Goal: Task Accomplishment & Management: Manage account settings

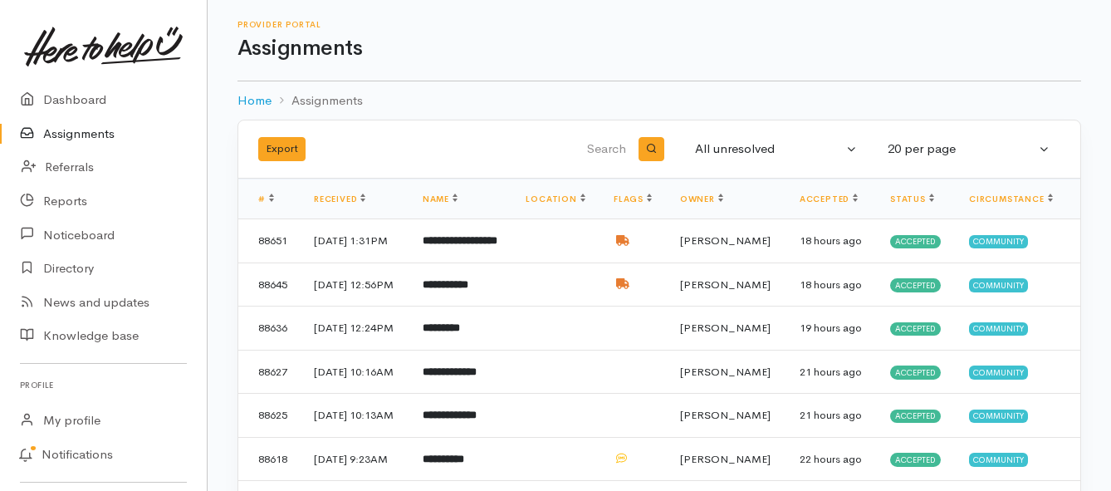
click at [100, 128] on link "Assignments" at bounding box center [103, 134] width 207 height 34
click at [83, 140] on link "Assignments" at bounding box center [103, 134] width 207 height 34
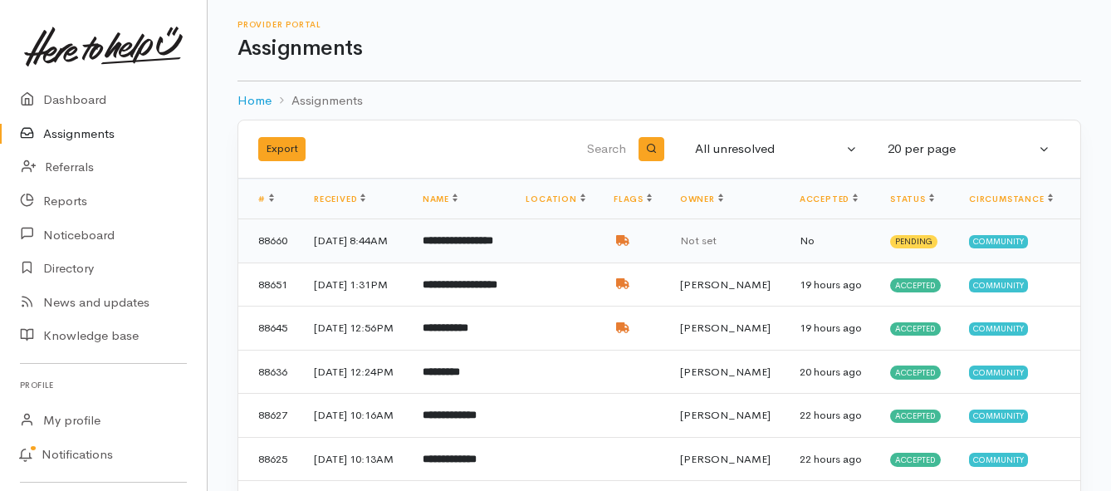
click at [453, 246] on b "**********" at bounding box center [458, 240] width 71 height 11
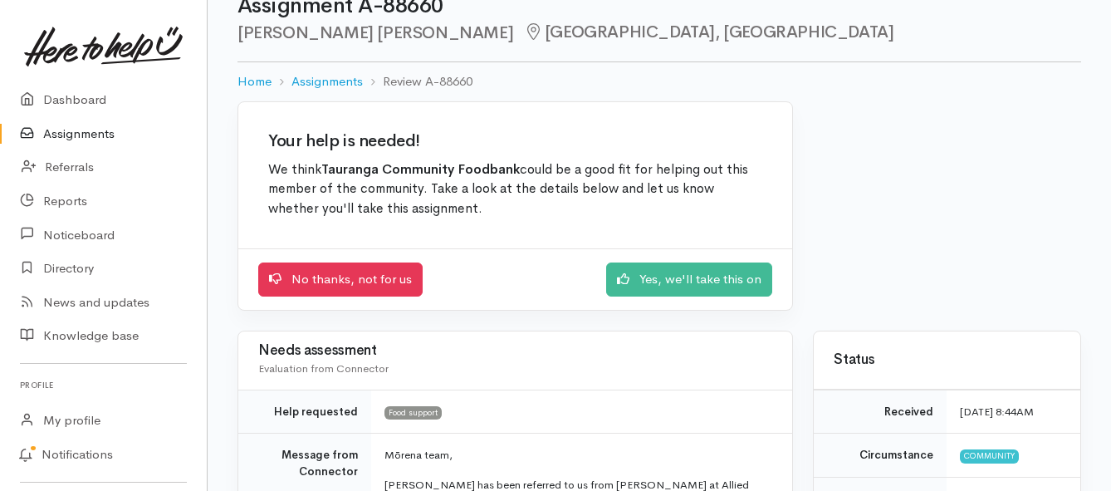
scroll to position [83, 0]
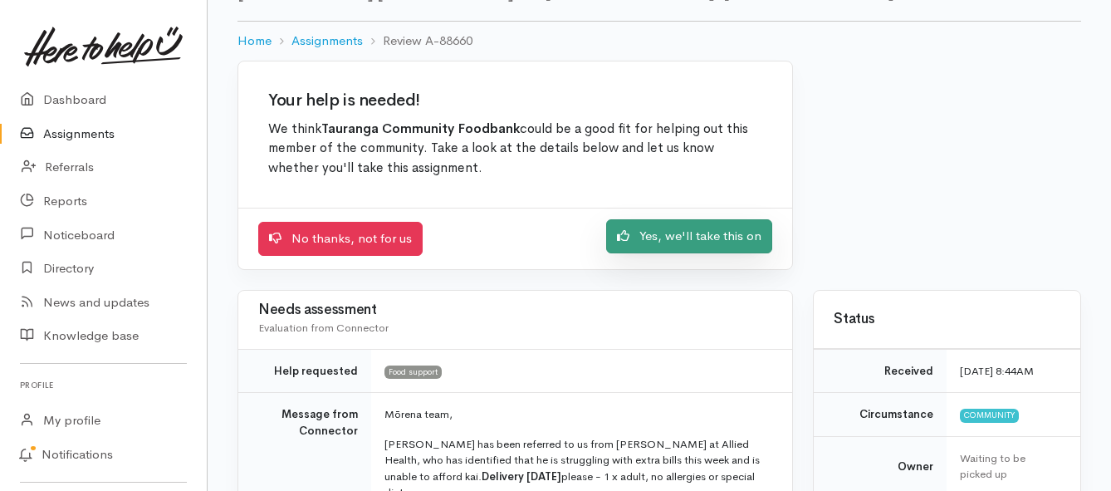
click at [644, 229] on link "Yes, we'll take this on" at bounding box center [689, 236] width 166 height 34
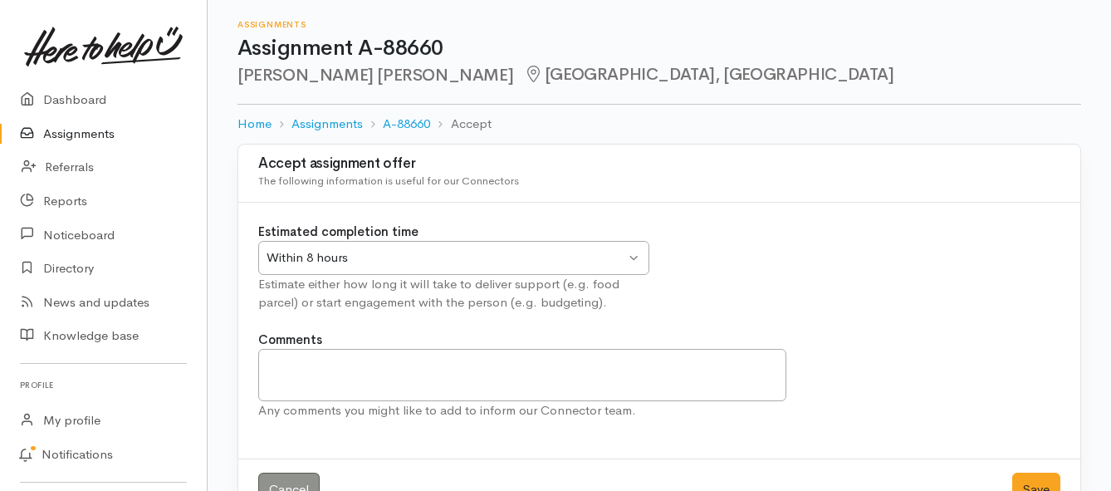
scroll to position [49, 0]
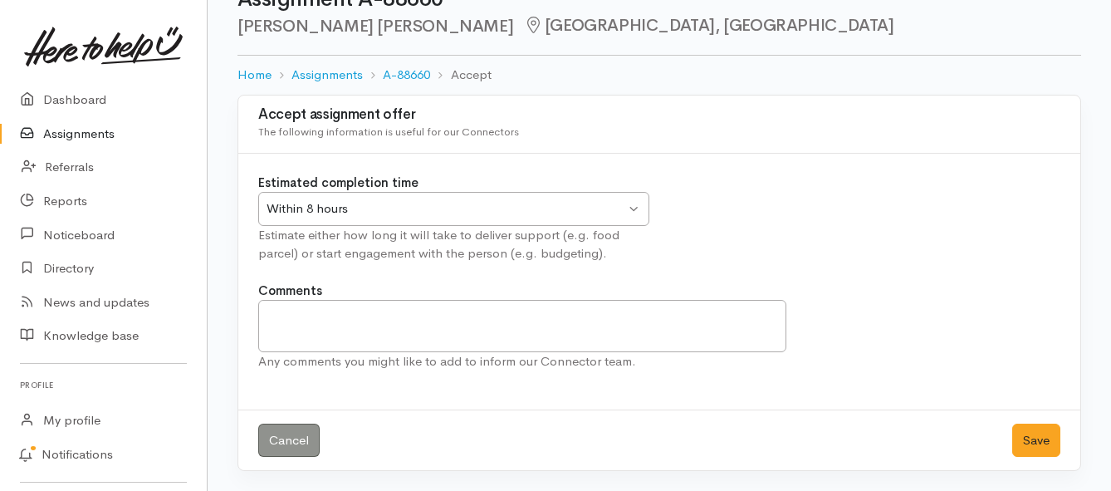
click at [590, 213] on div "Within 8 hours" at bounding box center [446, 208] width 359 height 19
click at [1039, 443] on button "Save" at bounding box center [1036, 441] width 48 height 34
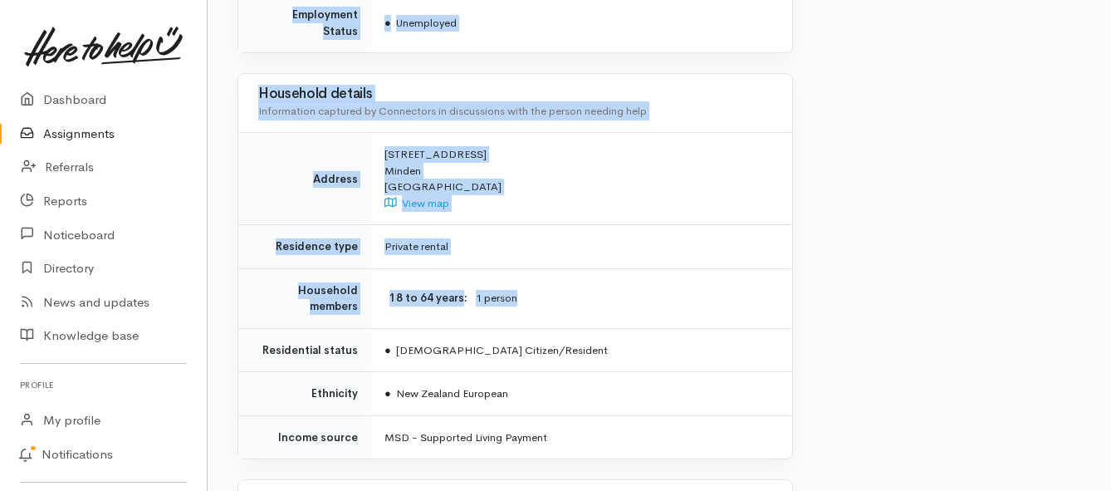
scroll to position [1246, 0]
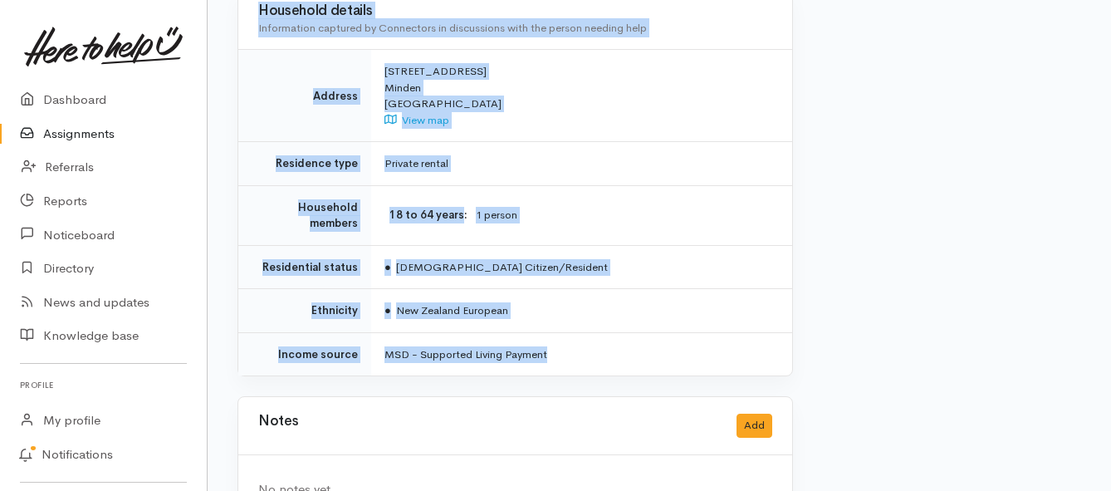
drag, startPoint x: 383, startPoint y: 66, endPoint x: 621, endPoint y: 308, distance: 339.4
copy div "Loremi dolo, Sita con adip elitsedd ei te inci Utlabo et Dolore Magnaa, eni adm…"
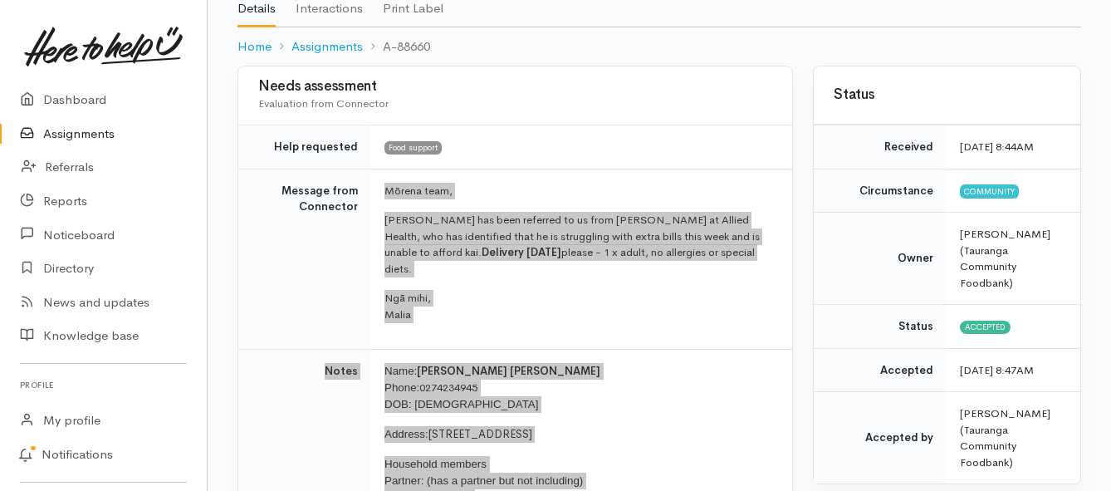
scroll to position [83, 0]
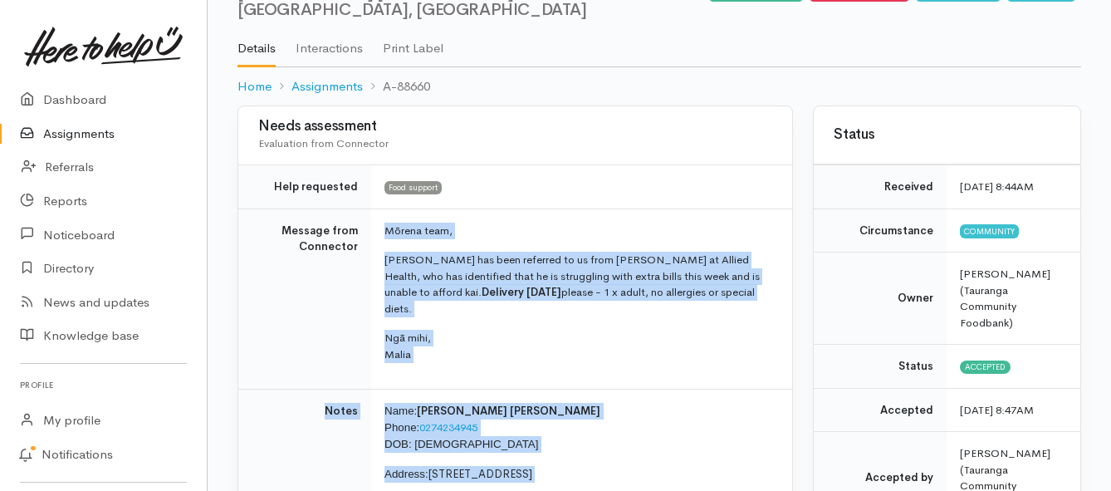
click at [92, 135] on link "Assignments" at bounding box center [103, 134] width 207 height 34
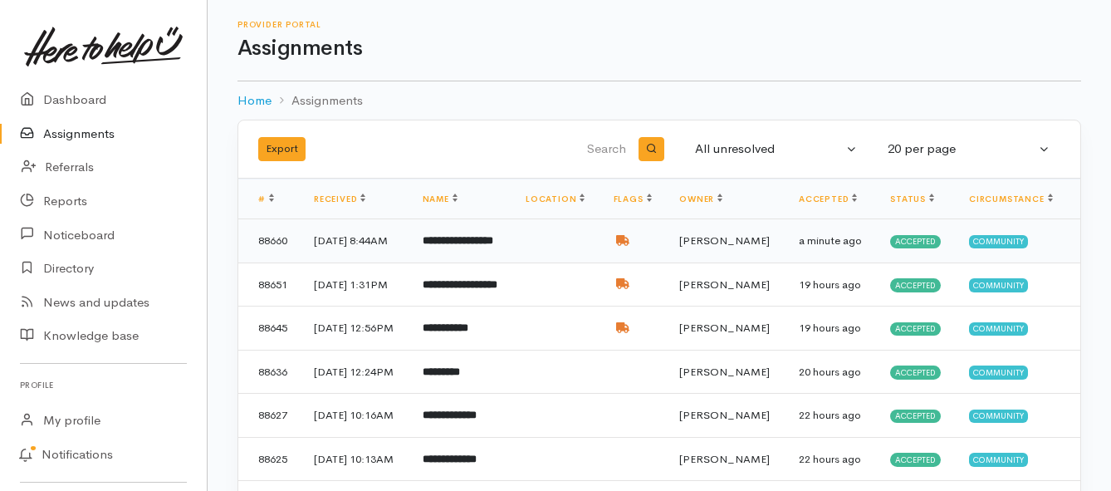
click at [468, 246] on b "**********" at bounding box center [458, 240] width 71 height 11
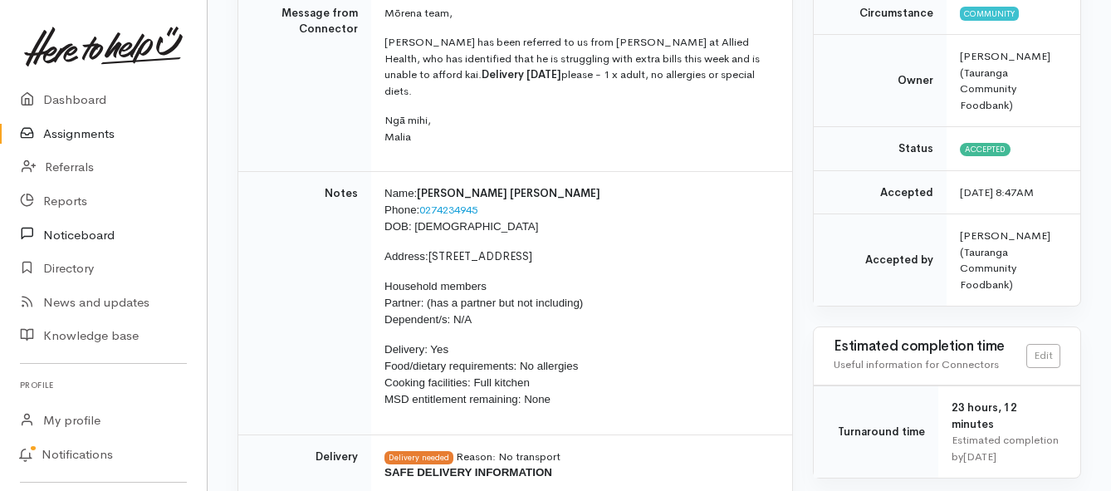
scroll to position [249, 0]
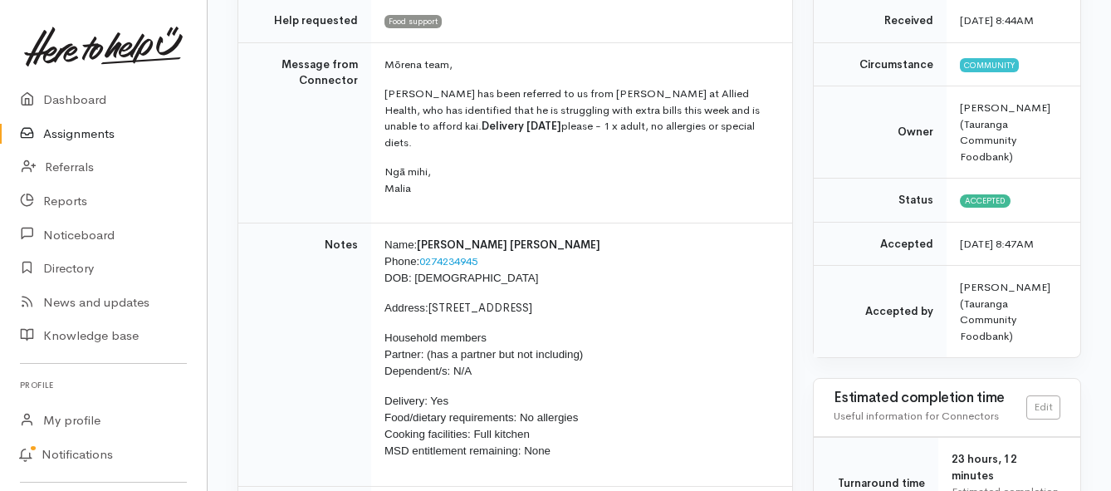
click at [86, 128] on link "Assignments" at bounding box center [103, 134] width 207 height 34
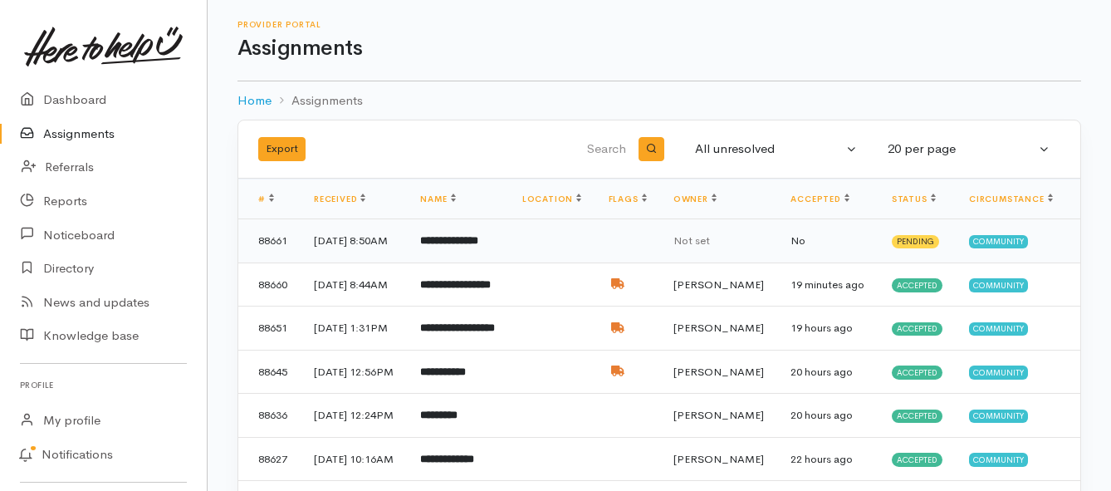
click at [477, 246] on b "**********" at bounding box center [449, 240] width 58 height 11
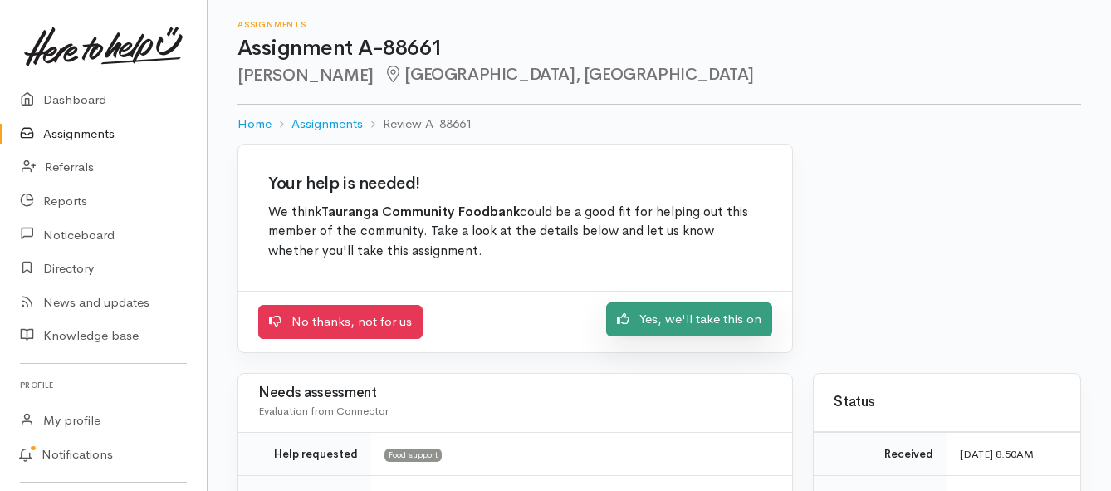
click at [657, 327] on link "Yes, we'll take this on" at bounding box center [689, 319] width 166 height 34
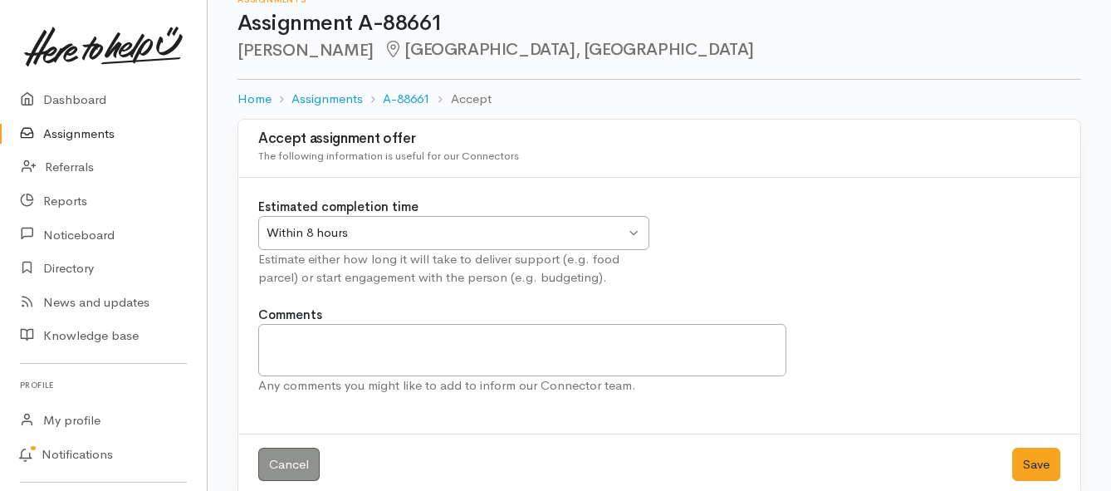
scroll to position [49, 0]
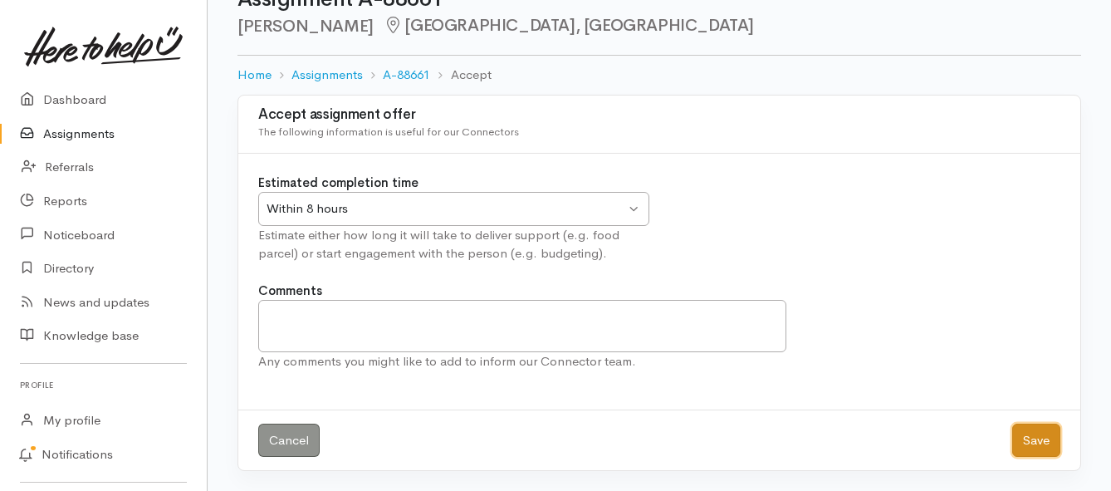
click at [1038, 446] on button "Save" at bounding box center [1036, 441] width 48 height 34
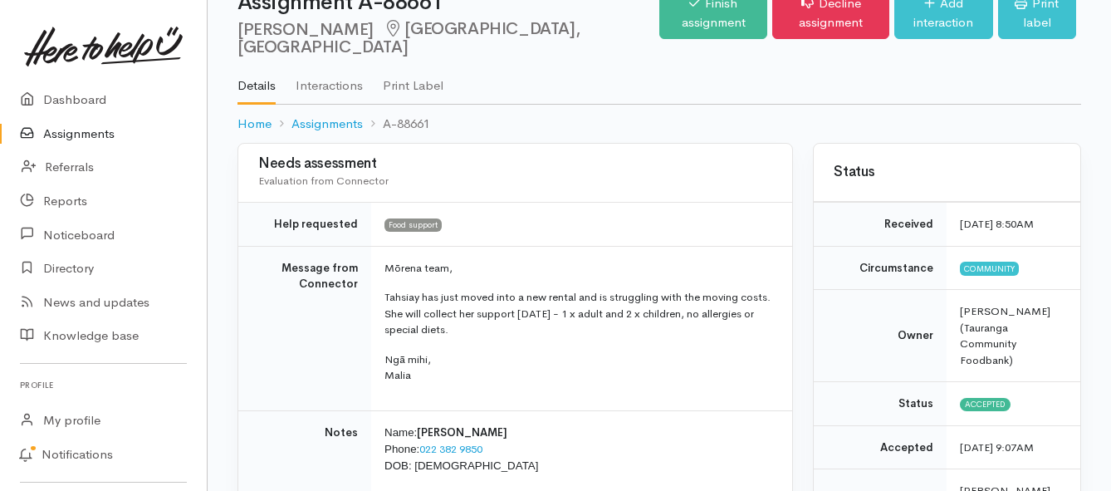
scroll to position [83, 0]
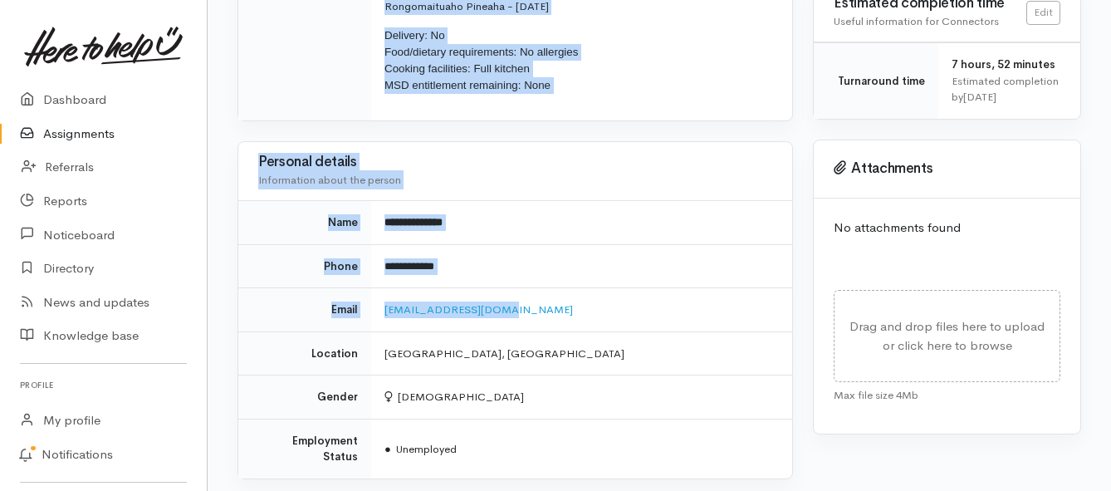
drag, startPoint x: 384, startPoint y: 228, endPoint x: 496, endPoint y: 322, distance: 146.2
click at [496, 322] on div "Needs assessment Evaluation from Connector Help requested Food support Message …" at bounding box center [516, 340] width 576 height 1590
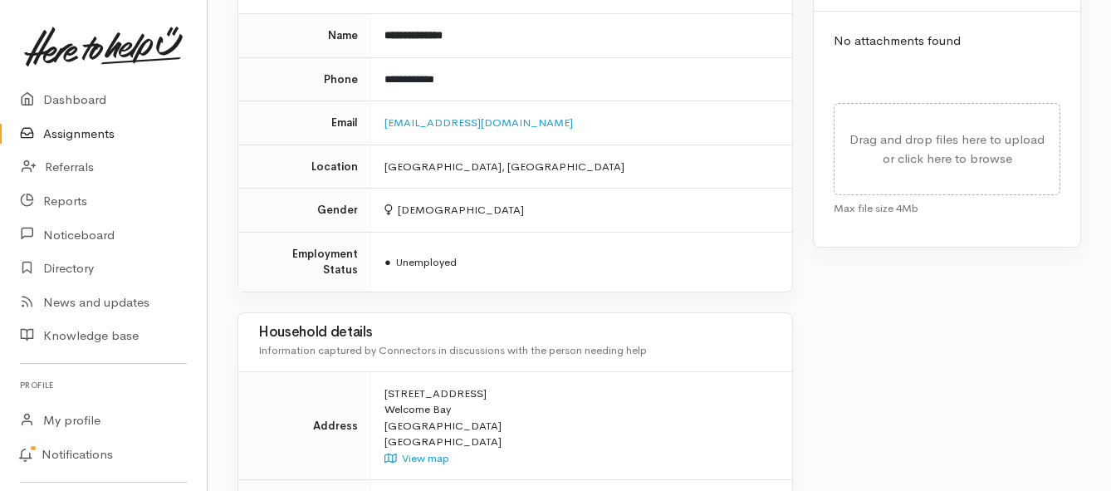
click at [496, 325] on h3 "Household details" at bounding box center [515, 333] width 514 height 16
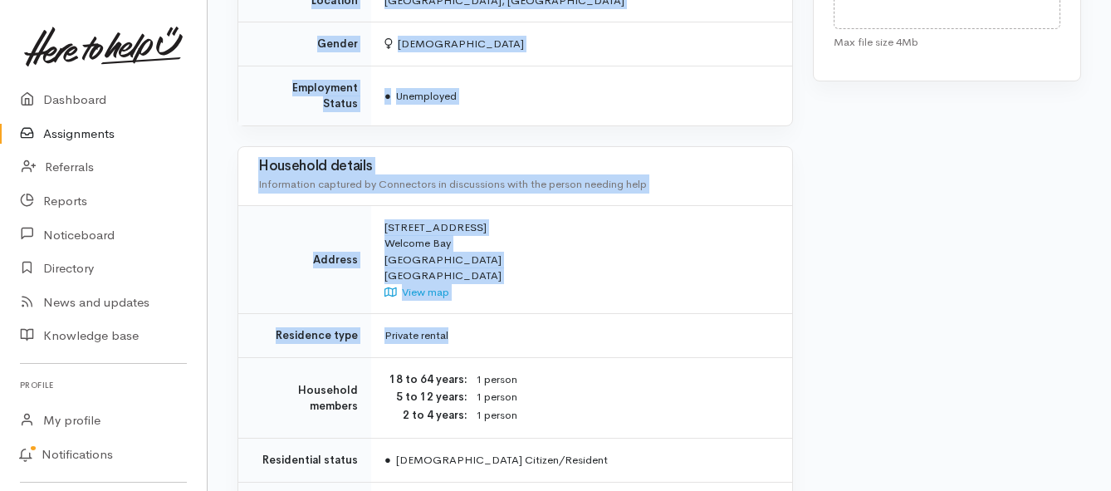
scroll to position [1246, 0]
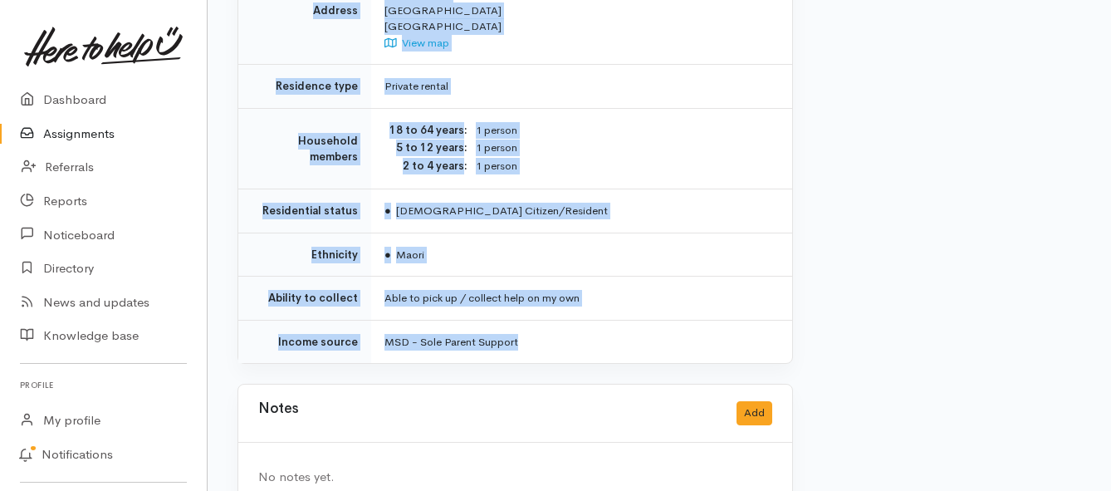
drag, startPoint x: 385, startPoint y: 229, endPoint x: 523, endPoint y: 319, distance: 164.5
copy div "**********"
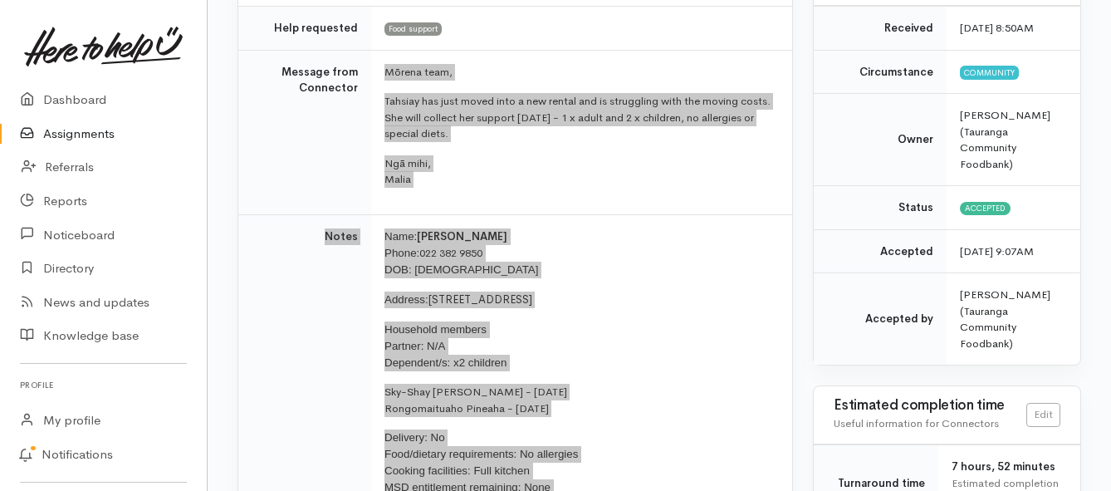
scroll to position [166, 0]
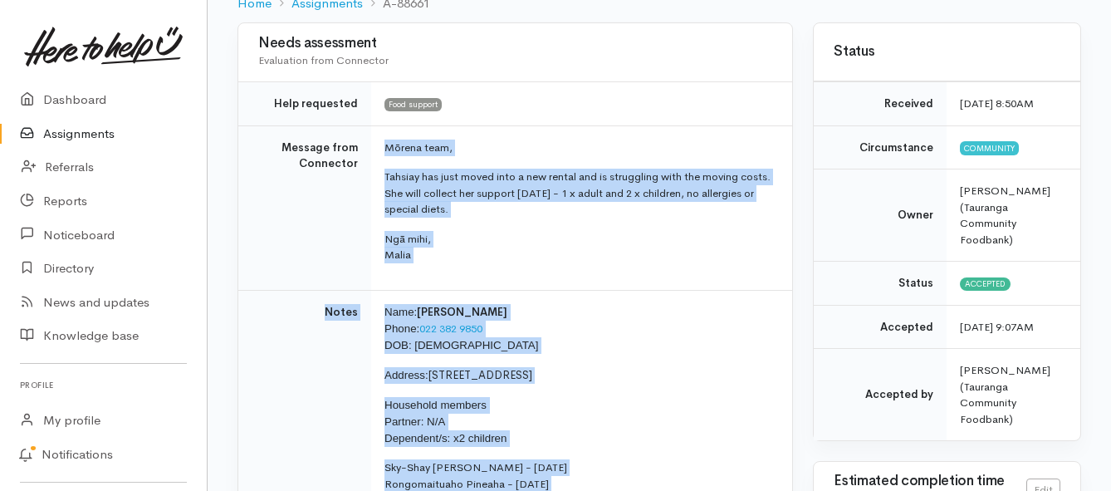
click at [56, 142] on link "Assignments" at bounding box center [103, 134] width 207 height 34
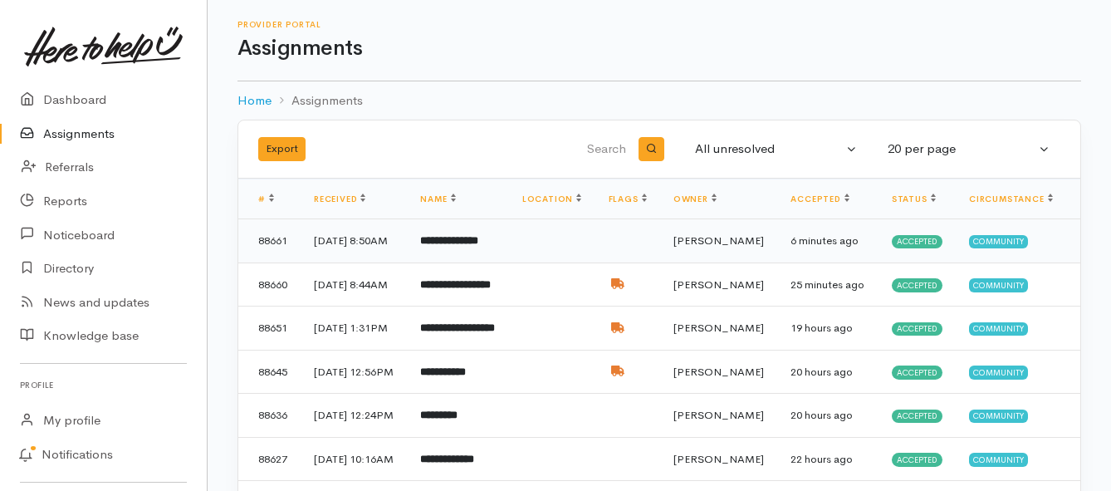
click at [504, 257] on td "**********" at bounding box center [457, 241] width 101 height 44
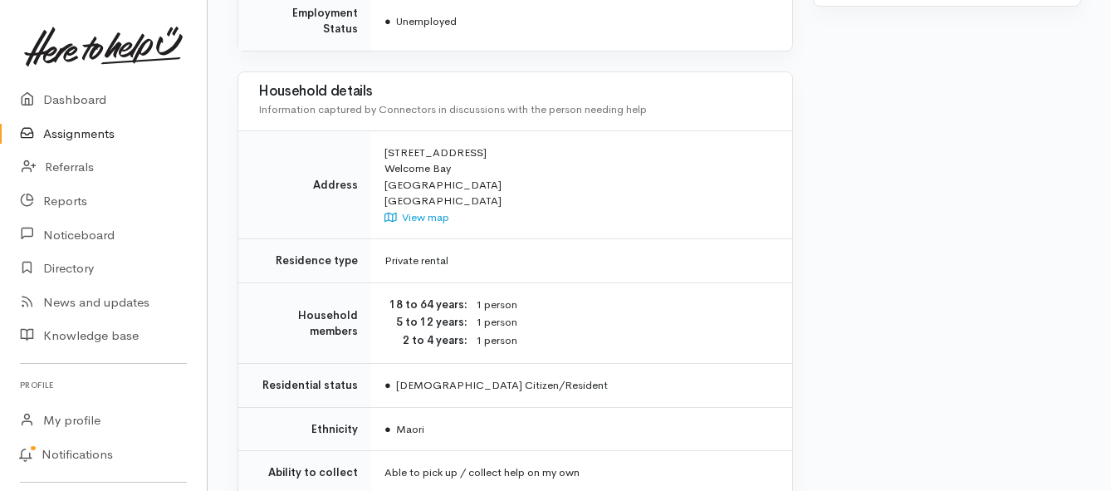
scroll to position [1080, 0]
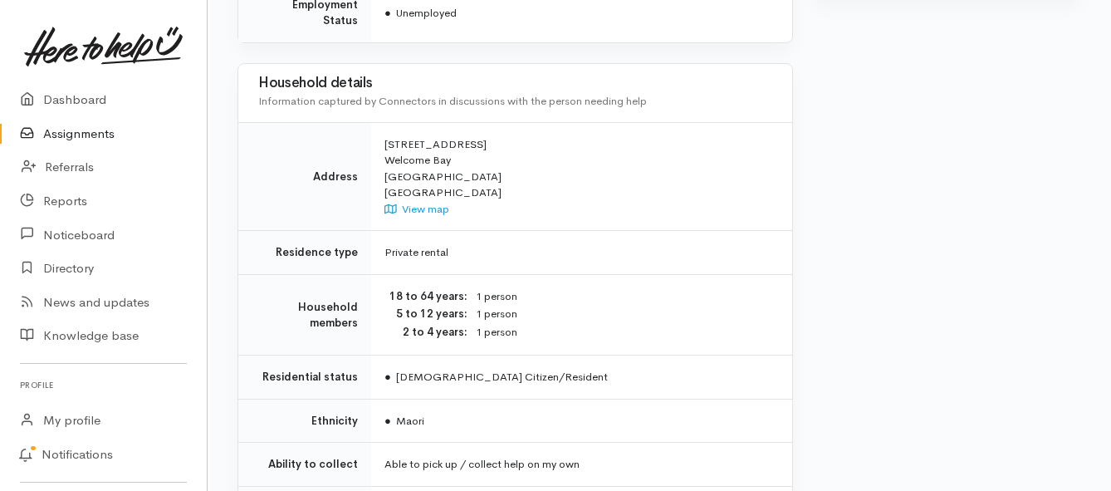
click at [99, 130] on link "Assignments" at bounding box center [103, 134] width 207 height 34
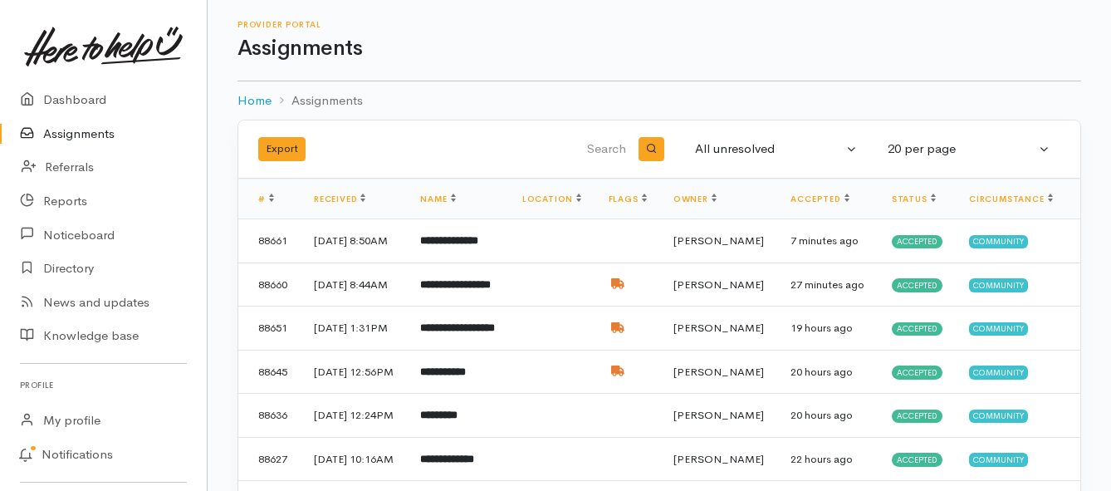
click at [103, 131] on link "Assignments" at bounding box center [103, 134] width 207 height 34
click at [56, 126] on link "Assignments" at bounding box center [103, 134] width 207 height 34
click at [107, 134] on link "Assignments" at bounding box center [103, 134] width 207 height 34
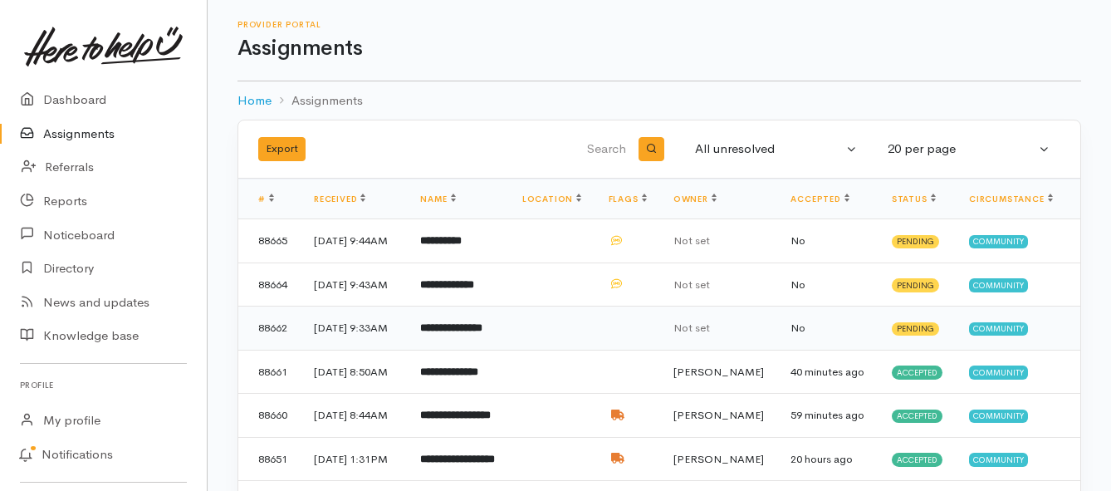
click at [480, 350] on td "**********" at bounding box center [457, 328] width 101 height 44
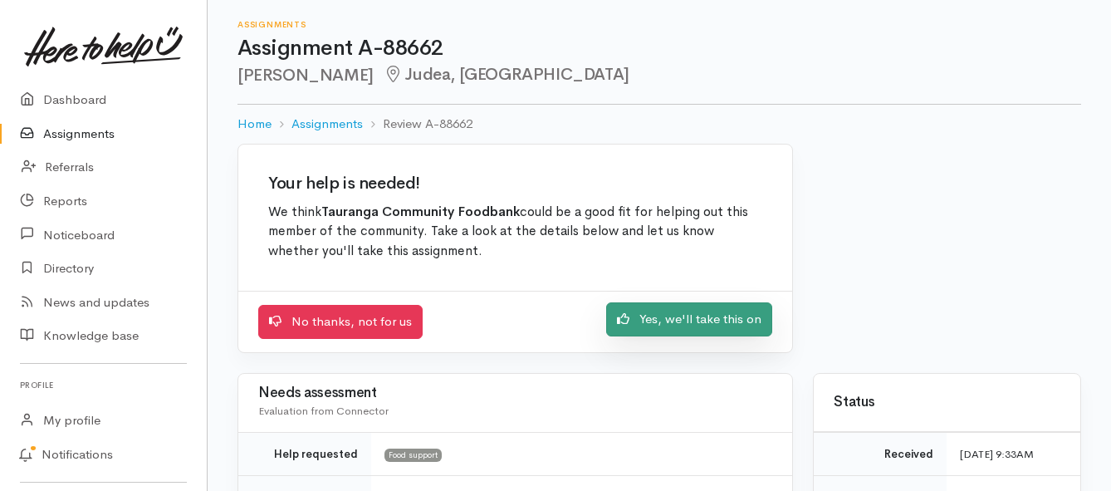
click at [687, 321] on link "Yes, we'll take this on" at bounding box center [689, 319] width 166 height 34
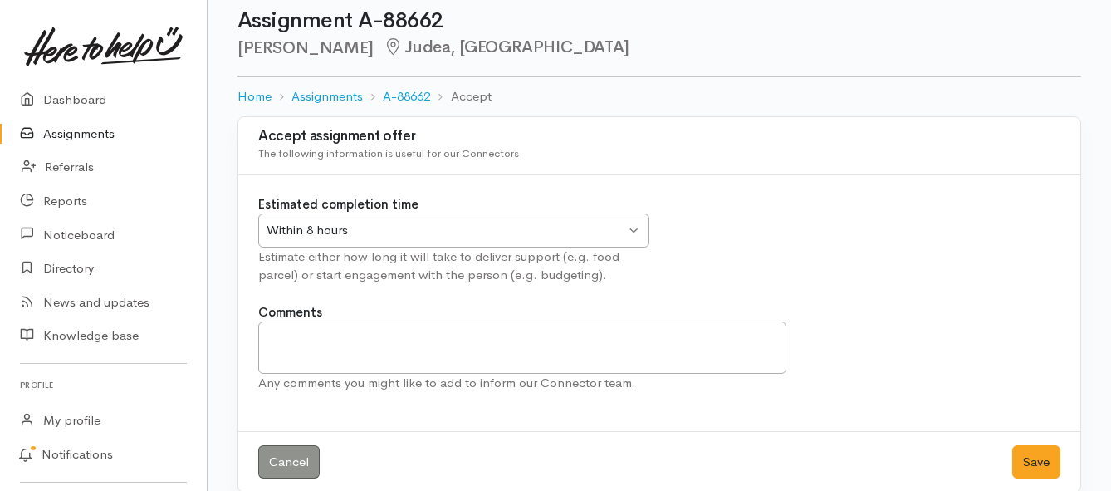
scroll to position [49, 0]
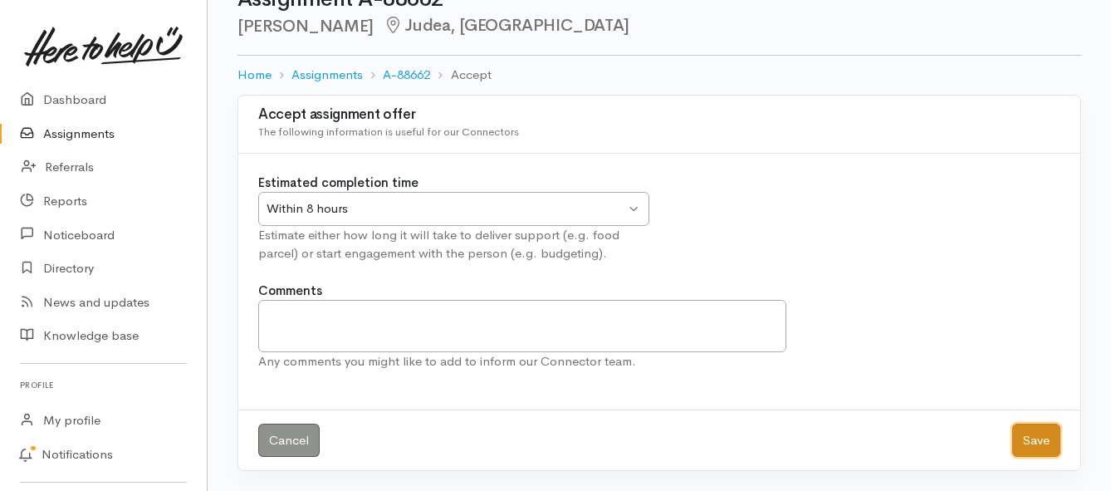
click at [1024, 450] on button "Save" at bounding box center [1036, 441] width 48 height 34
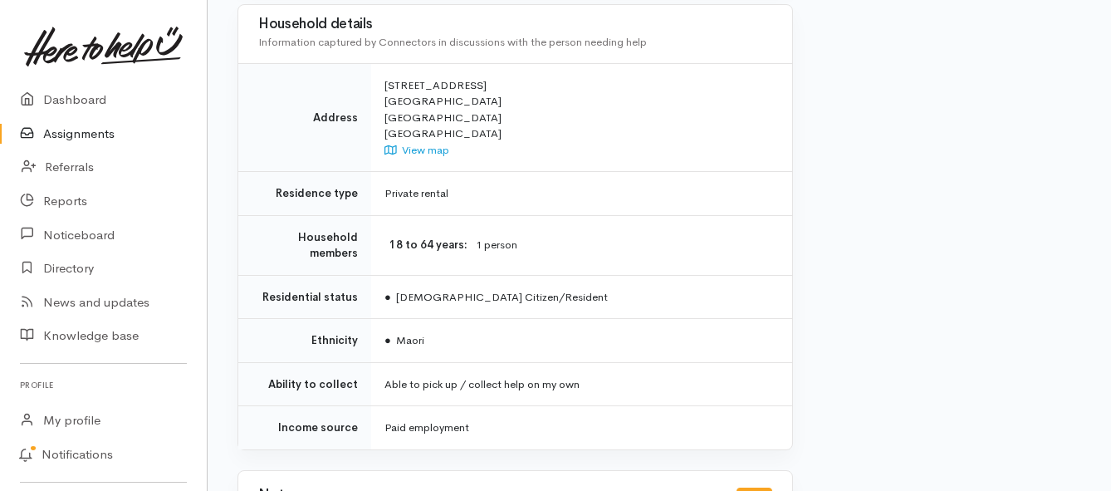
scroll to position [1163, 0]
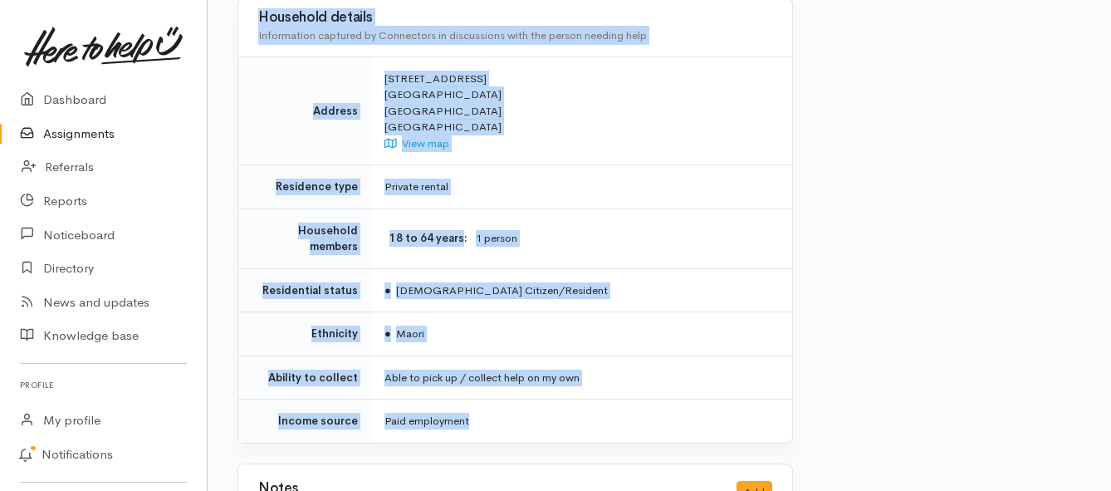
drag, startPoint x: 383, startPoint y: 208, endPoint x: 586, endPoint y: 383, distance: 268.0
copy div "**********"
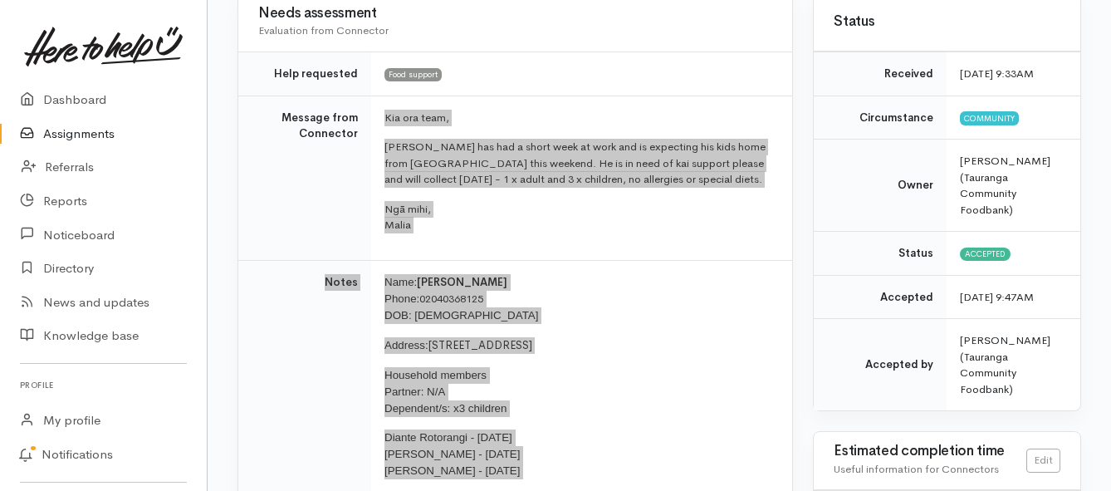
scroll to position [166, 0]
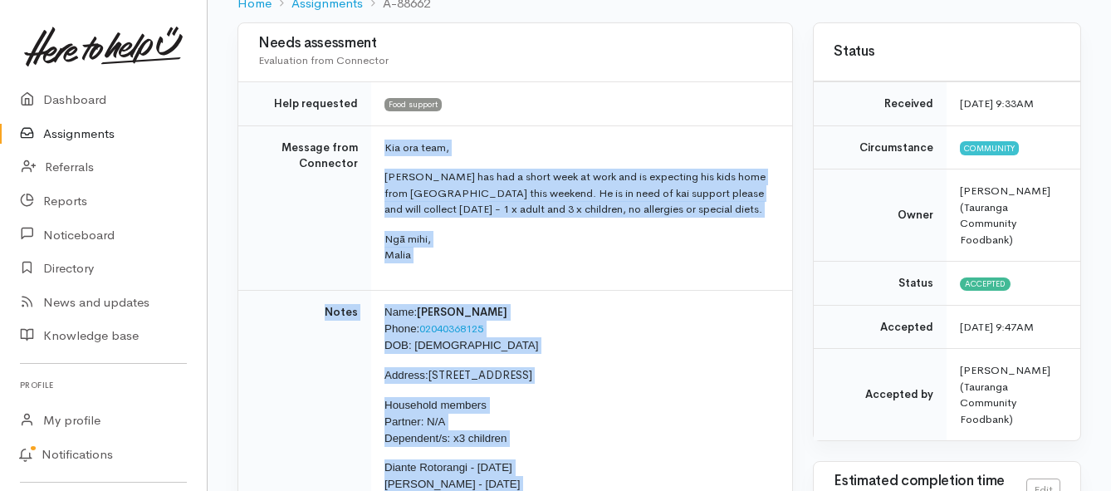
click at [72, 131] on link "Assignments" at bounding box center [103, 134] width 207 height 34
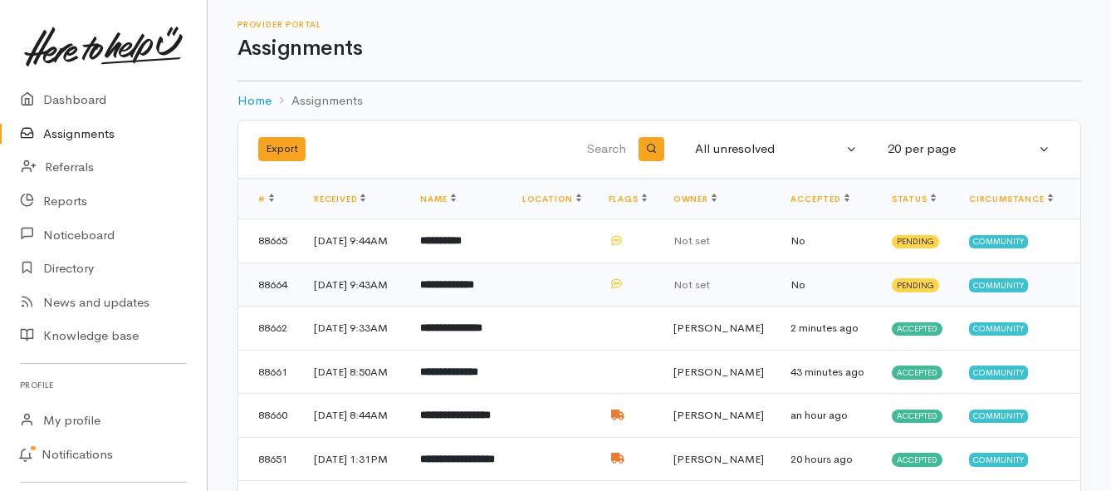
click at [444, 290] on b "**********" at bounding box center [447, 284] width 54 height 11
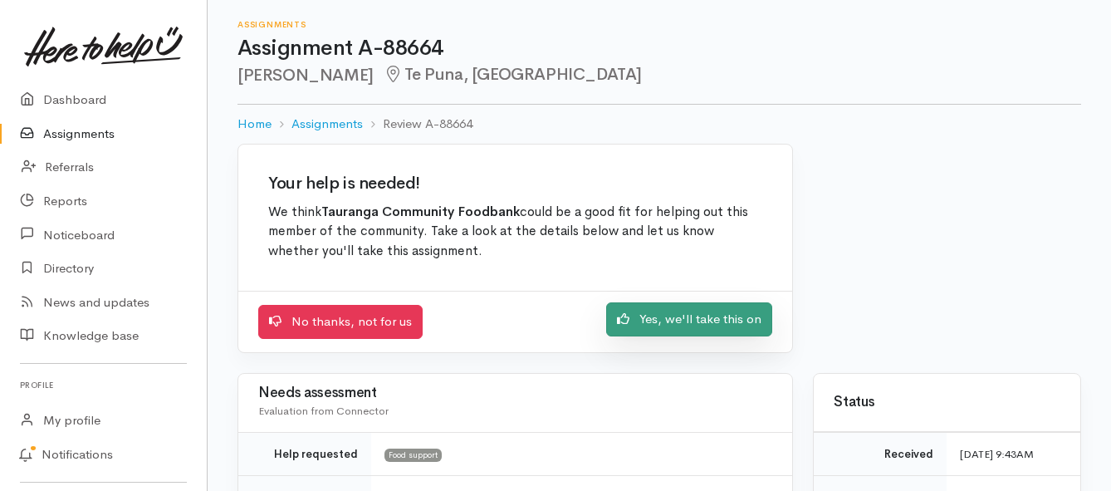
click at [644, 317] on link "Yes, we'll take this on" at bounding box center [689, 319] width 166 height 34
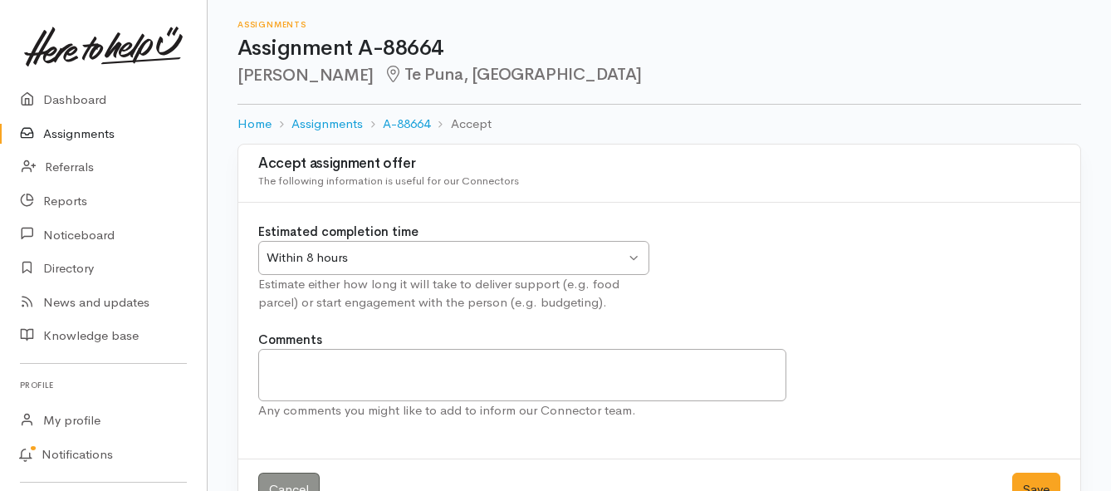
scroll to position [49, 0]
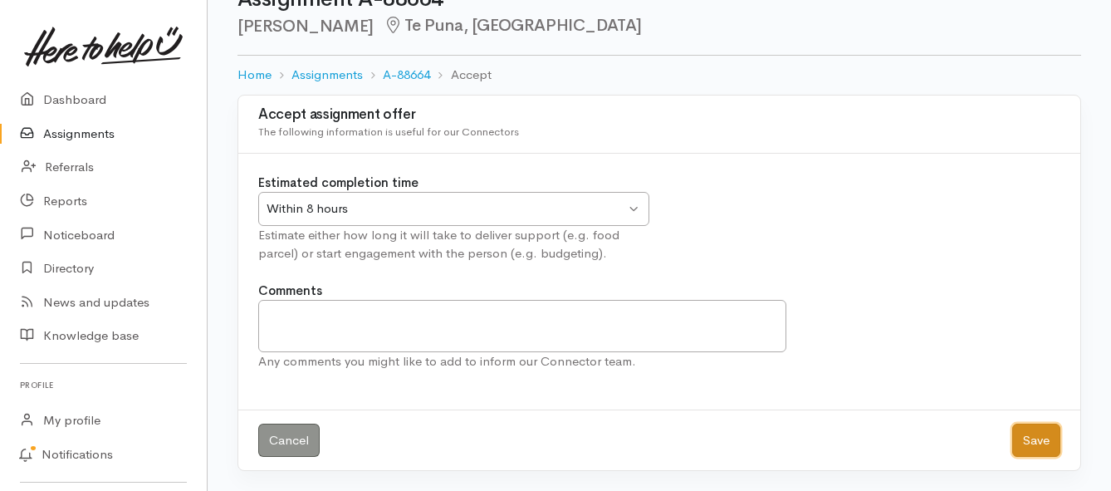
click at [1028, 435] on button "Save" at bounding box center [1036, 441] width 48 height 34
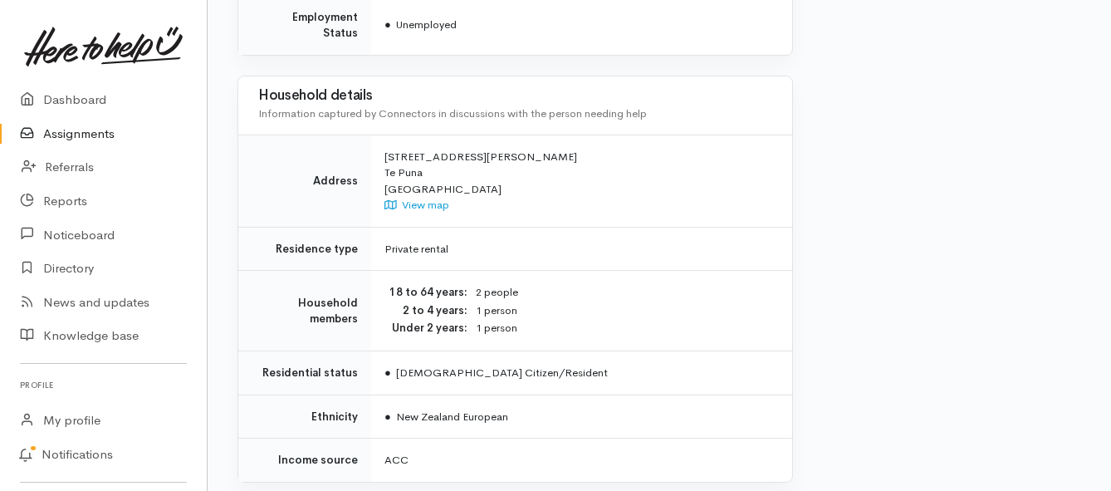
scroll to position [1329, 0]
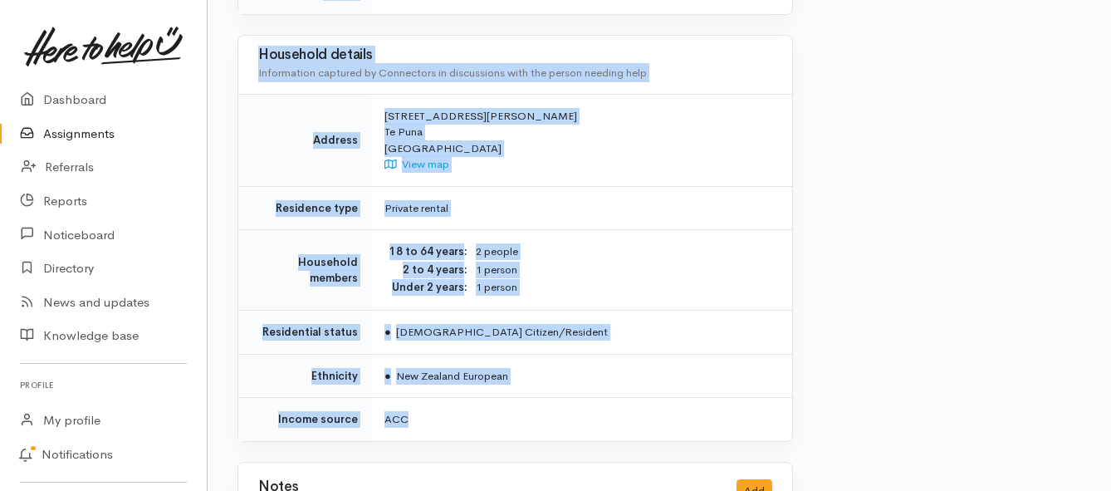
drag, startPoint x: 385, startPoint y: 211, endPoint x: 542, endPoint y: 365, distance: 220.2
copy div "**********"
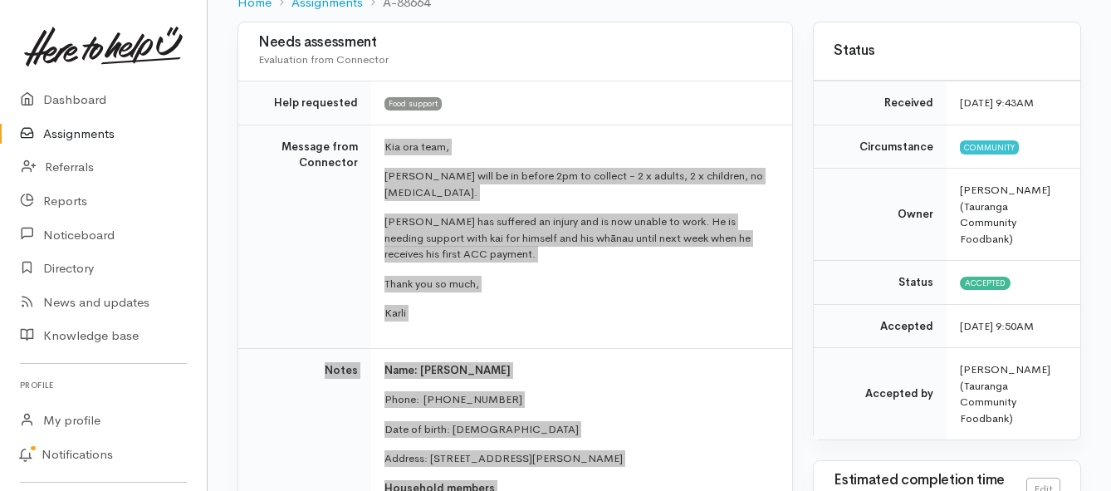
scroll to position [166, 0]
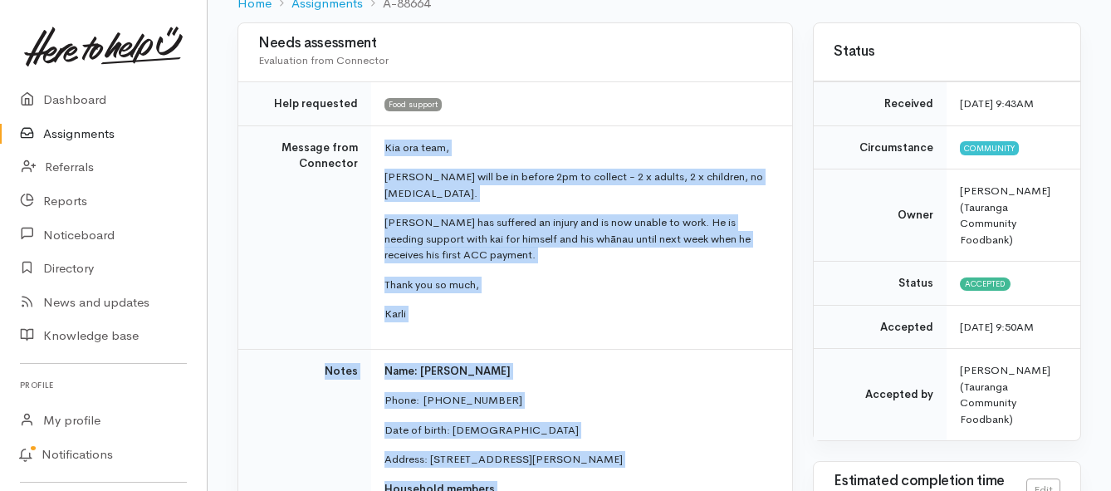
click at [84, 135] on link "Assignments" at bounding box center [103, 134] width 207 height 34
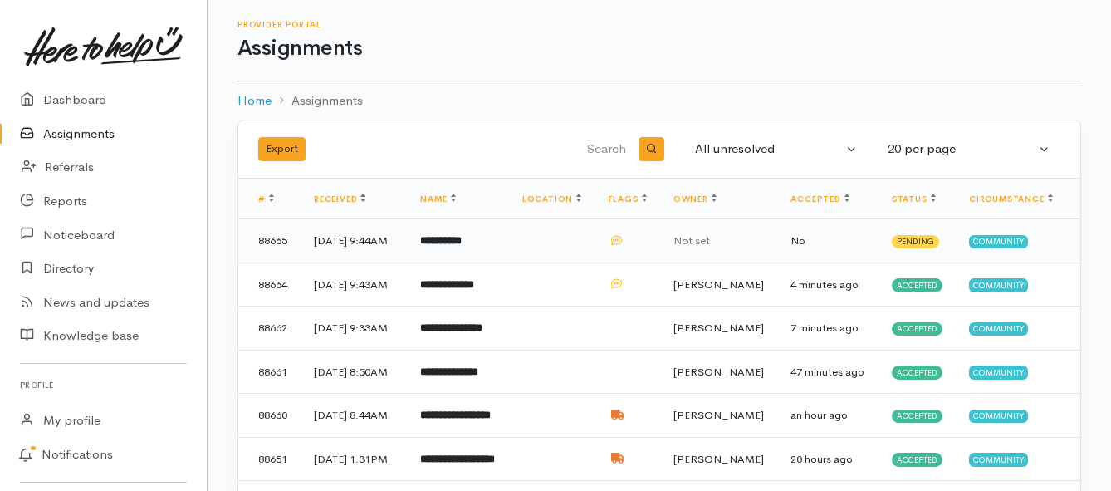
click at [461, 246] on b "**********" at bounding box center [441, 240] width 42 height 11
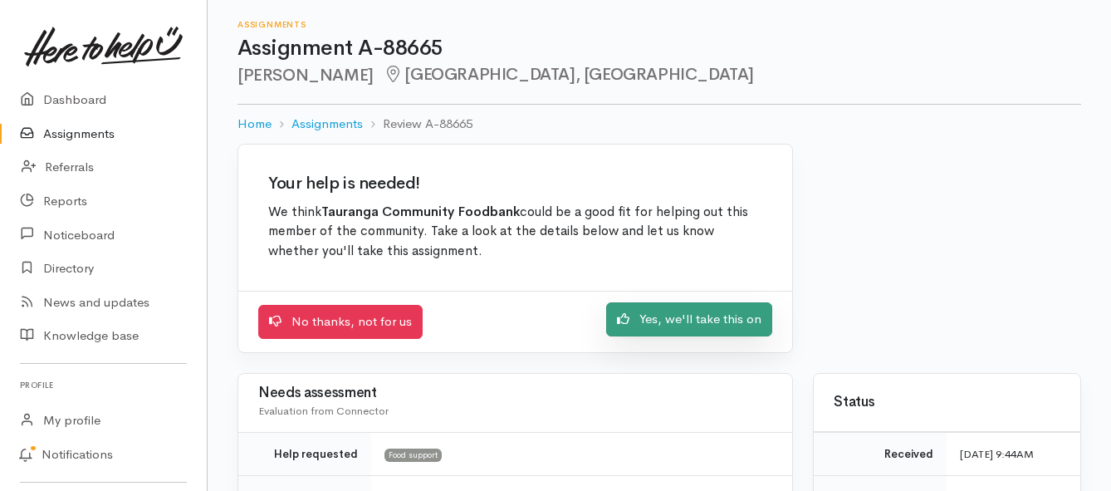
click at [655, 324] on link "Yes, we'll take this on" at bounding box center [689, 319] width 166 height 34
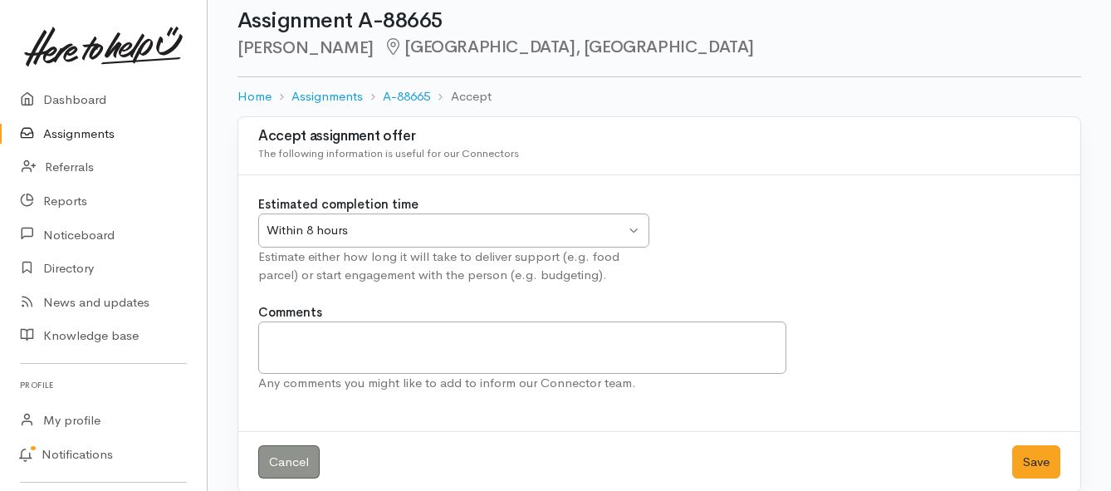
scroll to position [49, 0]
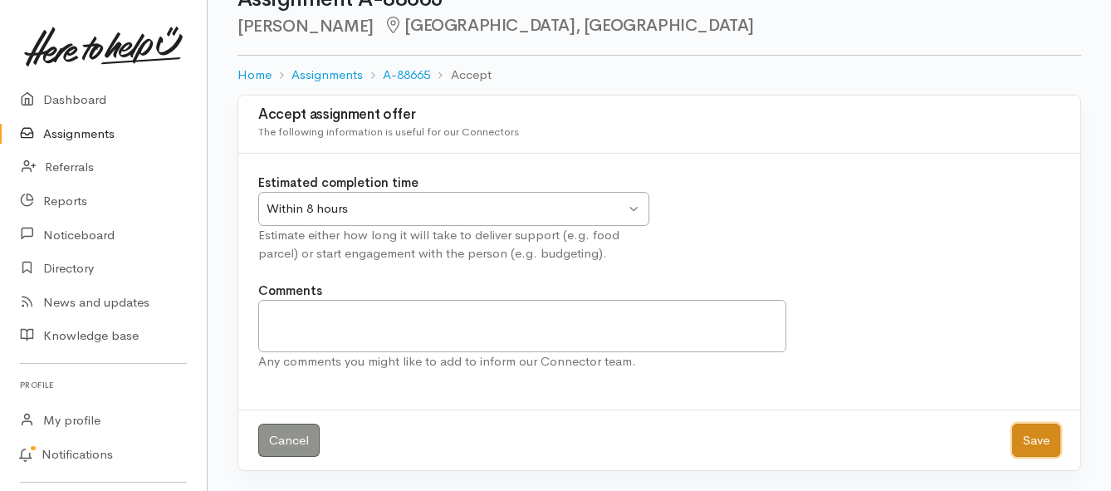
click at [1024, 439] on button "Save" at bounding box center [1036, 441] width 48 height 34
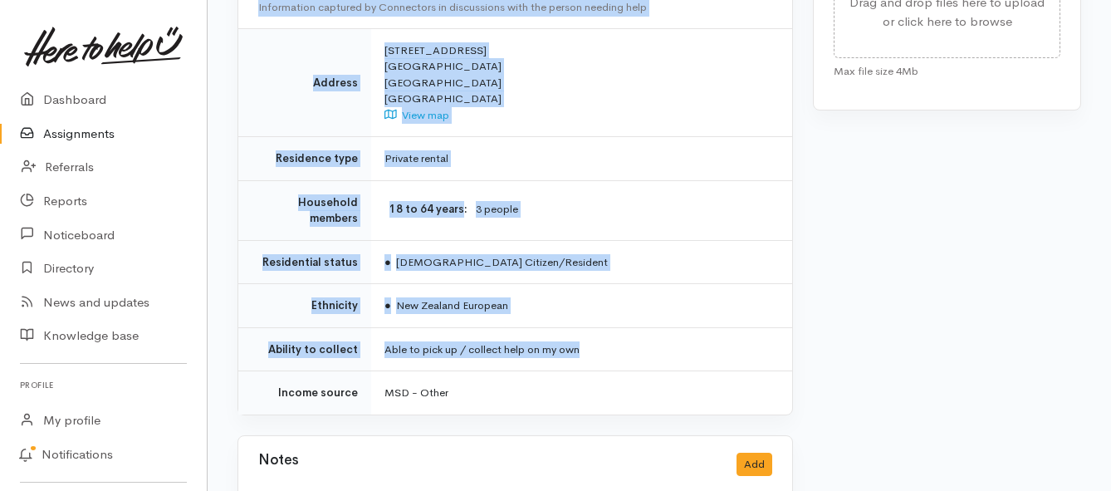
scroll to position [997, 0]
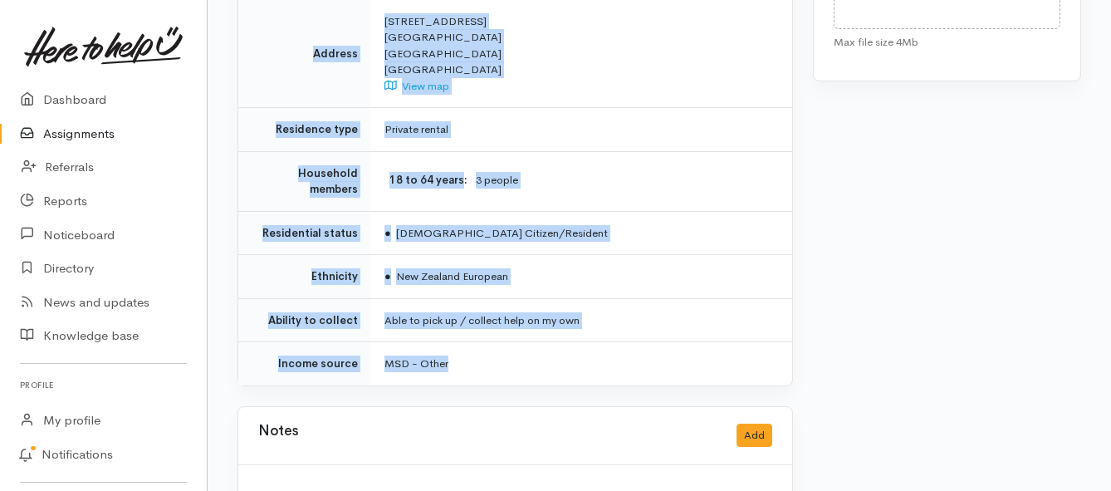
drag, startPoint x: 383, startPoint y: 213, endPoint x: 591, endPoint y: 307, distance: 228.6
copy div "**********"
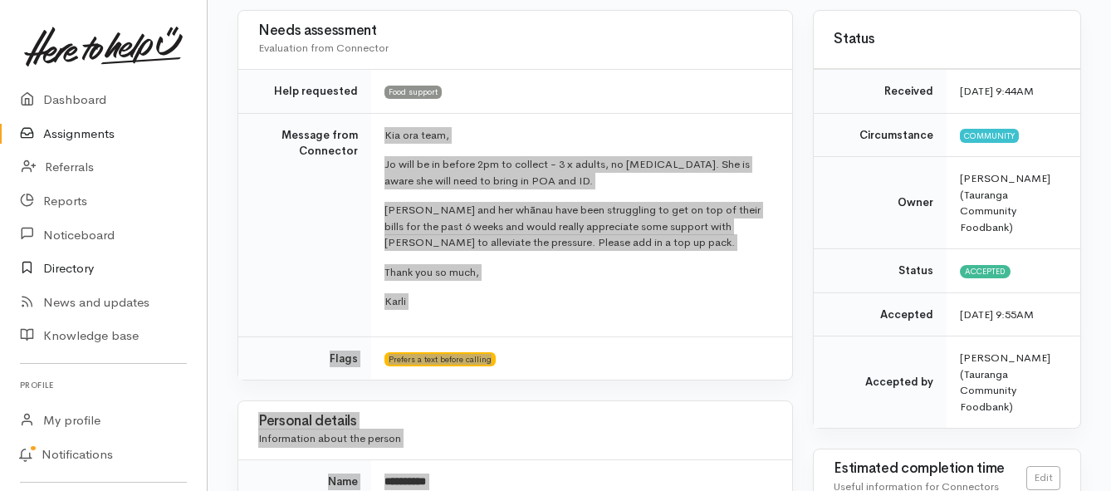
scroll to position [166, 0]
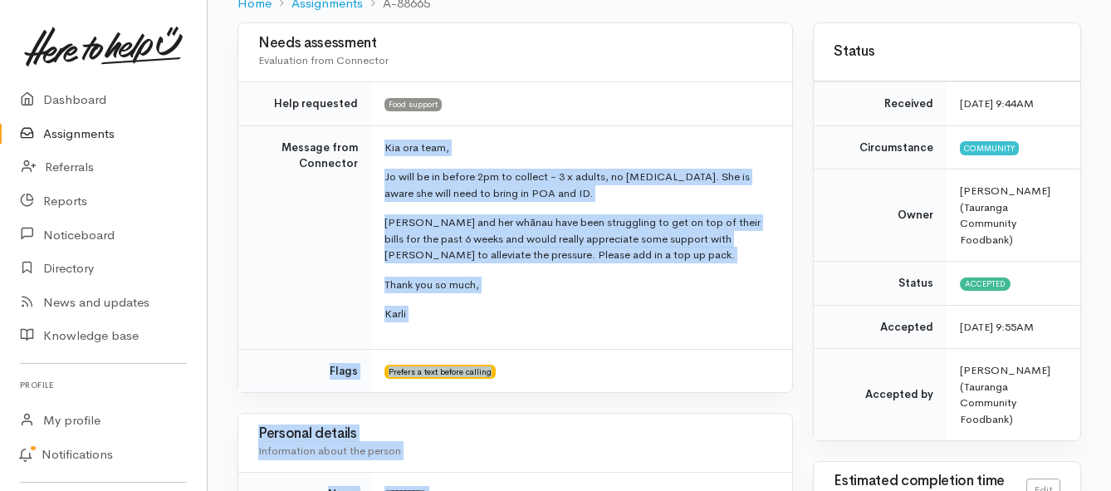
click at [107, 137] on link "Assignments" at bounding box center [103, 134] width 207 height 34
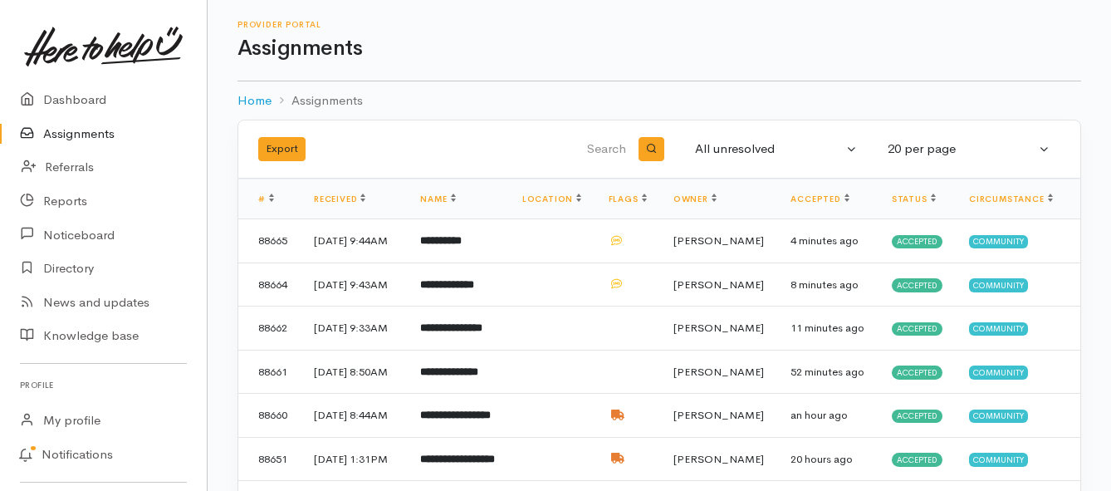
click at [82, 128] on link "Assignments" at bounding box center [103, 134] width 207 height 34
click at [92, 137] on link "Assignments" at bounding box center [103, 134] width 207 height 34
click at [100, 134] on link "Assignments" at bounding box center [103, 134] width 207 height 34
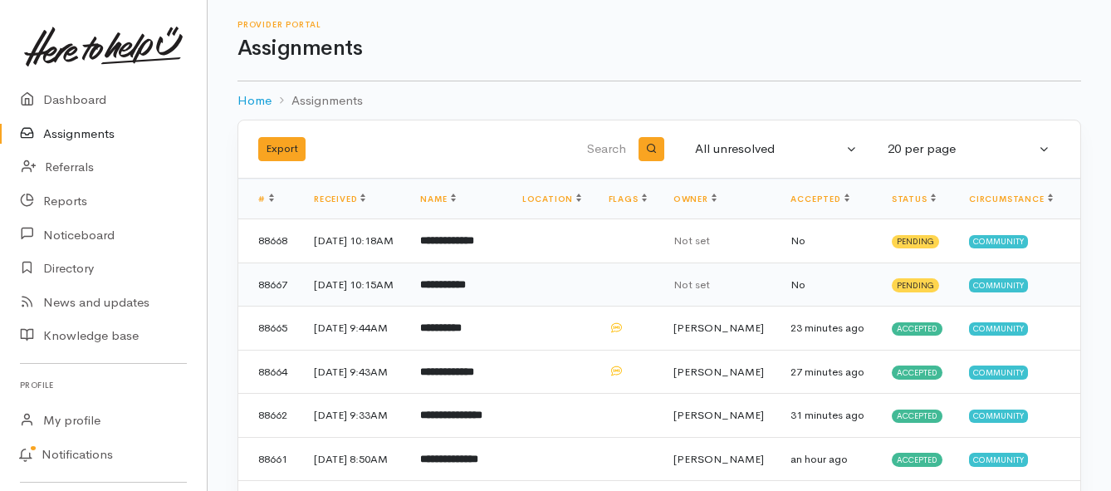
click at [466, 290] on b "**********" at bounding box center [443, 284] width 46 height 11
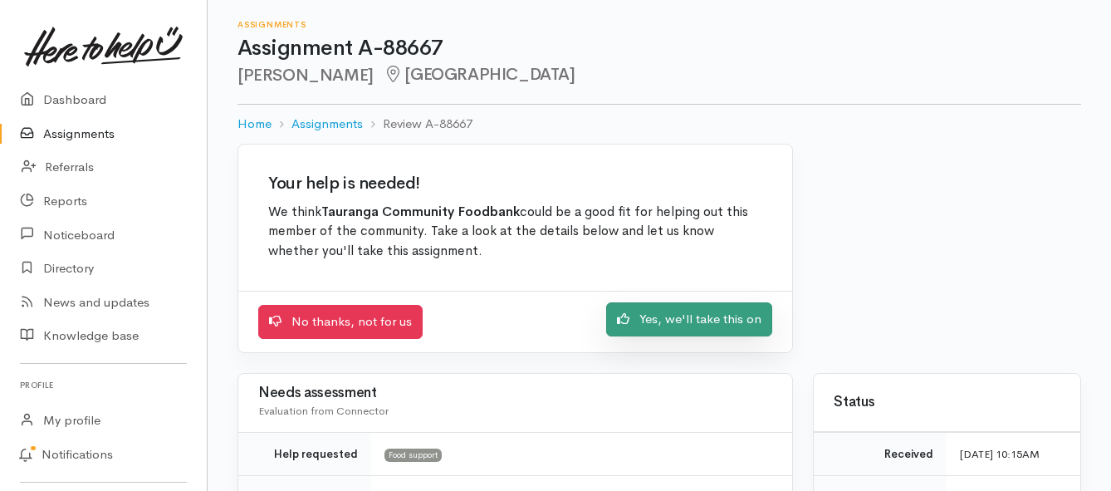
click at [673, 313] on link "Yes, we'll take this on" at bounding box center [689, 319] width 166 height 34
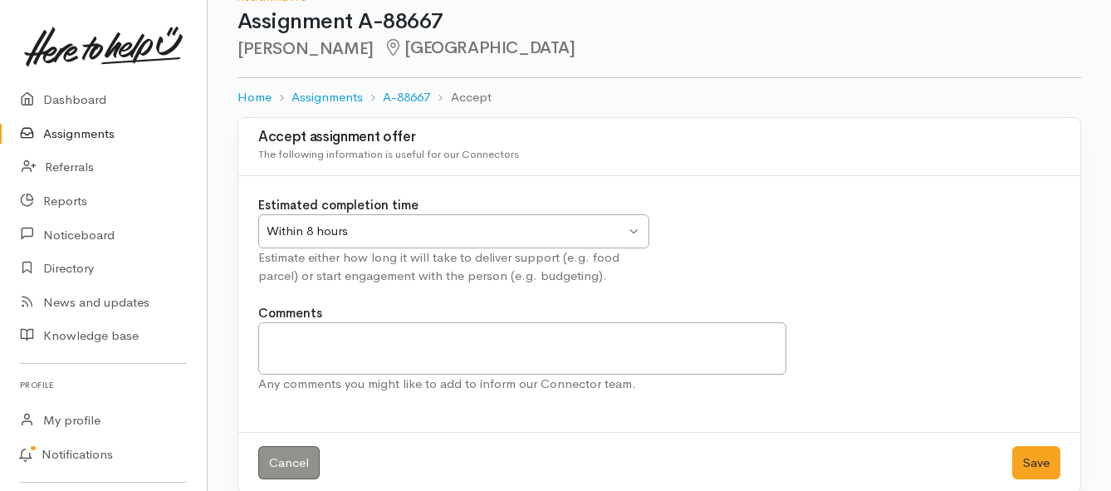
scroll to position [49, 0]
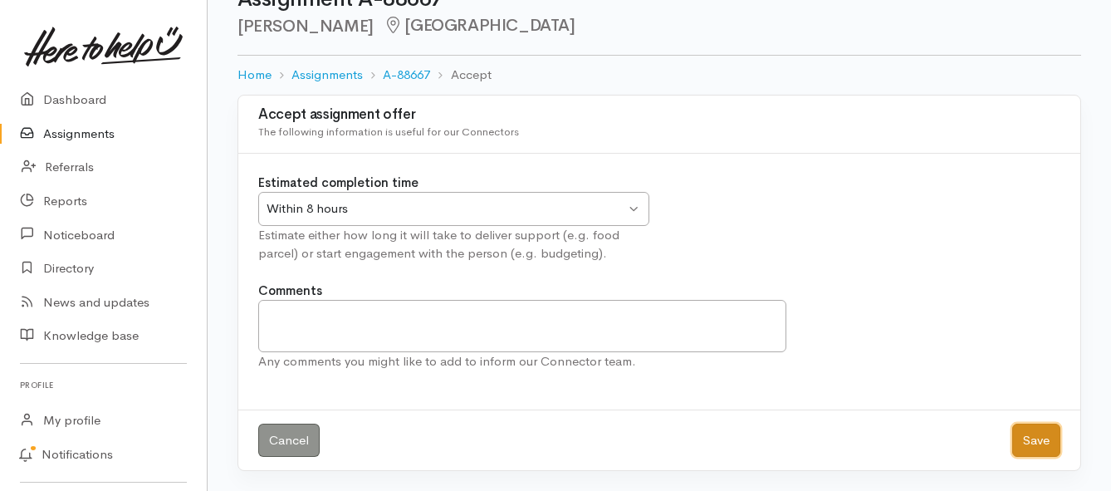
click at [1041, 445] on button "Save" at bounding box center [1036, 441] width 48 height 34
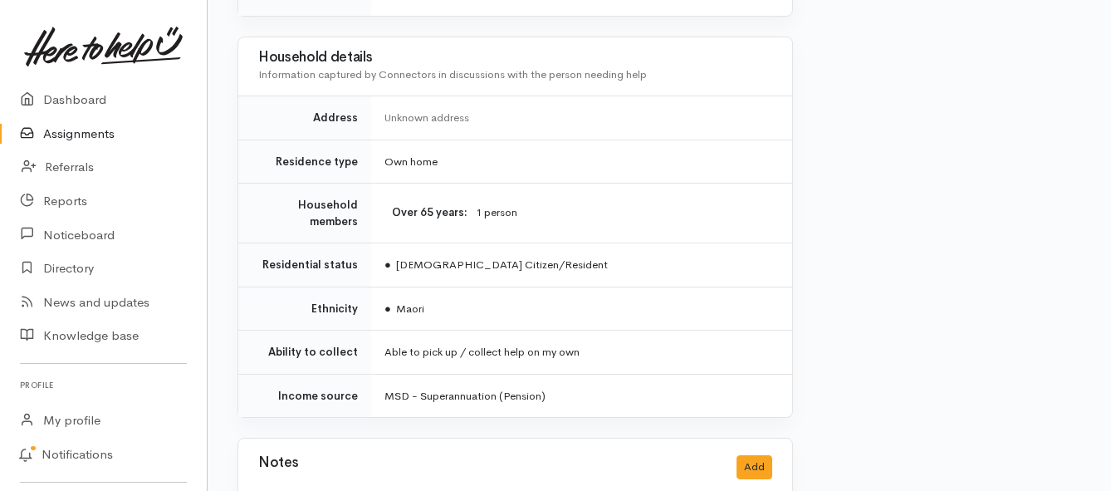
scroll to position [1163, 0]
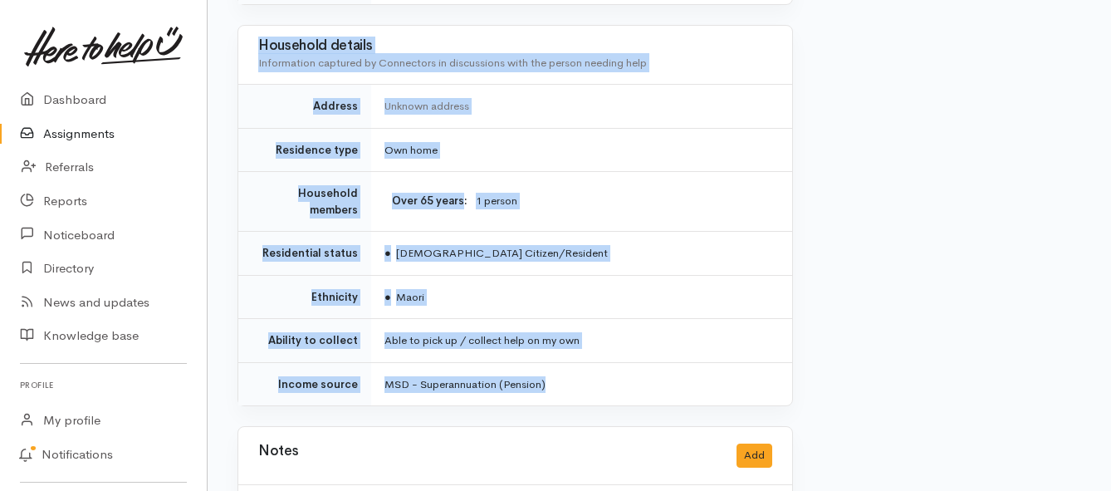
drag, startPoint x: 386, startPoint y: 128, endPoint x: 604, endPoint y: 317, distance: 288.5
copy div "**********"
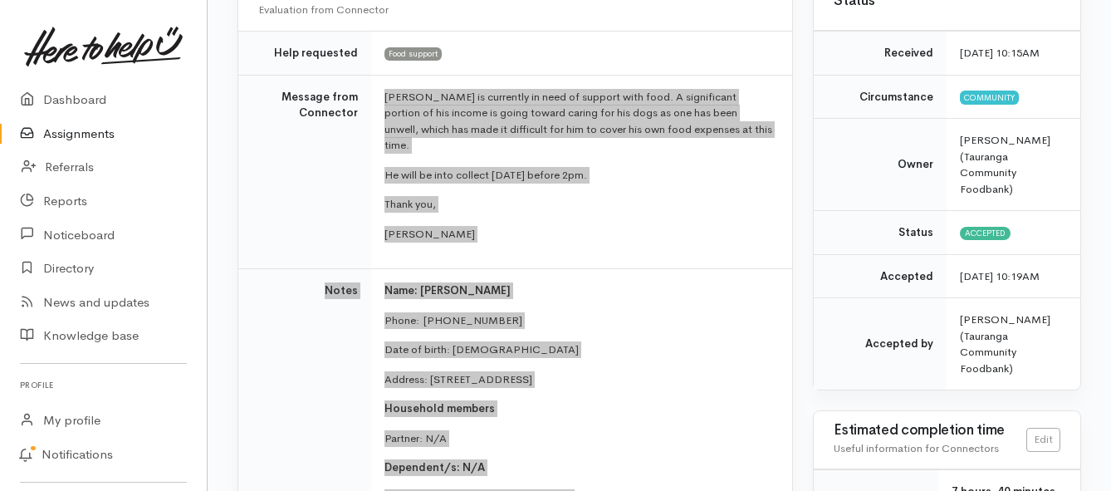
scroll to position [166, 0]
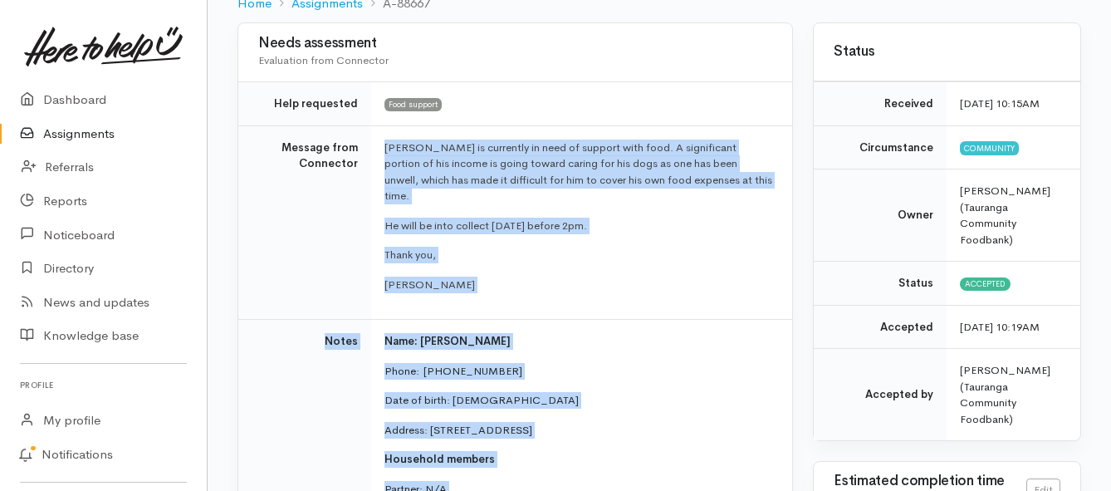
click at [66, 133] on link "Assignments" at bounding box center [103, 134] width 207 height 34
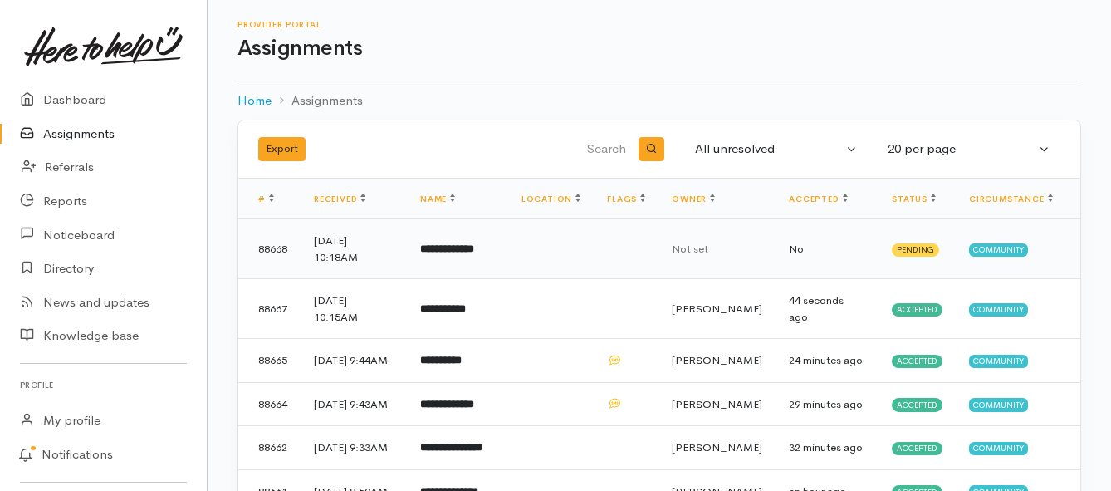
click at [447, 247] on b "**********" at bounding box center [447, 248] width 54 height 11
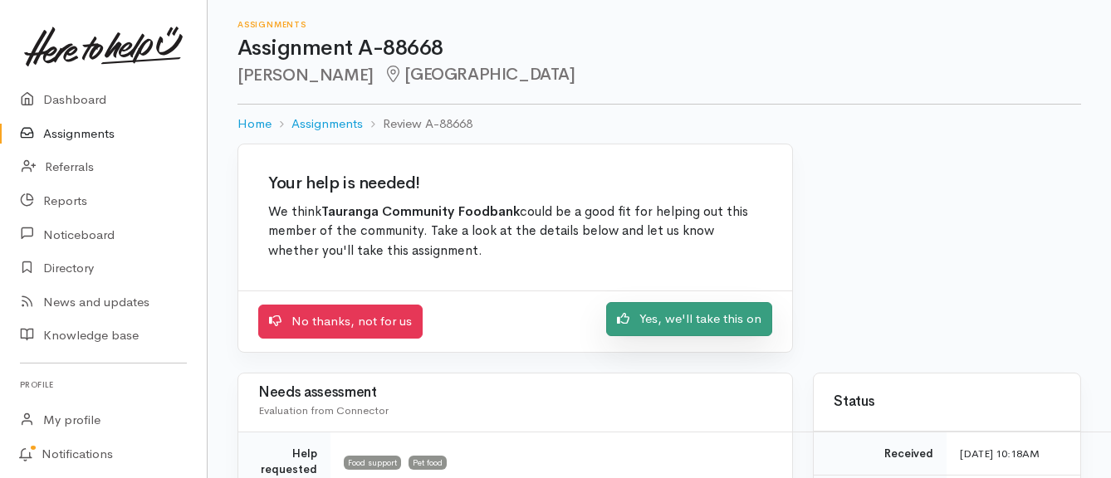
click at [639, 329] on link "Yes, we'll take this on" at bounding box center [689, 319] width 166 height 34
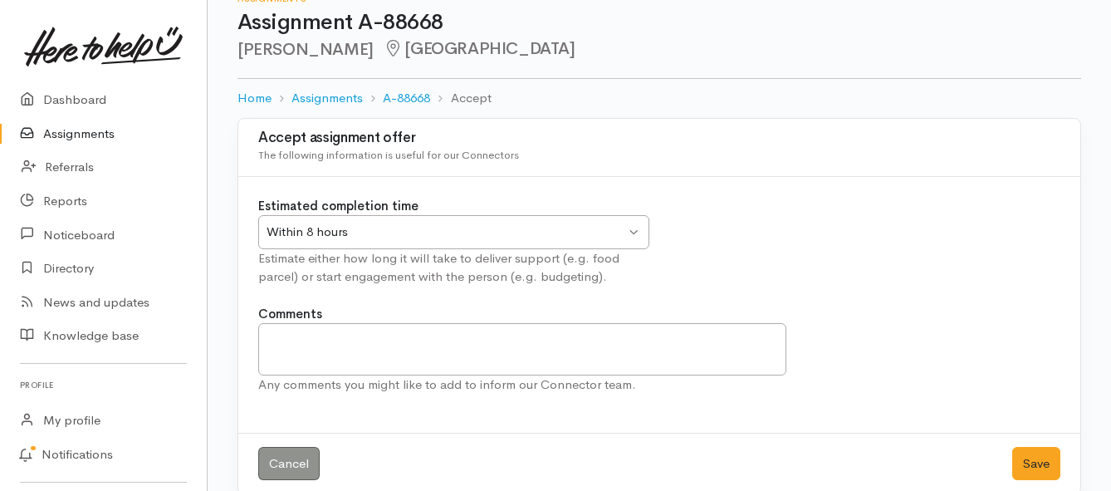
scroll to position [49, 0]
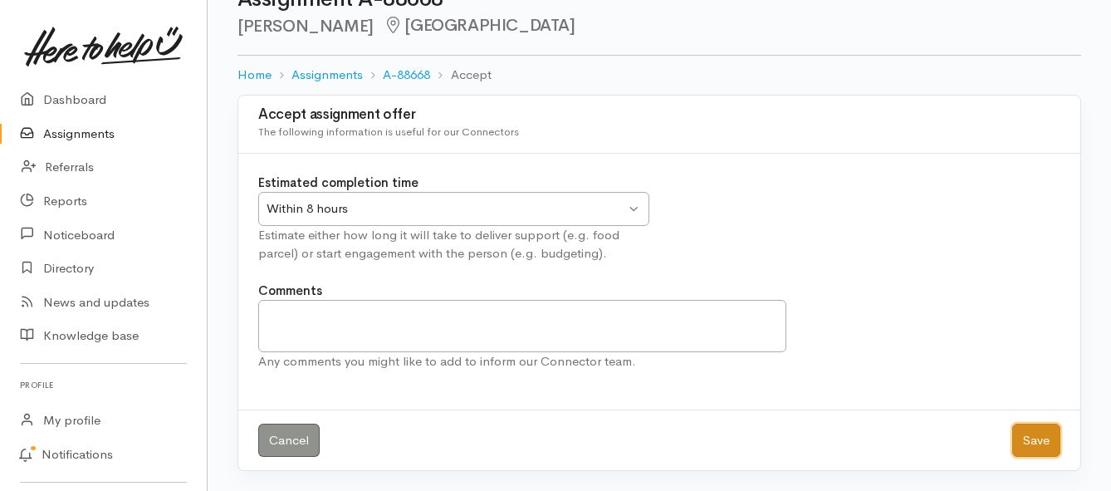
click at [1030, 439] on button "Save" at bounding box center [1036, 441] width 48 height 34
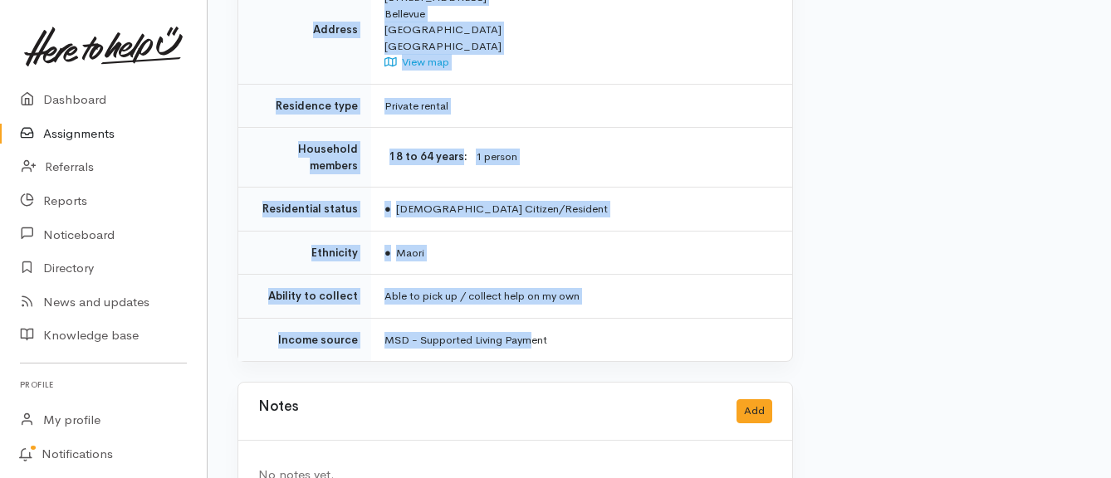
scroll to position [1246, 0]
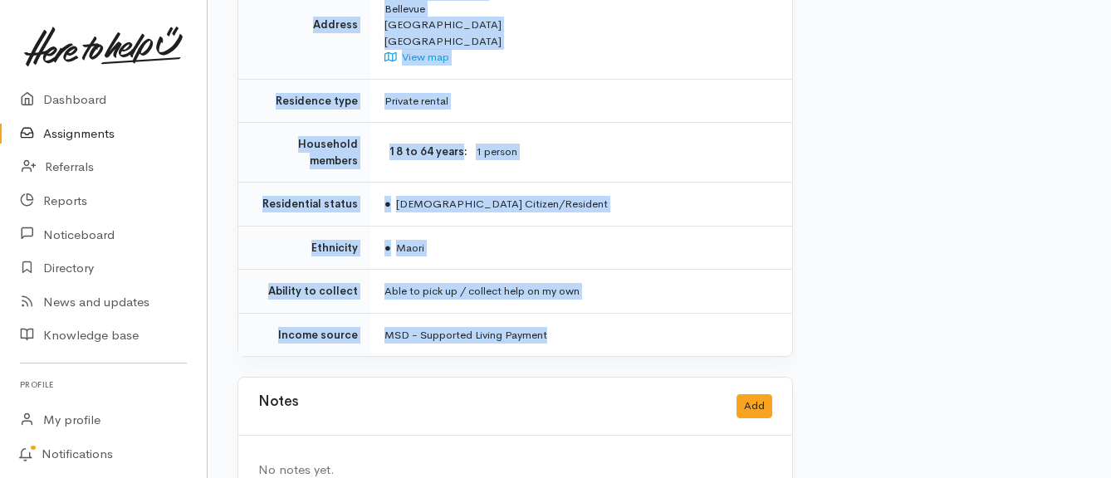
drag, startPoint x: 336, startPoint y: 226, endPoint x: 563, endPoint y: 295, distance: 237.0
copy div "**********"
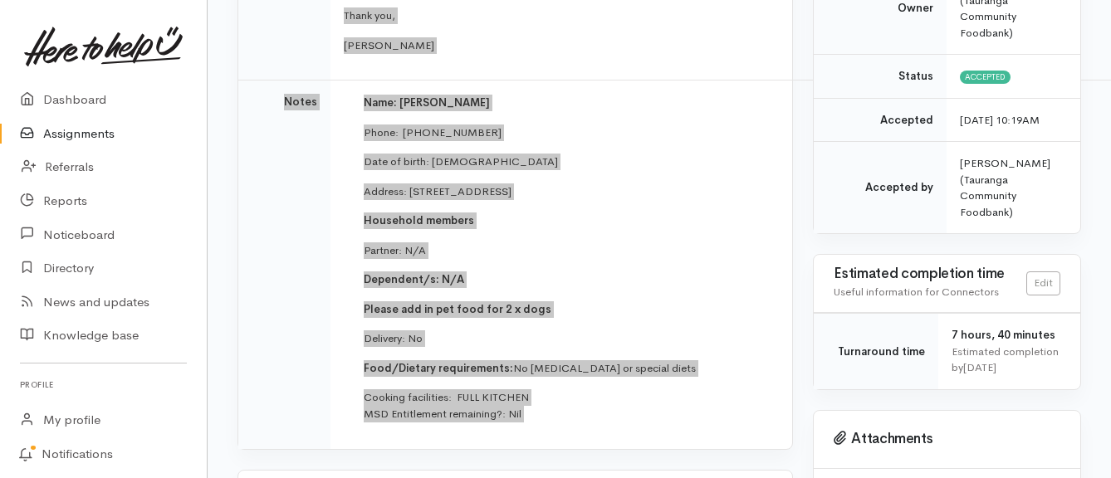
scroll to position [332, 0]
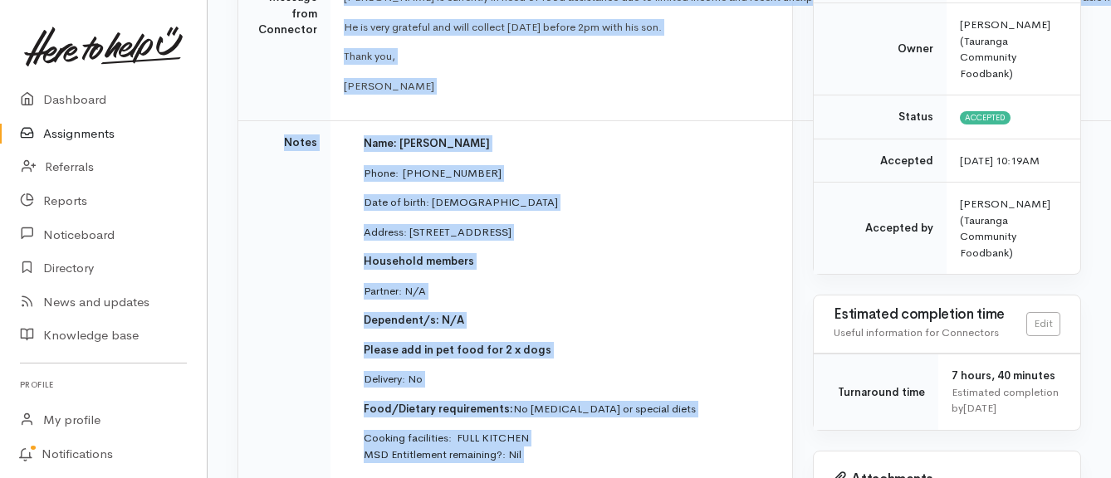
click at [64, 130] on link "Assignments" at bounding box center [103, 134] width 207 height 34
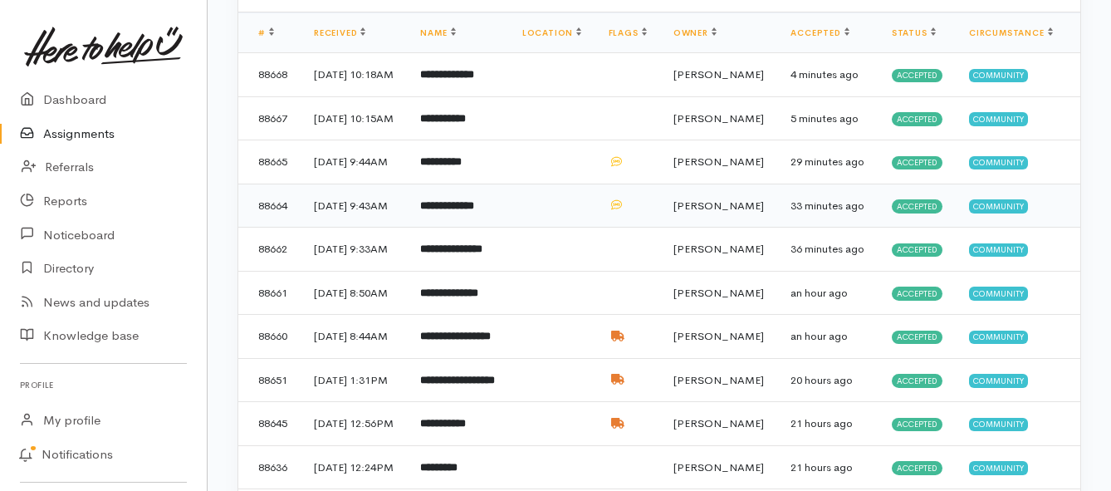
scroll to position [249, 0]
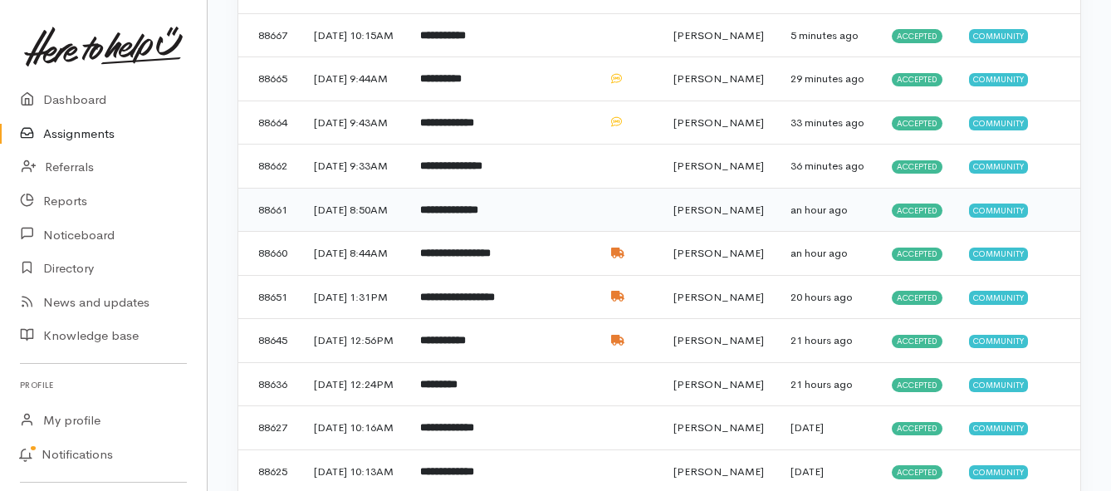
click at [459, 215] on b "**********" at bounding box center [449, 209] width 58 height 11
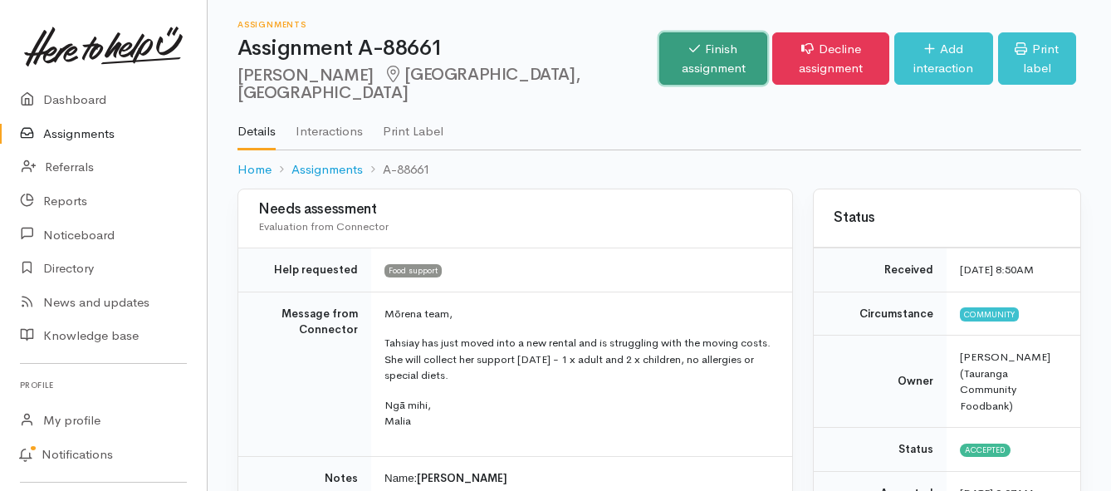
click at [689, 52] on icon at bounding box center [694, 48] width 11 height 12
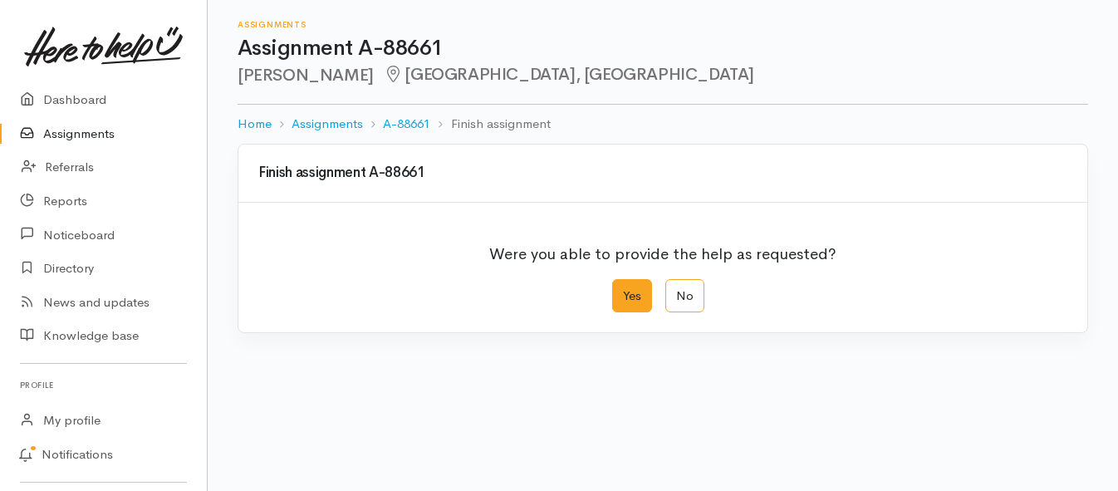
click at [620, 301] on label "Yes" at bounding box center [632, 296] width 40 height 34
click at [620, 290] on input "Yes" at bounding box center [617, 284] width 11 height 11
radio input "true"
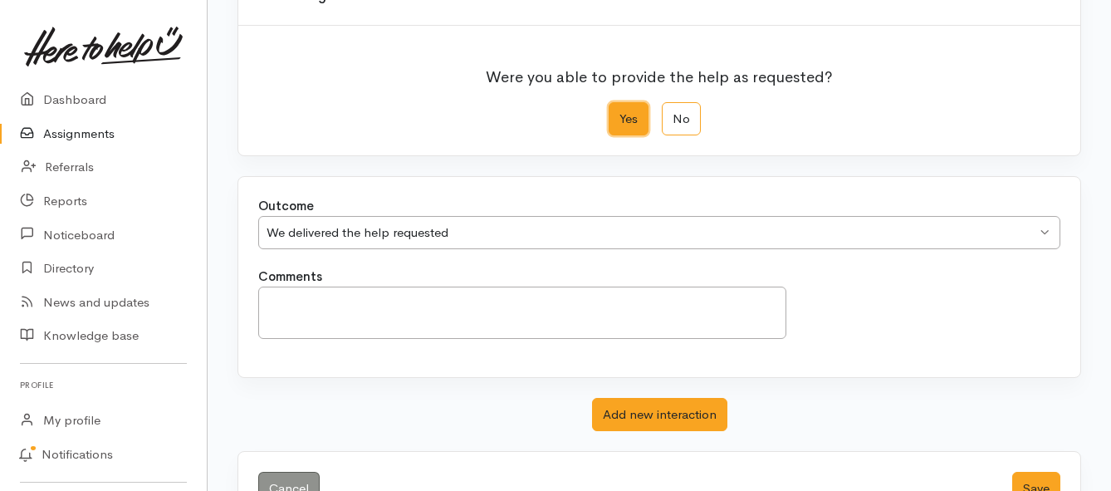
scroll to position [233, 0]
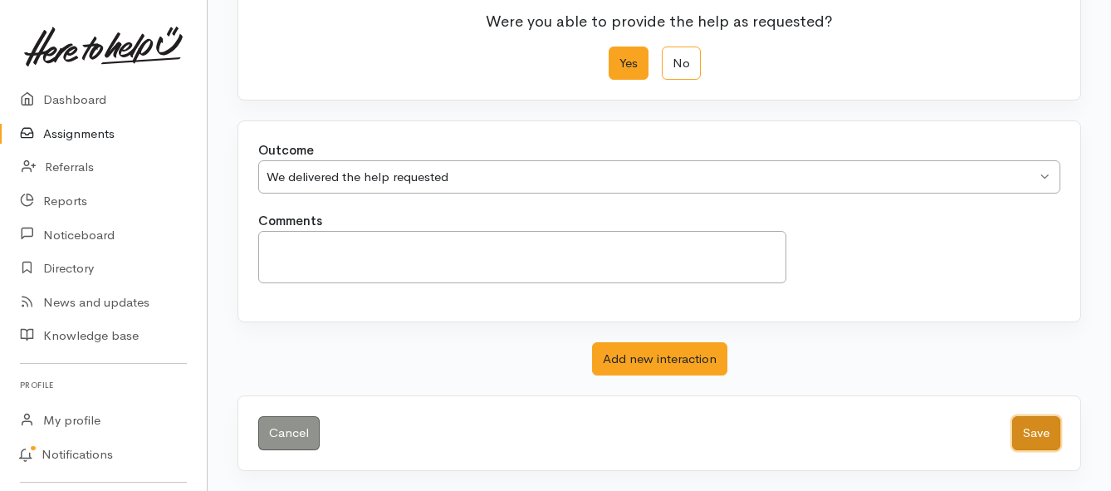
click at [1035, 436] on button "Save" at bounding box center [1036, 433] width 48 height 34
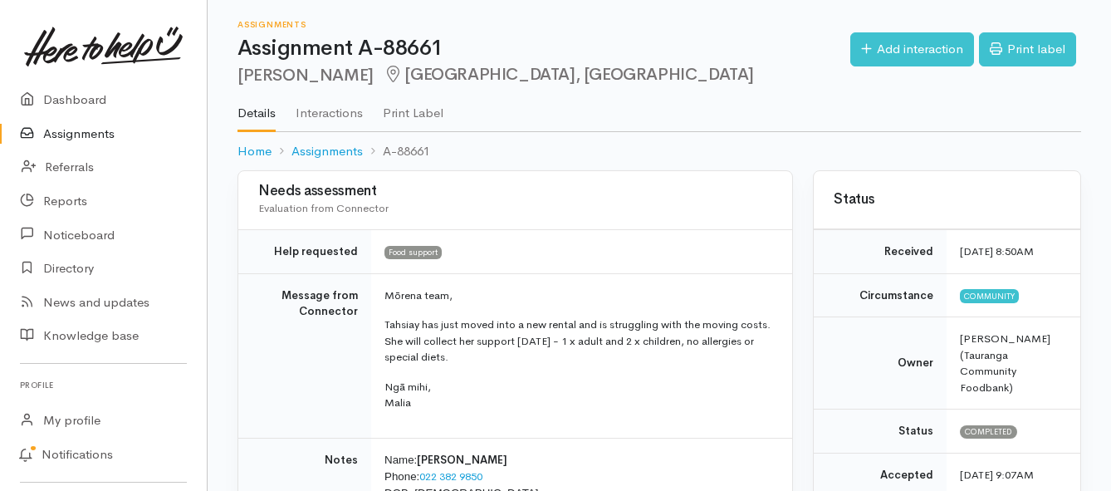
click at [103, 134] on link "Assignments" at bounding box center [103, 134] width 207 height 34
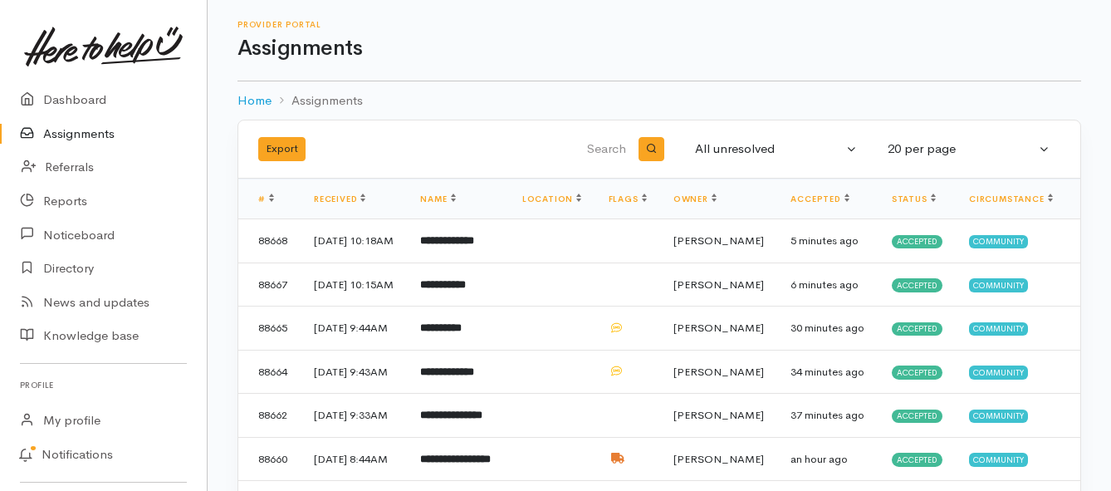
click at [108, 131] on link "Assignments" at bounding box center [103, 134] width 207 height 34
click at [81, 141] on link "Assignments" at bounding box center [103, 134] width 207 height 34
click at [81, 140] on link "Assignments" at bounding box center [103, 134] width 207 height 34
click at [456, 246] on b "**********" at bounding box center [445, 240] width 50 height 11
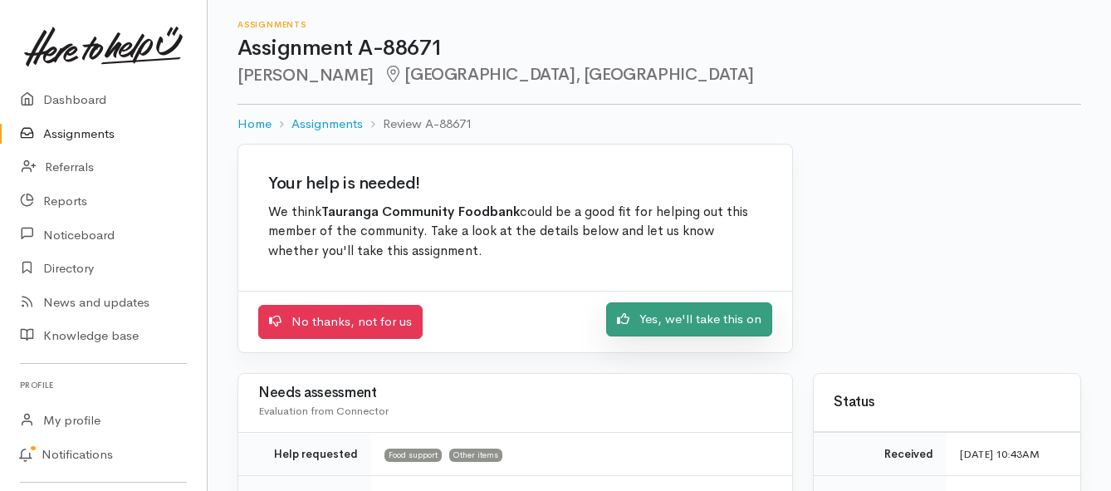
click at [659, 322] on link "Yes, we'll take this on" at bounding box center [689, 319] width 166 height 34
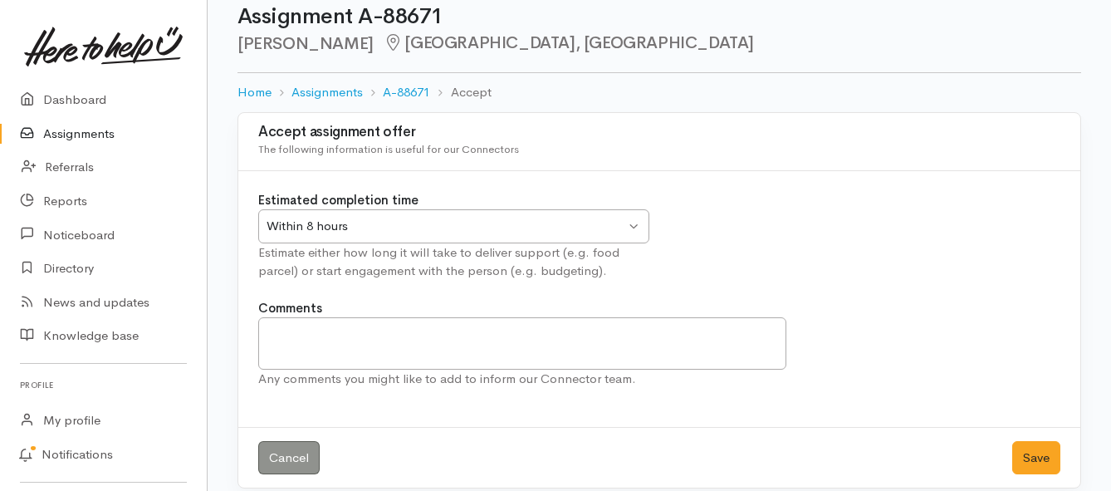
scroll to position [49, 0]
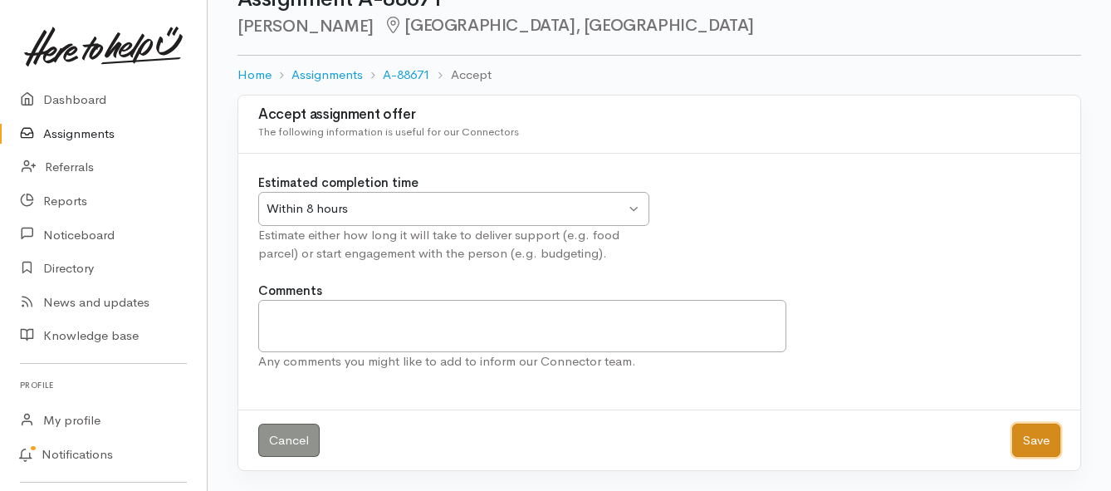
click at [1022, 445] on button "Save" at bounding box center [1036, 441] width 48 height 34
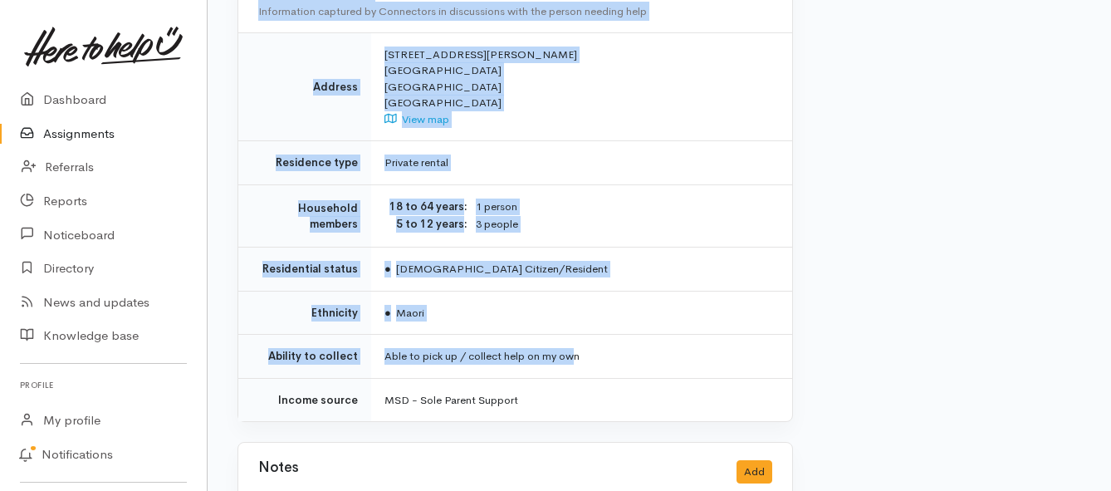
scroll to position [1329, 0]
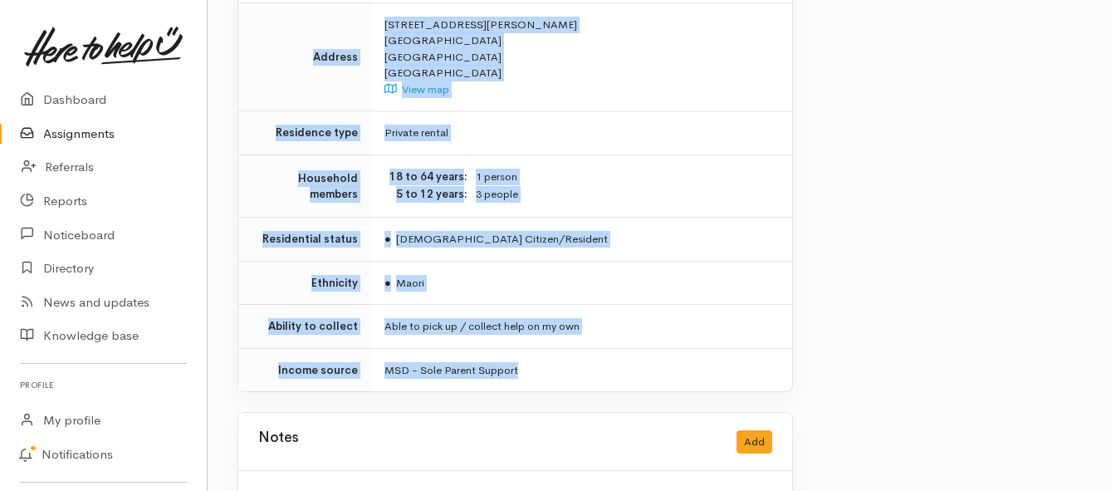
drag, startPoint x: 384, startPoint y: 130, endPoint x: 591, endPoint y: 318, distance: 279.9
copy div "**********"
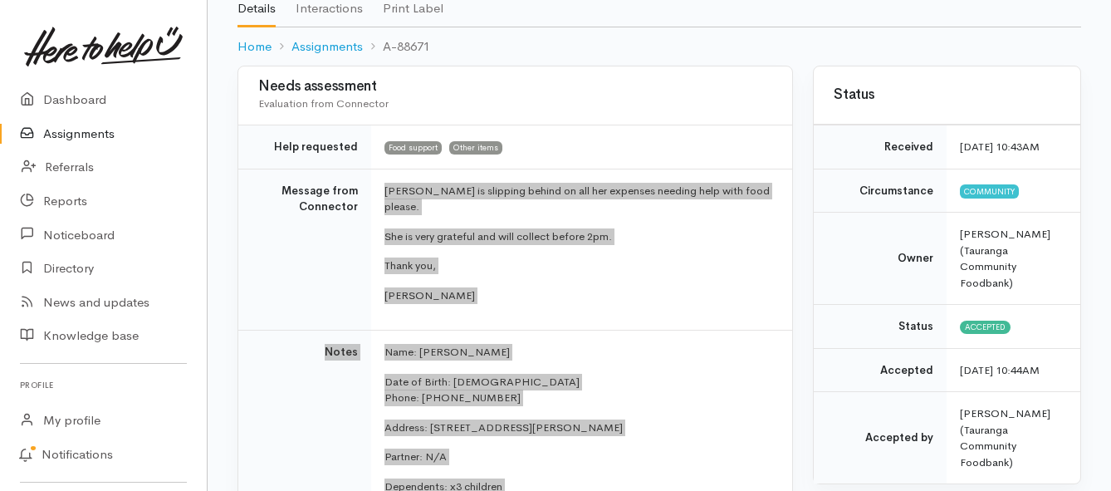
scroll to position [83, 0]
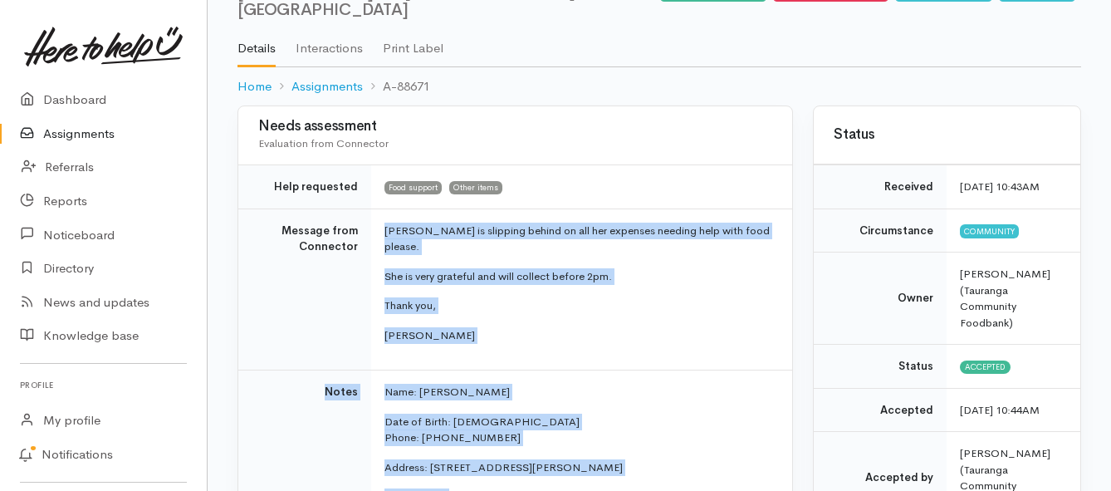
click at [60, 136] on link "Assignments" at bounding box center [103, 134] width 207 height 34
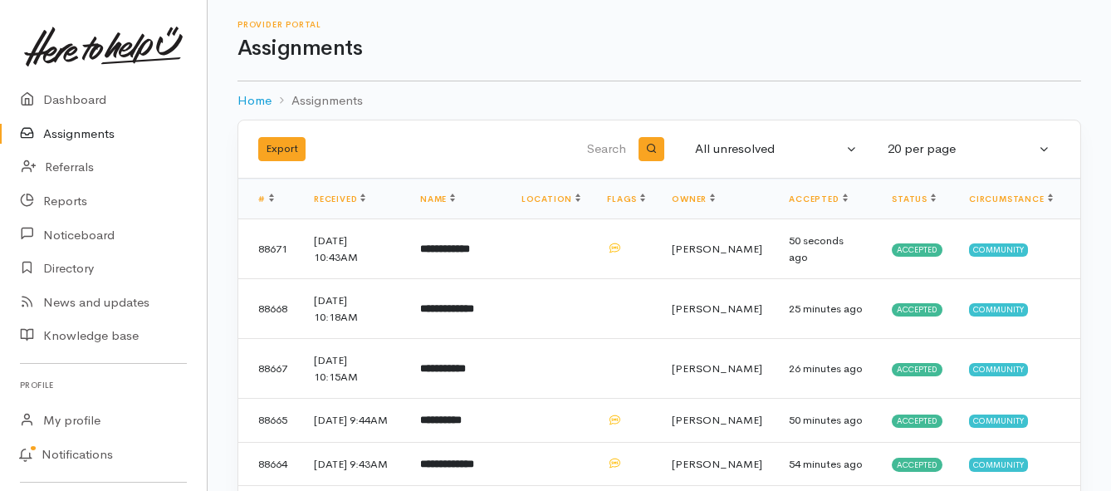
drag, startPoint x: 82, startPoint y: 131, endPoint x: 73, endPoint y: 139, distance: 11.8
click at [82, 131] on link "Assignments" at bounding box center [103, 134] width 207 height 34
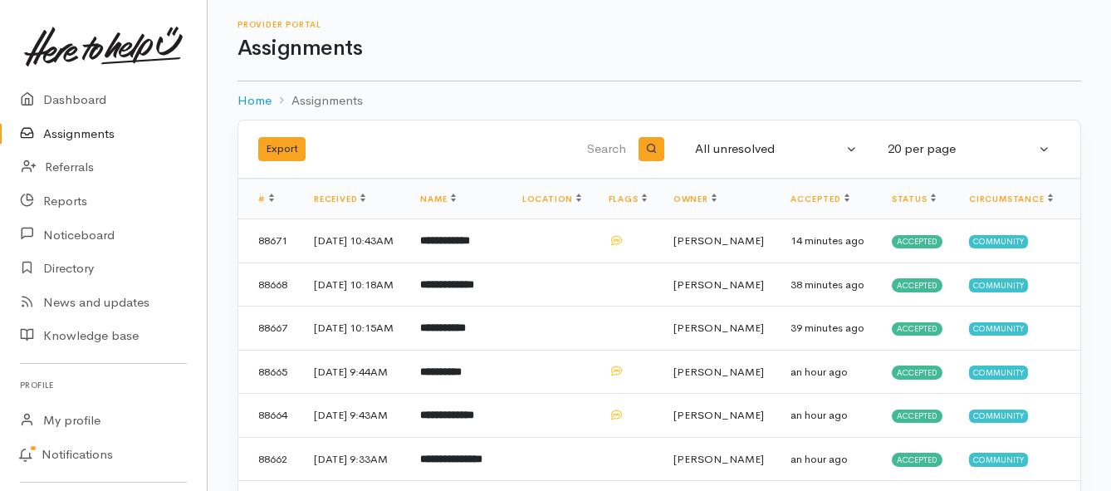
click at [97, 135] on link "Assignments" at bounding box center [103, 134] width 207 height 34
click at [99, 138] on link "Assignments" at bounding box center [103, 134] width 207 height 34
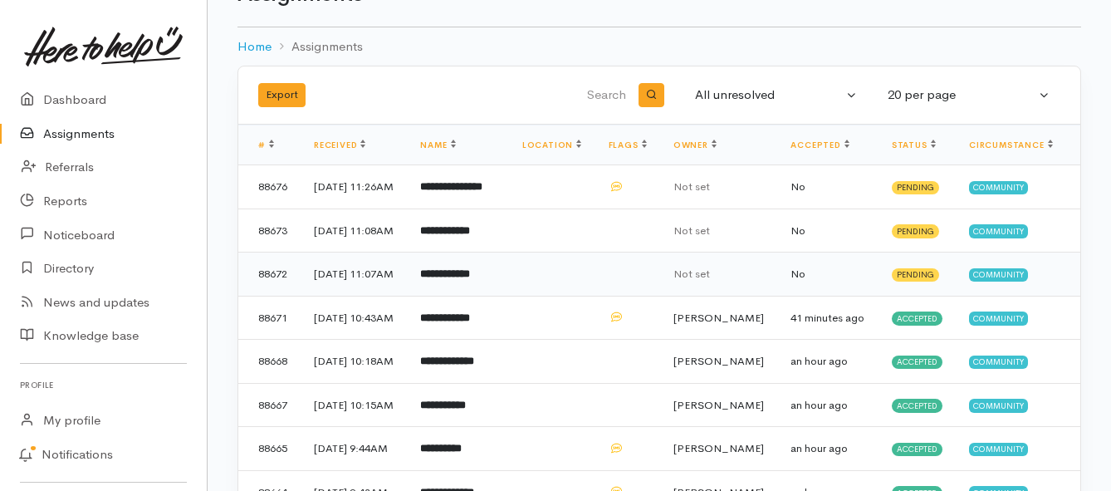
scroll to position [83, 0]
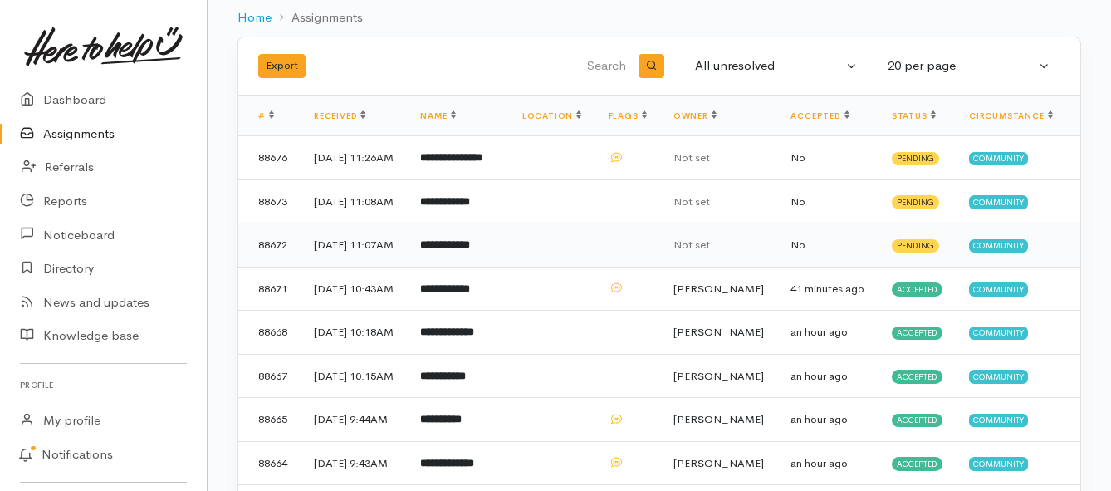
click at [496, 267] on td "**********" at bounding box center [457, 245] width 101 height 44
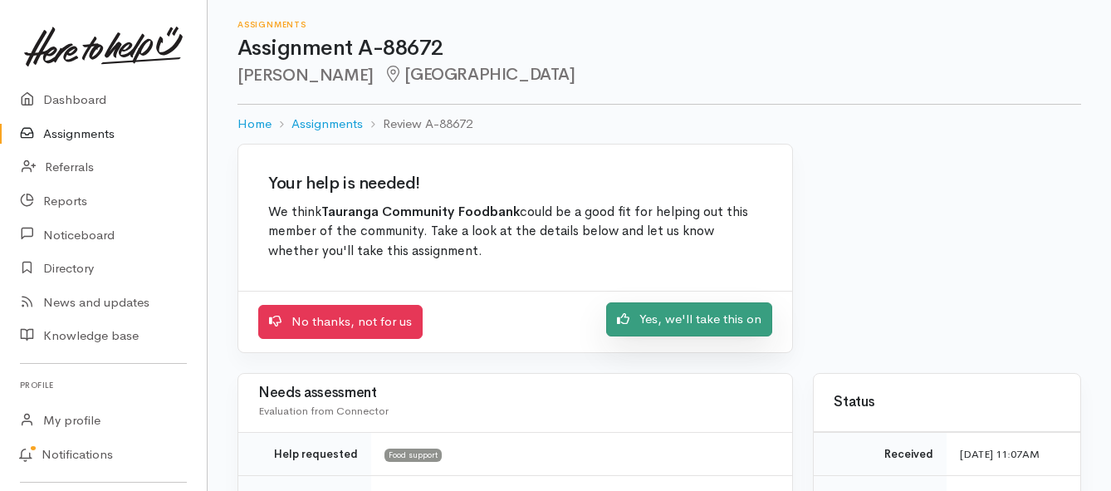
click at [663, 319] on link "Yes, we'll take this on" at bounding box center [689, 319] width 166 height 34
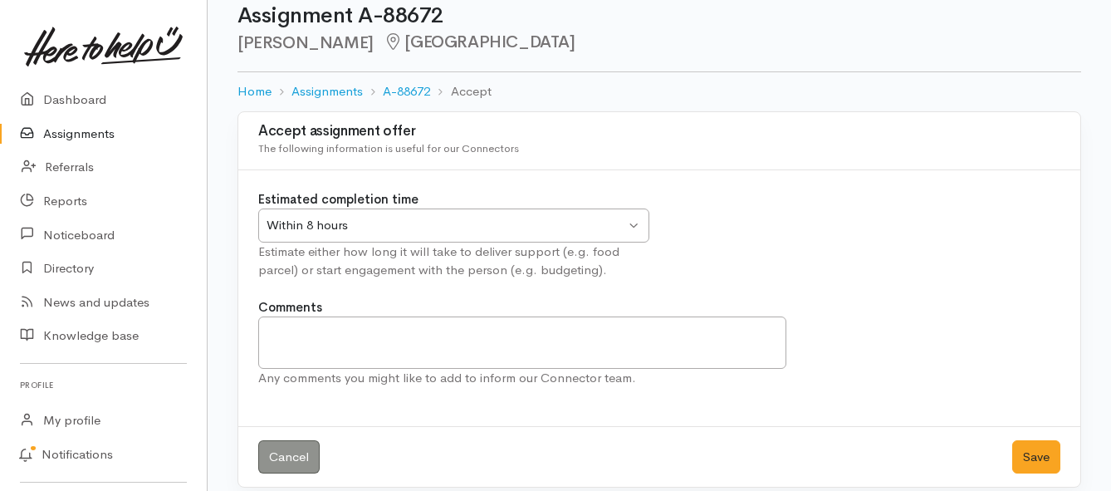
scroll to position [49, 0]
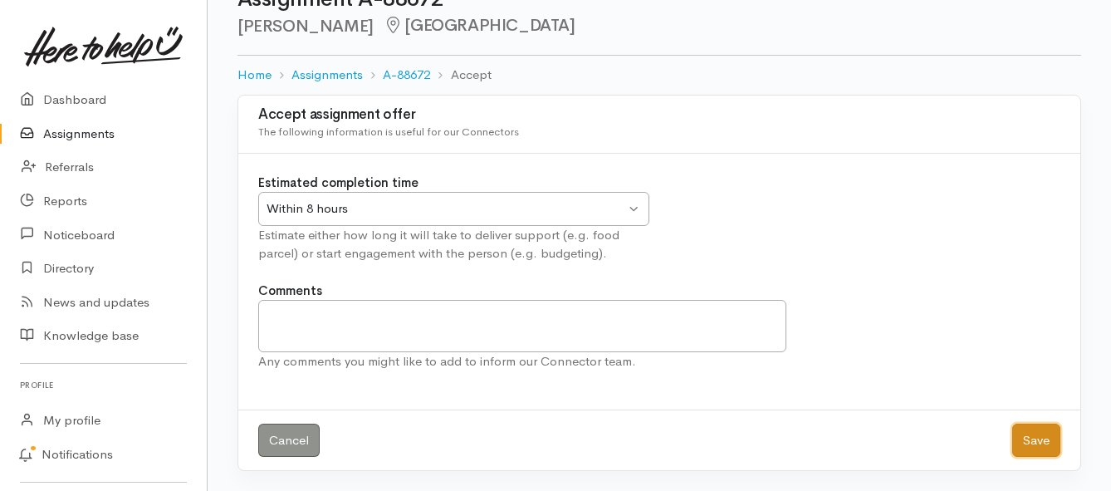
click at [1027, 435] on button "Save" at bounding box center [1036, 441] width 48 height 34
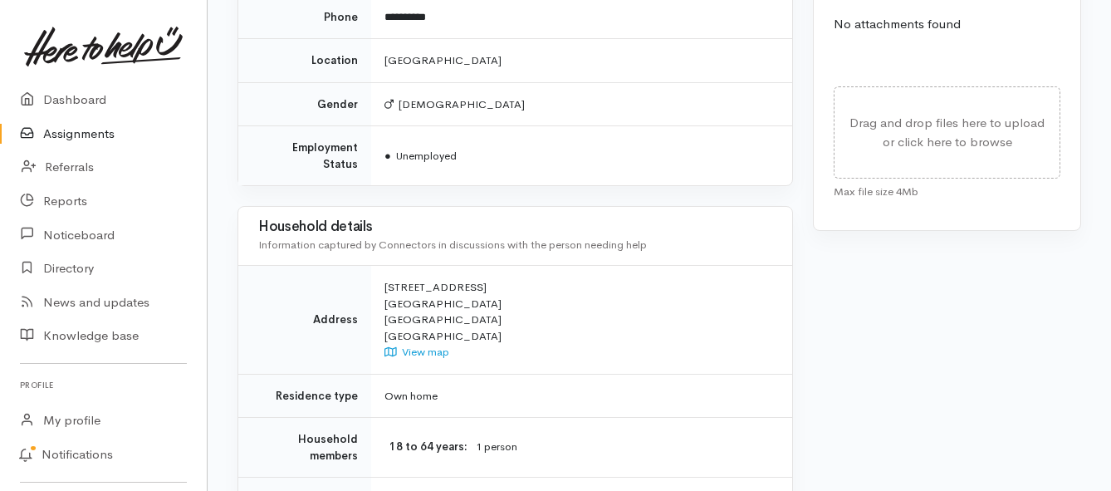
scroll to position [997, 0]
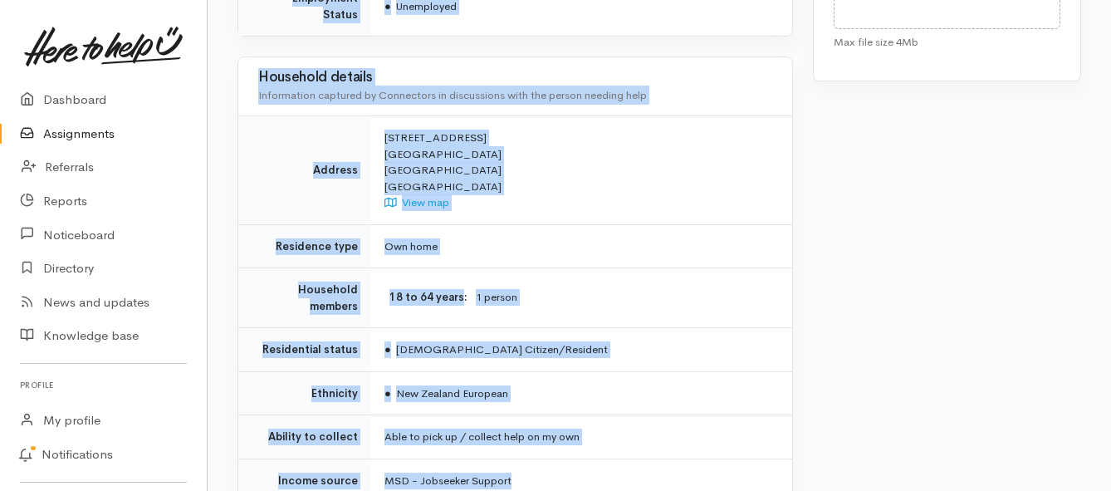
drag, startPoint x: 377, startPoint y: 132, endPoint x: 577, endPoint y: 417, distance: 348.2
copy div "**********"
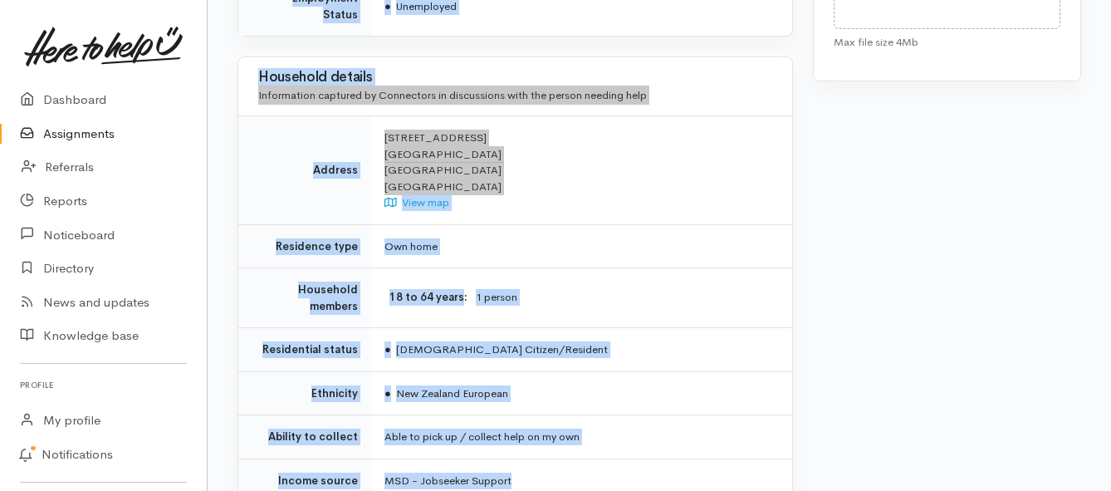
click at [72, 123] on link "Assignments" at bounding box center [103, 134] width 207 height 34
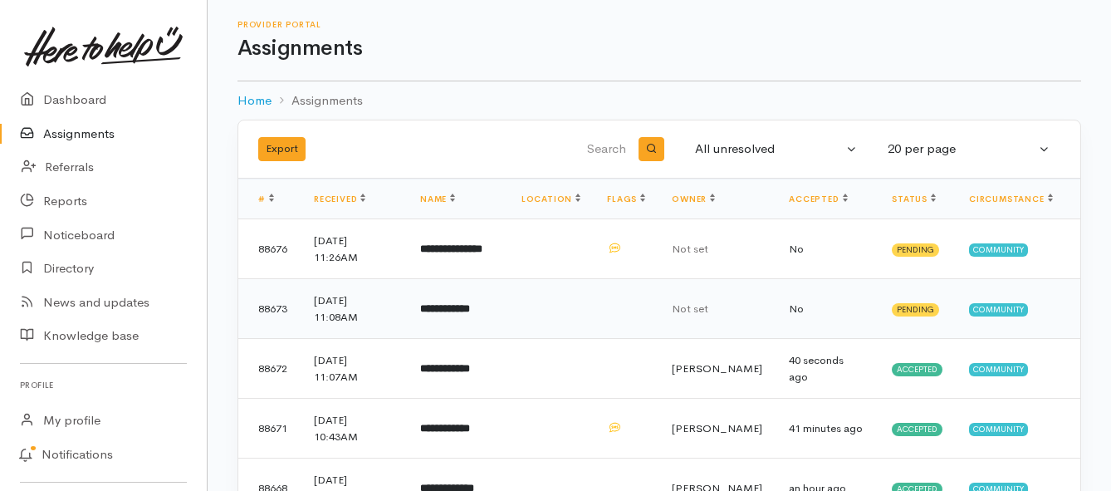
click at [458, 320] on td "**********" at bounding box center [457, 309] width 101 height 60
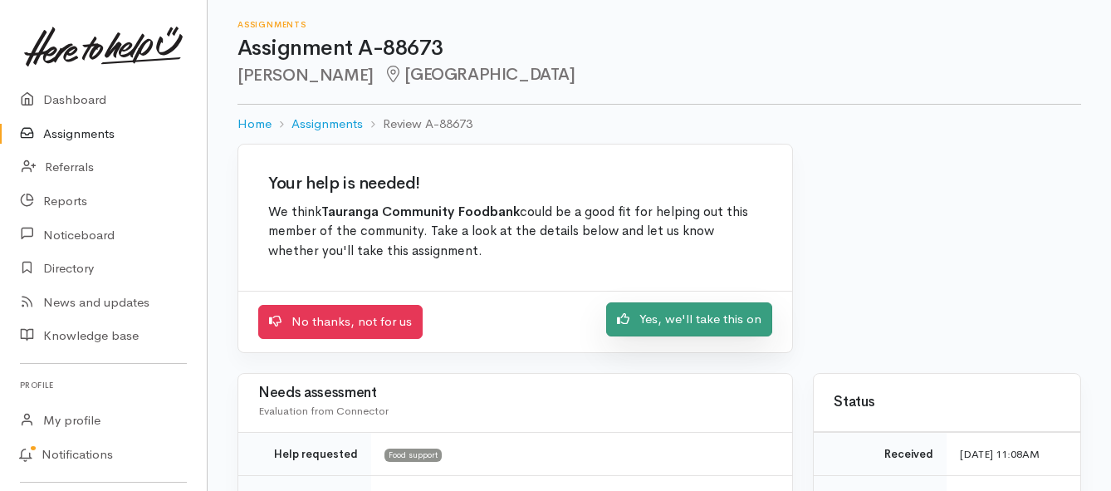
click at [677, 326] on link "Yes, we'll take this on" at bounding box center [689, 319] width 166 height 34
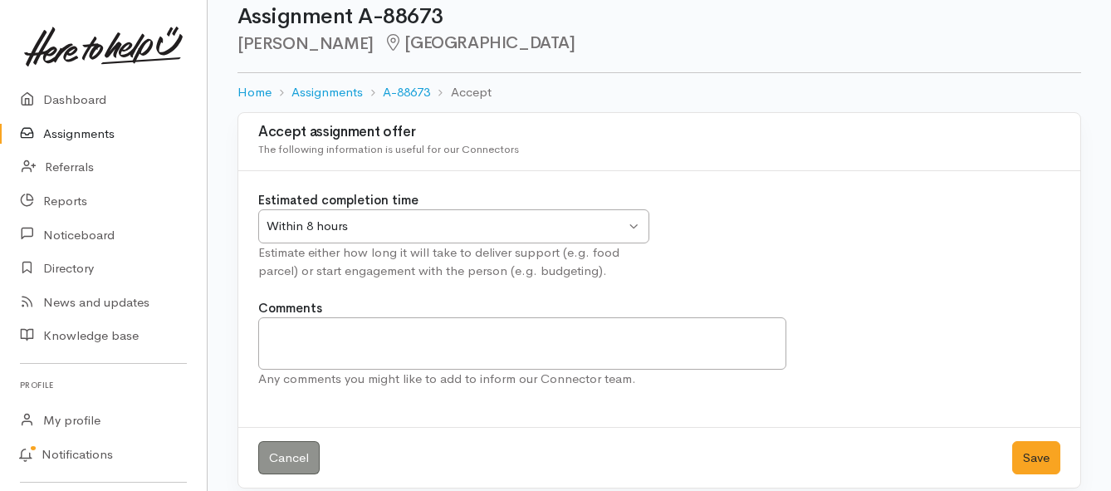
scroll to position [49, 0]
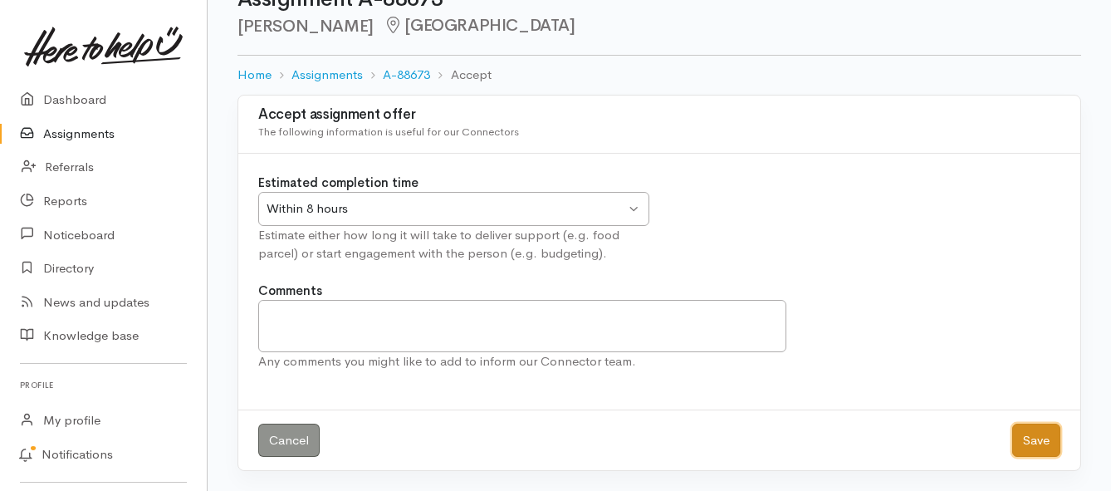
click at [1027, 441] on button "Save" at bounding box center [1036, 441] width 48 height 34
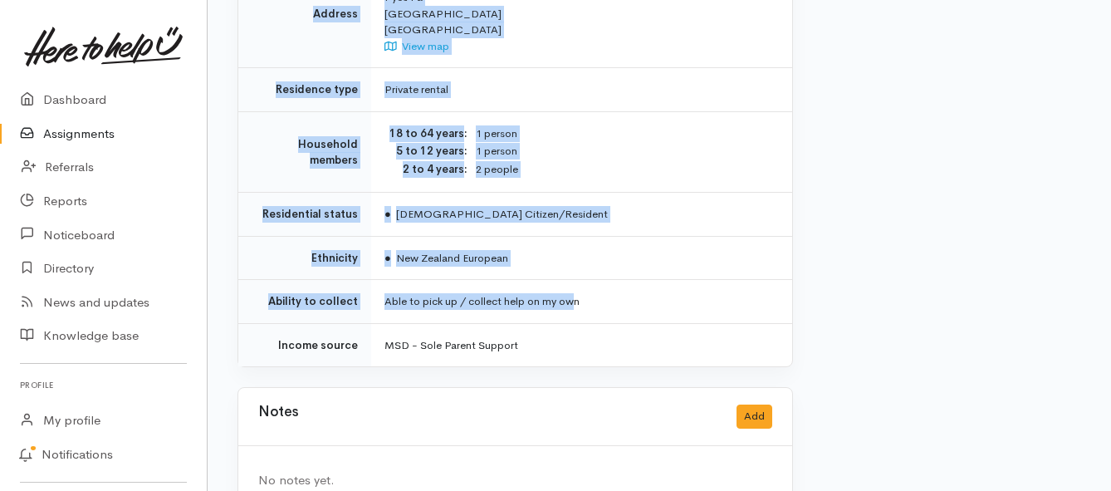
scroll to position [1225, 0]
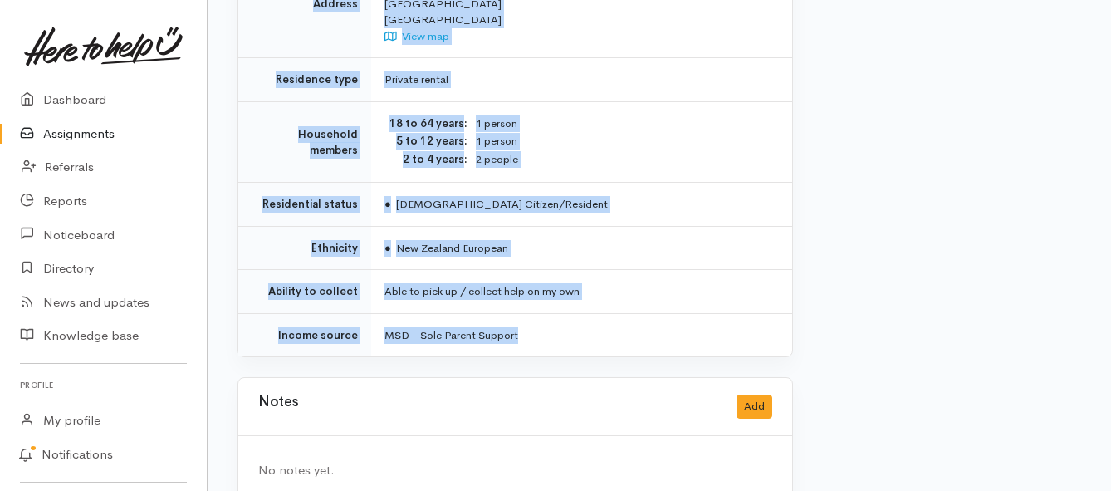
drag, startPoint x: 382, startPoint y: 130, endPoint x: 594, endPoint y: 282, distance: 260.7
copy div "**********"
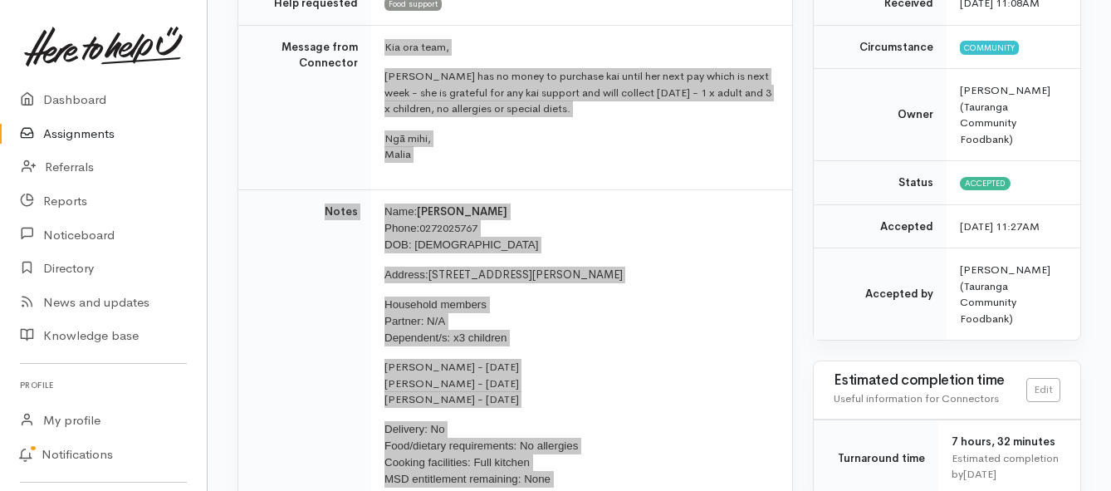
scroll to position [228, 0]
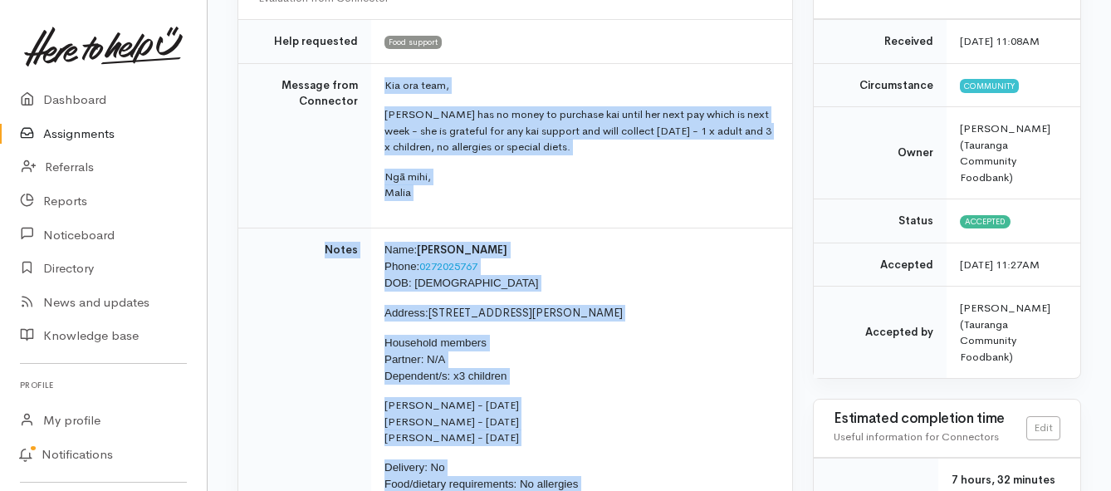
click at [121, 132] on link "Assignments" at bounding box center [103, 134] width 207 height 34
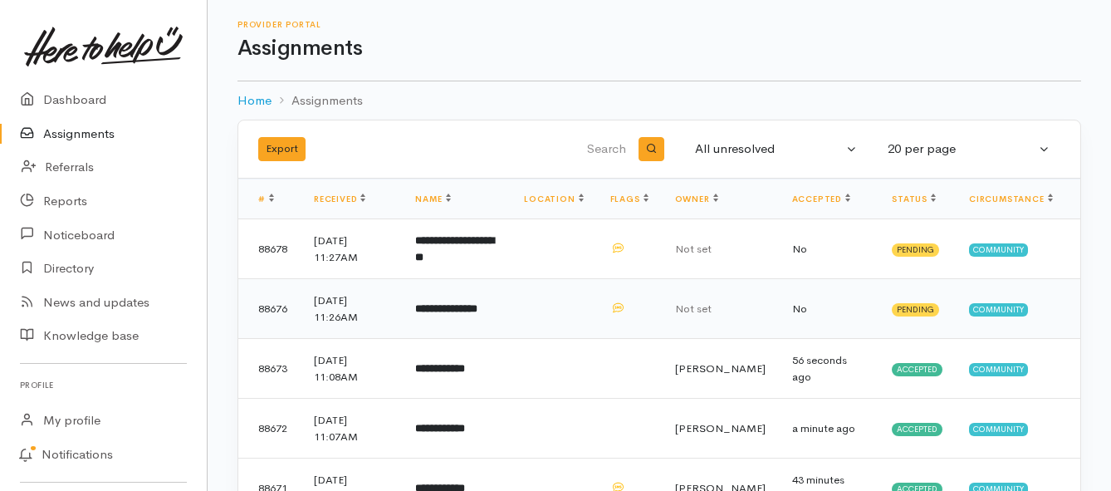
click at [478, 316] on td "**********" at bounding box center [456, 309] width 109 height 60
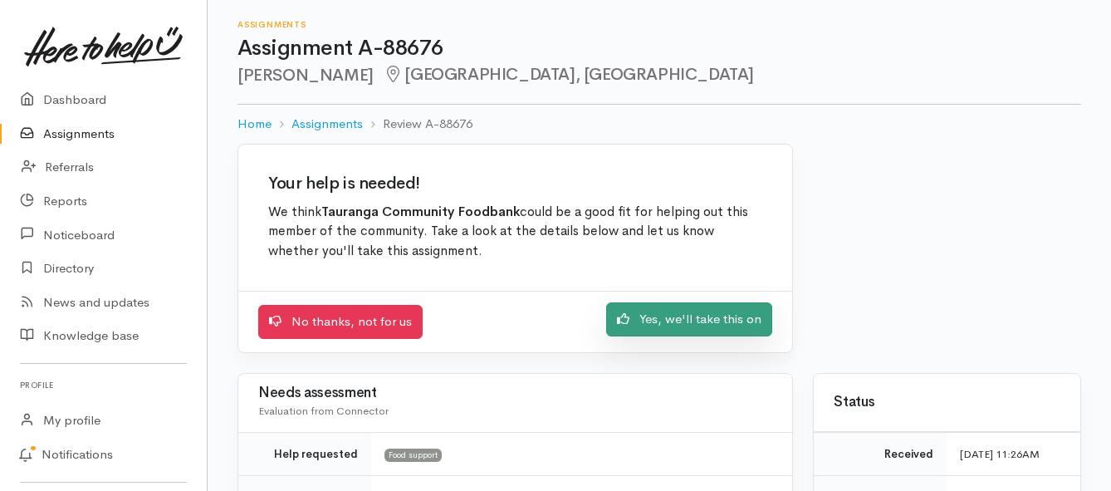
click at [640, 327] on link "Yes, we'll take this on" at bounding box center [689, 319] width 166 height 34
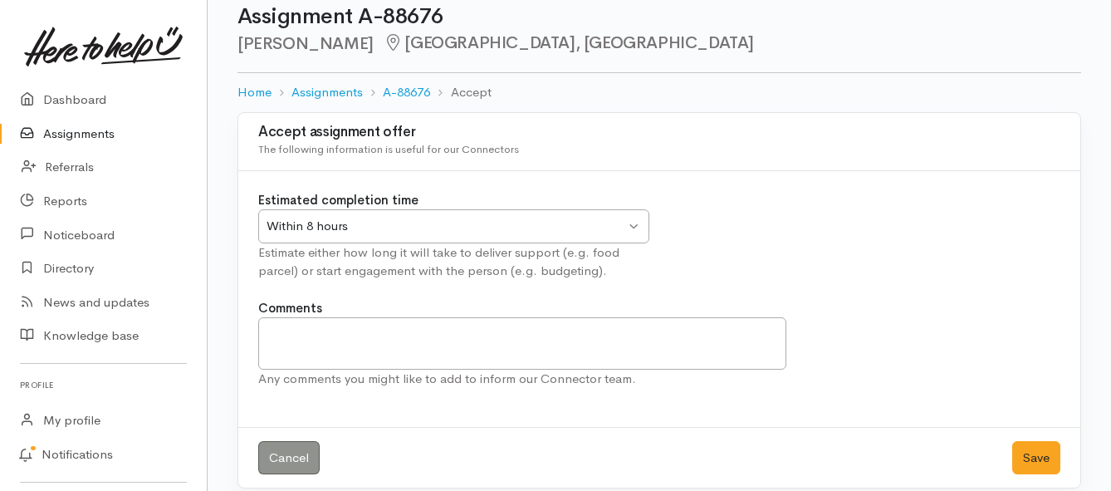
scroll to position [49, 0]
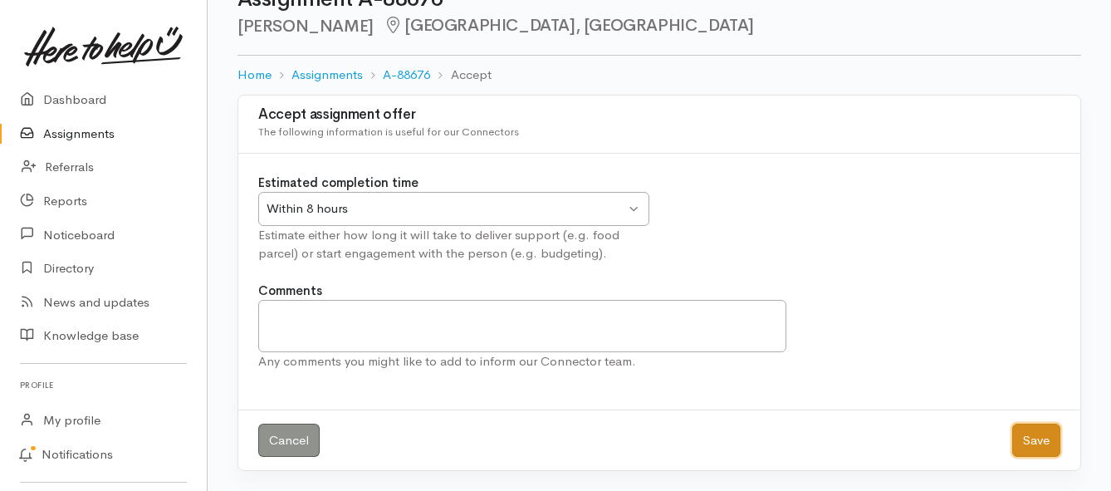
click at [1021, 442] on button "Save" at bounding box center [1036, 441] width 48 height 34
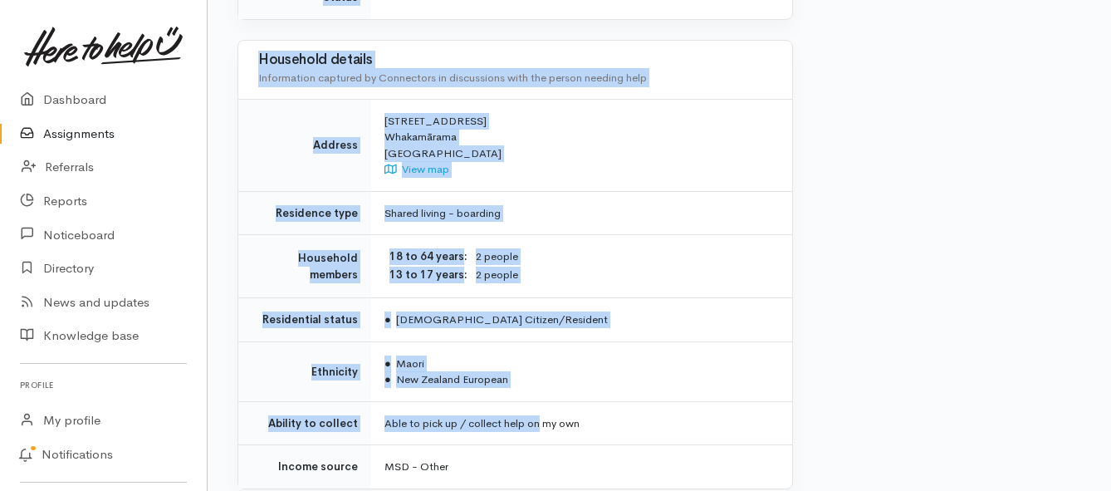
scroll to position [1246, 0]
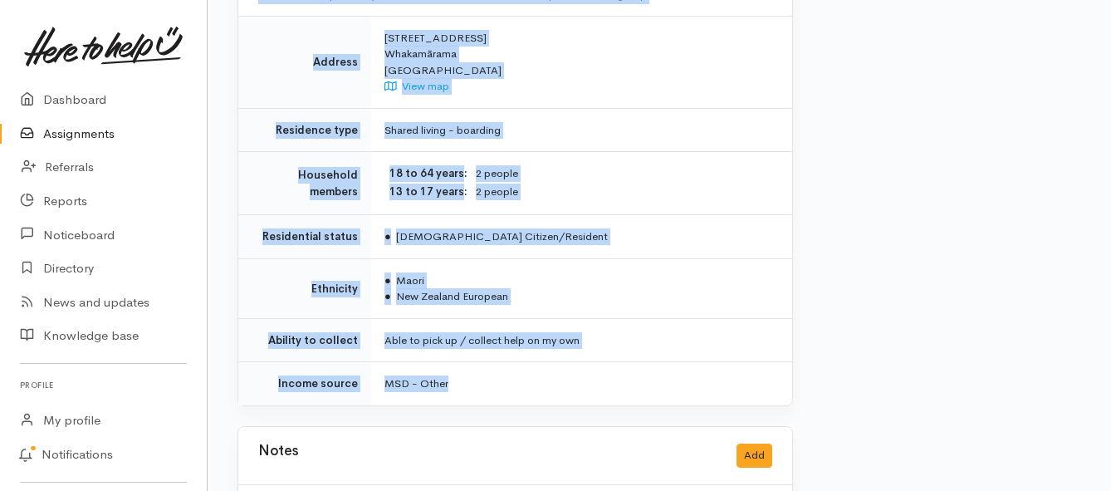
drag, startPoint x: 381, startPoint y: 229, endPoint x: 528, endPoint y: 378, distance: 209.1
copy div "**********"
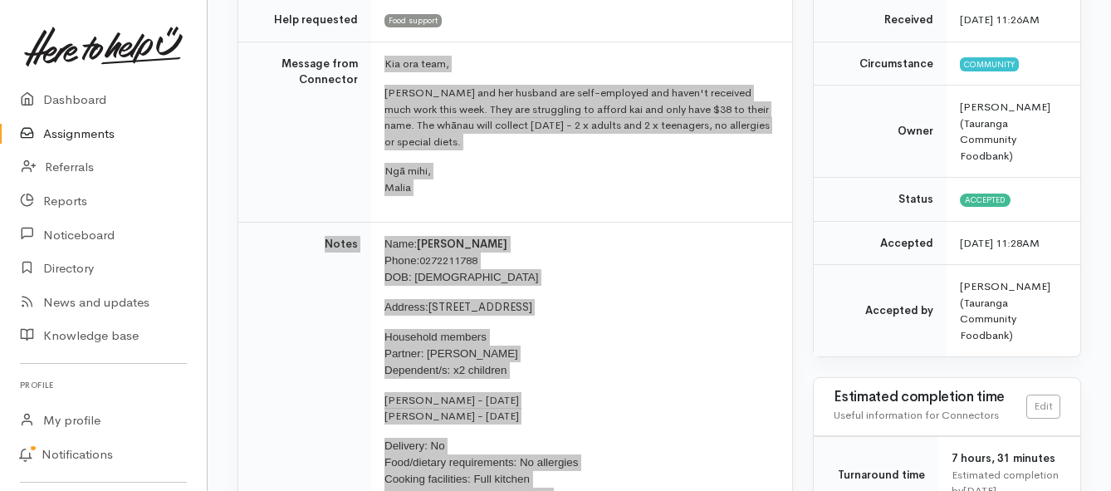
scroll to position [249, 0]
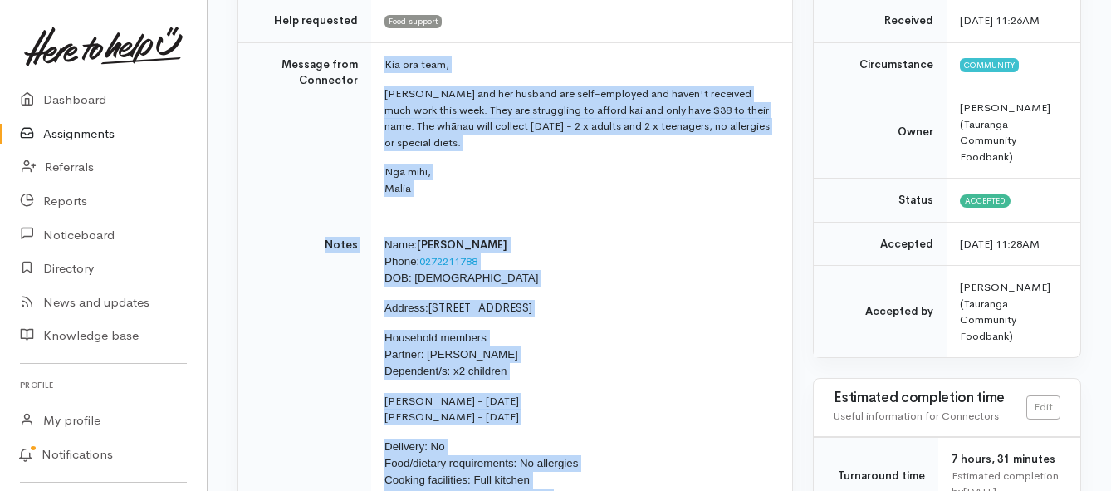
click at [80, 135] on link "Assignments" at bounding box center [103, 134] width 207 height 34
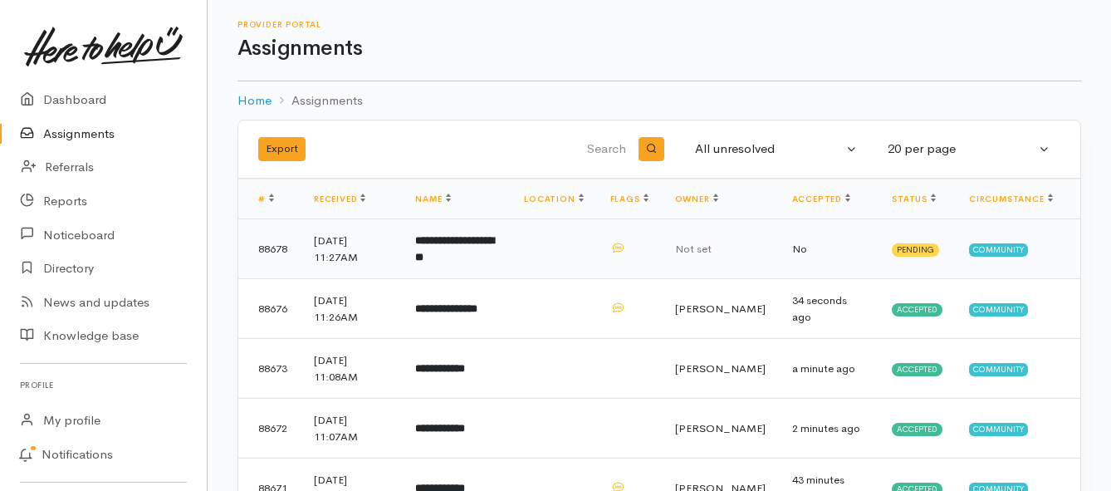
click at [476, 247] on b "**********" at bounding box center [454, 248] width 79 height 27
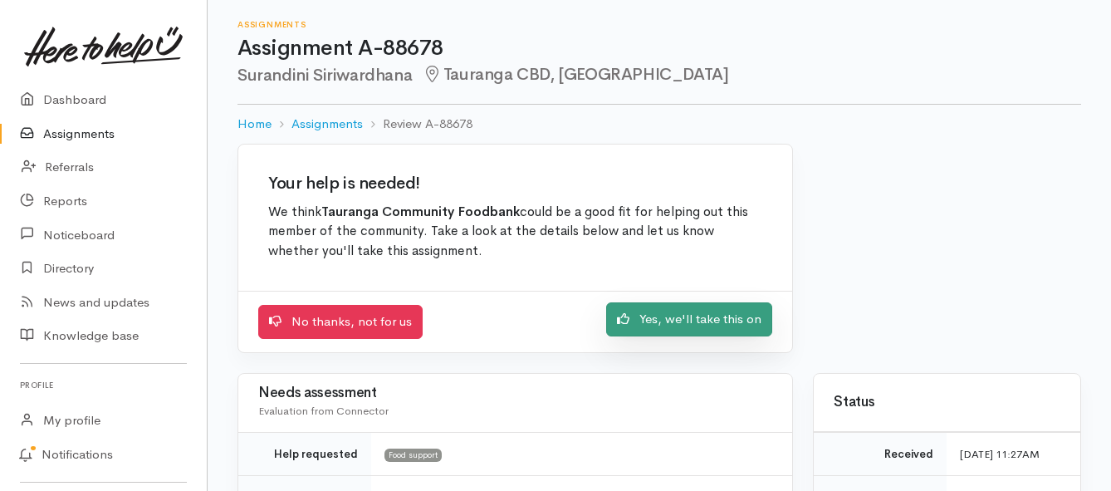
click at [654, 325] on link "Yes, we'll take this on" at bounding box center [689, 319] width 166 height 34
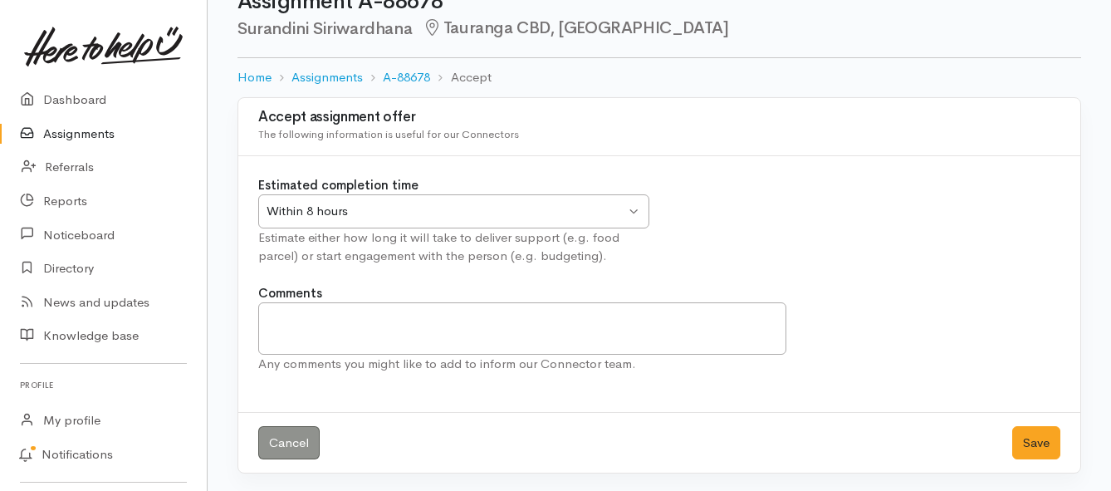
scroll to position [49, 0]
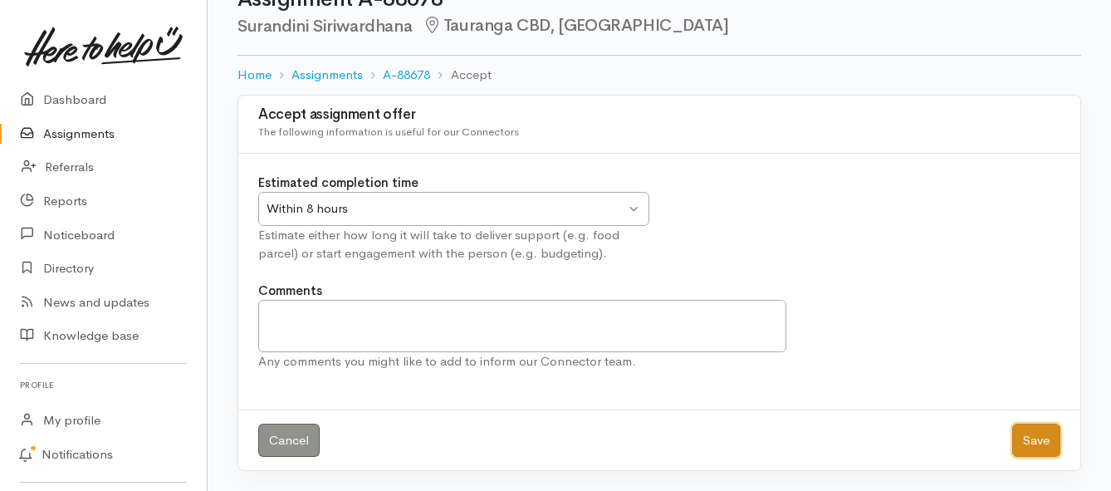
click at [1021, 451] on button "Save" at bounding box center [1036, 441] width 48 height 34
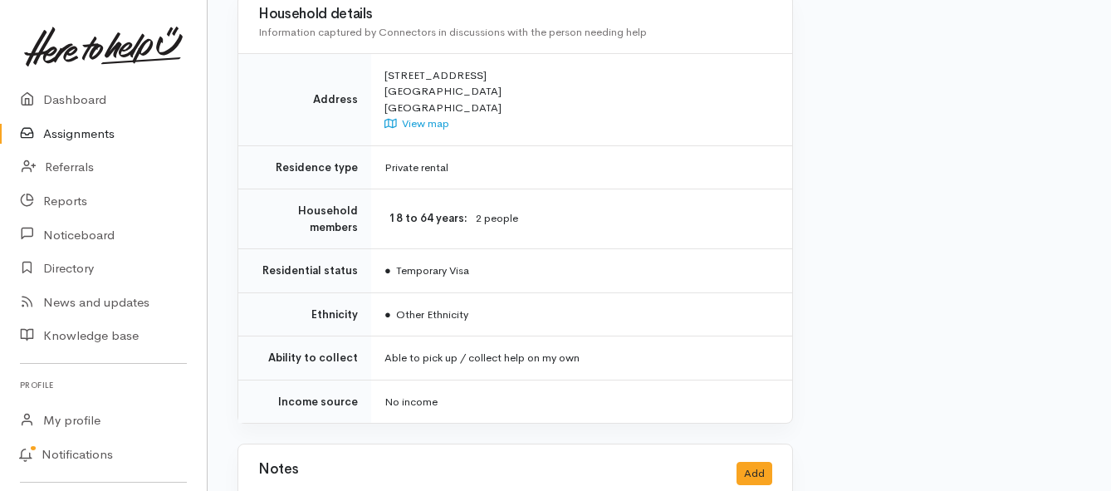
scroll to position [1246, 0]
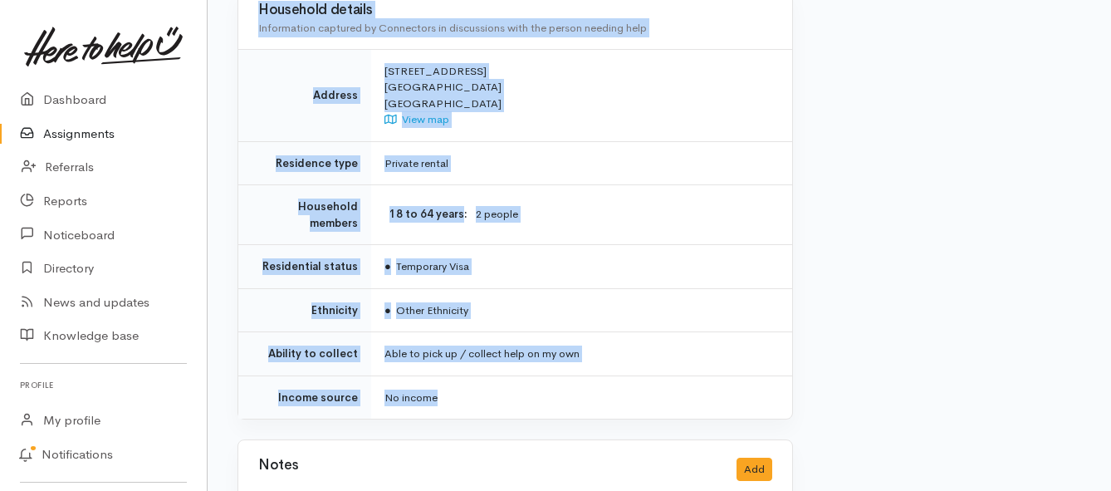
drag, startPoint x: 380, startPoint y: 146, endPoint x: 526, endPoint y: 346, distance: 247.4
copy div "**********"
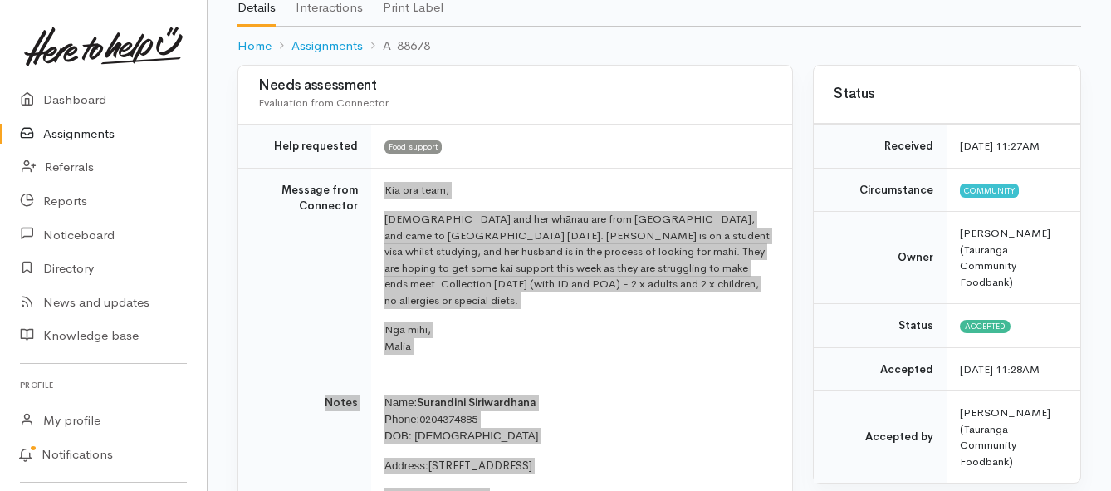
scroll to position [83, 0]
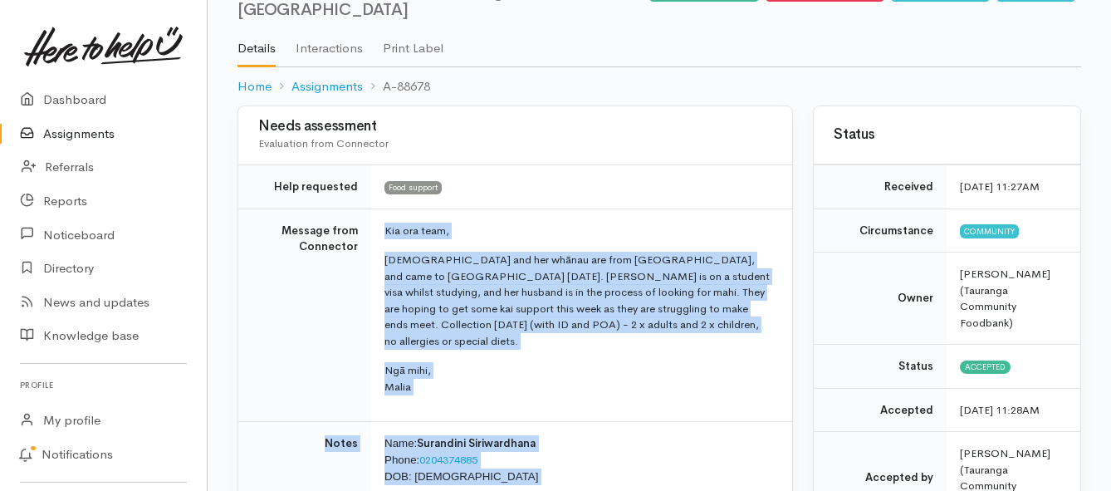
click at [72, 131] on link "Assignments" at bounding box center [103, 134] width 207 height 34
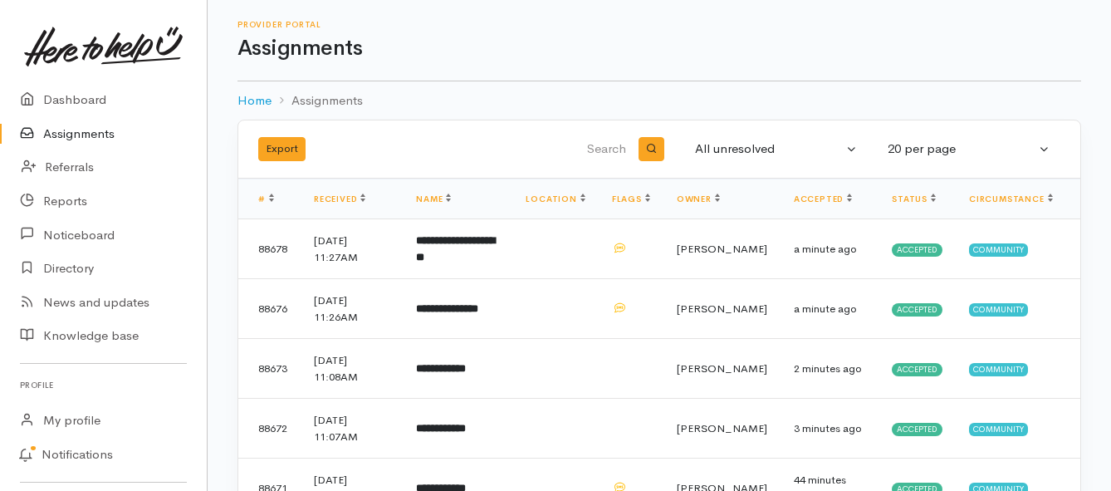
click at [82, 136] on link "Assignments" at bounding box center [103, 134] width 207 height 34
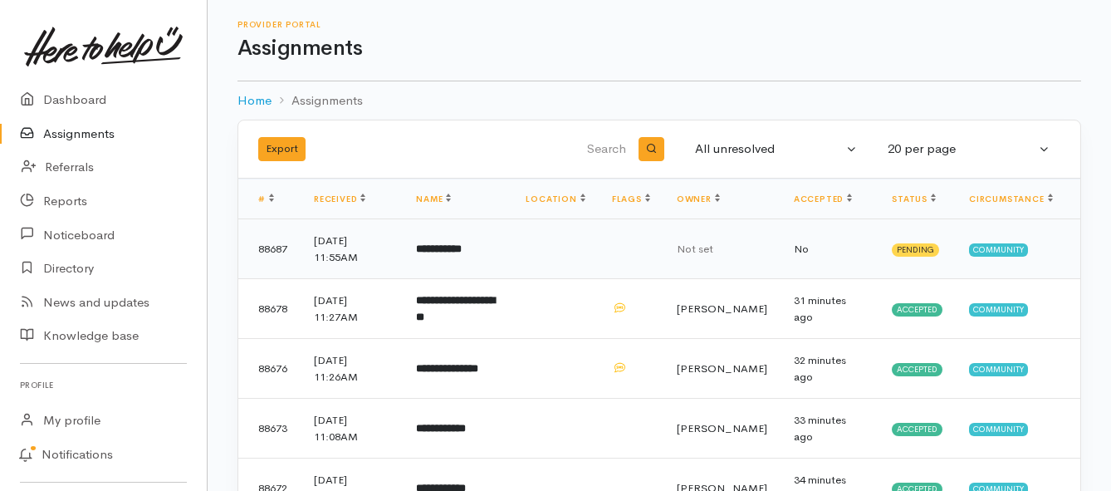
click at [450, 254] on b "**********" at bounding box center [439, 248] width 46 height 11
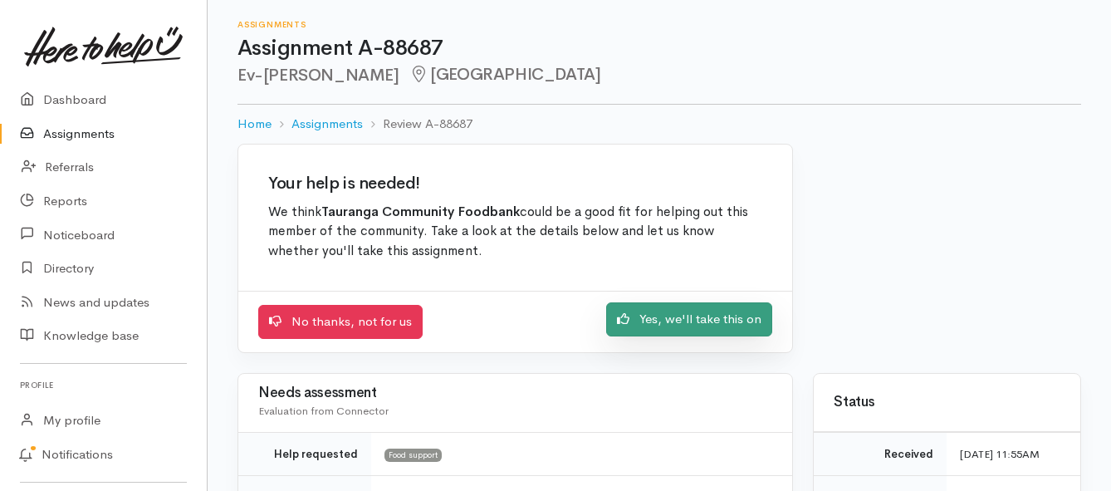
click at [668, 327] on link "Yes, we'll take this on" at bounding box center [689, 319] width 166 height 34
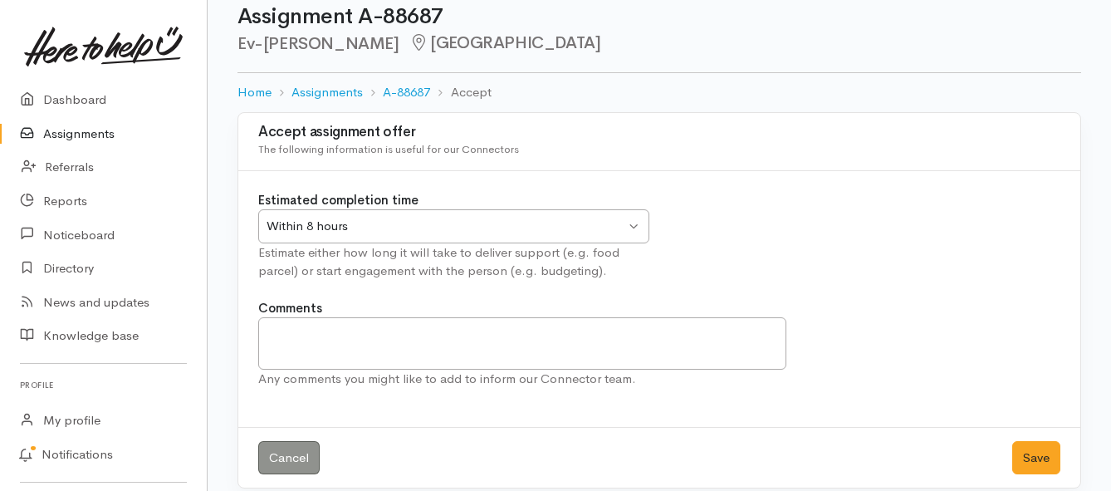
scroll to position [49, 0]
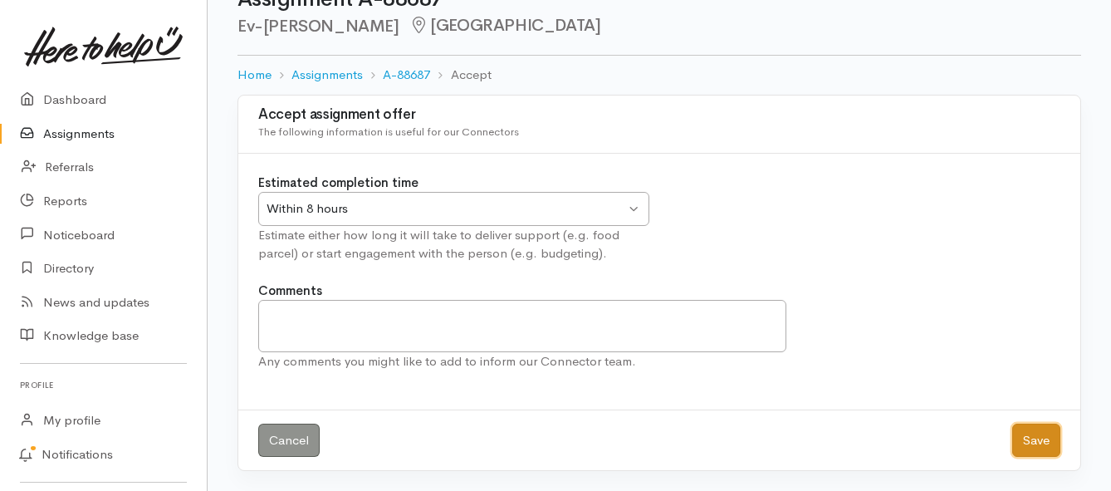
click at [1033, 442] on button "Save" at bounding box center [1036, 441] width 48 height 34
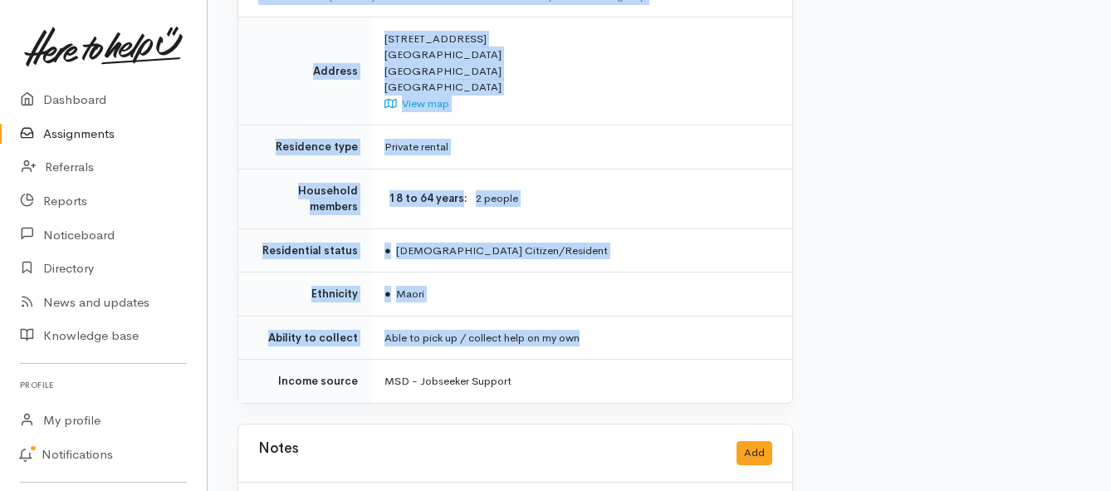
scroll to position [1142, 0]
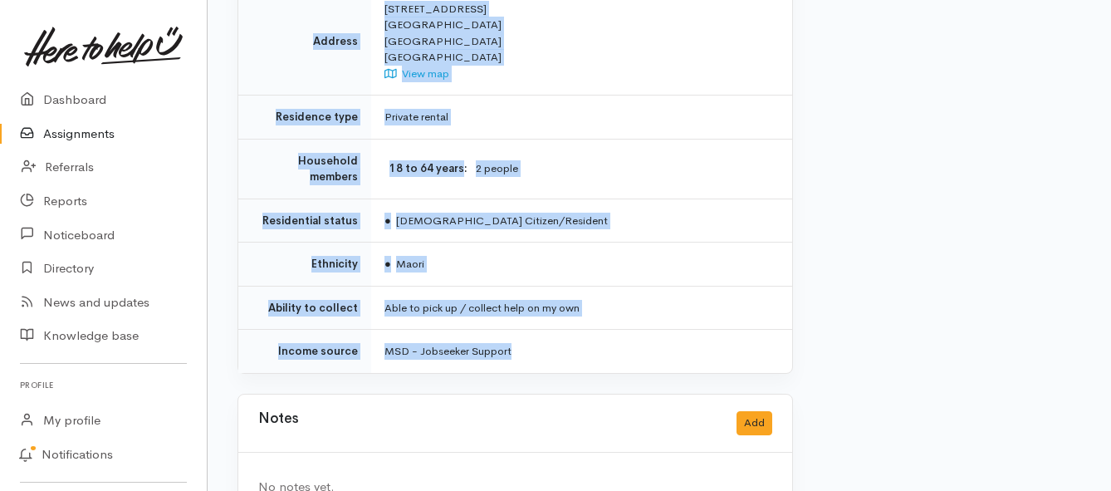
drag, startPoint x: 385, startPoint y: 130, endPoint x: 582, endPoint y: 288, distance: 253.4
copy div "**********"
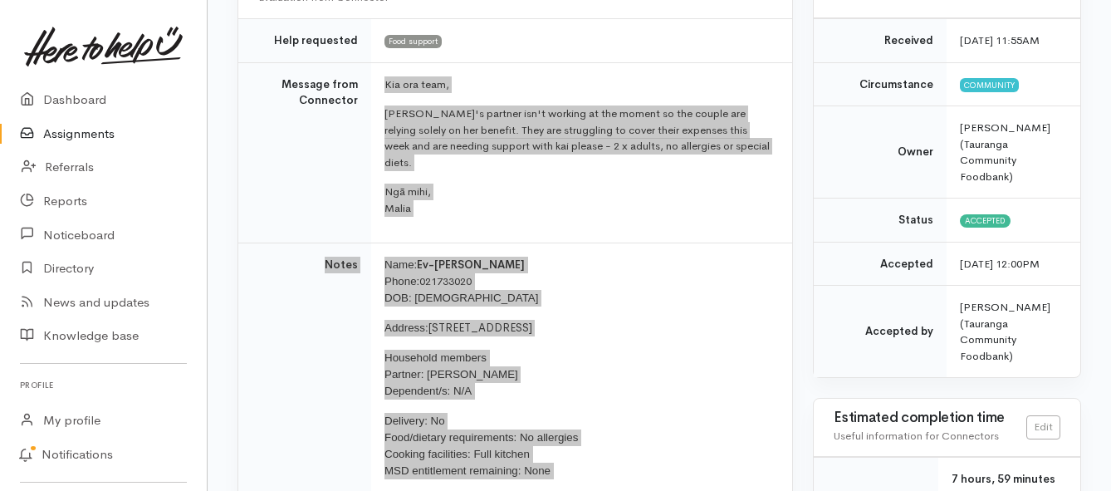
scroll to position [228, 0]
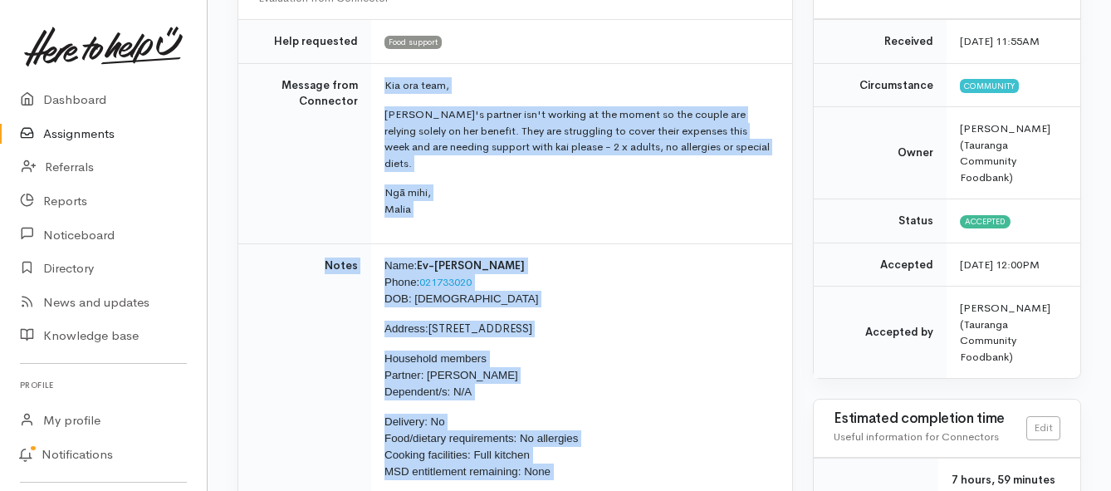
click at [103, 132] on link "Assignments" at bounding box center [103, 134] width 207 height 34
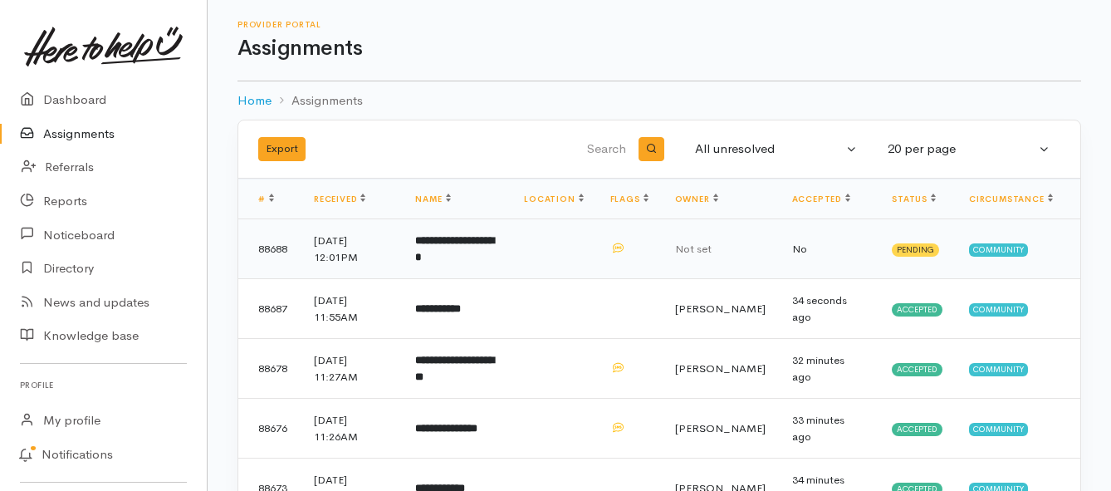
click at [487, 251] on td "**********" at bounding box center [456, 249] width 109 height 60
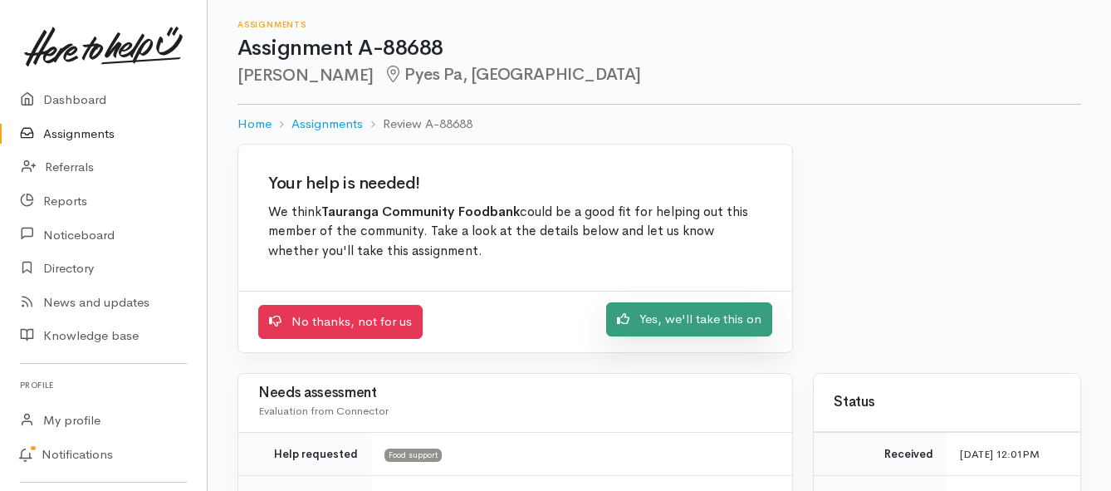
click at [649, 325] on link "Yes, we'll take this on" at bounding box center [689, 319] width 166 height 34
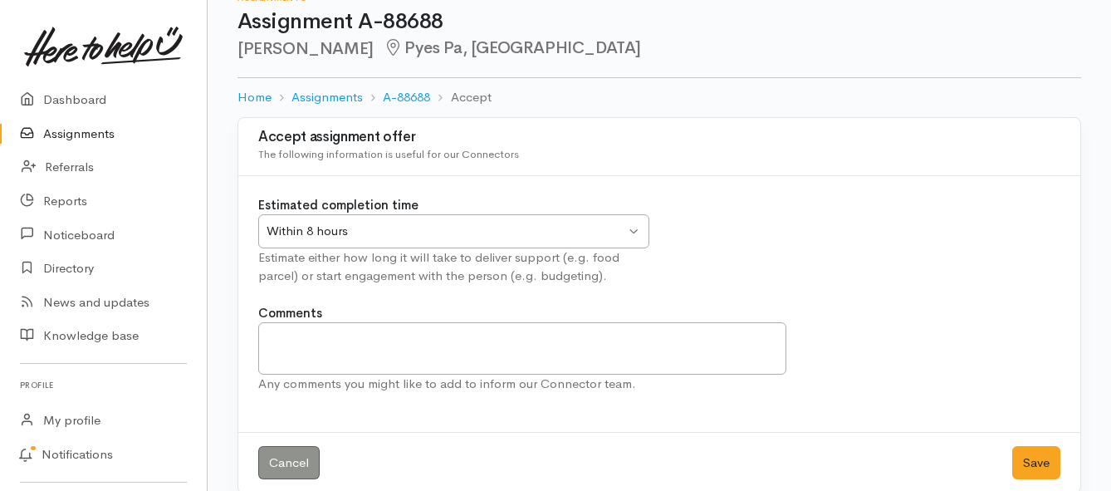
scroll to position [49, 0]
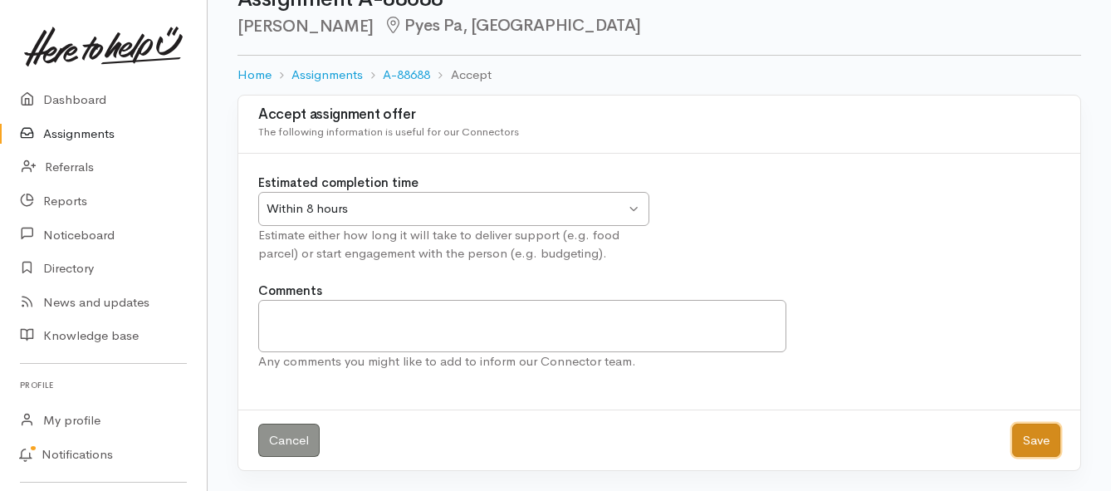
click at [1052, 447] on button "Save" at bounding box center [1036, 441] width 48 height 34
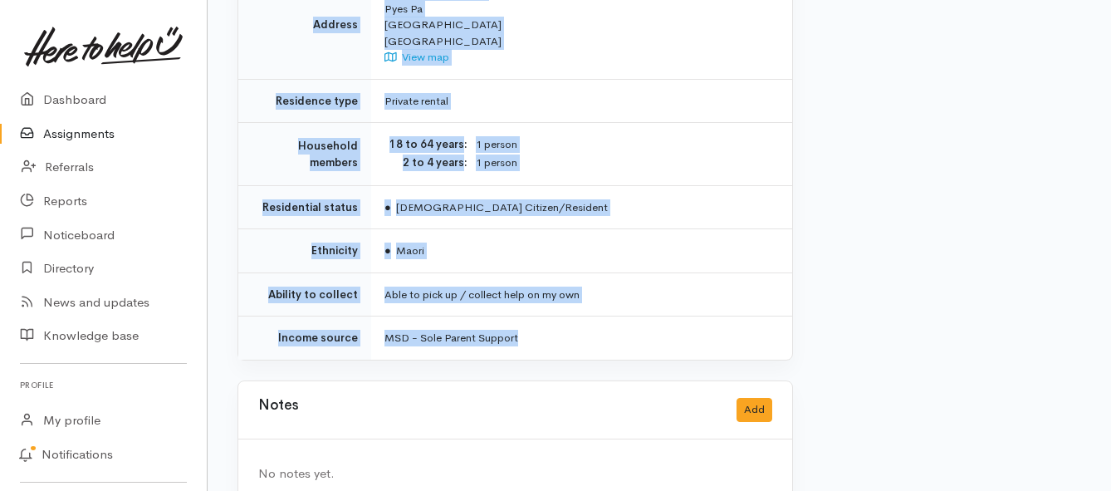
scroll to position [1388, 0]
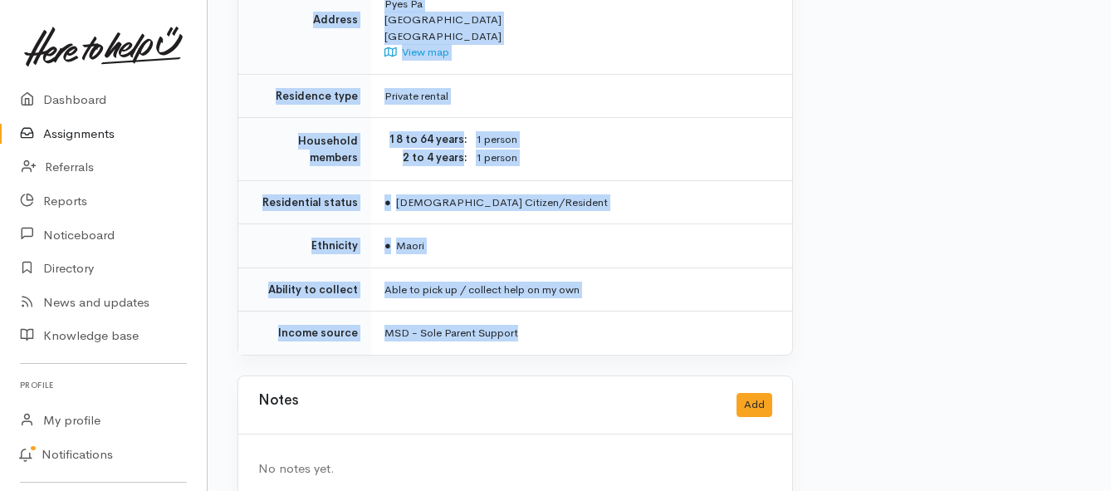
drag, startPoint x: 383, startPoint y: 145, endPoint x: 562, endPoint y: 285, distance: 227.3
copy div "**********"
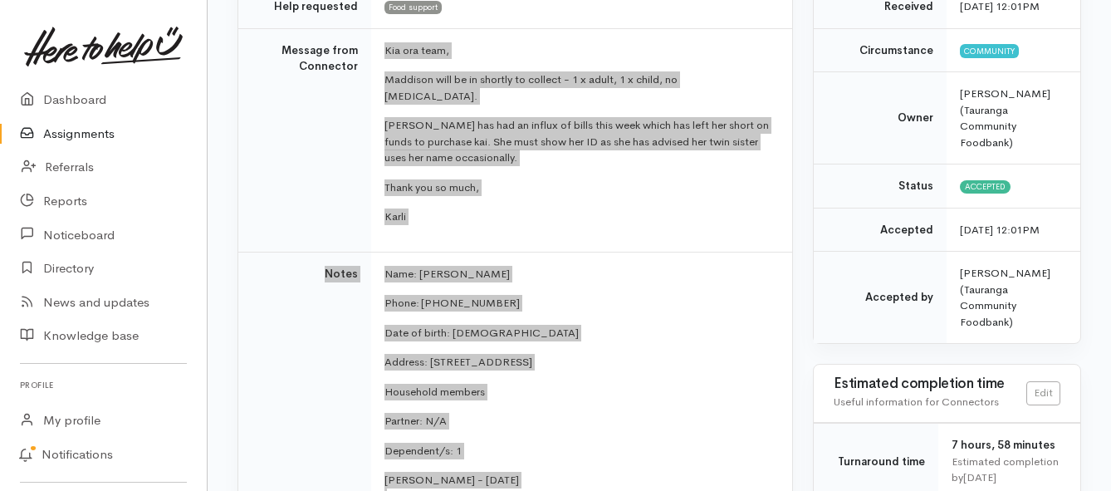
scroll to position [225, 0]
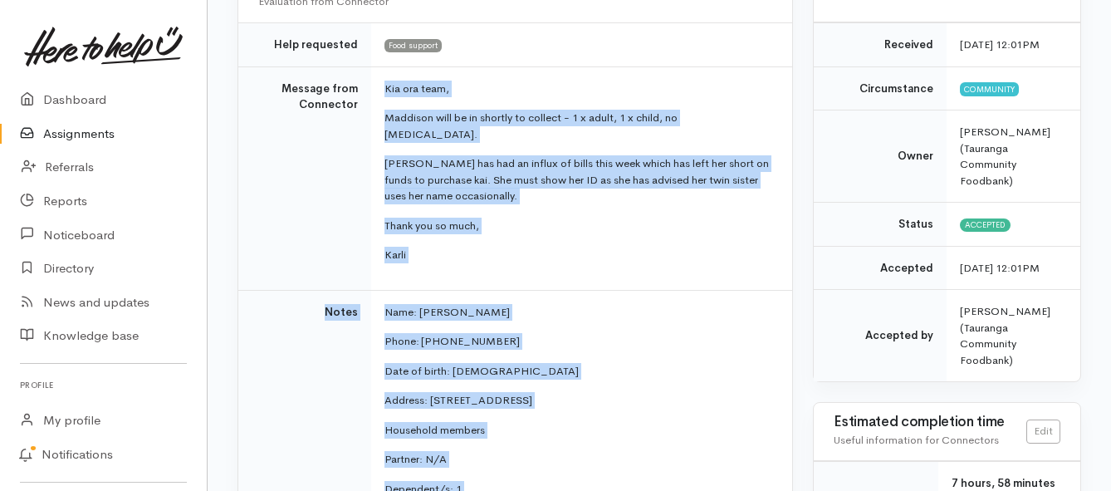
click at [94, 138] on link "Assignments" at bounding box center [103, 134] width 207 height 34
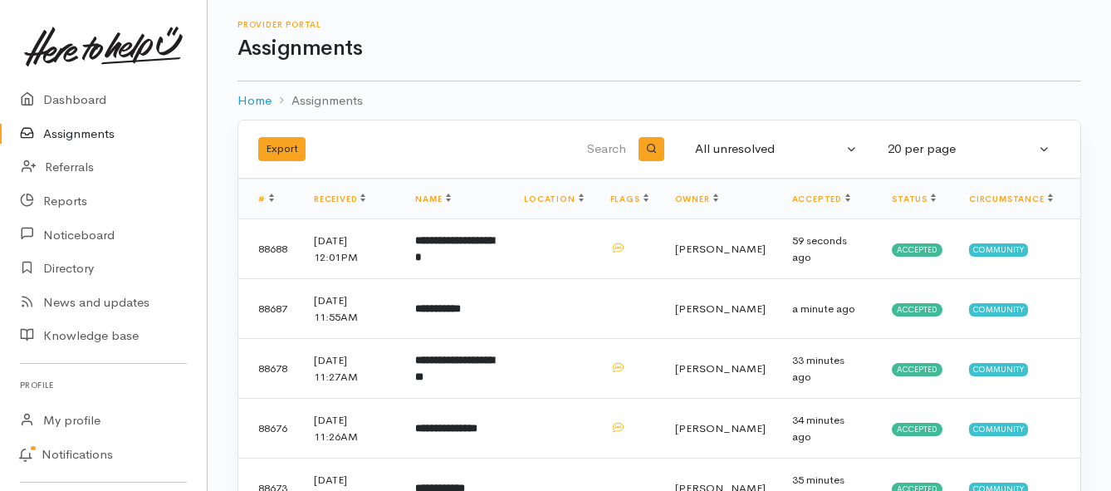
click at [83, 136] on link "Assignments" at bounding box center [103, 134] width 207 height 34
click at [65, 139] on link "Assignments" at bounding box center [103, 134] width 207 height 34
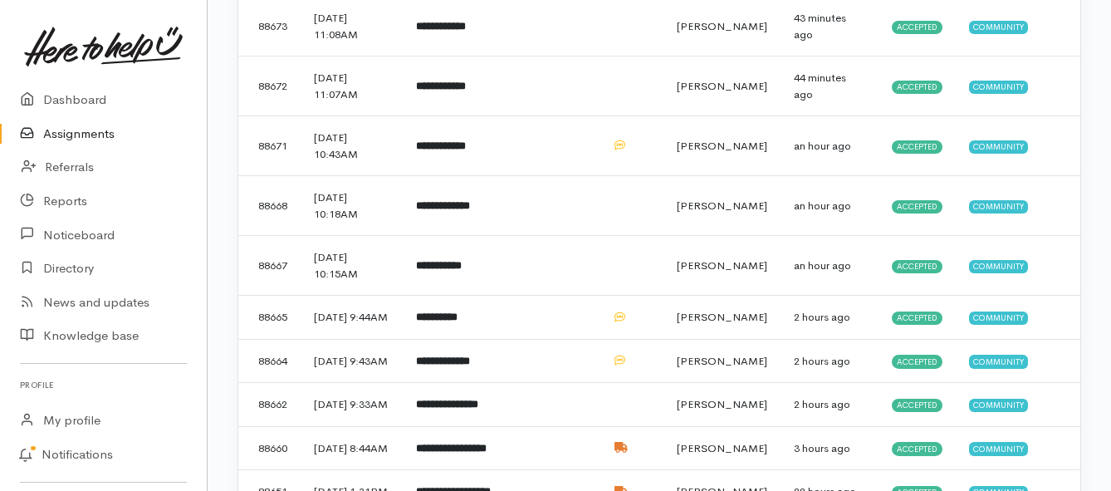
scroll to position [498, 0]
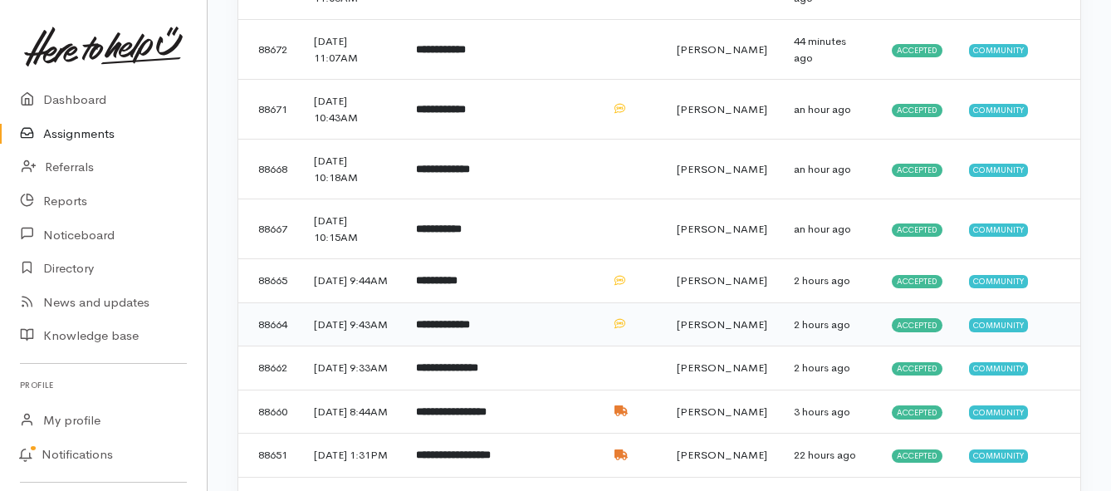
click at [462, 330] on b "**********" at bounding box center [443, 324] width 54 height 11
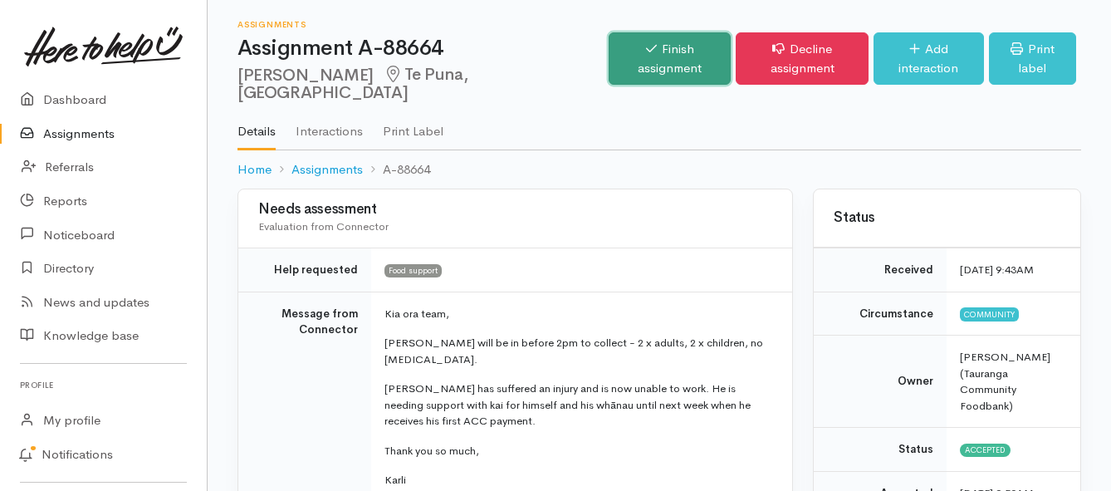
click at [609, 52] on link "Finish assignment" at bounding box center [670, 58] width 122 height 52
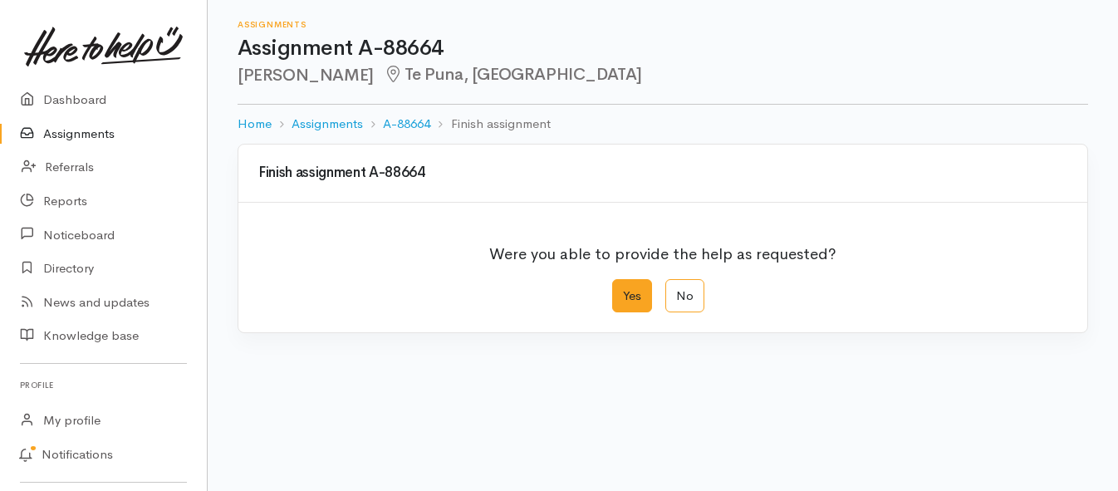
click at [626, 297] on label "Yes" at bounding box center [632, 296] width 40 height 34
click at [623, 290] on input "Yes" at bounding box center [617, 284] width 11 height 11
radio input "true"
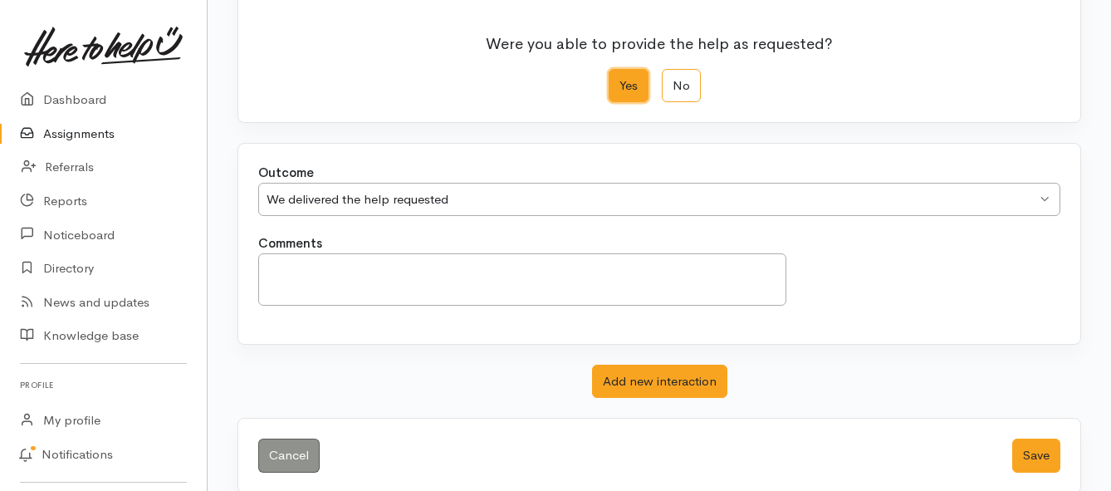
scroll to position [233, 0]
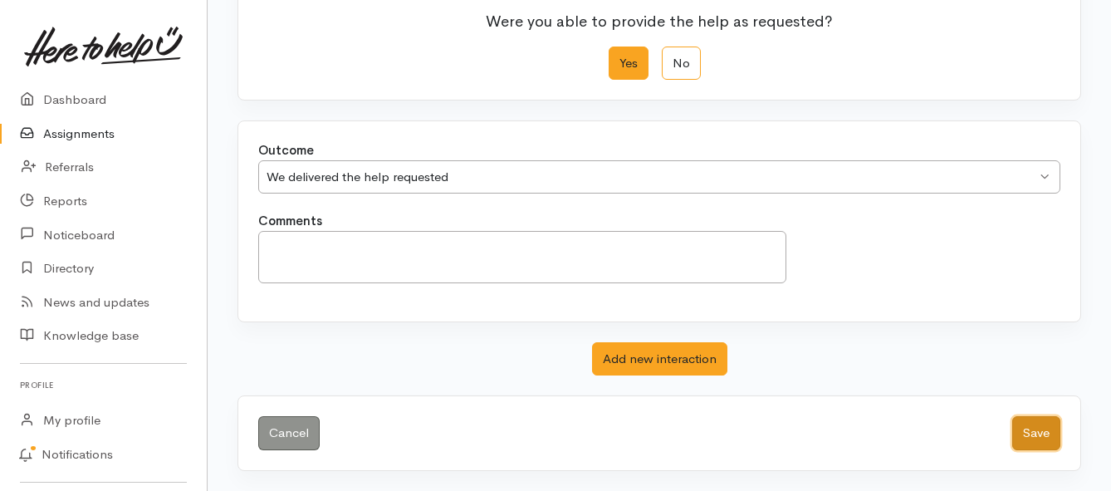
click at [1031, 433] on button "Save" at bounding box center [1036, 433] width 48 height 34
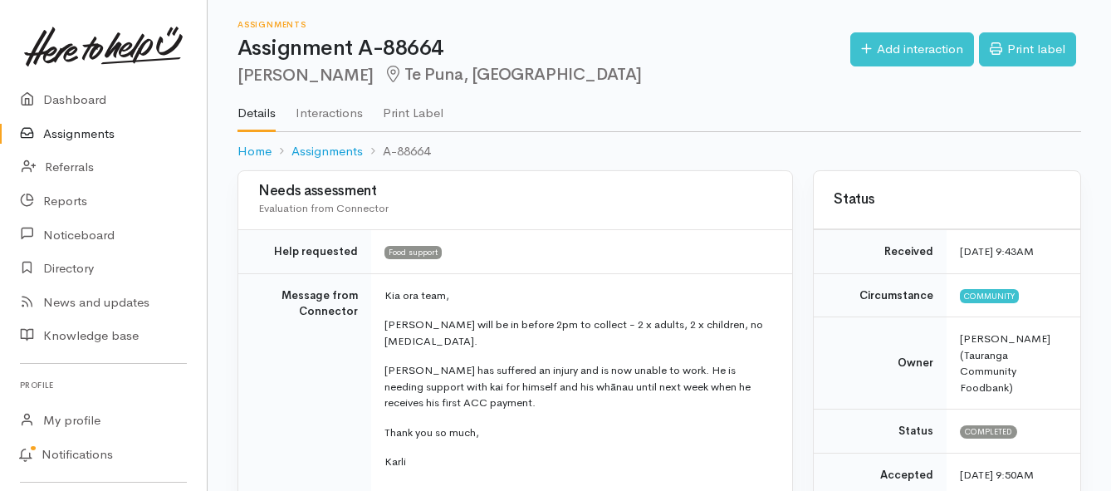
click at [59, 135] on link "Assignments" at bounding box center [103, 134] width 207 height 34
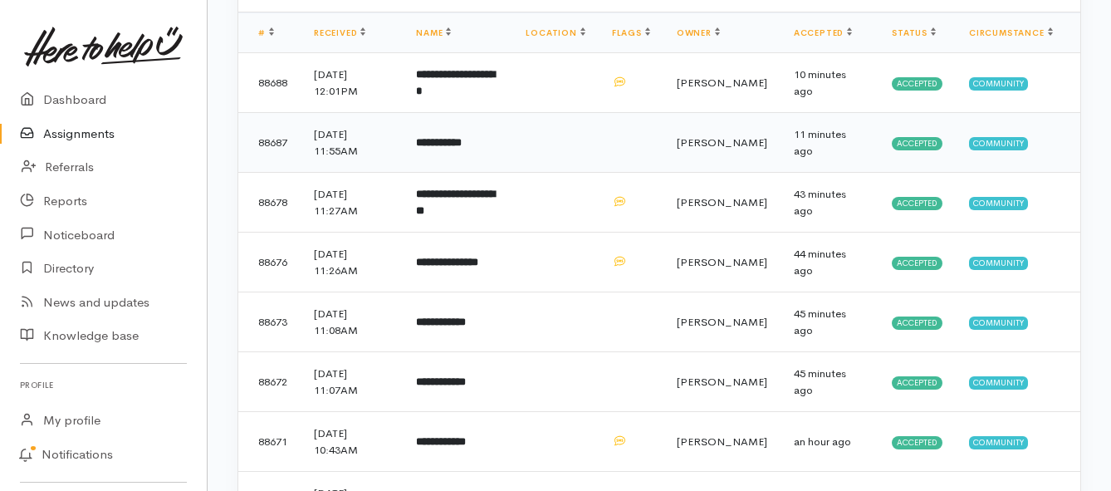
scroll to position [249, 0]
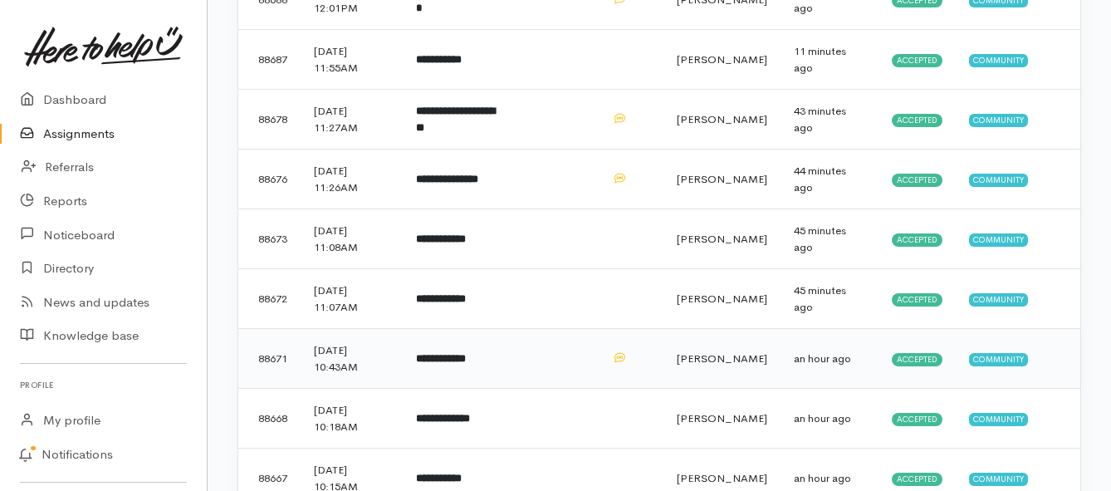
click at [464, 356] on b "**********" at bounding box center [441, 358] width 50 height 11
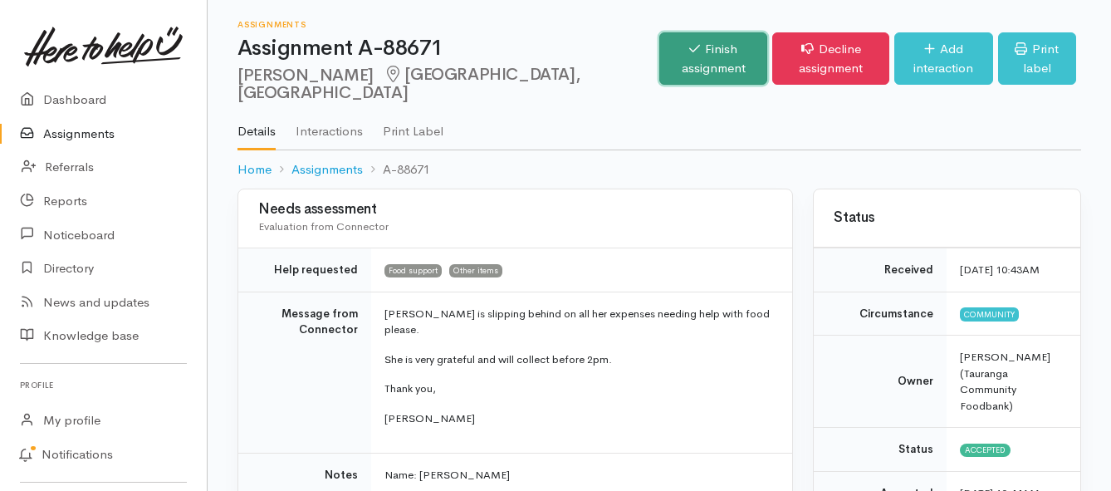
click at [659, 55] on link "Finish assignment" at bounding box center [713, 58] width 108 height 52
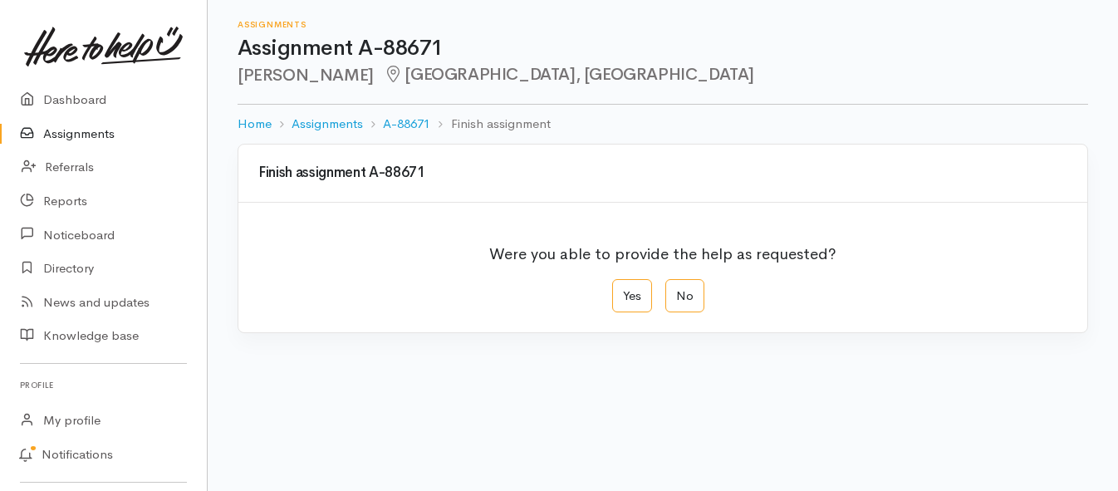
click at [642, 290] on label "Yes" at bounding box center [632, 296] width 40 height 34
click at [623, 290] on input "Yes" at bounding box center [617, 284] width 11 height 11
radio input "true"
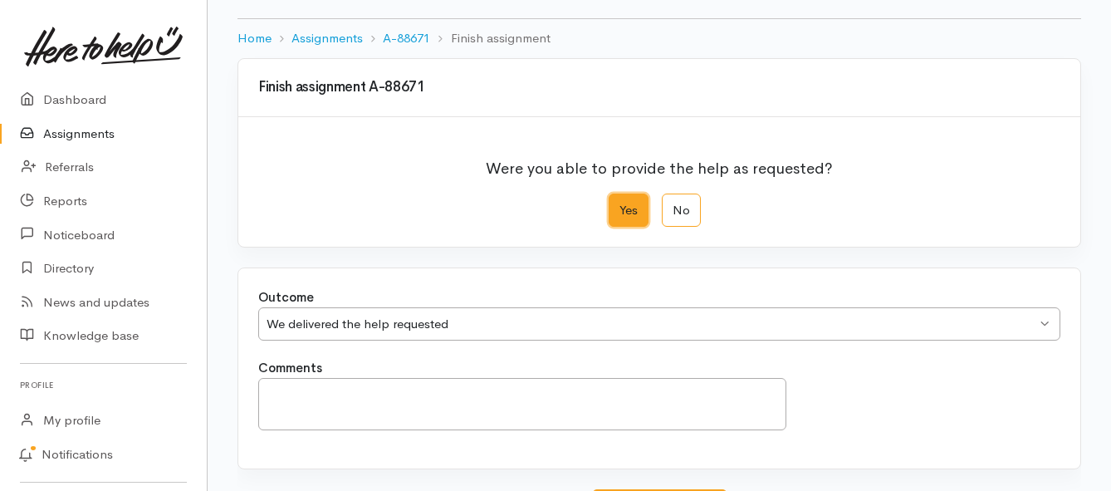
scroll to position [233, 0]
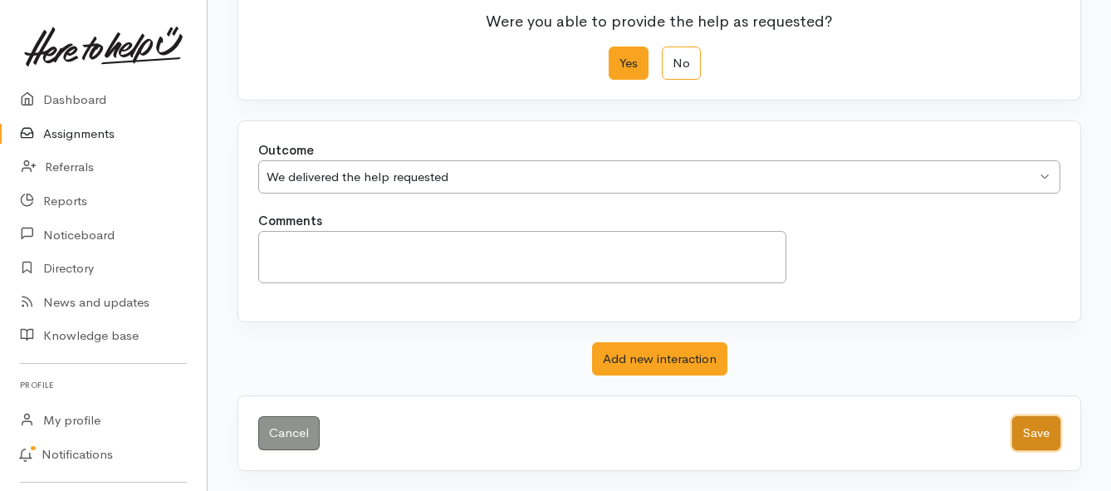
click at [1057, 430] on button "Save" at bounding box center [1036, 433] width 48 height 34
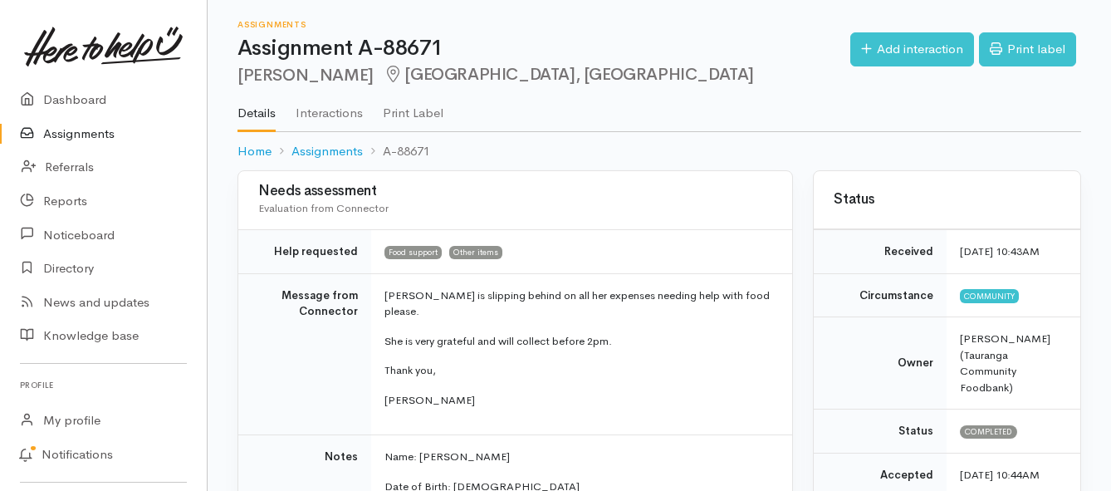
click at [108, 132] on link "Assignments" at bounding box center [103, 134] width 207 height 34
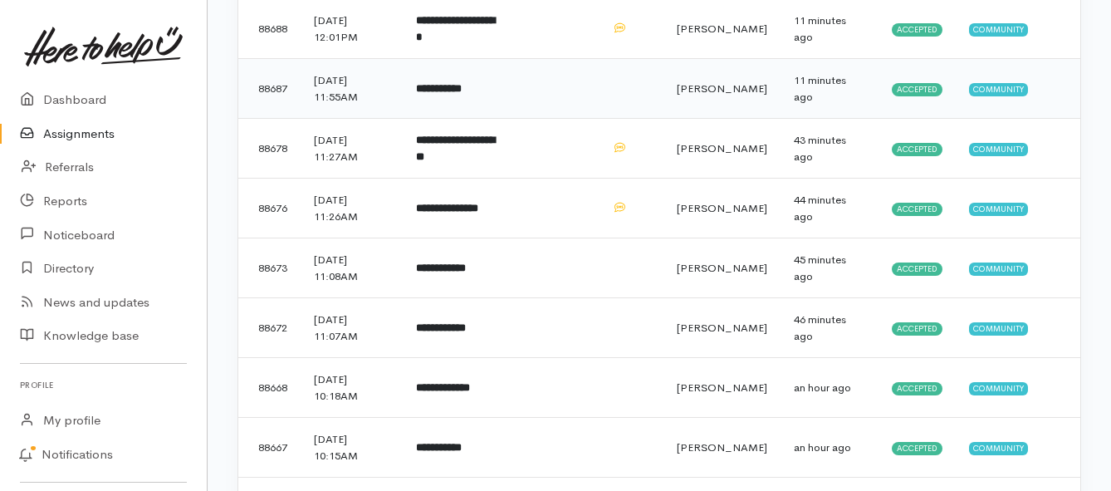
scroll to position [249, 0]
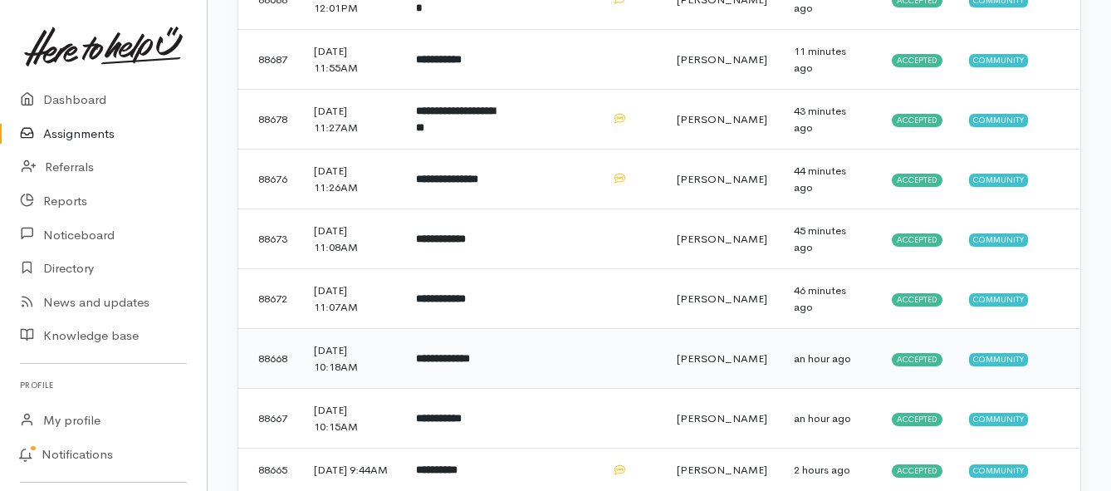
click at [470, 356] on b "**********" at bounding box center [443, 358] width 54 height 11
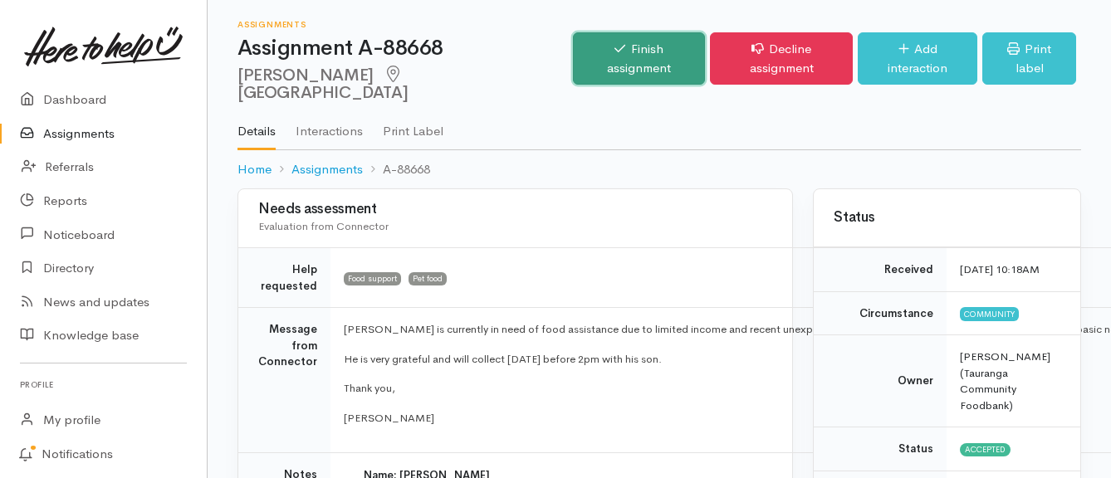
click at [620, 51] on link "Finish assignment" at bounding box center [639, 58] width 132 height 52
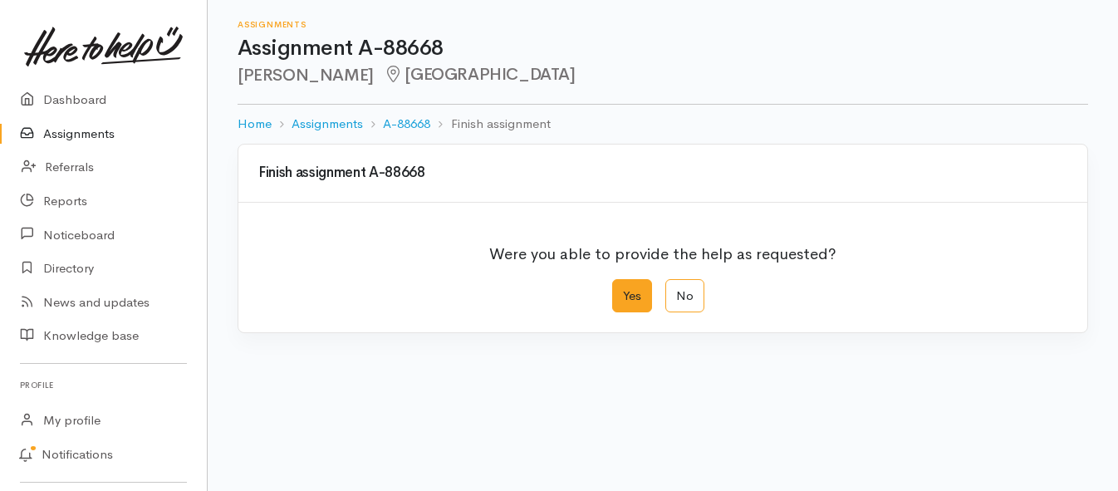
click at [627, 304] on label "Yes" at bounding box center [632, 296] width 40 height 34
click at [623, 290] on input "Yes" at bounding box center [617, 284] width 11 height 11
radio input "true"
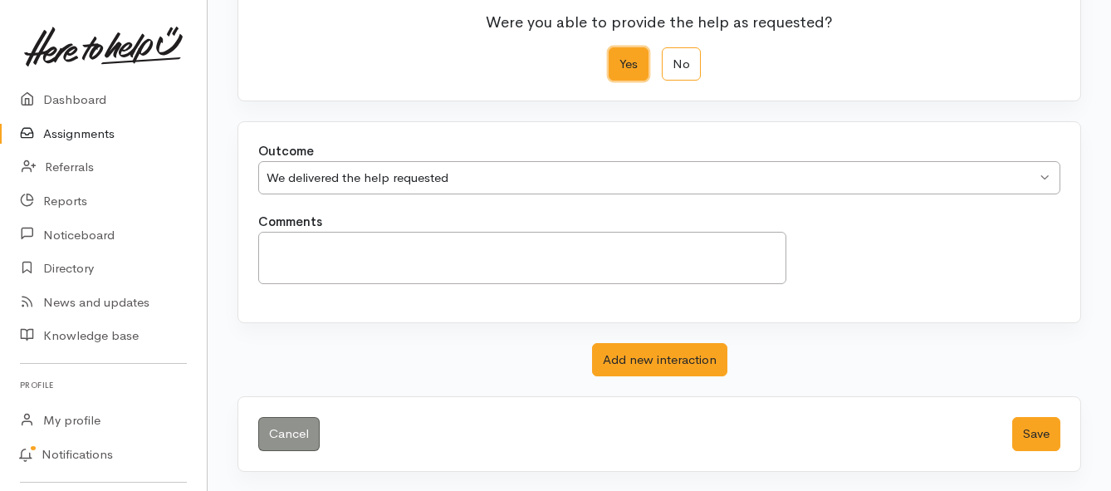
scroll to position [233, 0]
click at [1030, 432] on button "Save" at bounding box center [1036, 433] width 48 height 34
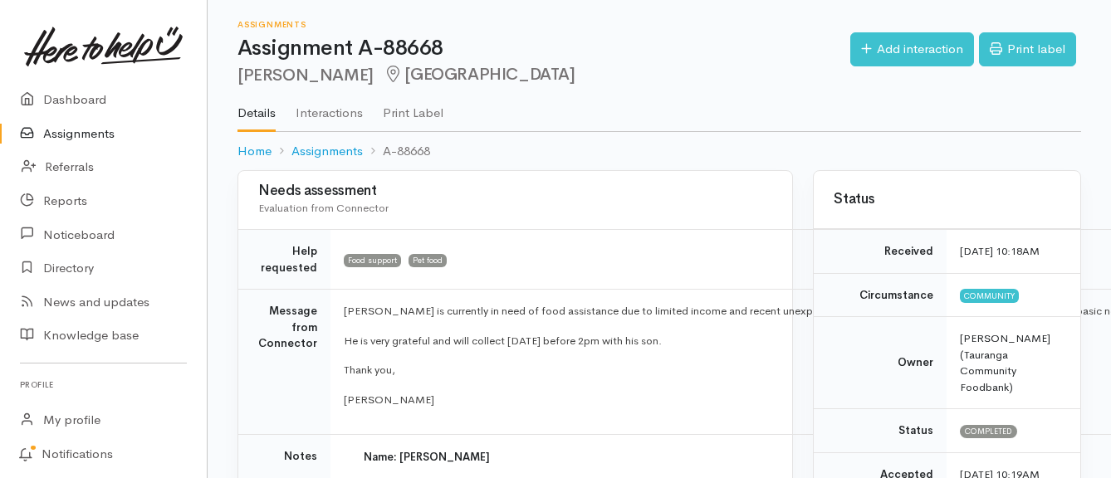
click at [101, 129] on link "Assignments" at bounding box center [103, 134] width 207 height 34
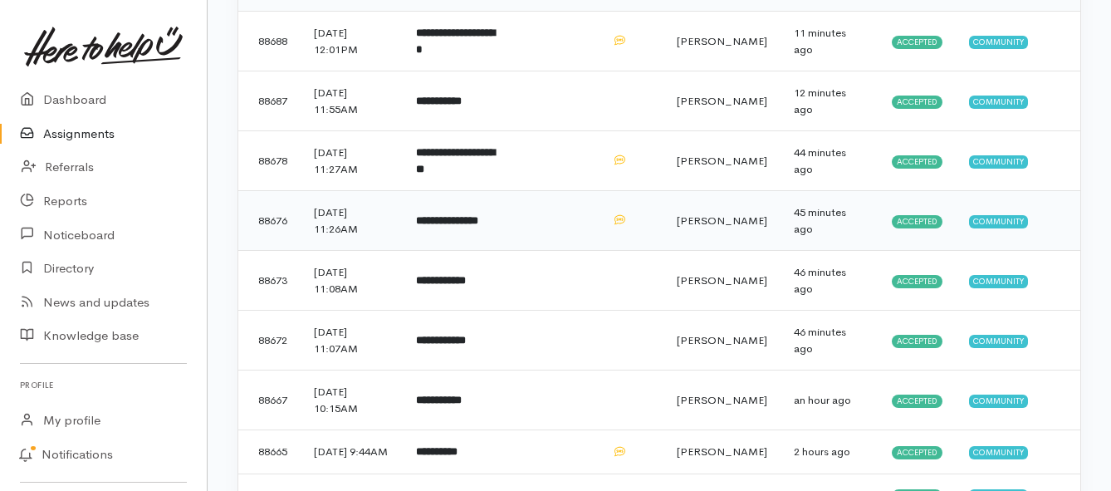
scroll to position [249, 0]
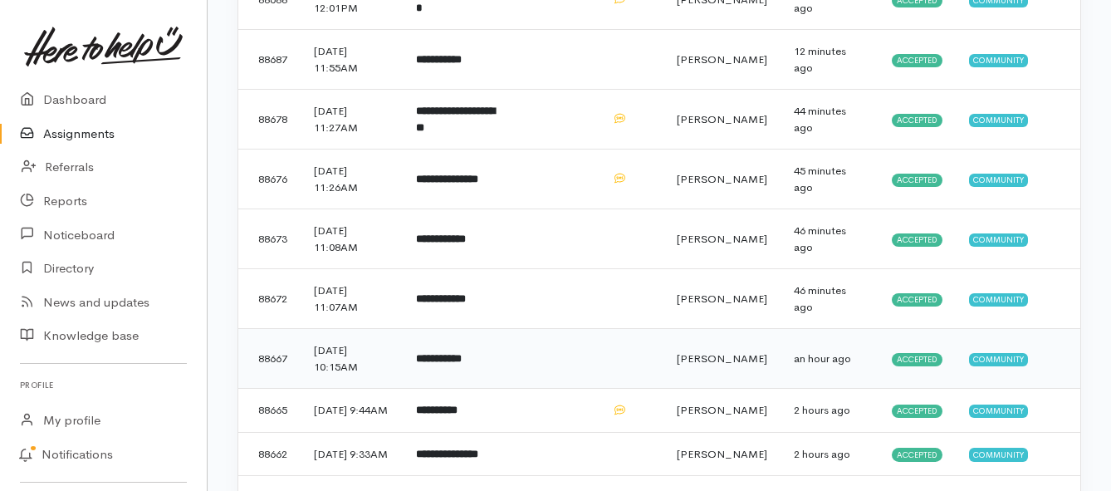
click at [498, 366] on td "**********" at bounding box center [458, 359] width 110 height 60
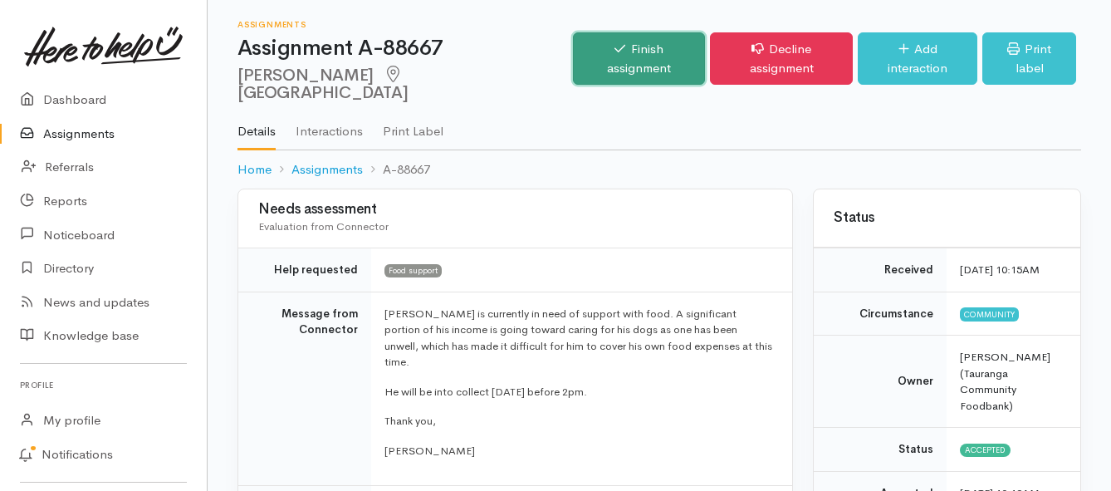
click at [595, 55] on link "Finish assignment" at bounding box center [639, 58] width 132 height 52
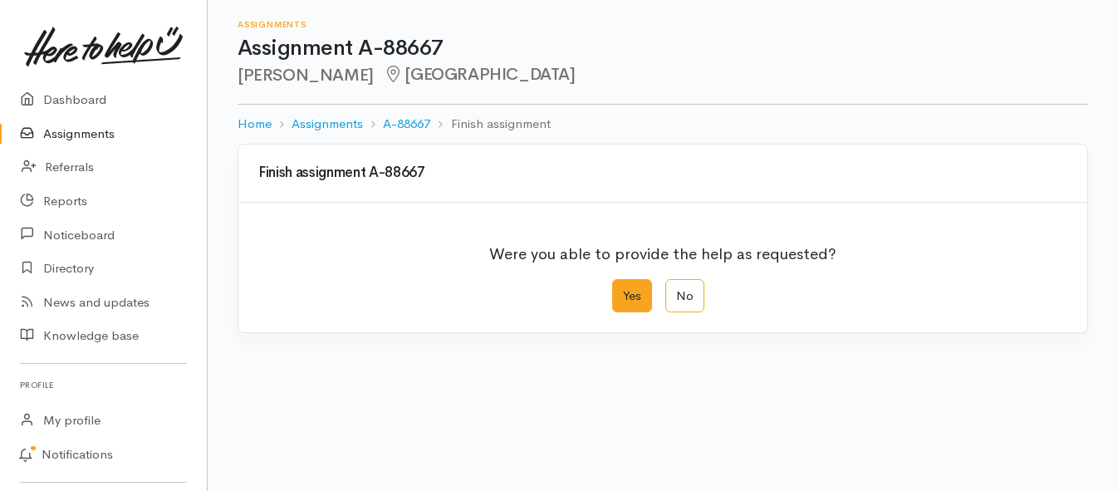
click at [625, 311] on label "Yes" at bounding box center [632, 296] width 40 height 34
click at [623, 290] on input "Yes" at bounding box center [617, 284] width 11 height 11
radio input "true"
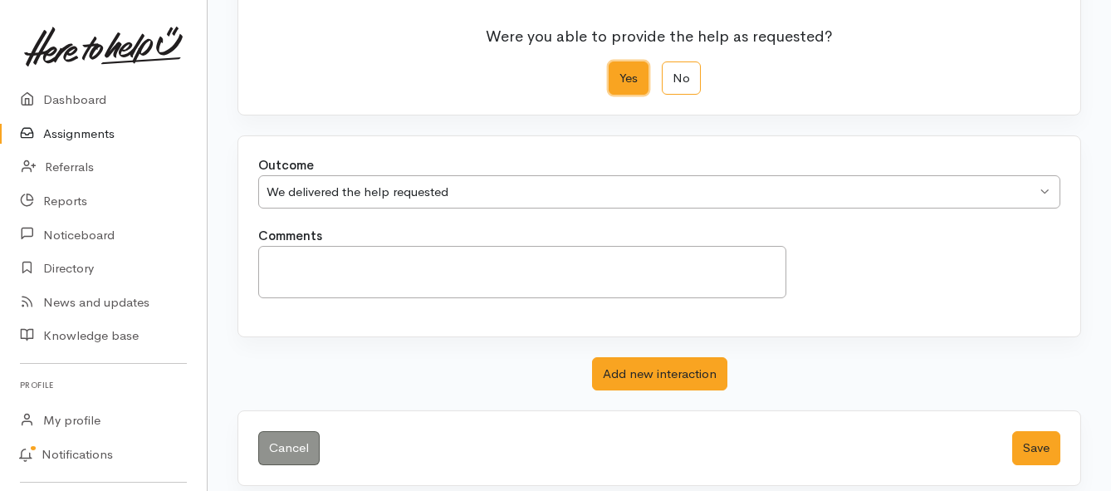
scroll to position [233, 0]
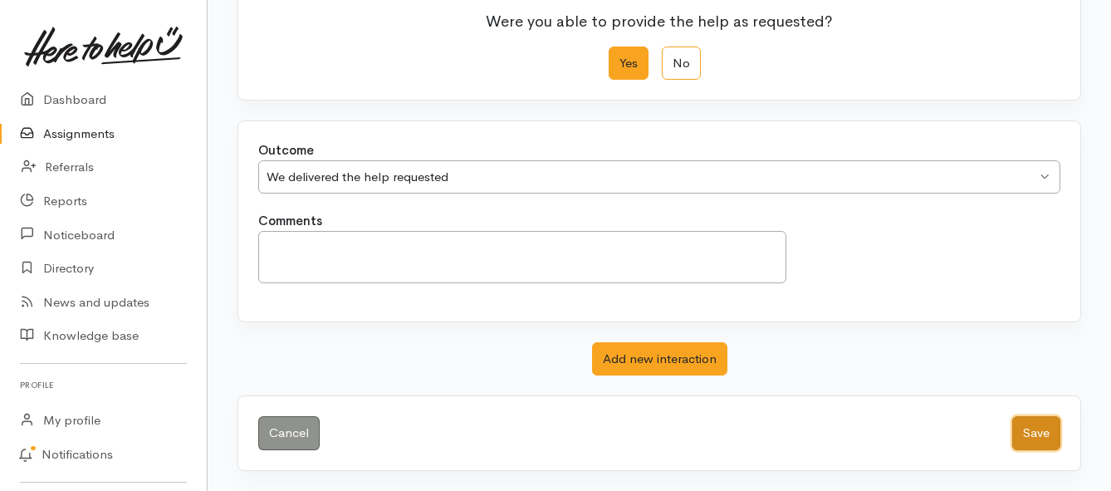
click at [1026, 437] on button "Save" at bounding box center [1036, 433] width 48 height 34
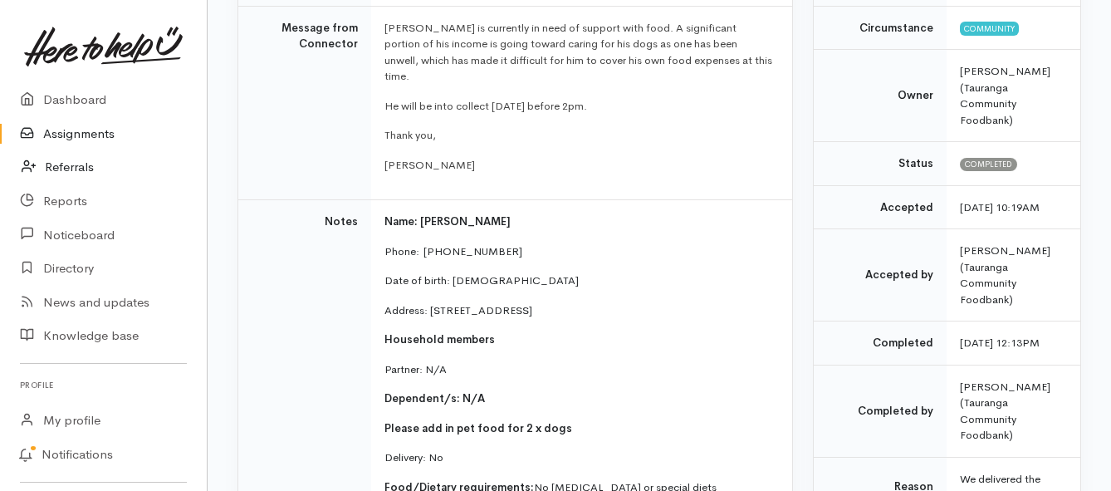
scroll to position [249, 0]
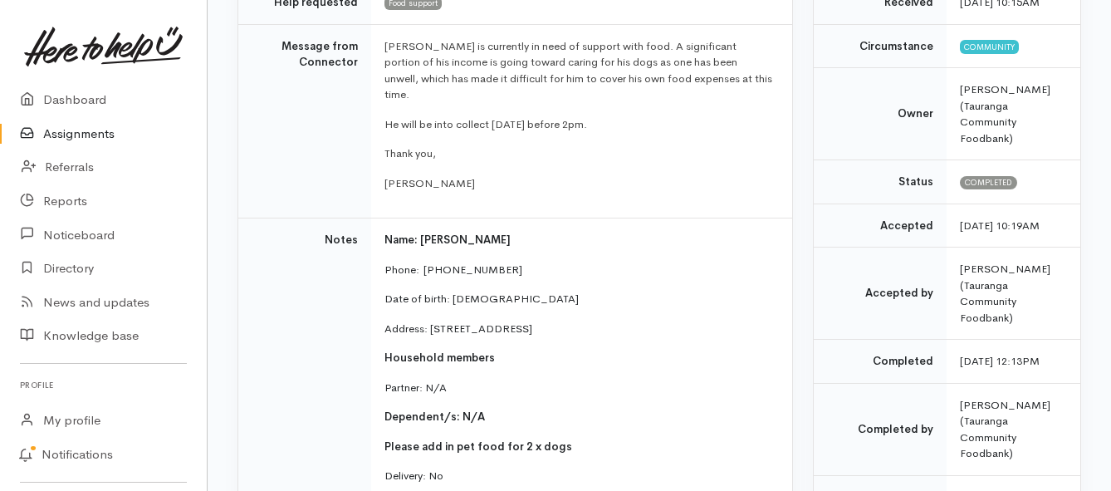
click at [76, 131] on link "Assignments" at bounding box center [103, 134] width 207 height 34
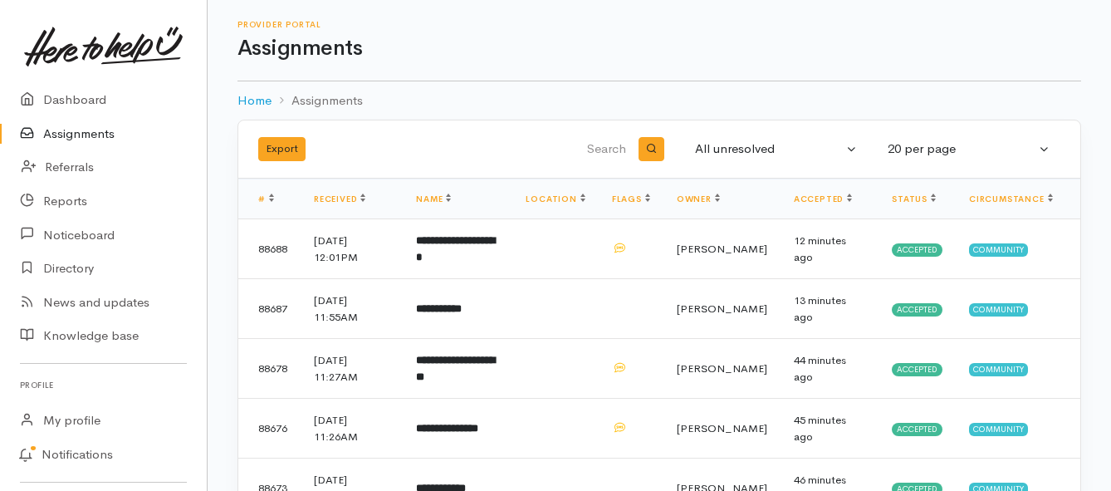
click at [95, 132] on link "Assignments" at bounding box center [103, 134] width 207 height 34
click at [74, 135] on link "Assignments" at bounding box center [103, 134] width 207 height 34
click at [86, 135] on link "Assignments" at bounding box center [103, 134] width 207 height 34
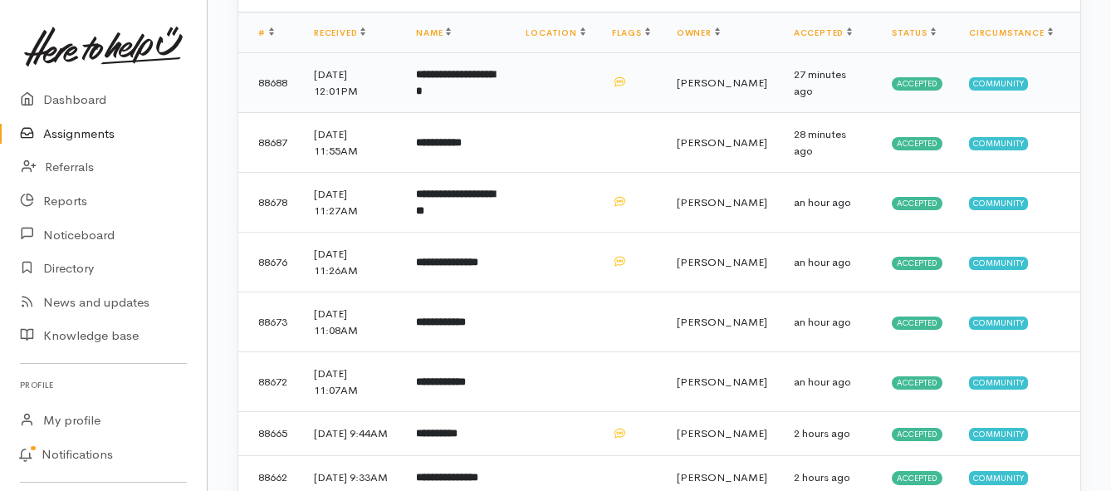
scroll to position [249, 0]
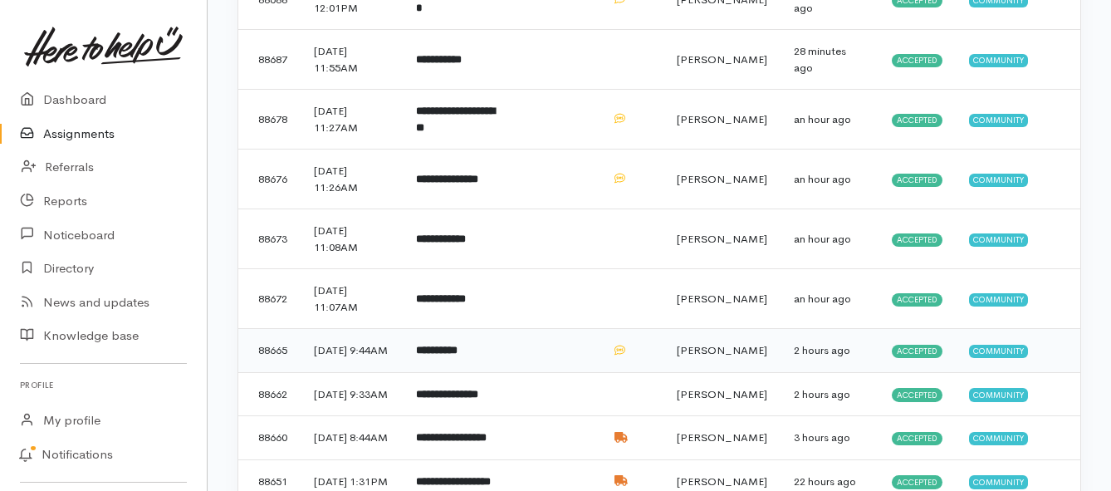
click at [458, 355] on b "**********" at bounding box center [437, 350] width 42 height 11
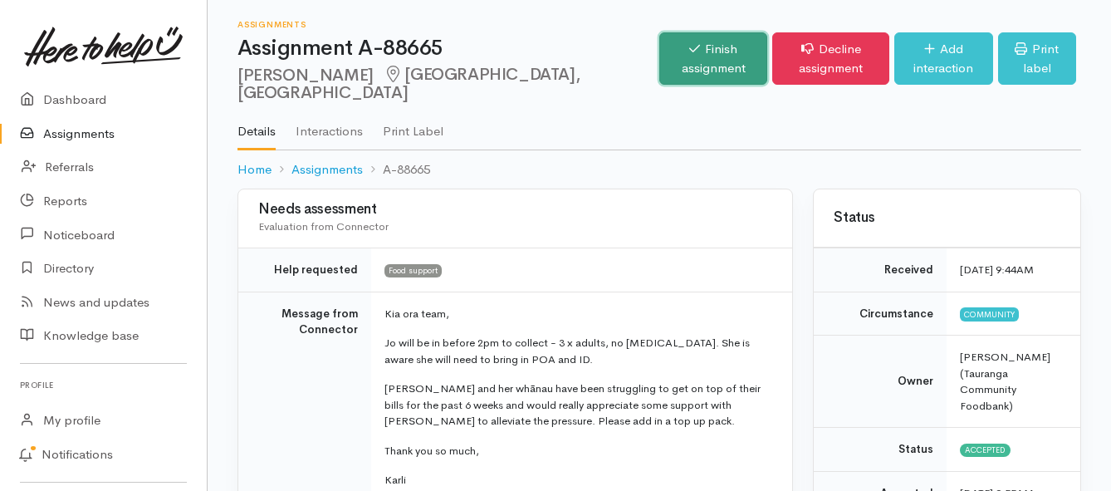
click at [659, 49] on link "Finish assignment" at bounding box center [713, 58] width 108 height 52
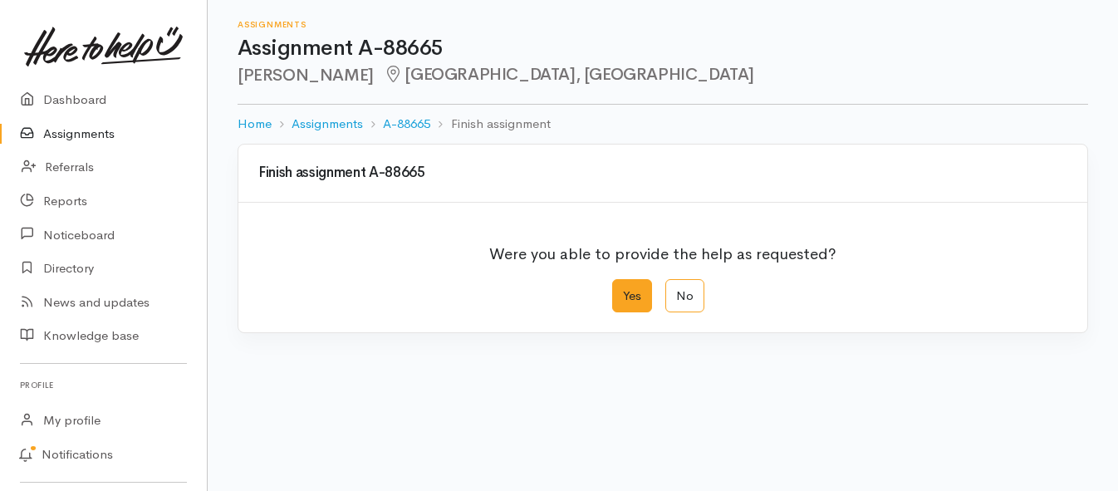
click at [625, 295] on label "Yes" at bounding box center [632, 296] width 40 height 34
click at [623, 290] on input "Yes" at bounding box center [617, 284] width 11 height 11
radio input "true"
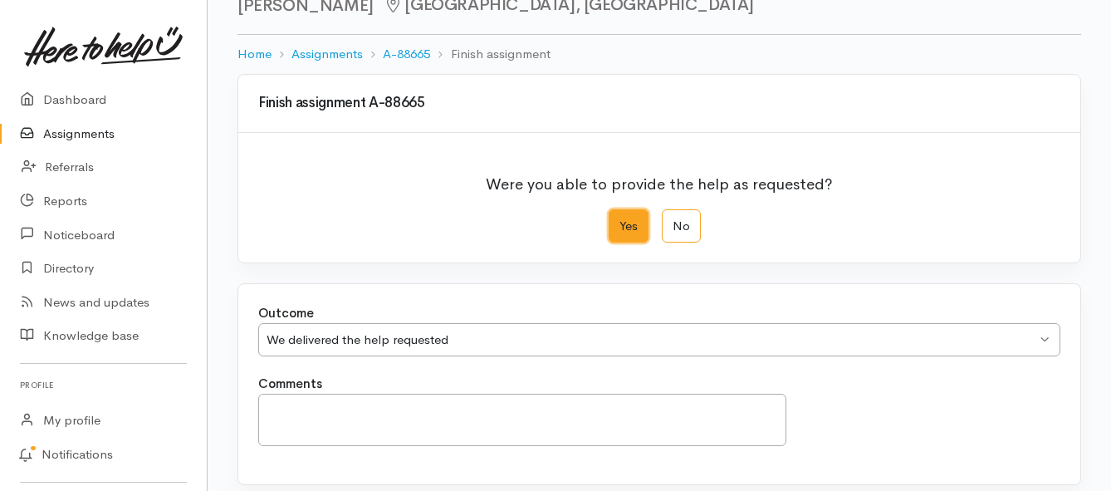
scroll to position [233, 0]
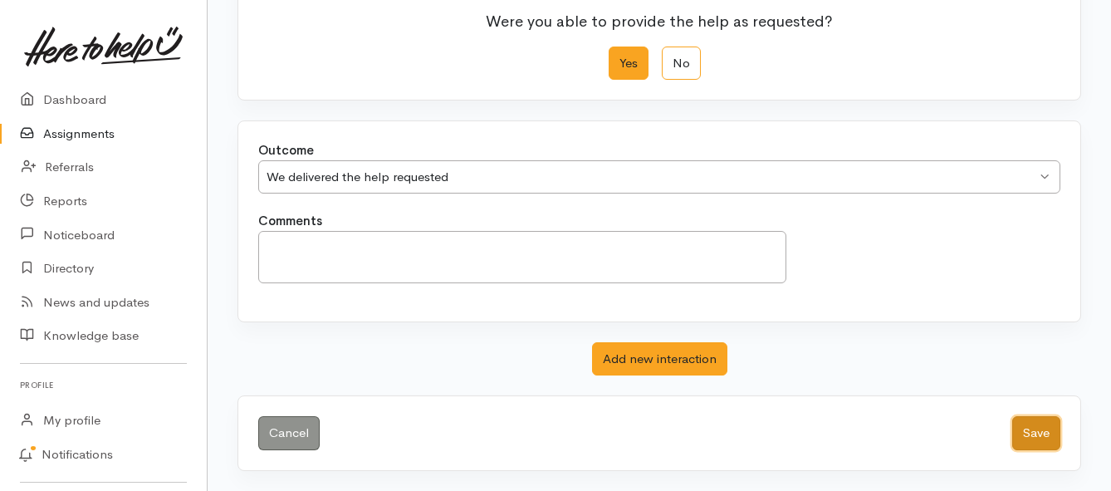
click at [1036, 434] on button "Save" at bounding box center [1036, 433] width 48 height 34
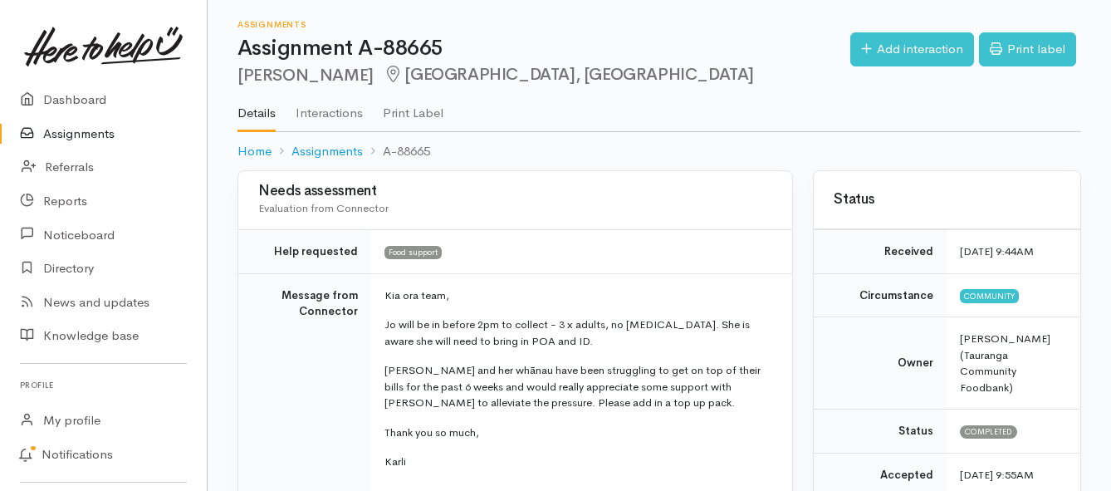
click at [100, 135] on link "Assignments" at bounding box center [103, 134] width 207 height 34
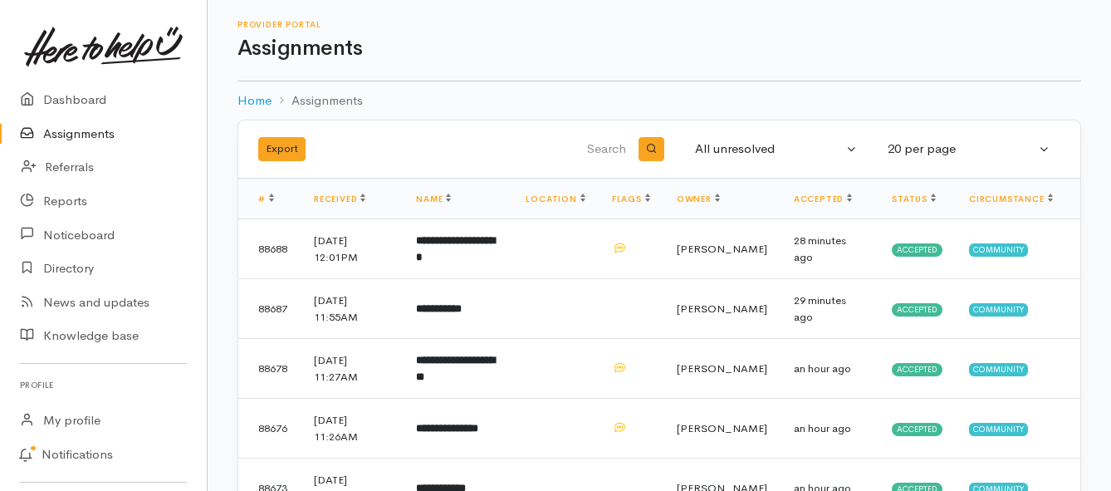
click at [75, 133] on link "Assignments" at bounding box center [103, 134] width 207 height 34
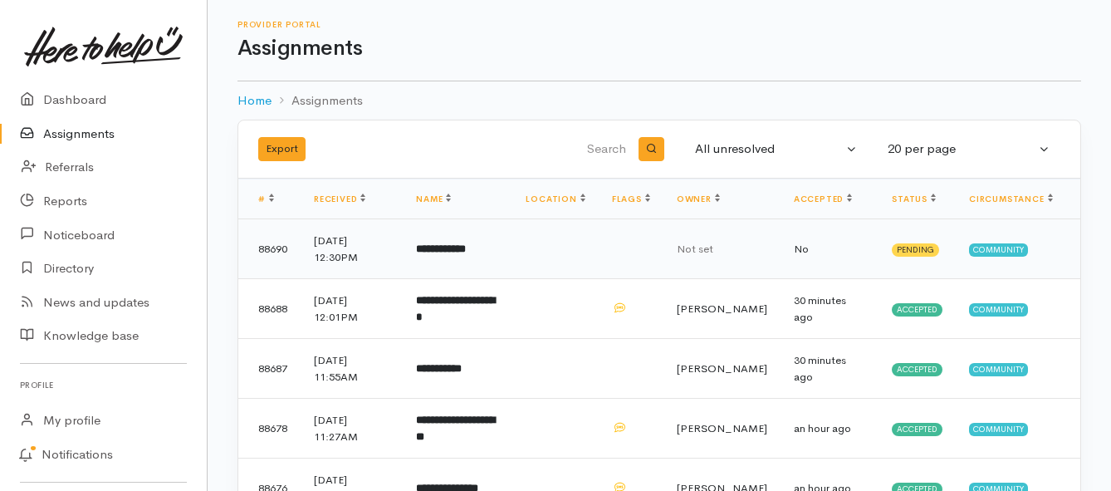
click at [448, 251] on b "**********" at bounding box center [441, 248] width 50 height 11
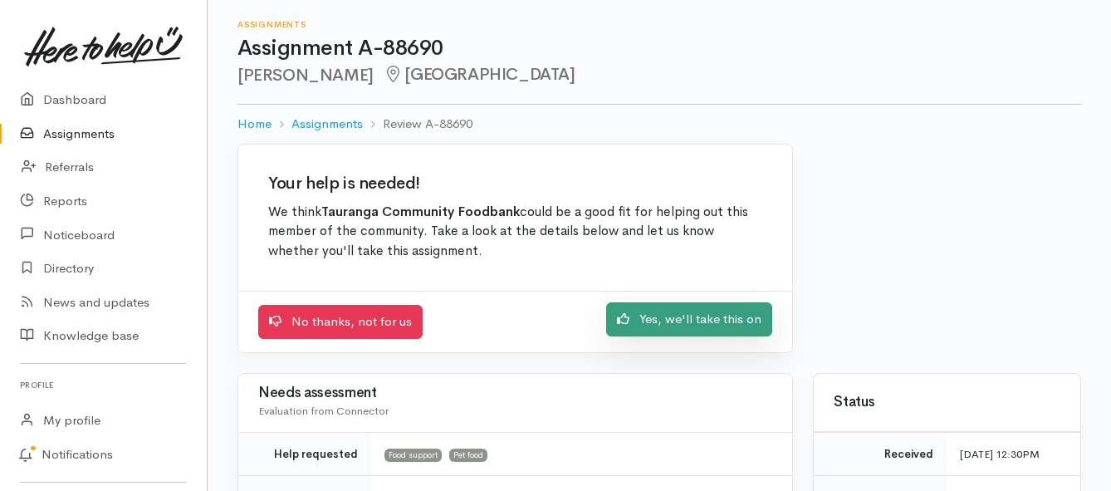
click at [694, 331] on link "Yes, we'll take this on" at bounding box center [689, 319] width 166 height 34
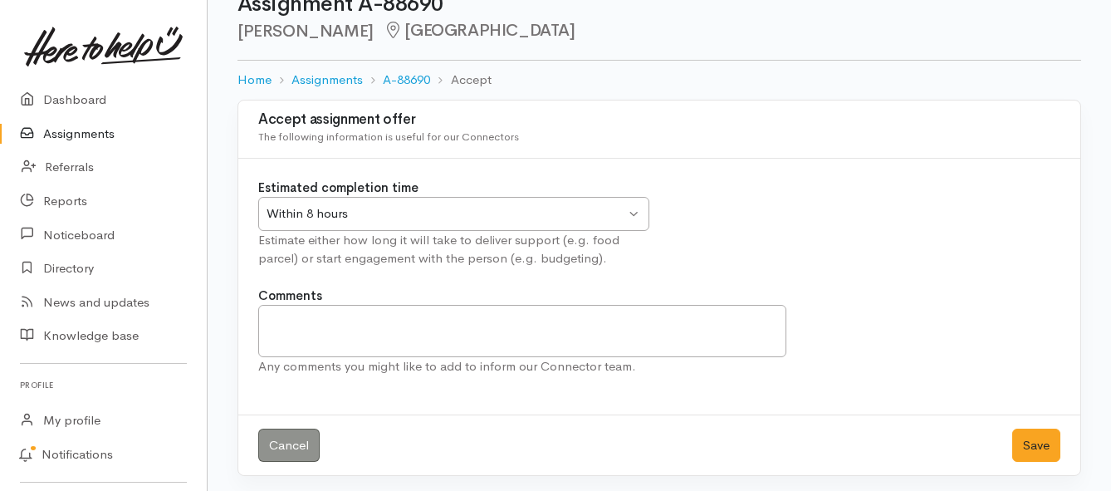
scroll to position [49, 0]
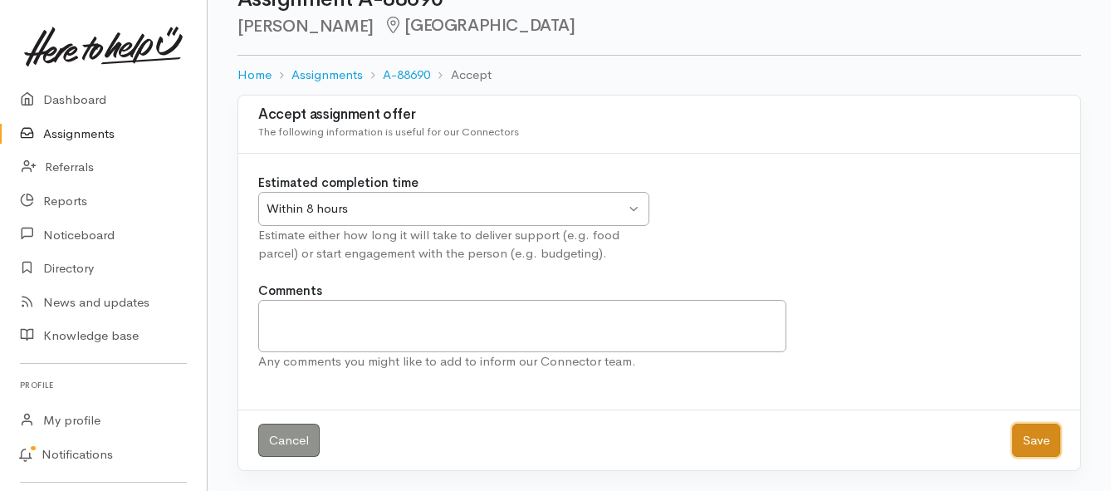
click at [1034, 443] on button "Save" at bounding box center [1036, 441] width 48 height 34
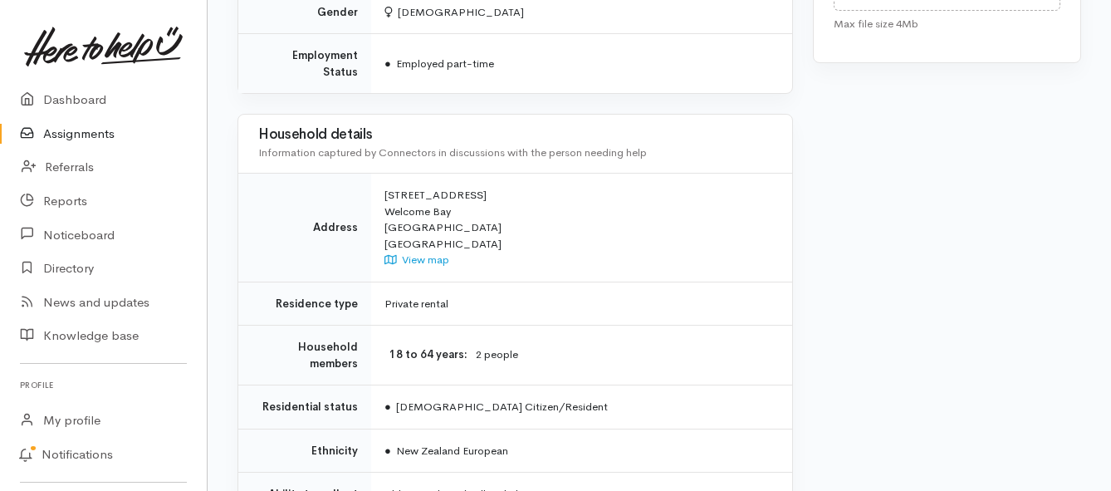
scroll to position [1163, 0]
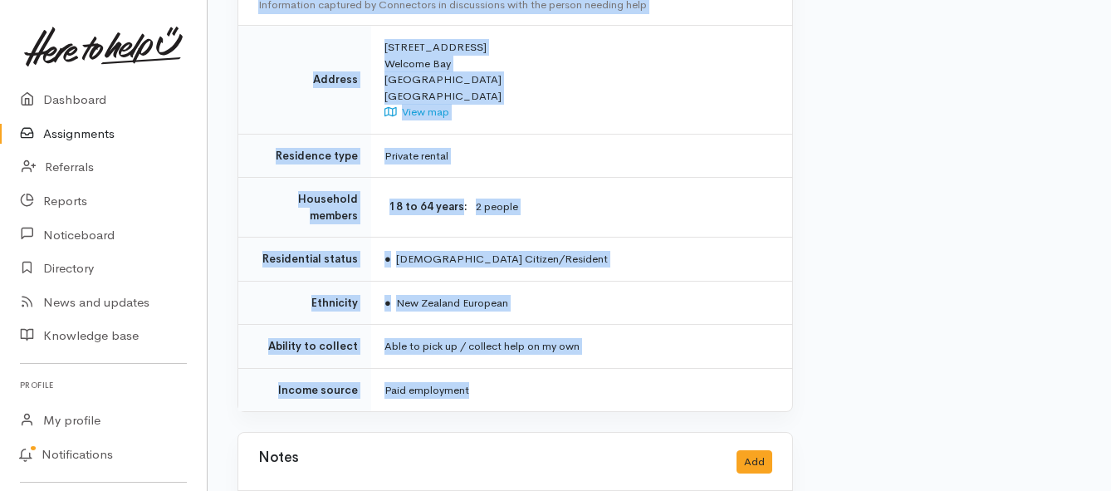
drag, startPoint x: 381, startPoint y: 131, endPoint x: 551, endPoint y: 345, distance: 273.0
copy div "**********"
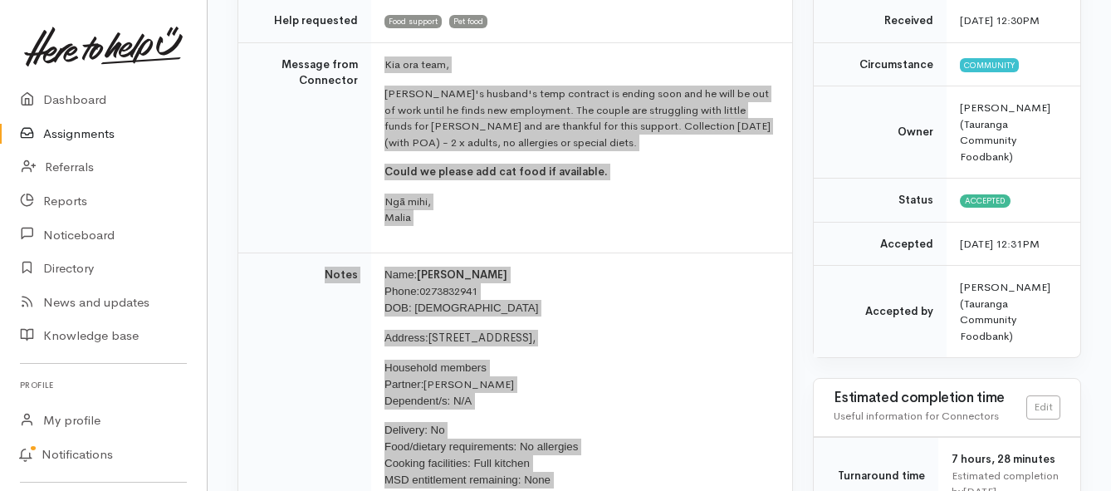
scroll to position [166, 0]
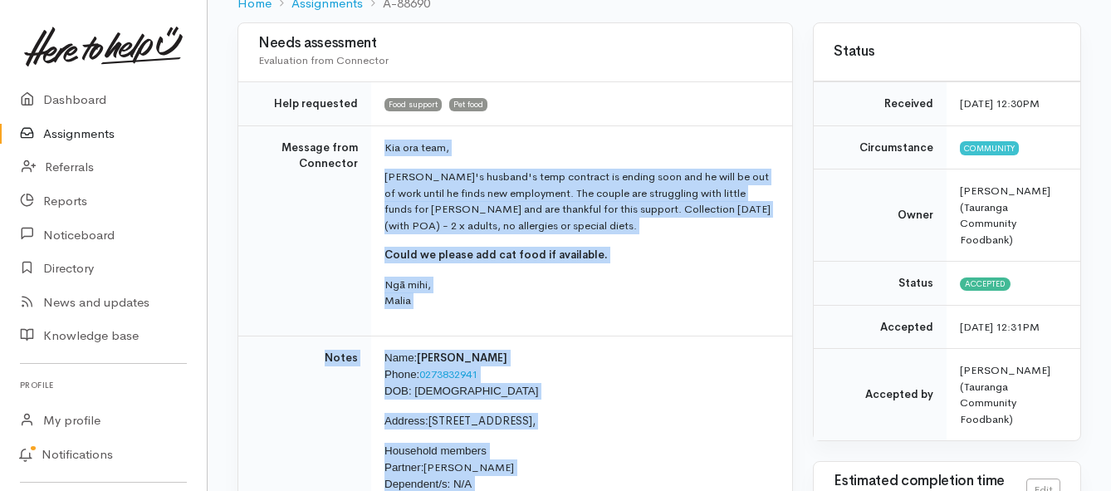
click at [66, 134] on link "Assignments" at bounding box center [103, 134] width 207 height 34
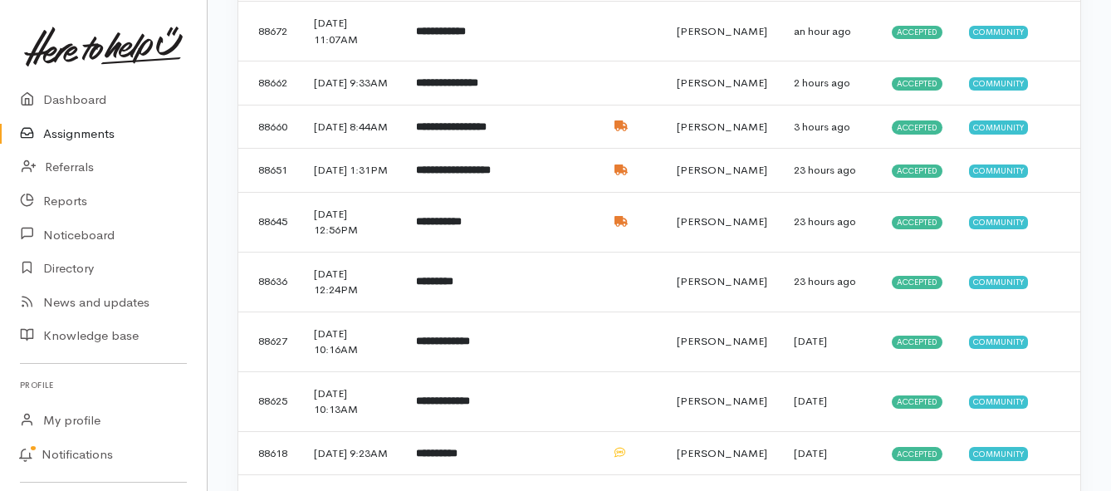
scroll to position [581, 0]
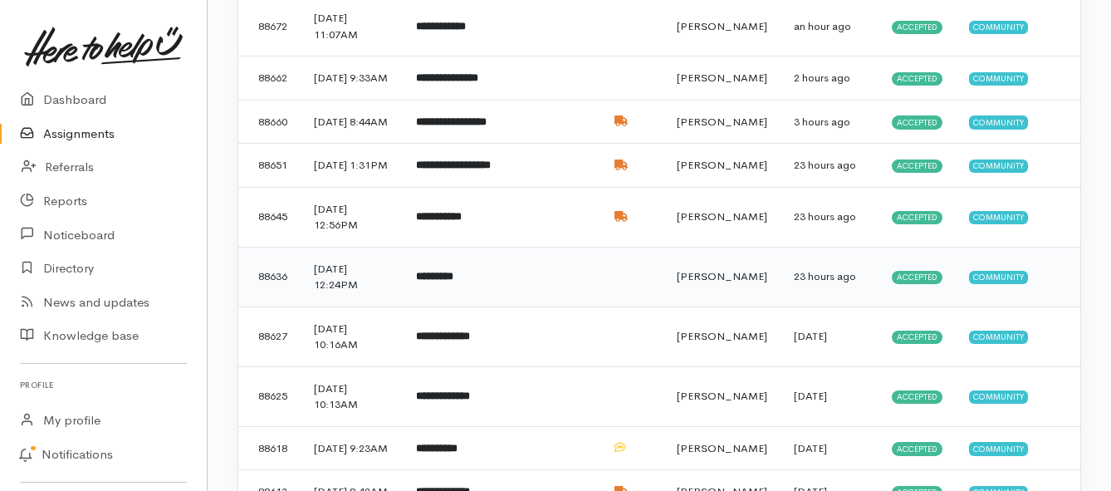
click at [496, 306] on td "*********" at bounding box center [458, 277] width 110 height 60
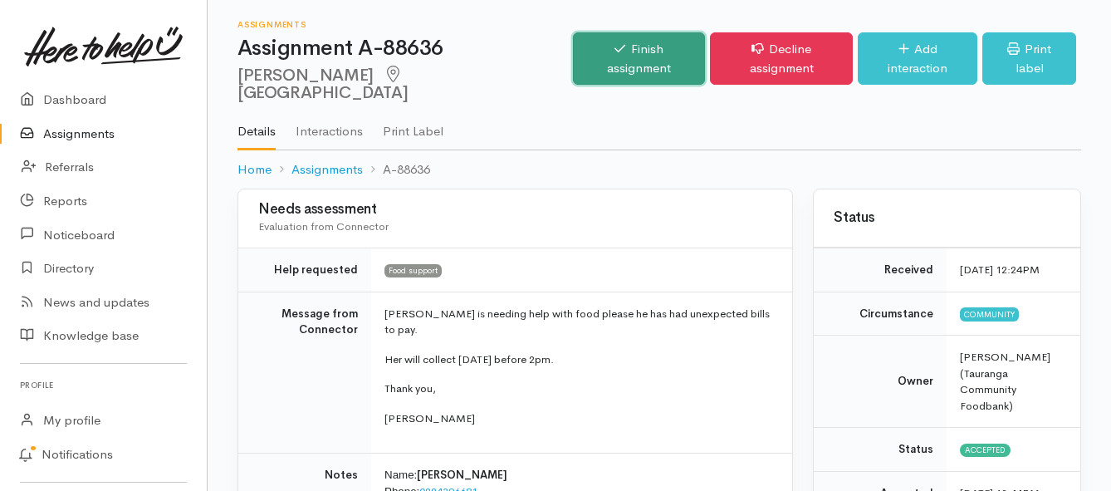
click at [573, 47] on link "Finish assignment" at bounding box center [639, 58] width 132 height 52
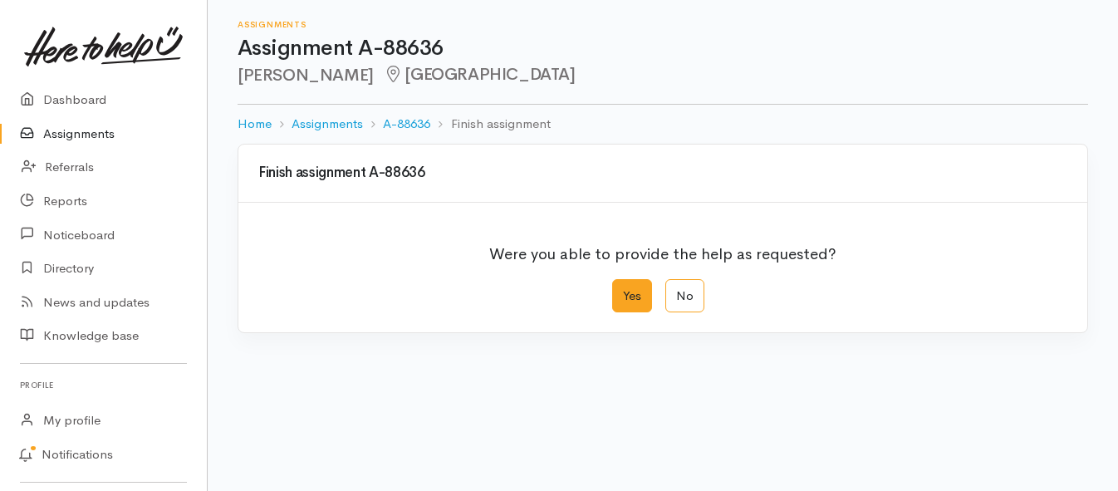
click at [622, 304] on label "Yes" at bounding box center [632, 296] width 40 height 34
click at [622, 290] on input "Yes" at bounding box center [617, 284] width 11 height 11
radio input "true"
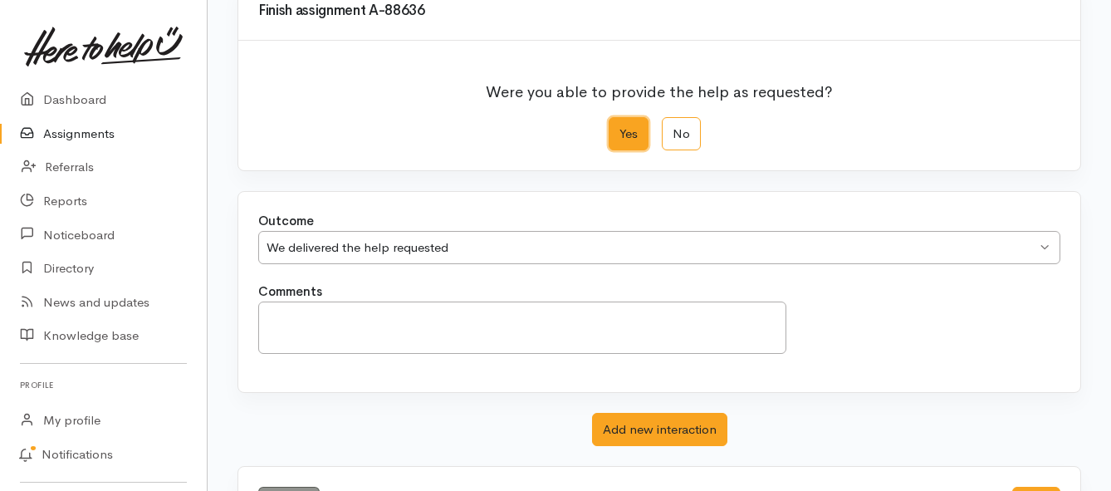
scroll to position [233, 0]
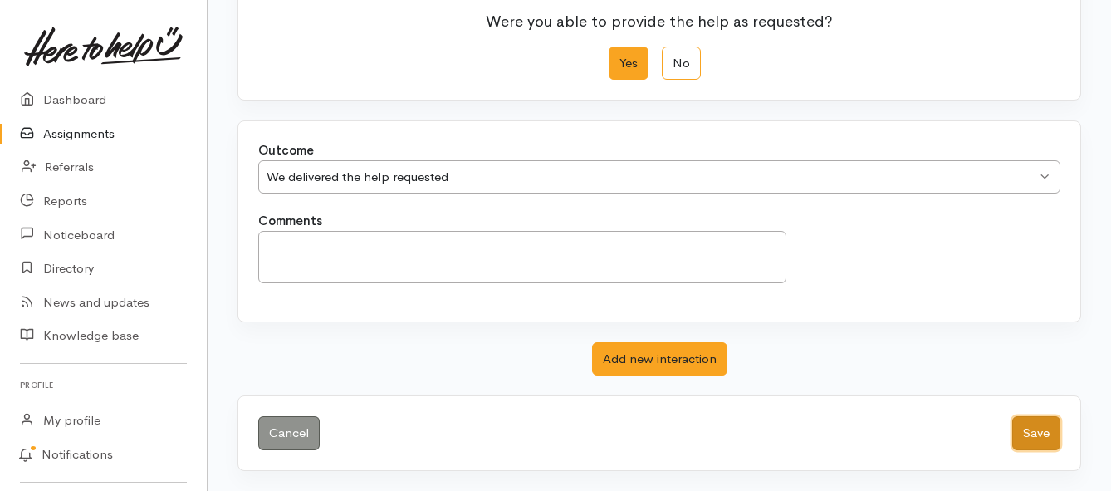
click at [1031, 432] on button "Save" at bounding box center [1036, 433] width 48 height 34
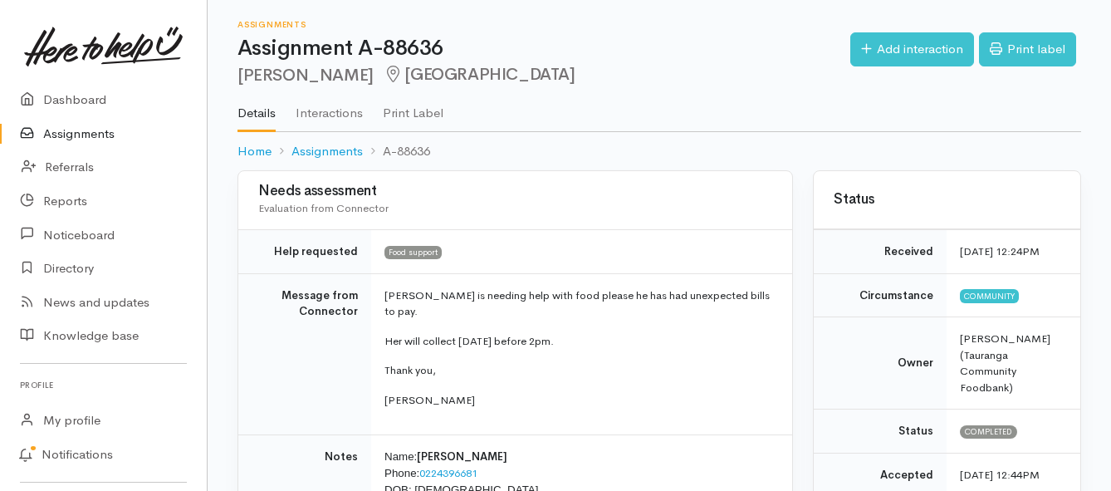
click at [96, 140] on link "Assignments" at bounding box center [103, 134] width 207 height 34
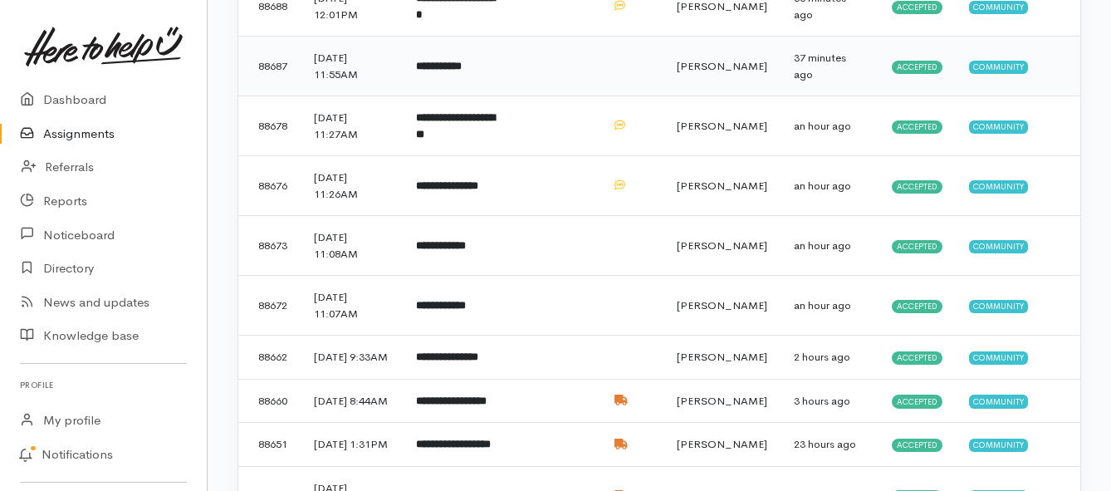
scroll to position [332, 0]
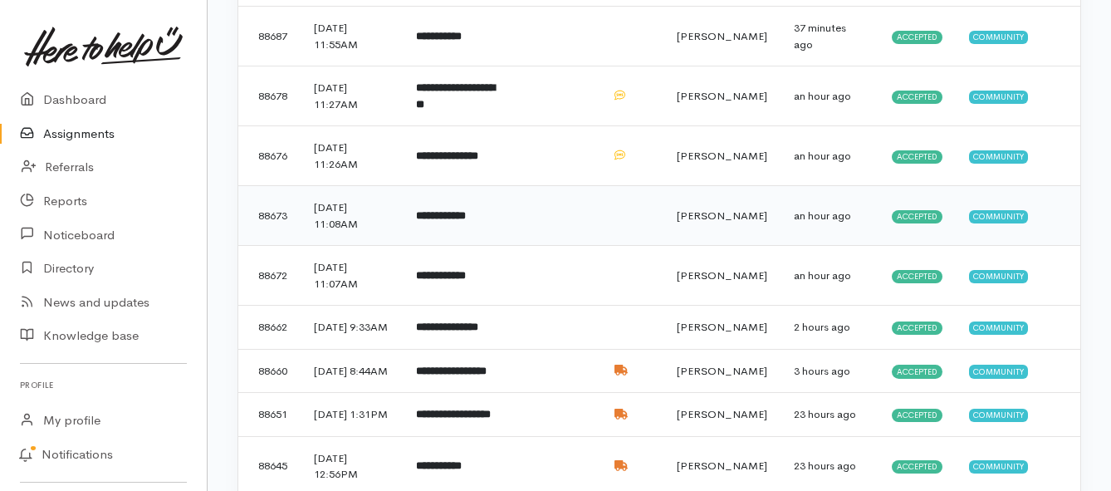
click at [466, 221] on b "**********" at bounding box center [441, 215] width 50 height 11
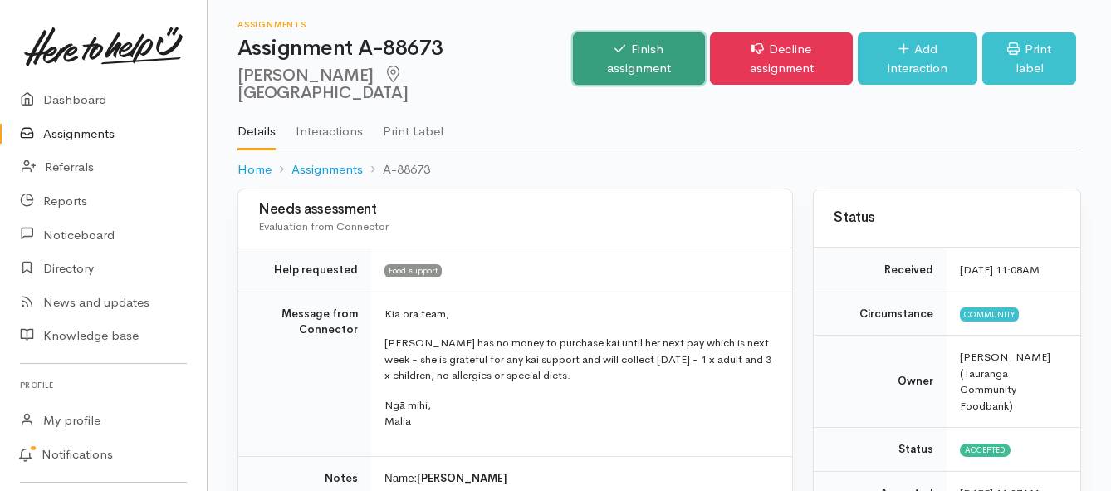
click at [614, 46] on link "Finish assignment" at bounding box center [639, 58] width 132 height 52
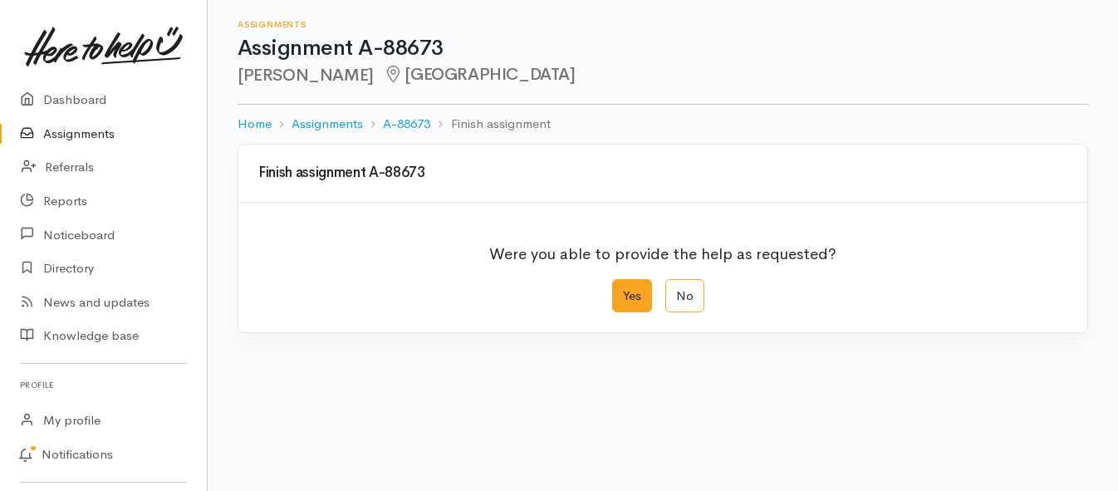
click at [625, 294] on label "Yes" at bounding box center [632, 296] width 40 height 34
click at [623, 290] on input "Yes" at bounding box center [617, 284] width 11 height 11
radio input "true"
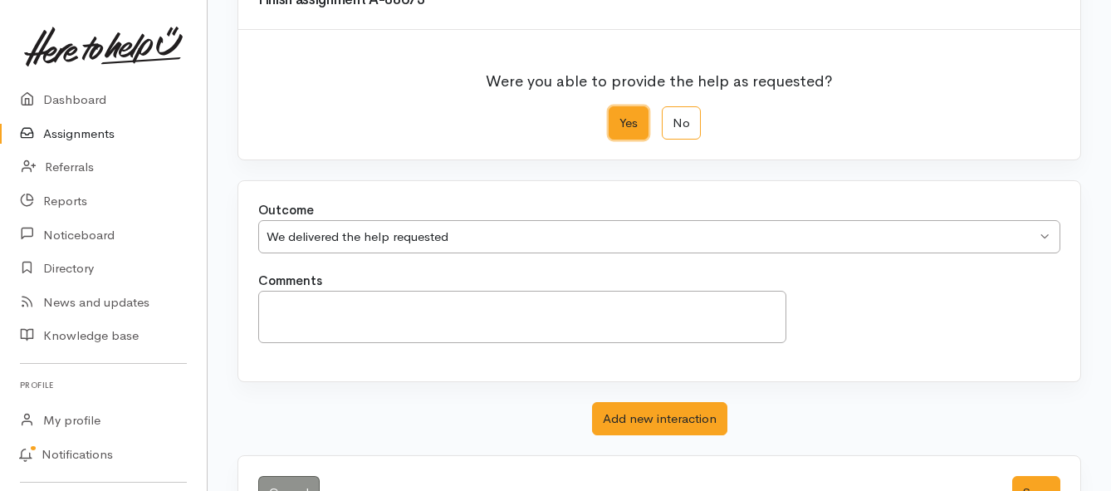
scroll to position [233, 0]
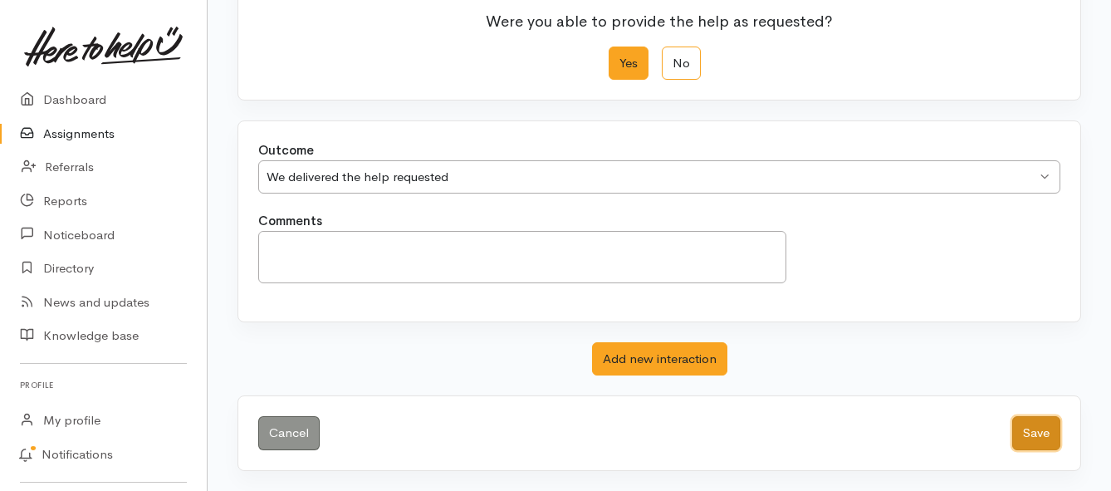
click at [1022, 435] on button "Save" at bounding box center [1036, 433] width 48 height 34
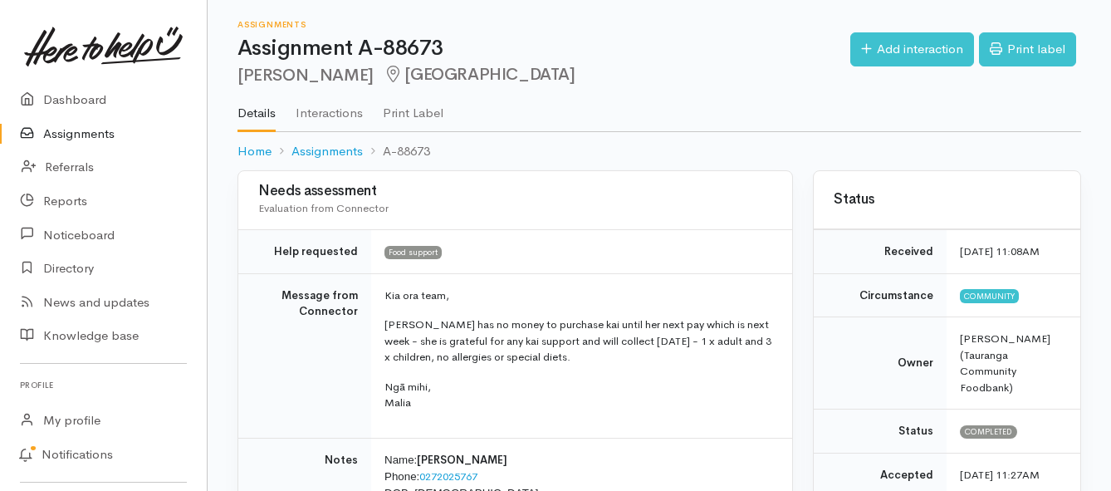
click at [110, 134] on link "Assignments" at bounding box center [103, 134] width 207 height 34
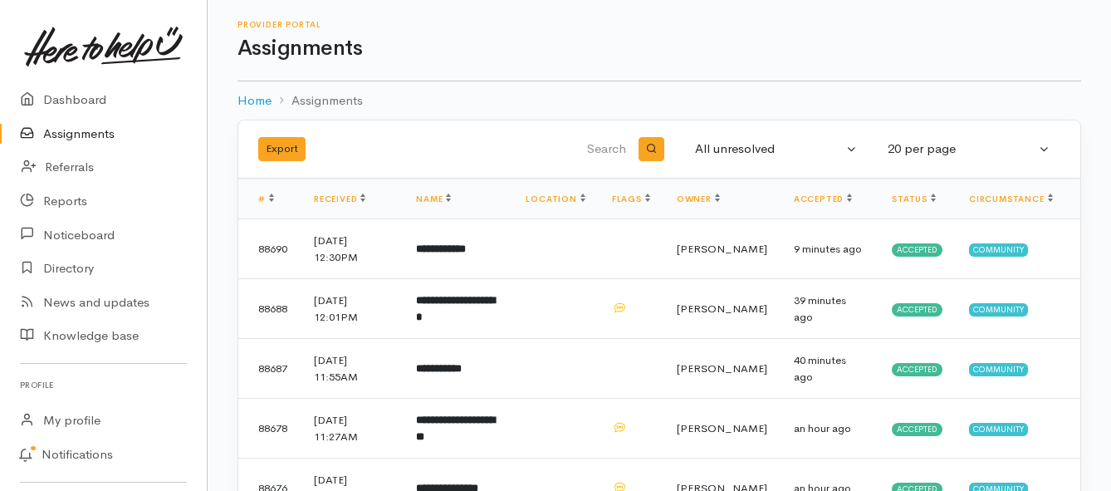
click at [81, 143] on link "Assignments" at bounding box center [103, 134] width 207 height 34
click at [74, 136] on link "Assignments" at bounding box center [103, 134] width 207 height 34
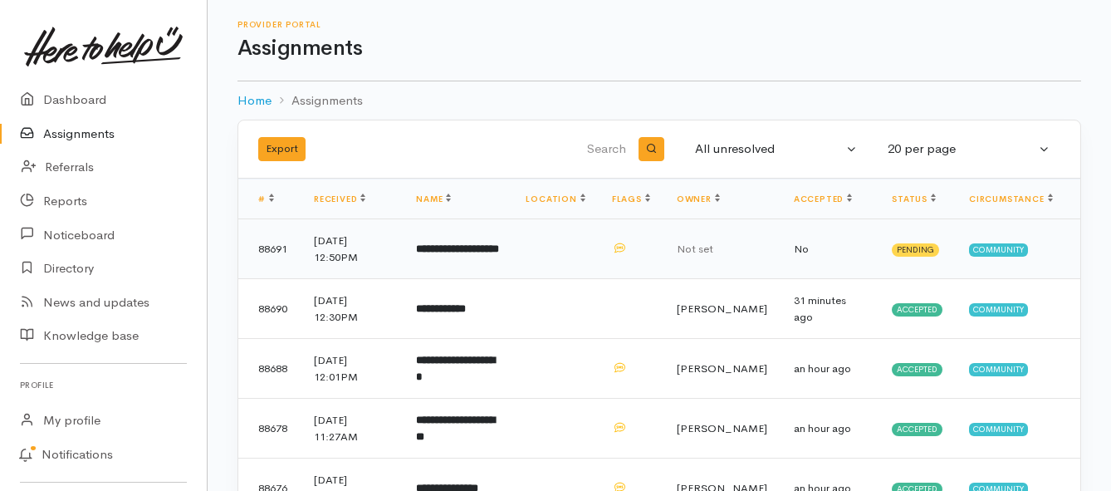
click at [491, 253] on td "**********" at bounding box center [458, 249] width 110 height 60
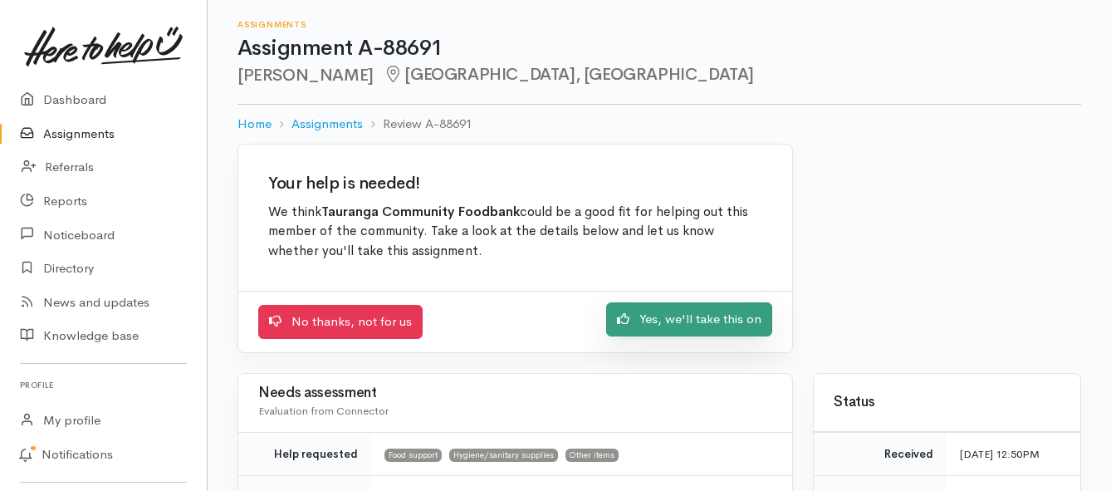
click at [649, 324] on link "Yes, we'll take this on" at bounding box center [689, 319] width 166 height 34
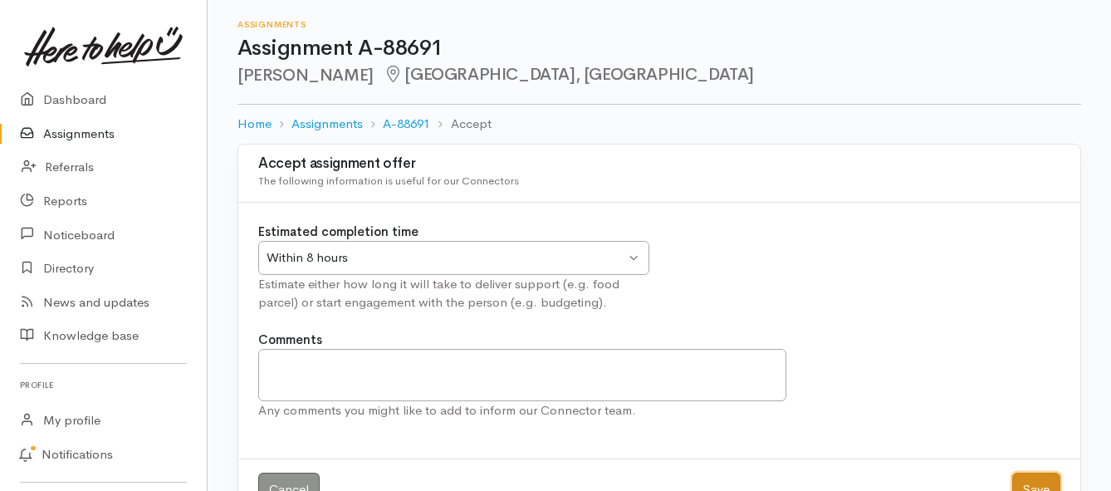
click at [1032, 476] on button "Save" at bounding box center [1036, 490] width 48 height 34
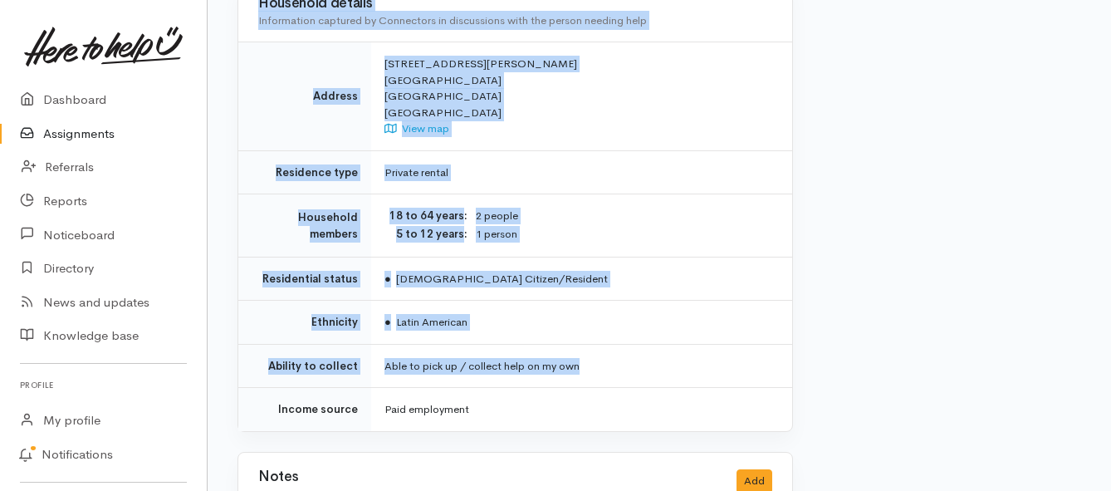
scroll to position [1412, 0]
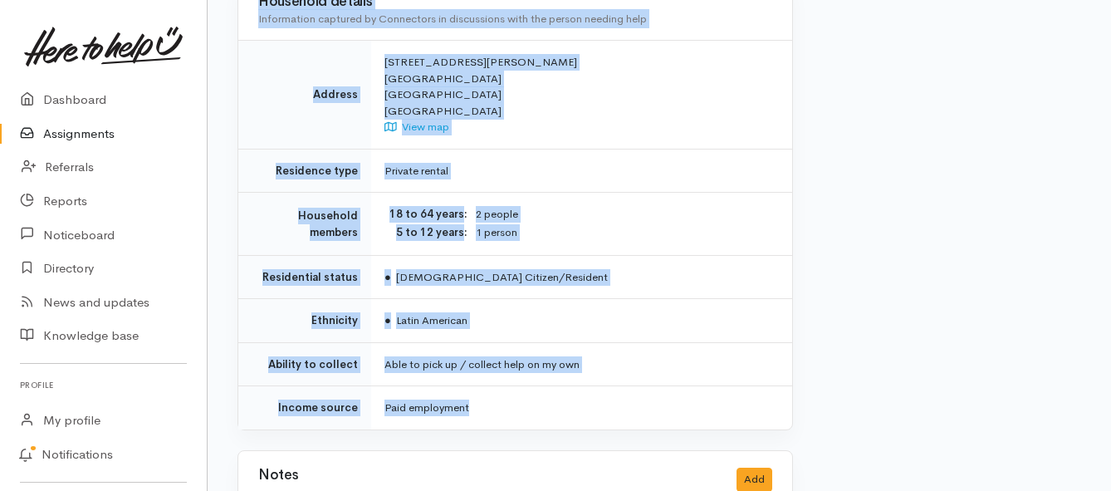
drag, startPoint x: 382, startPoint y: 233, endPoint x: 606, endPoint y: 358, distance: 256.9
copy div "**********"
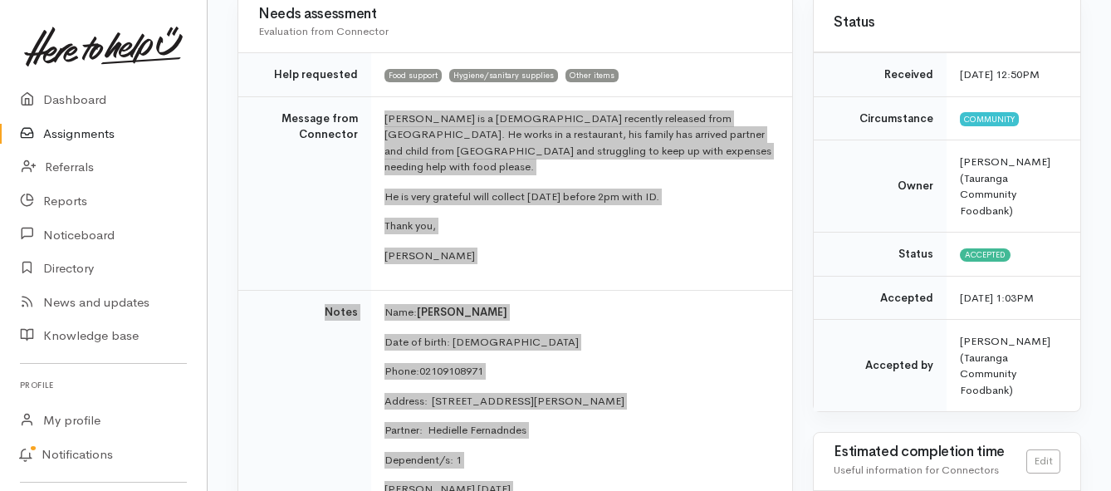
scroll to position [166, 0]
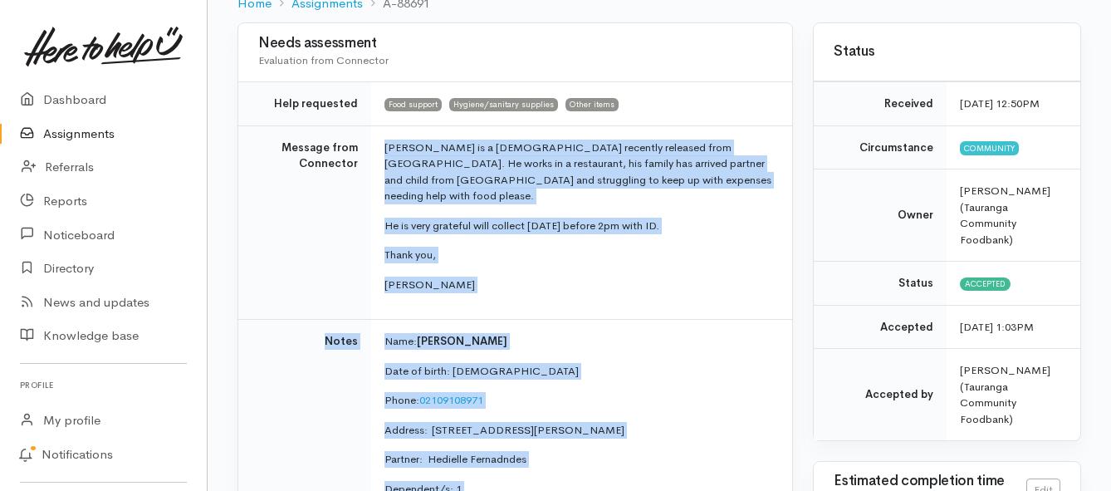
click at [63, 131] on link "Assignments" at bounding box center [103, 134] width 207 height 34
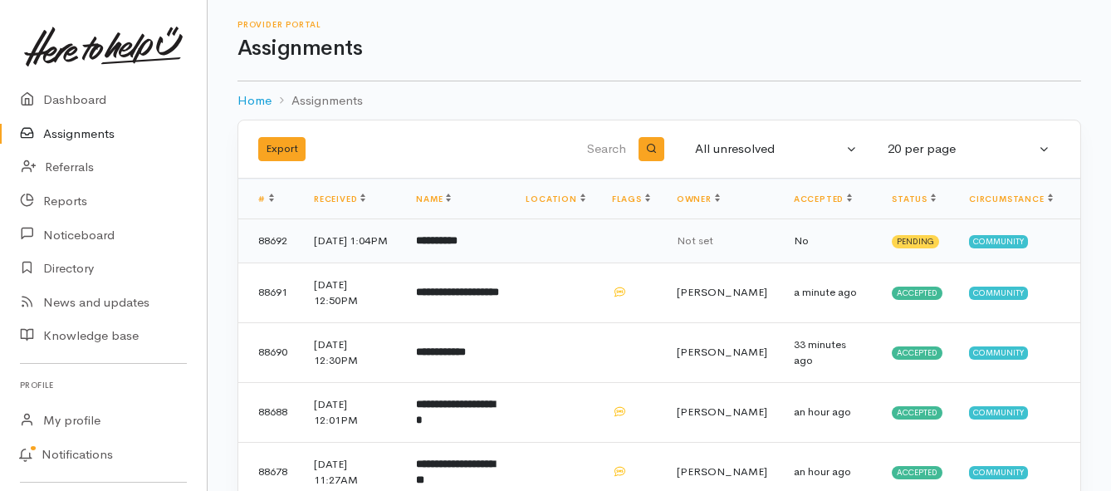
click at [458, 246] on b "**********" at bounding box center [437, 240] width 42 height 11
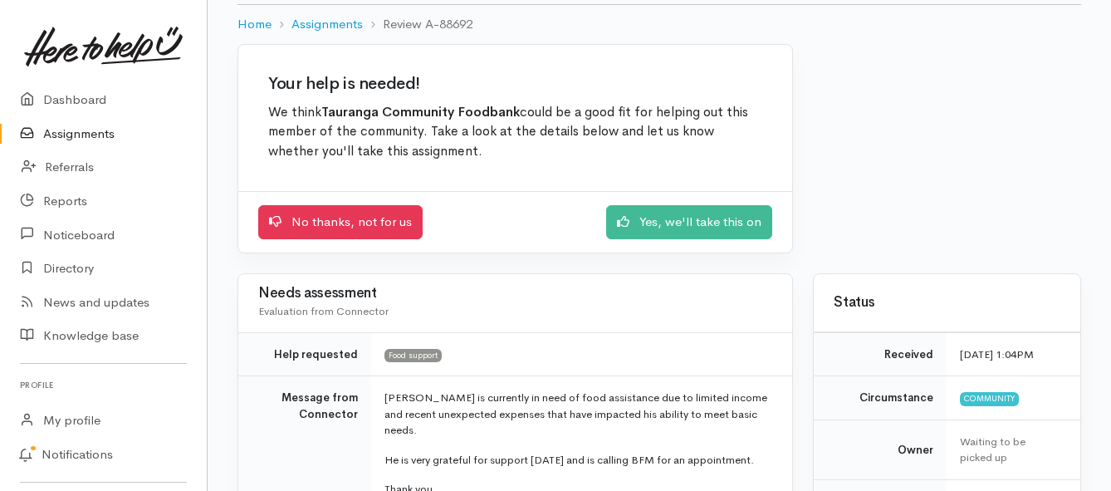
scroll to position [83, 0]
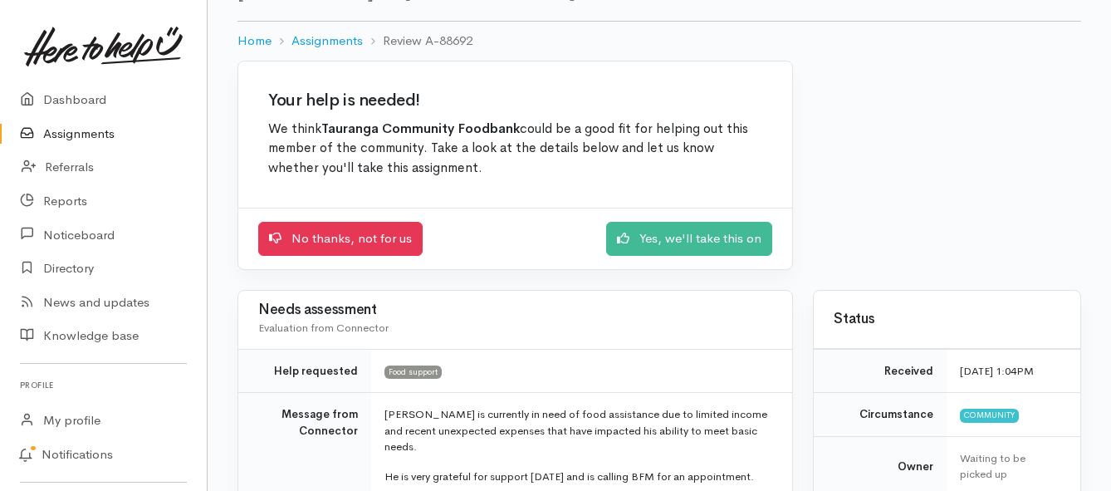
click at [97, 140] on link "Assignments" at bounding box center [103, 134] width 207 height 34
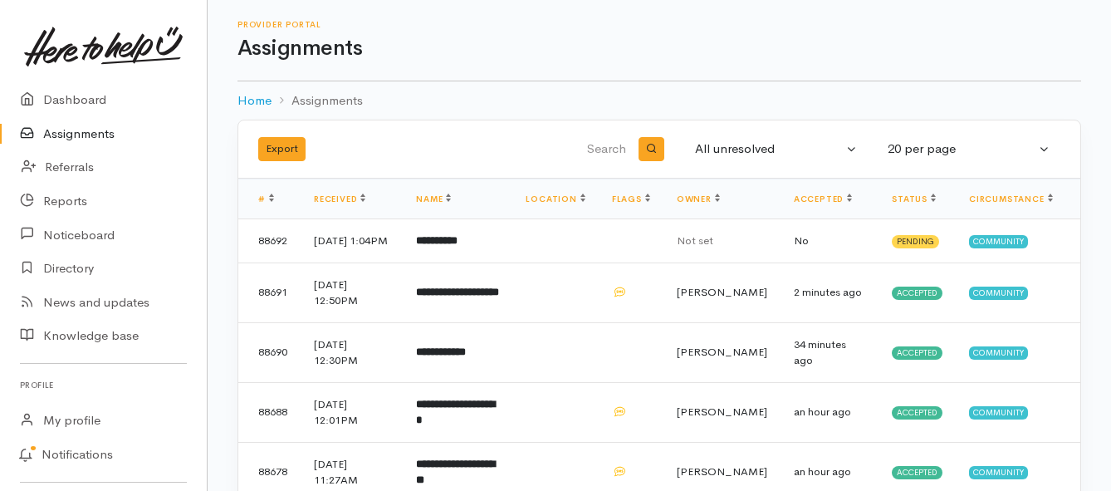
click at [70, 138] on link "Assignments" at bounding box center [103, 134] width 207 height 34
click at [452, 257] on td "**********" at bounding box center [458, 241] width 110 height 44
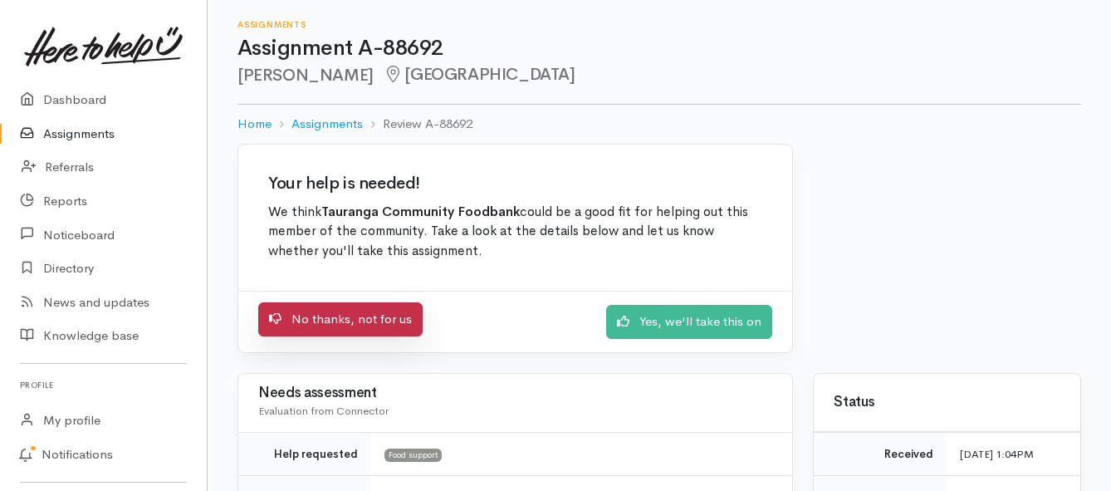
click at [380, 313] on link "No thanks, not for us" at bounding box center [340, 319] width 164 height 34
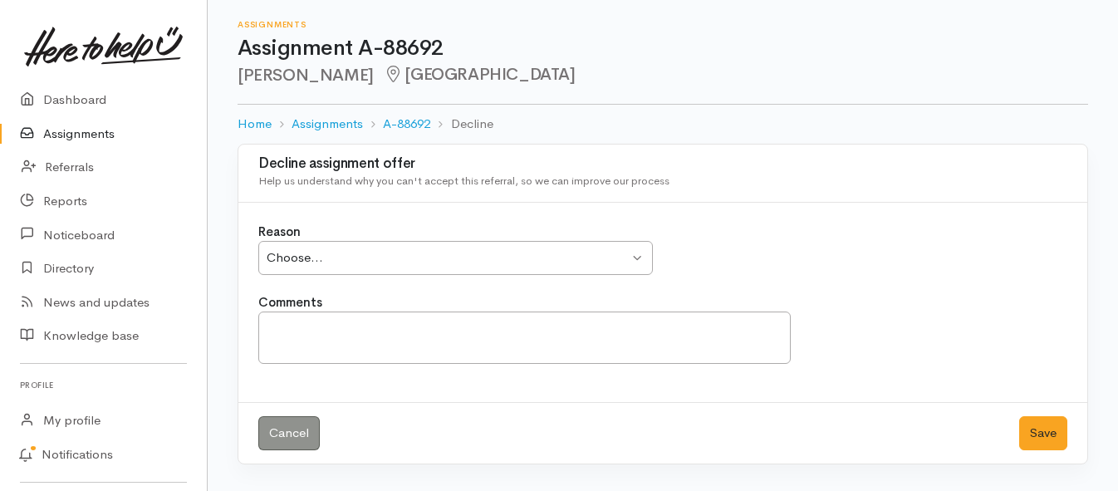
click at [464, 251] on div "Choose..." at bounding box center [448, 257] width 362 height 19
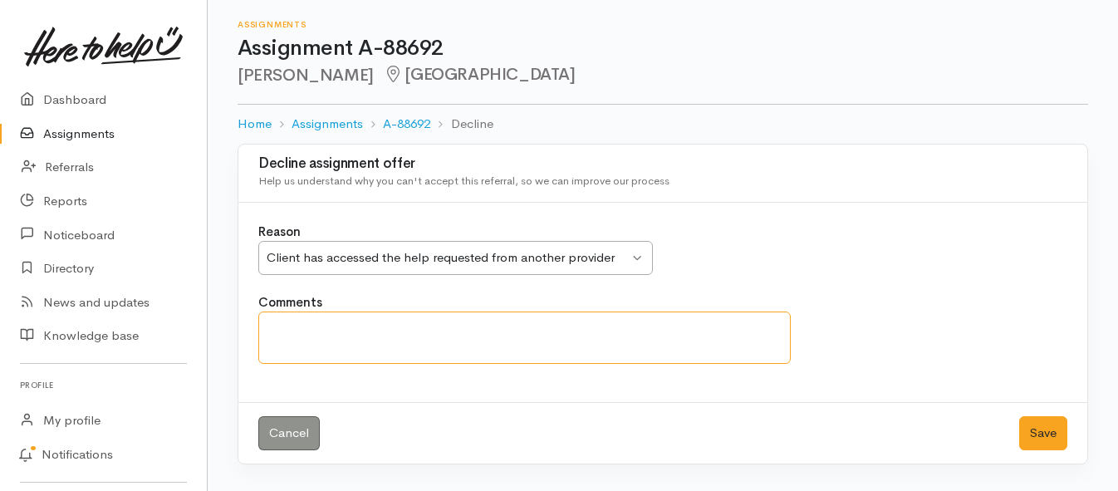
click at [448, 341] on textarea "Comments" at bounding box center [524, 337] width 532 height 52
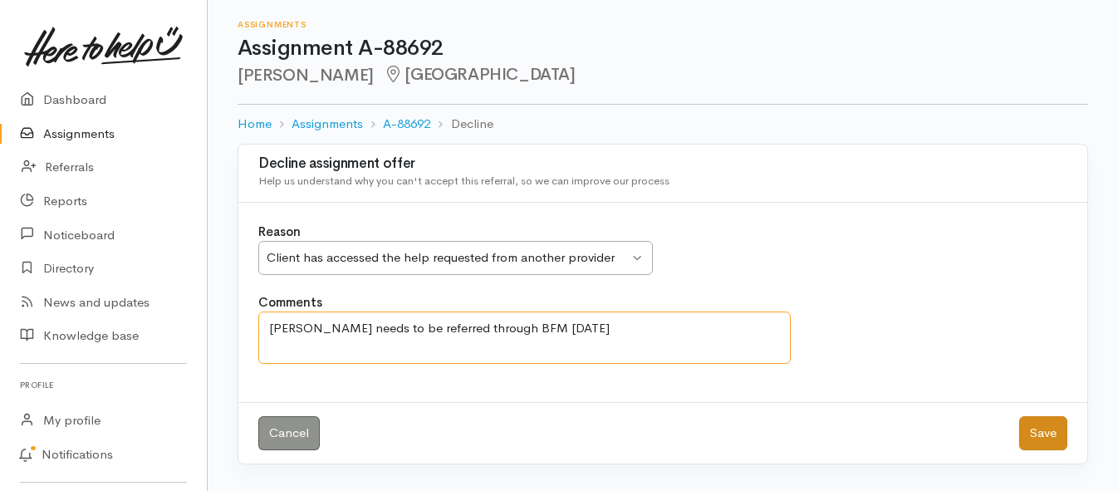
type textarea "[PERSON_NAME] needs to be referred through BFM [DATE]"
click at [1032, 428] on button "Save" at bounding box center [1043, 433] width 48 height 34
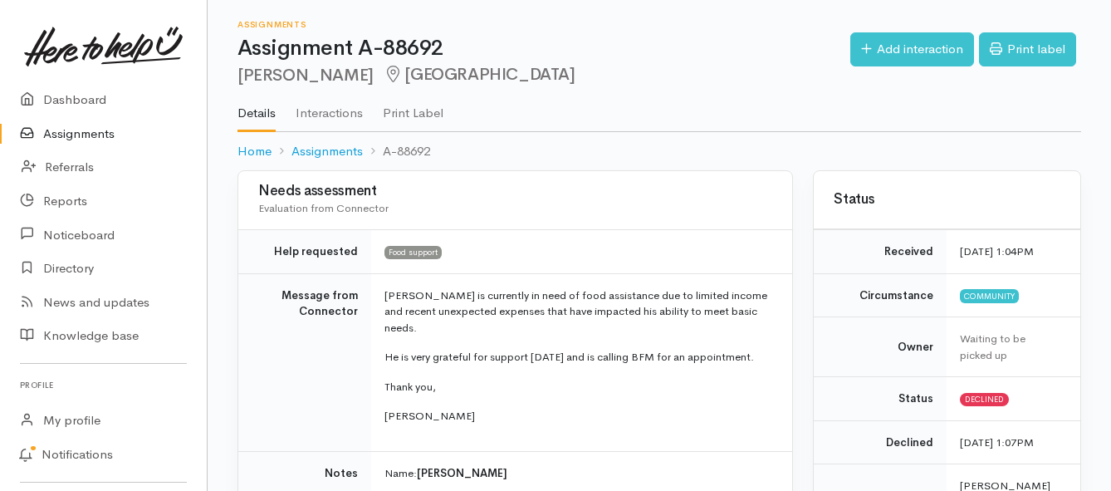
click at [70, 130] on link "Assignments" at bounding box center [103, 134] width 207 height 34
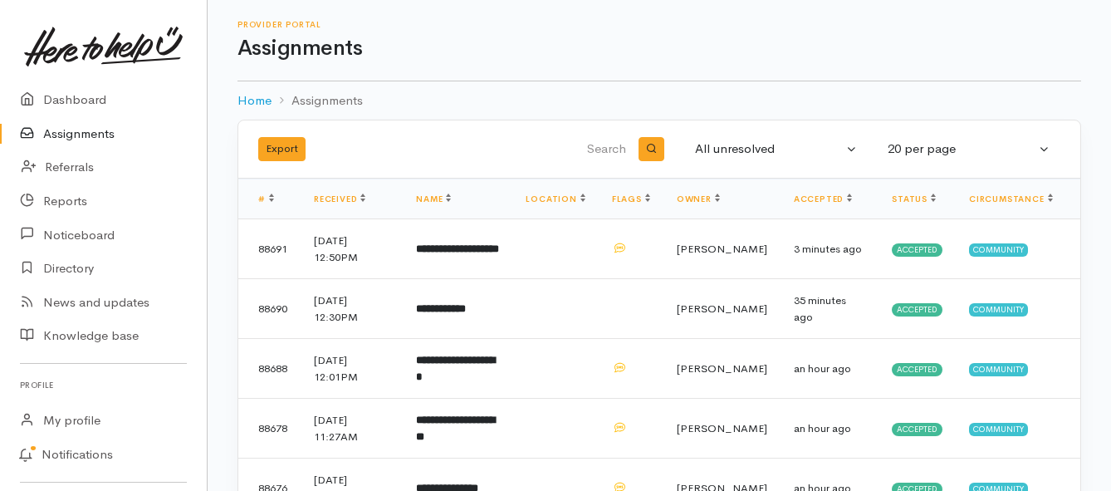
click at [100, 135] on link "Assignments" at bounding box center [103, 134] width 207 height 34
click at [81, 128] on link "Assignments" at bounding box center [103, 134] width 207 height 34
click at [72, 130] on link "Assignments" at bounding box center [103, 134] width 207 height 34
click at [75, 137] on link "Assignments" at bounding box center [103, 134] width 207 height 34
click at [87, 135] on link "Assignments" at bounding box center [103, 134] width 207 height 34
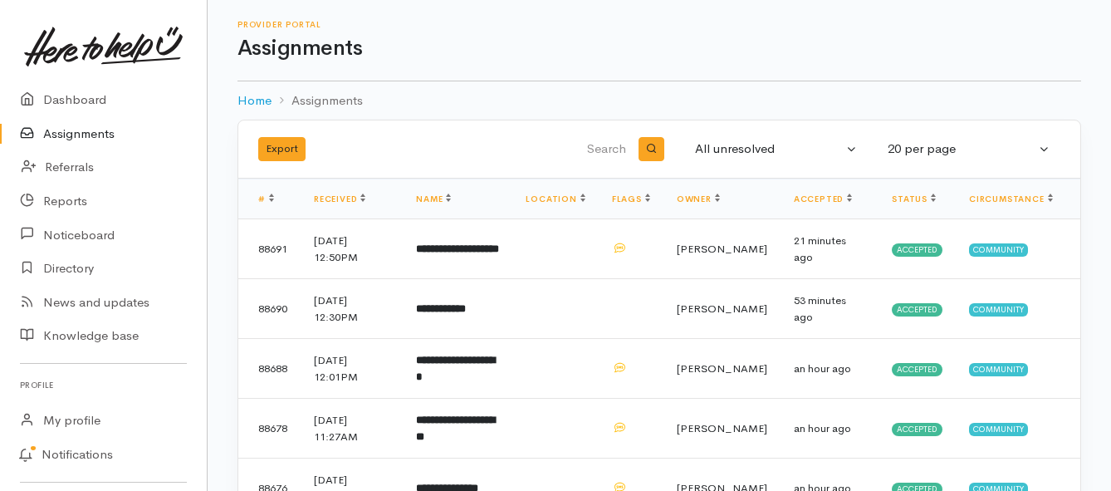
click at [72, 128] on link "Assignments" at bounding box center [103, 134] width 207 height 34
click at [76, 134] on link "Assignments" at bounding box center [103, 134] width 207 height 34
click at [85, 134] on link "Assignments" at bounding box center [103, 134] width 207 height 34
click at [503, 309] on td "**********" at bounding box center [458, 309] width 110 height 60
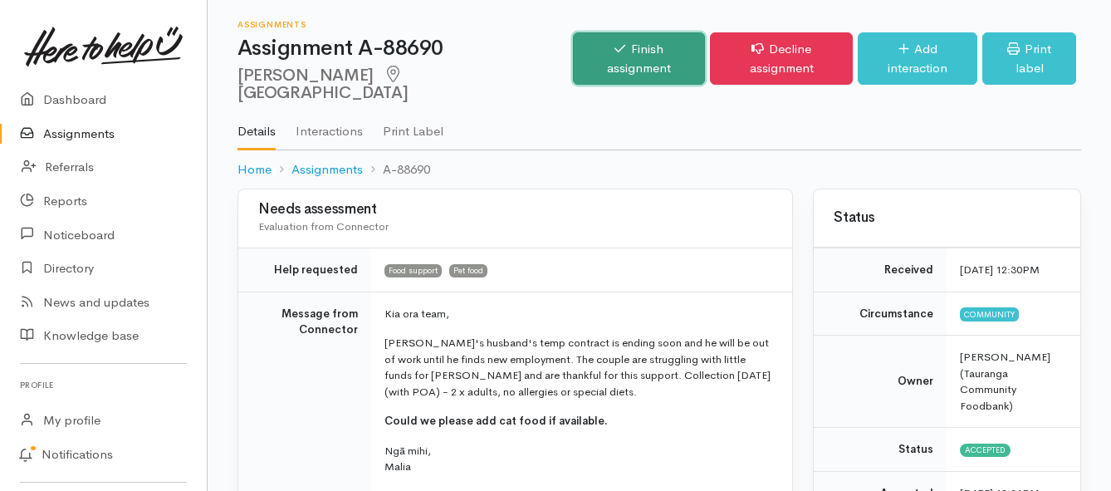
click at [625, 47] on link "Finish assignment" at bounding box center [639, 58] width 132 height 52
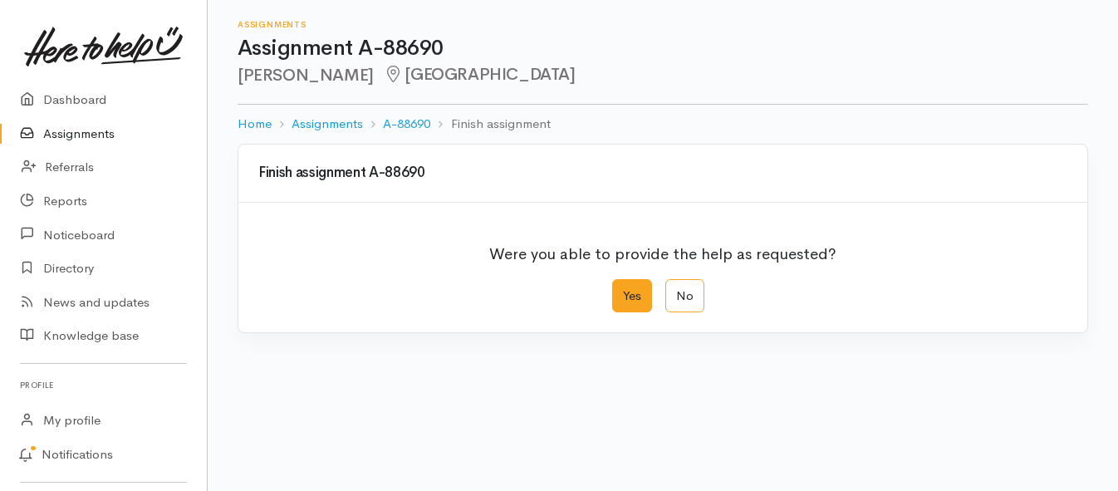
click at [632, 296] on label "Yes" at bounding box center [632, 296] width 40 height 34
click at [623, 290] on input "Yes" at bounding box center [617, 284] width 11 height 11
radio input "true"
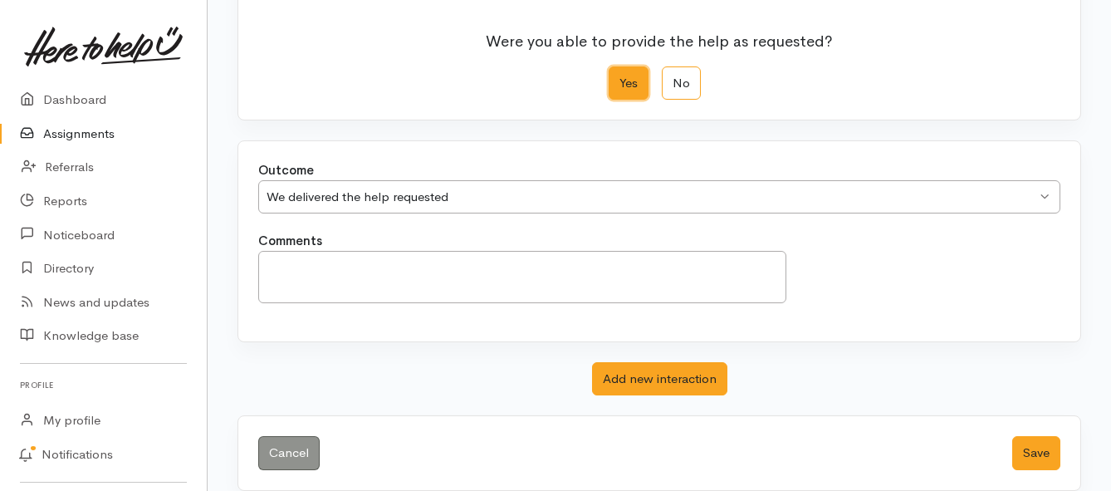
scroll to position [233, 0]
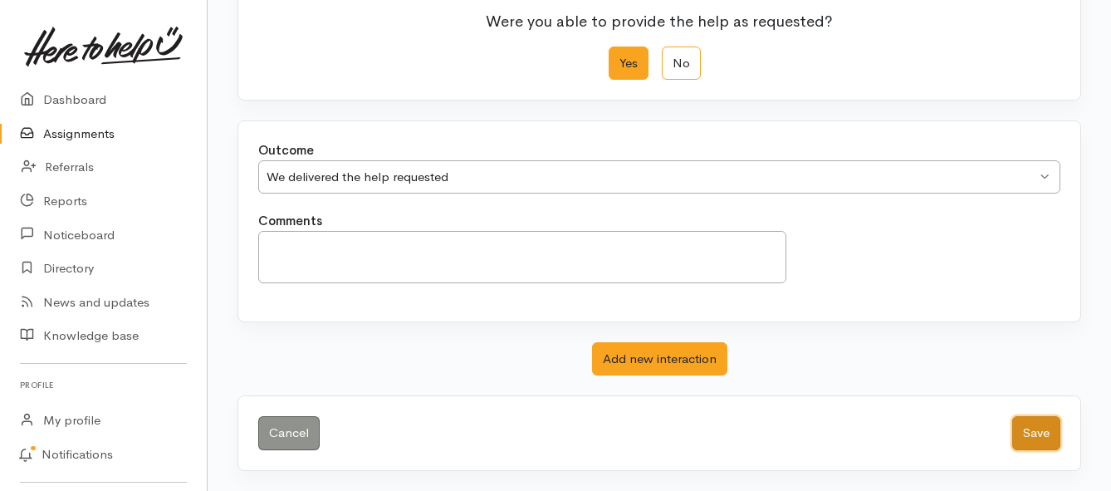
click at [1019, 429] on button "Save" at bounding box center [1036, 433] width 48 height 34
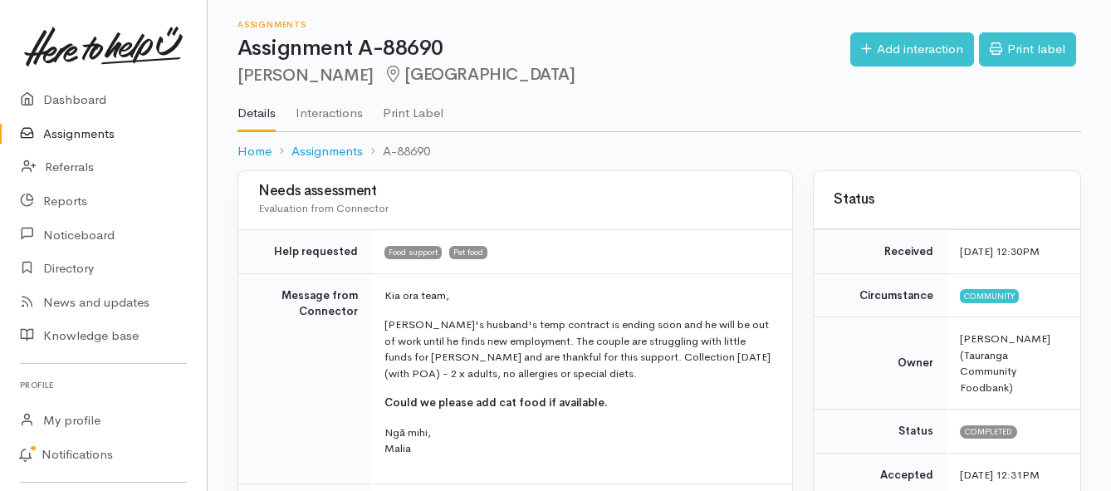
click at [100, 128] on link "Assignments" at bounding box center [103, 134] width 207 height 34
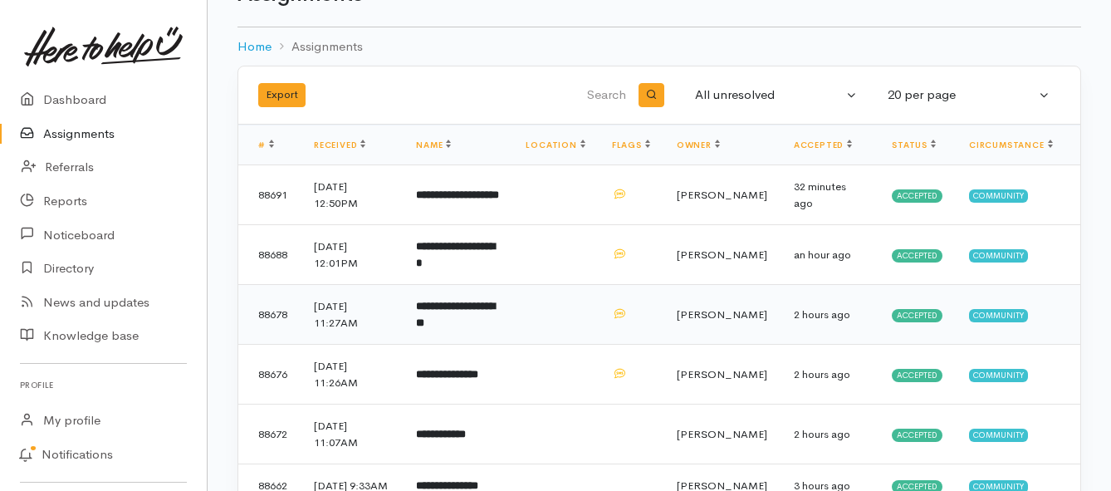
scroll to position [83, 0]
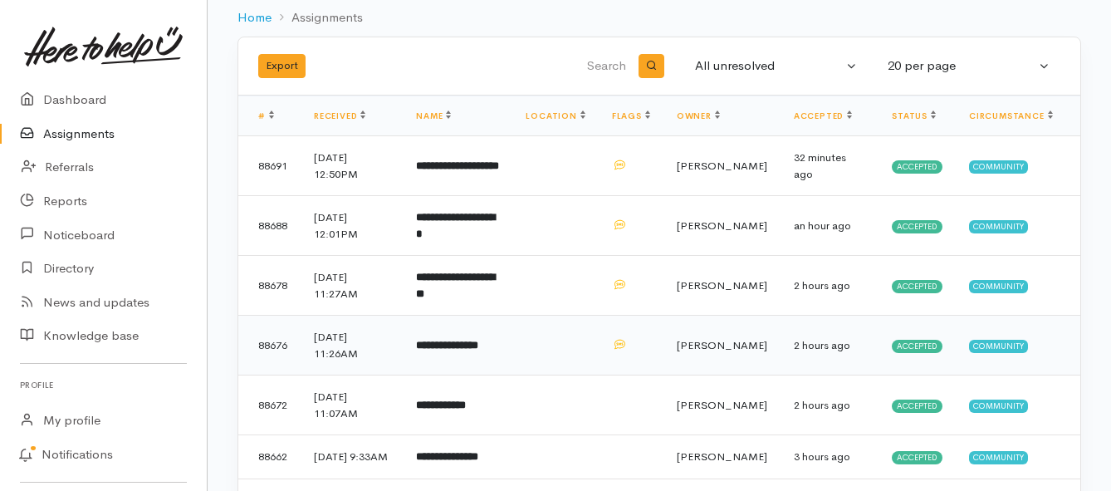
click at [447, 354] on td "**********" at bounding box center [458, 346] width 110 height 60
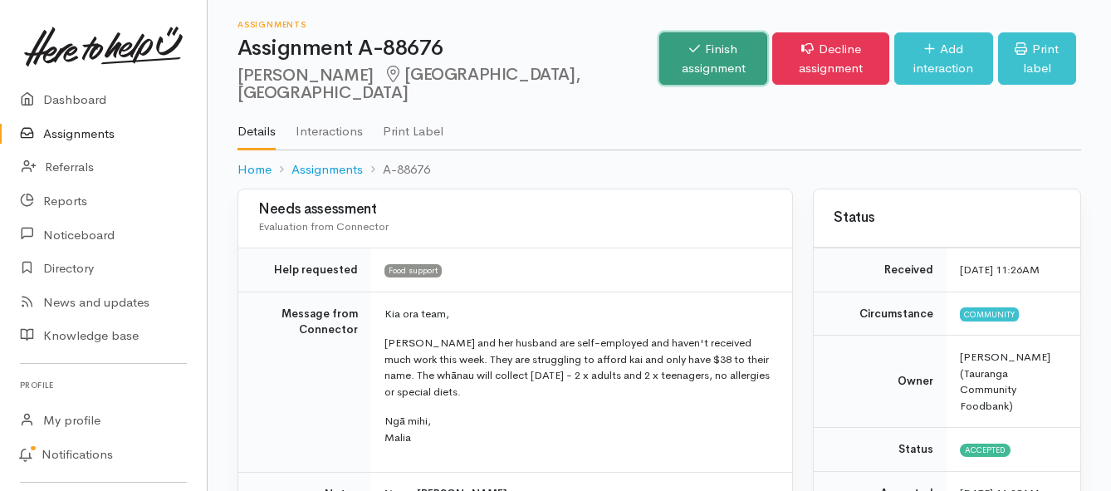
click at [659, 67] on link "Finish assignment" at bounding box center [713, 58] width 108 height 52
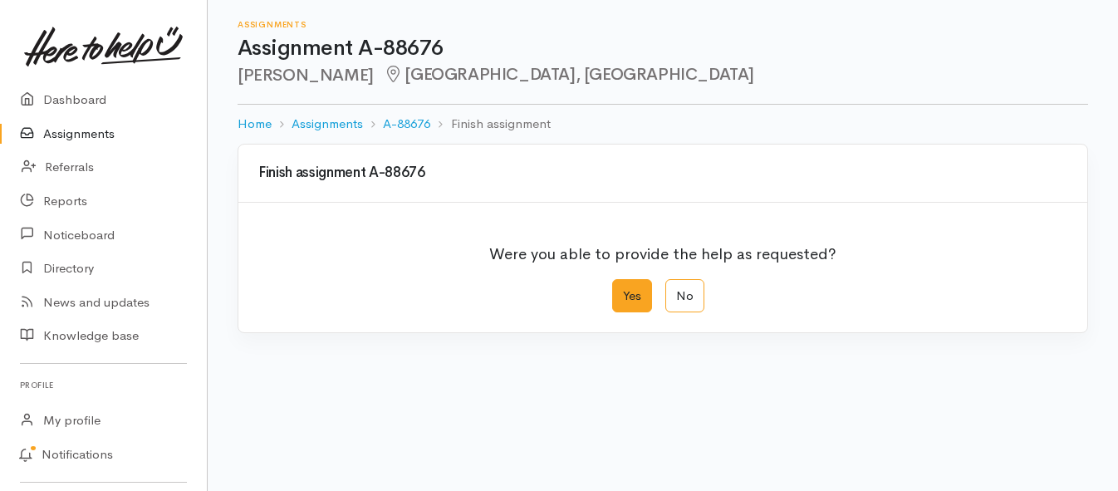
click at [643, 301] on label "Yes" at bounding box center [632, 296] width 40 height 34
click at [623, 290] on input "Yes" at bounding box center [617, 284] width 11 height 11
radio input "true"
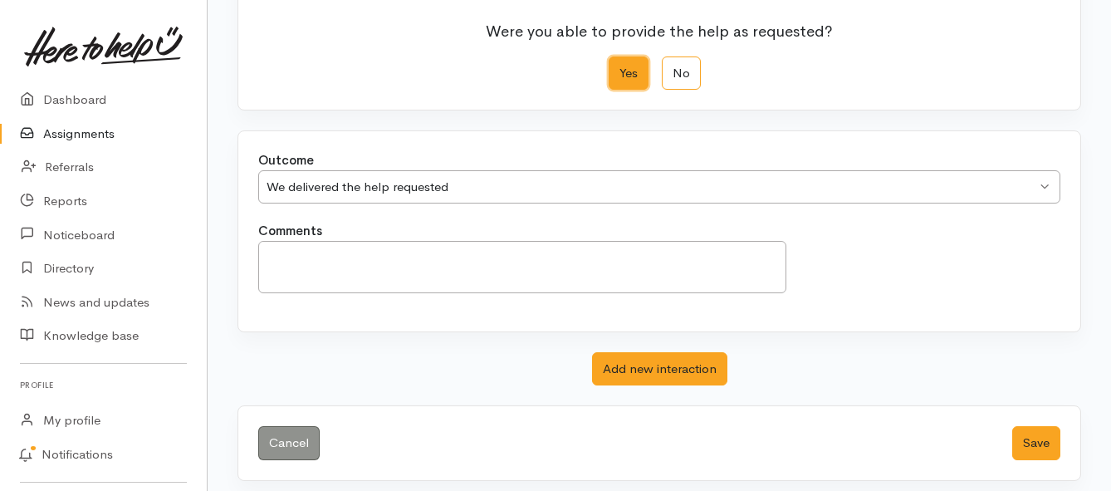
scroll to position [233, 0]
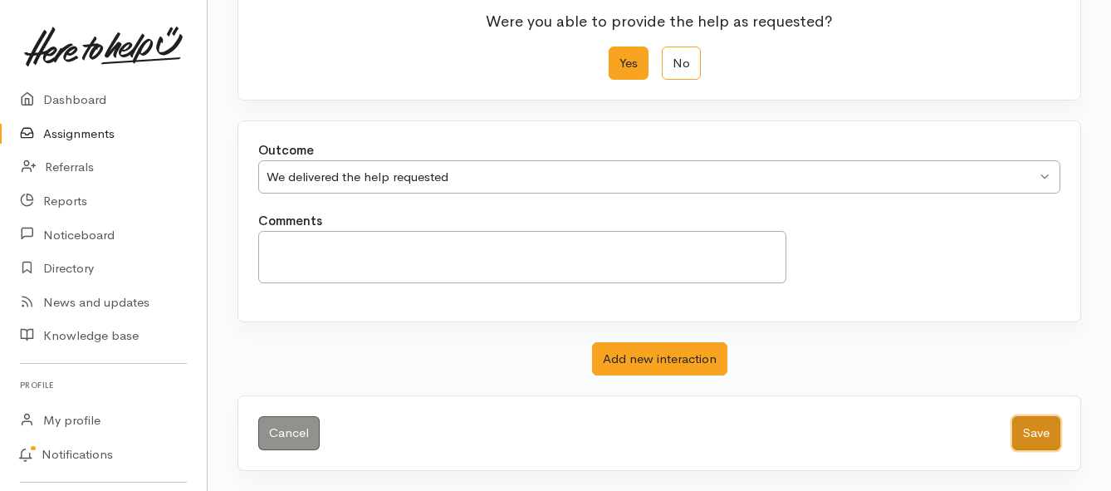
click at [1046, 432] on button "Save" at bounding box center [1036, 433] width 48 height 34
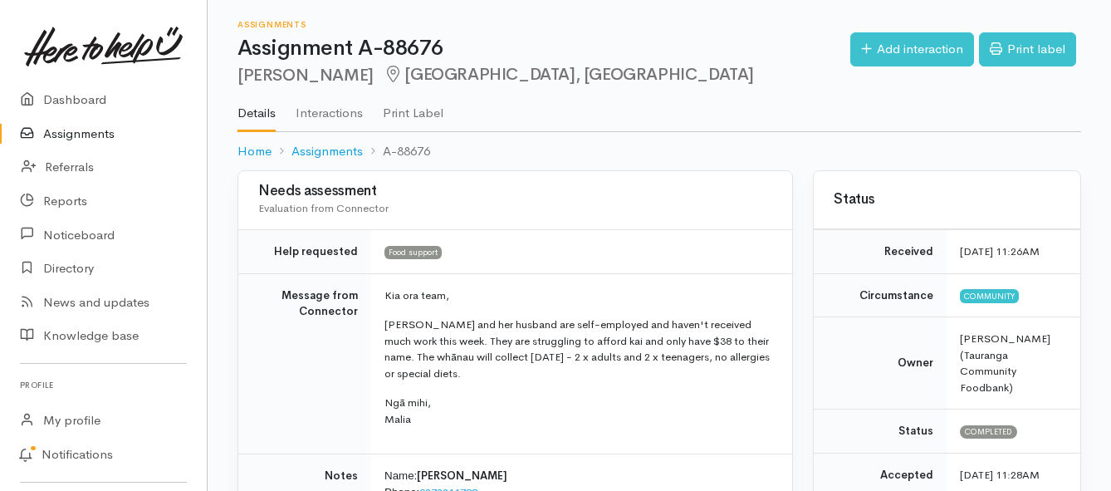
click at [99, 123] on link "Assignments" at bounding box center [103, 134] width 207 height 34
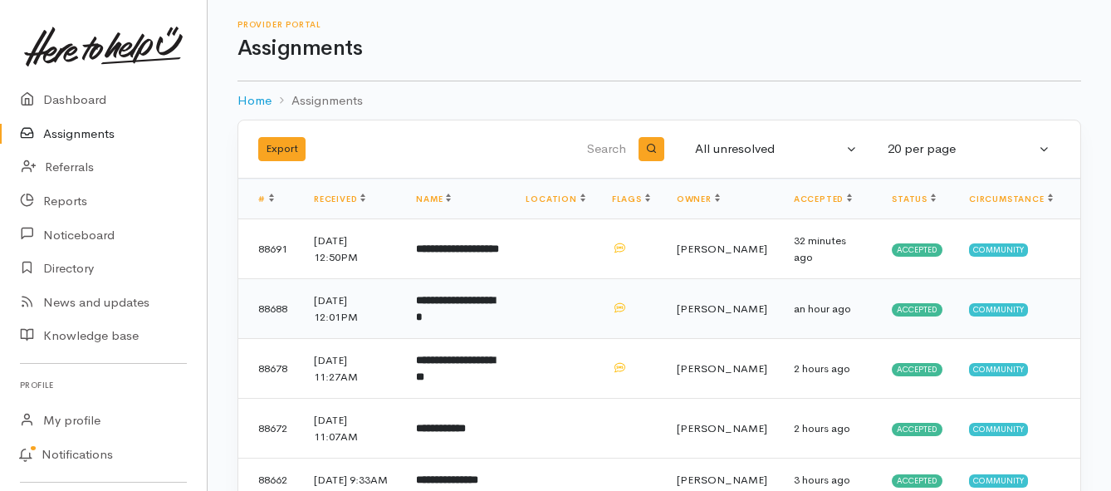
click at [488, 317] on td "**********" at bounding box center [458, 309] width 110 height 60
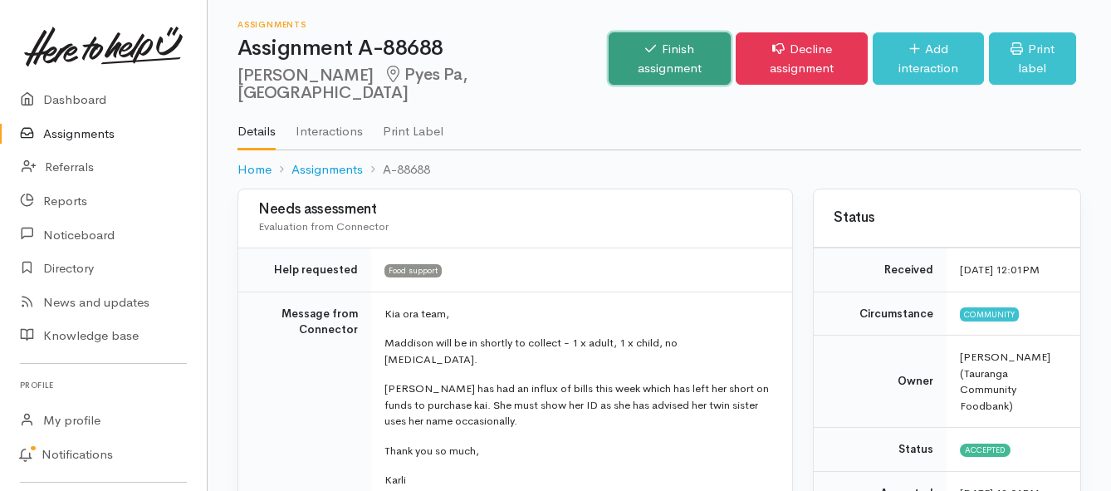
click at [640, 60] on link "Finish assignment" at bounding box center [670, 58] width 122 height 52
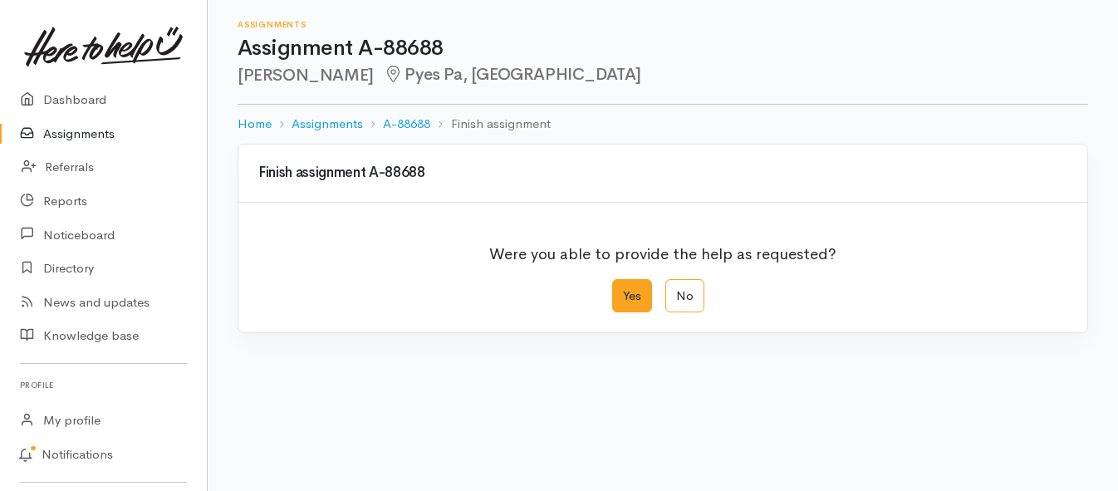
click at [635, 289] on label "Yes" at bounding box center [632, 296] width 40 height 34
click at [623, 289] on input "Yes" at bounding box center [617, 284] width 11 height 11
radio input "true"
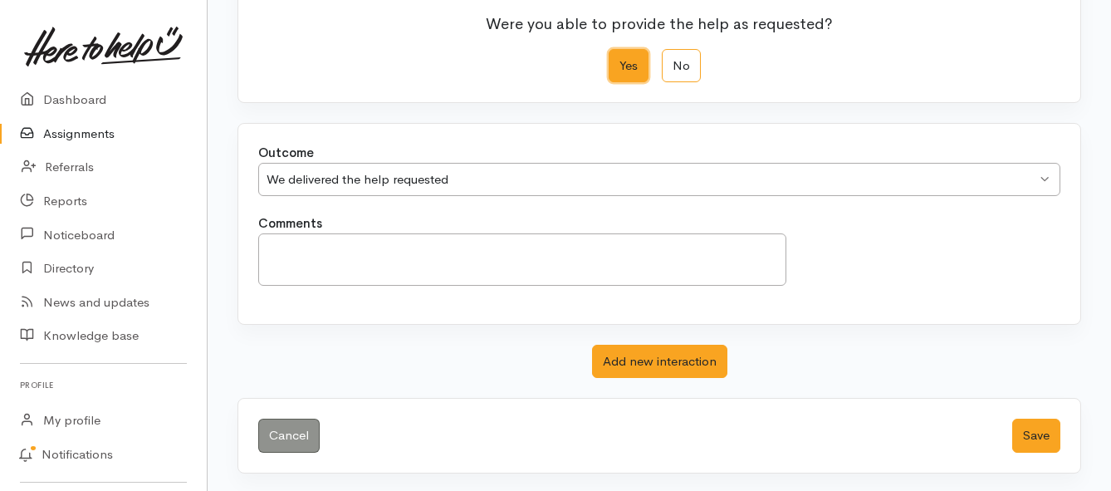
scroll to position [233, 0]
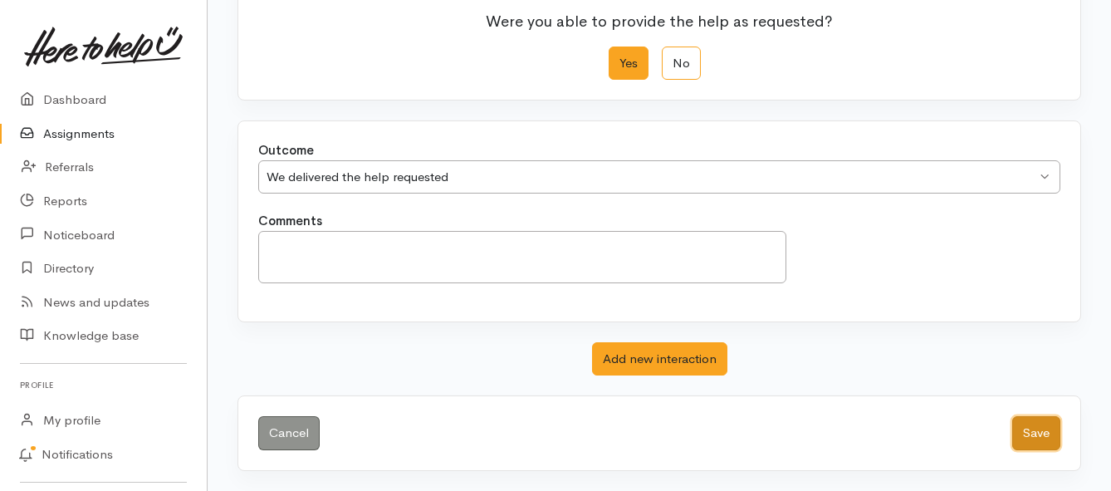
click at [1022, 436] on button "Save" at bounding box center [1036, 433] width 48 height 34
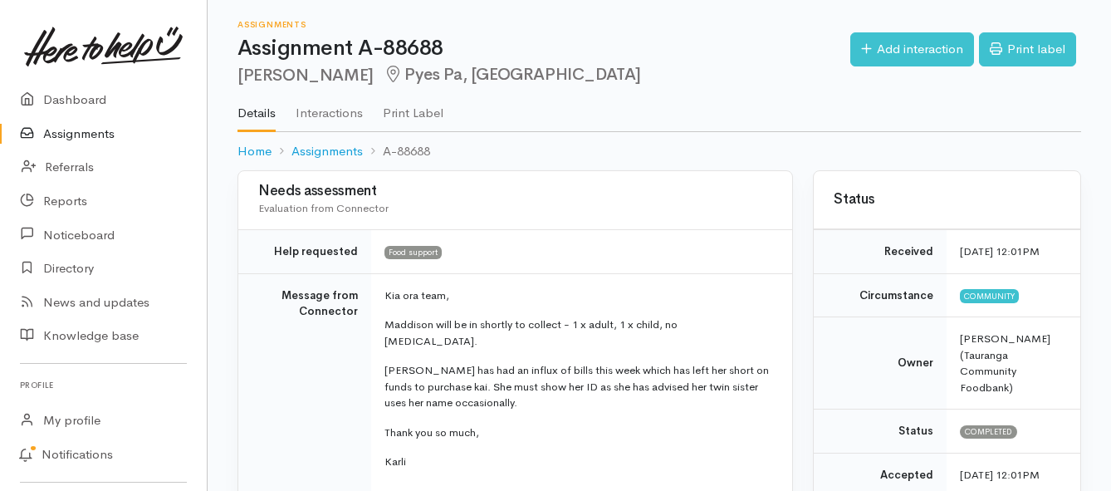
click at [108, 137] on link "Assignments" at bounding box center [103, 134] width 207 height 34
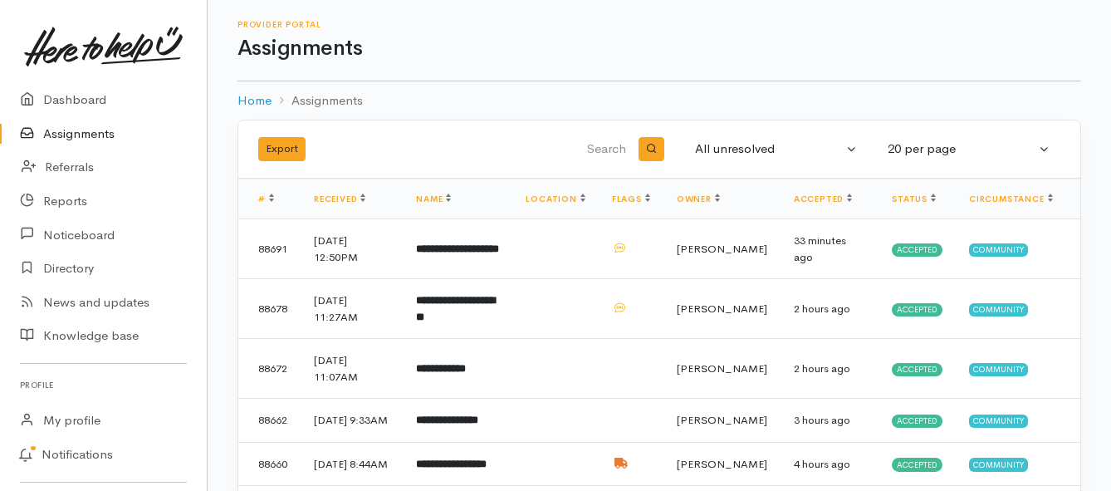
click at [108, 133] on link "Assignments" at bounding box center [103, 134] width 207 height 34
click at [457, 314] on b "**********" at bounding box center [455, 308] width 79 height 27
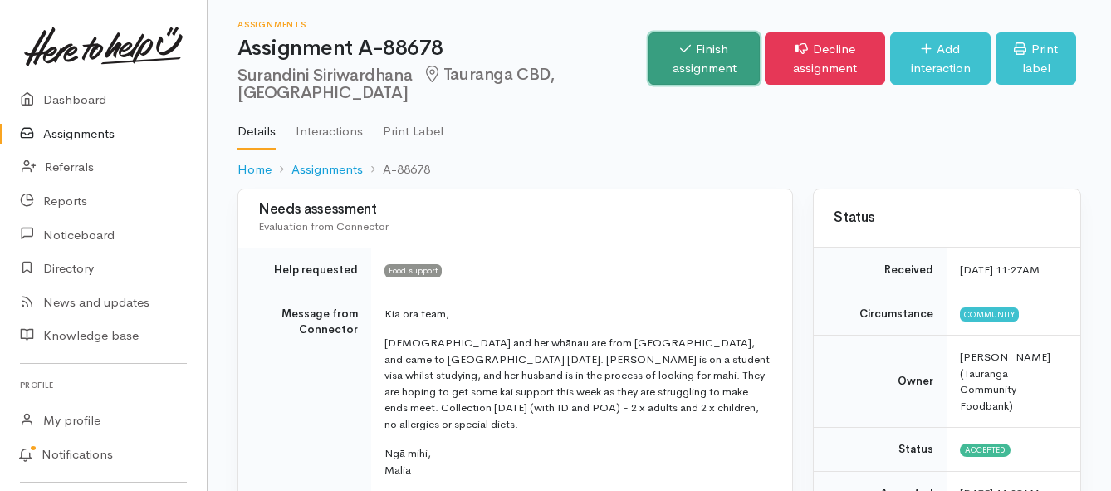
click at [649, 59] on link "Finish assignment" at bounding box center [704, 58] width 111 height 52
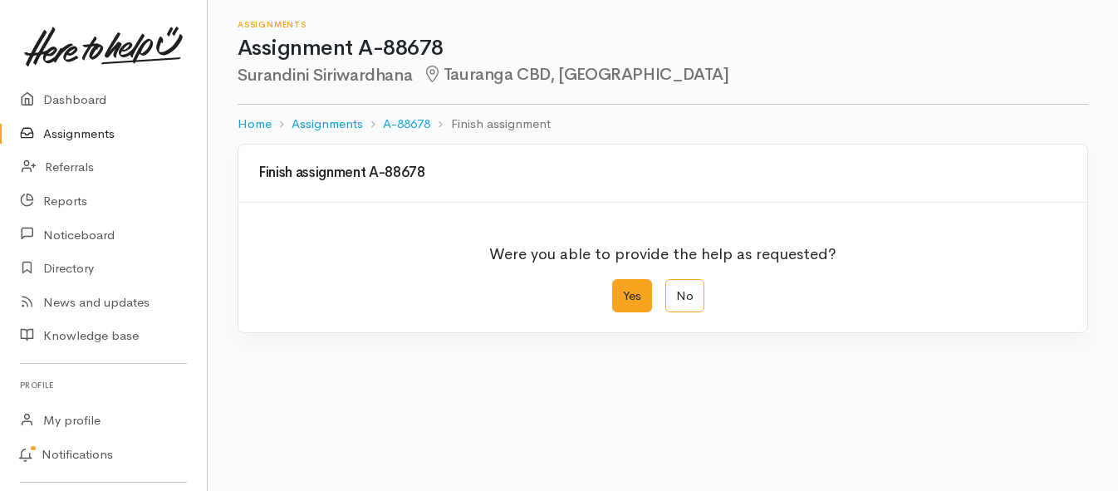
click at [620, 298] on label "Yes" at bounding box center [632, 296] width 40 height 34
click at [620, 290] on input "Yes" at bounding box center [617, 284] width 11 height 11
radio input "true"
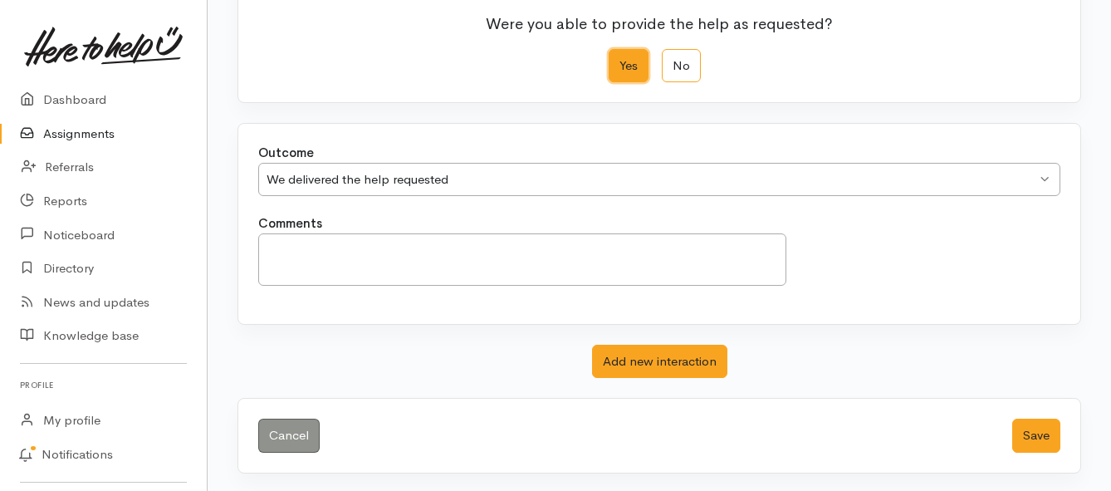
scroll to position [233, 0]
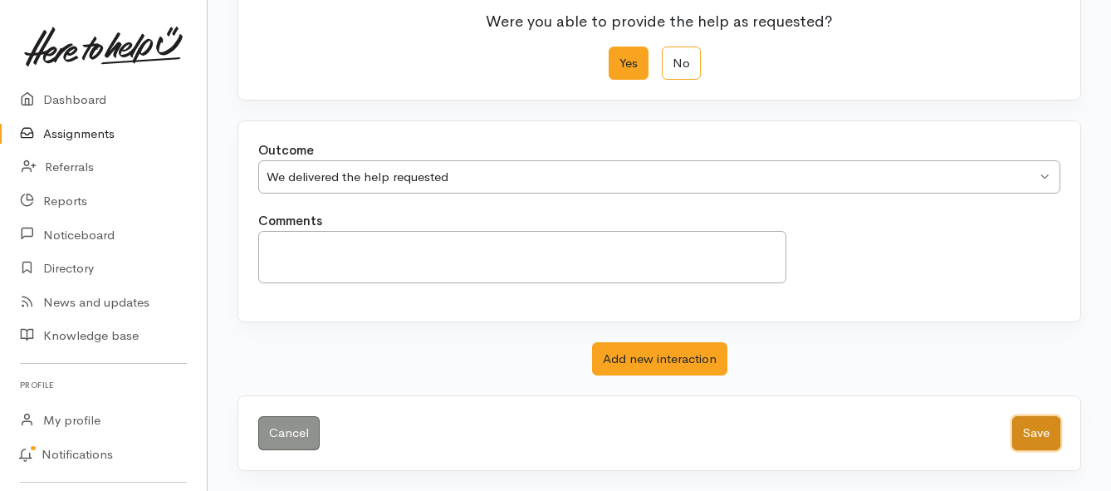
click at [1036, 434] on button "Save" at bounding box center [1036, 433] width 48 height 34
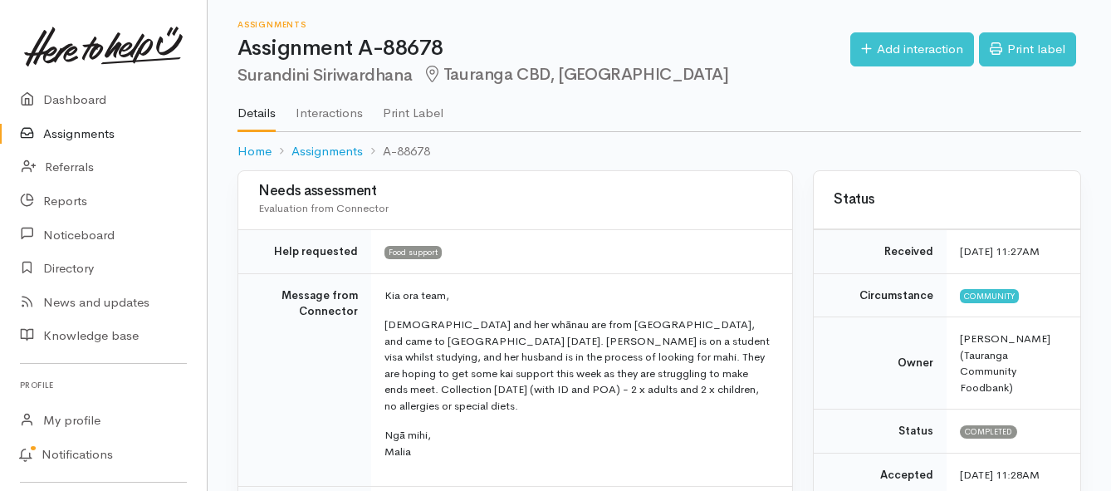
click at [76, 135] on link "Assignments" at bounding box center [103, 134] width 207 height 34
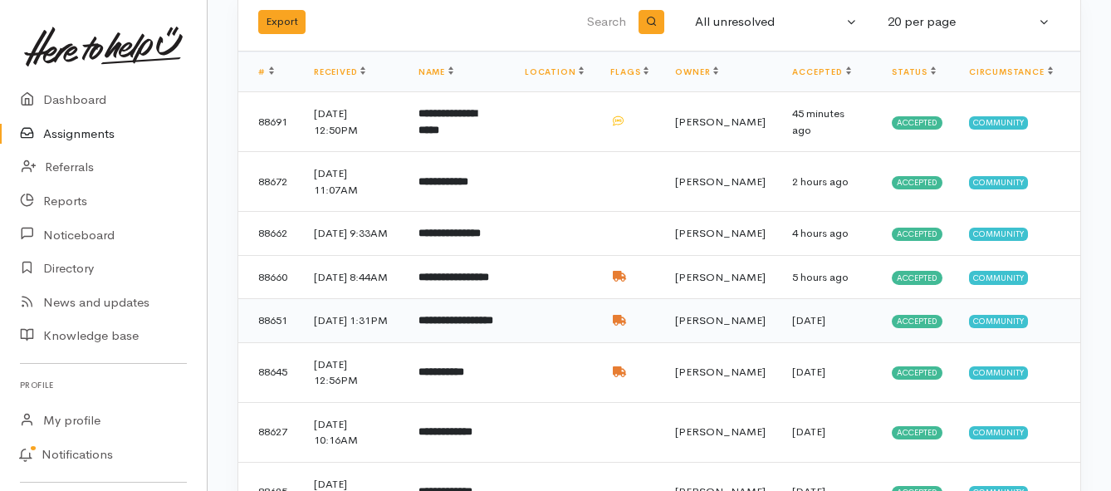
scroll to position [166, 0]
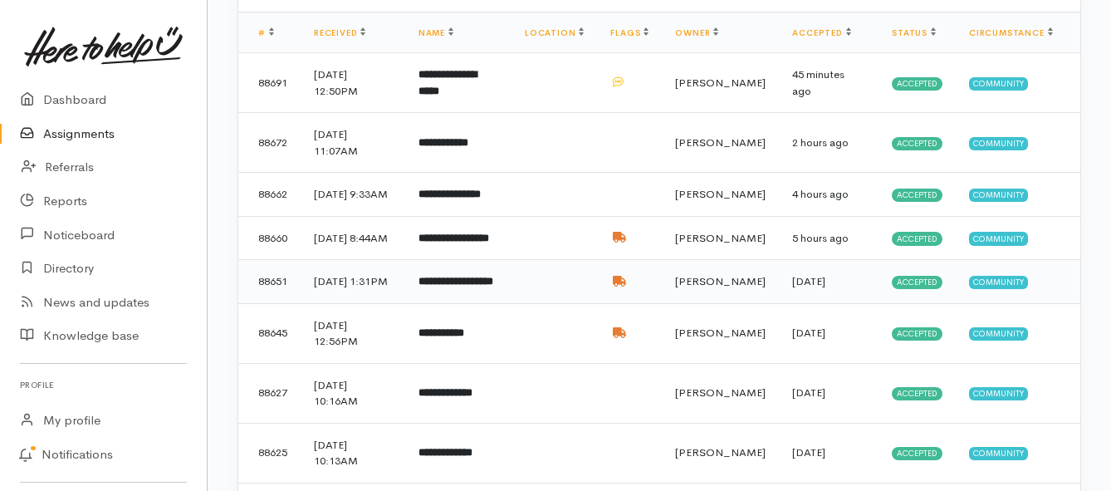
click at [428, 304] on td "**********" at bounding box center [458, 282] width 106 height 44
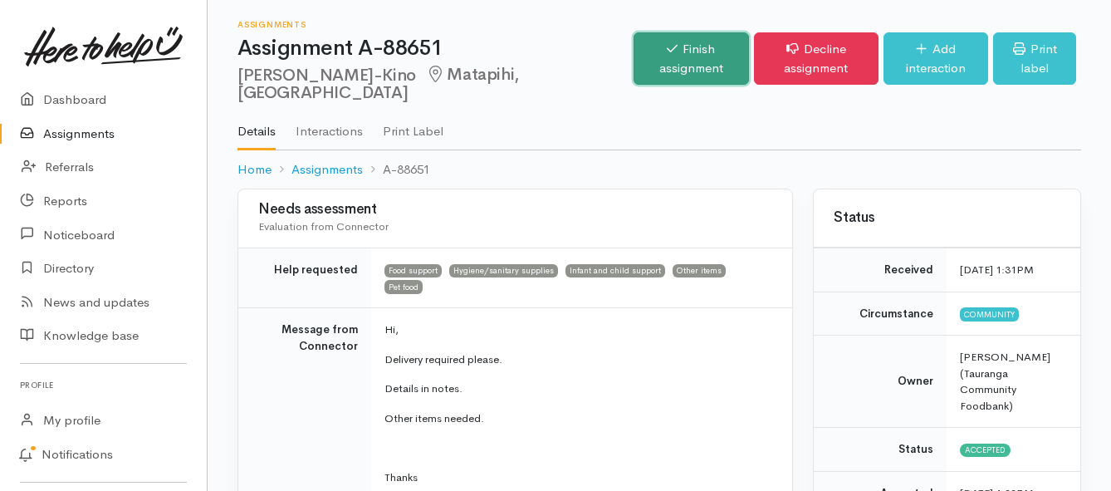
click at [634, 66] on link "Finish assignment" at bounding box center [691, 58] width 115 height 52
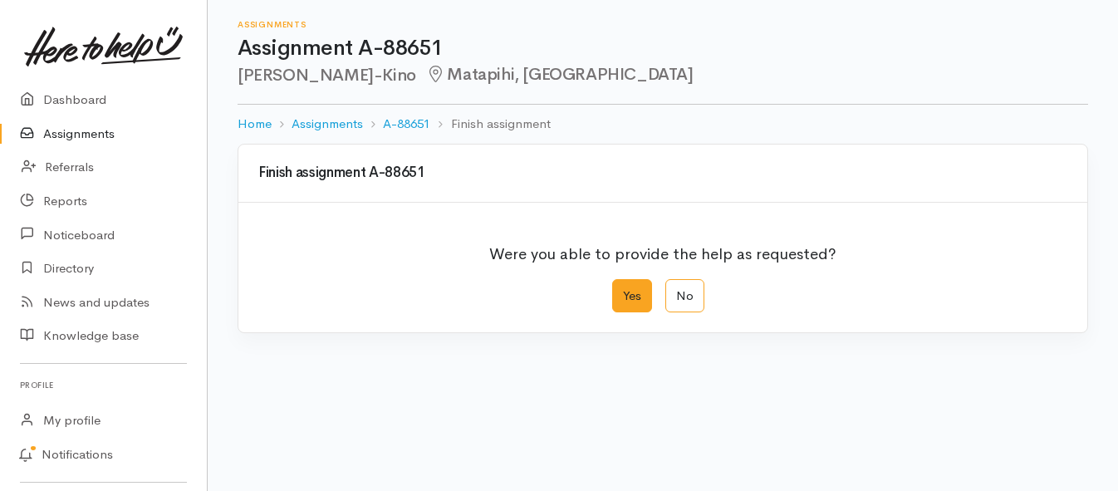
click at [623, 301] on label "Yes" at bounding box center [632, 296] width 40 height 34
click at [623, 290] on input "Yes" at bounding box center [617, 284] width 11 height 11
radio input "true"
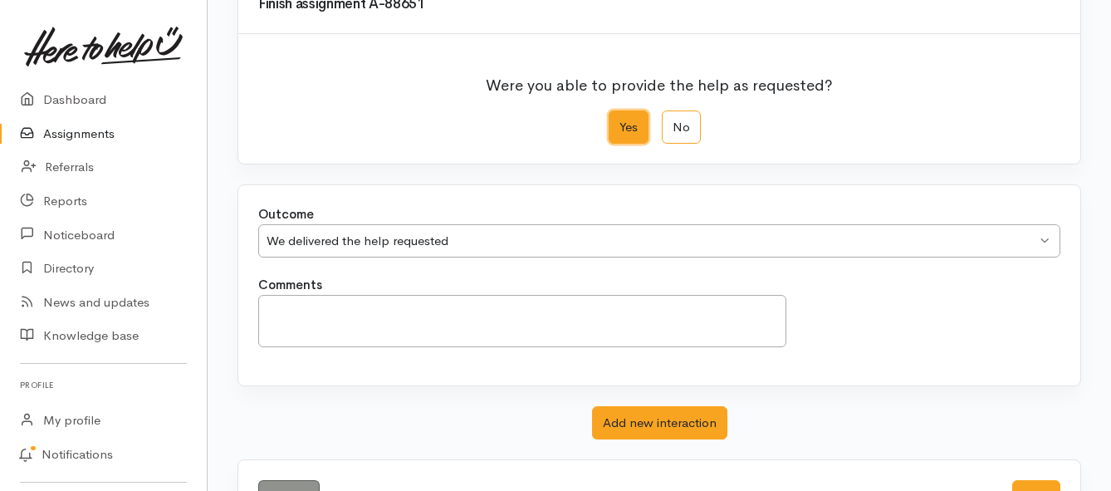
scroll to position [233, 0]
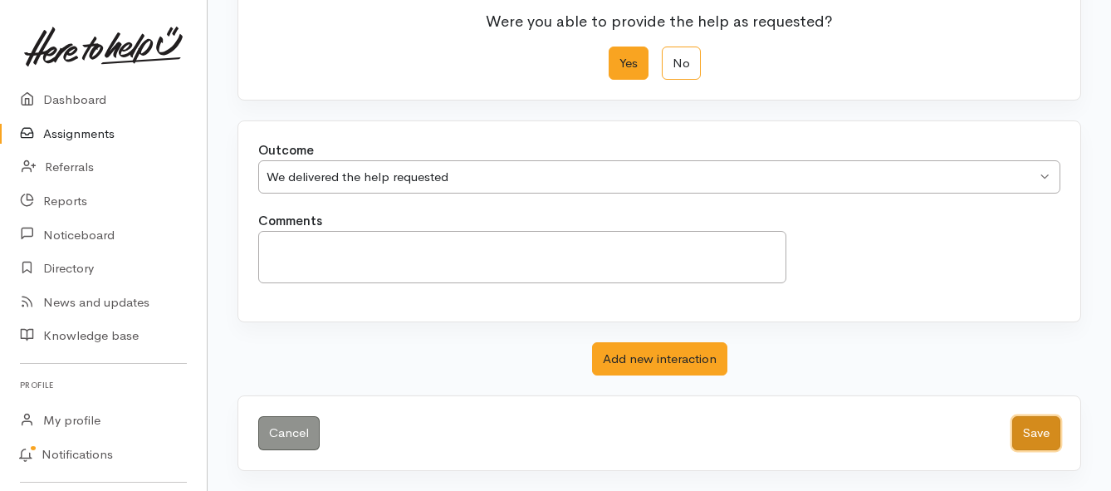
click at [1032, 427] on button "Save" at bounding box center [1036, 433] width 48 height 34
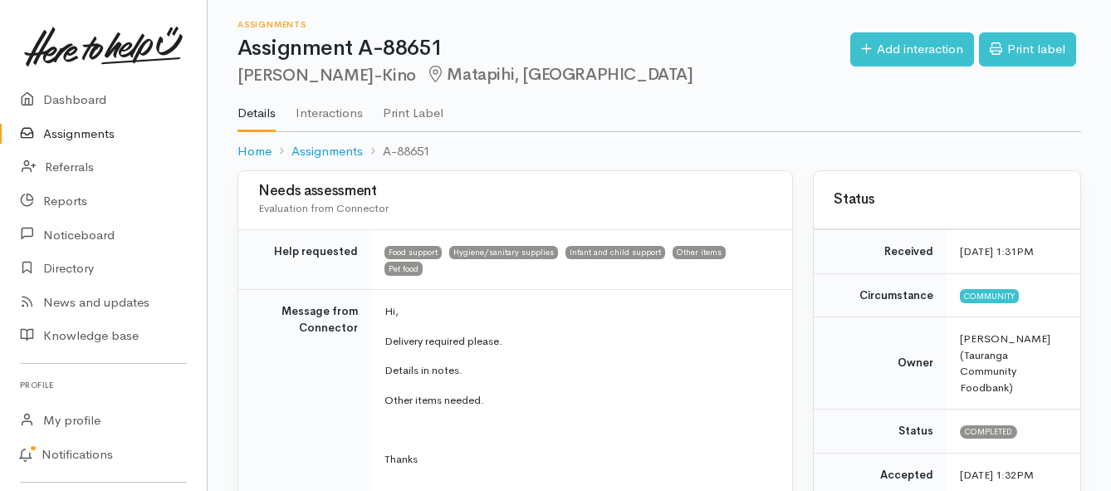
click at [70, 132] on link "Assignments" at bounding box center [103, 134] width 207 height 34
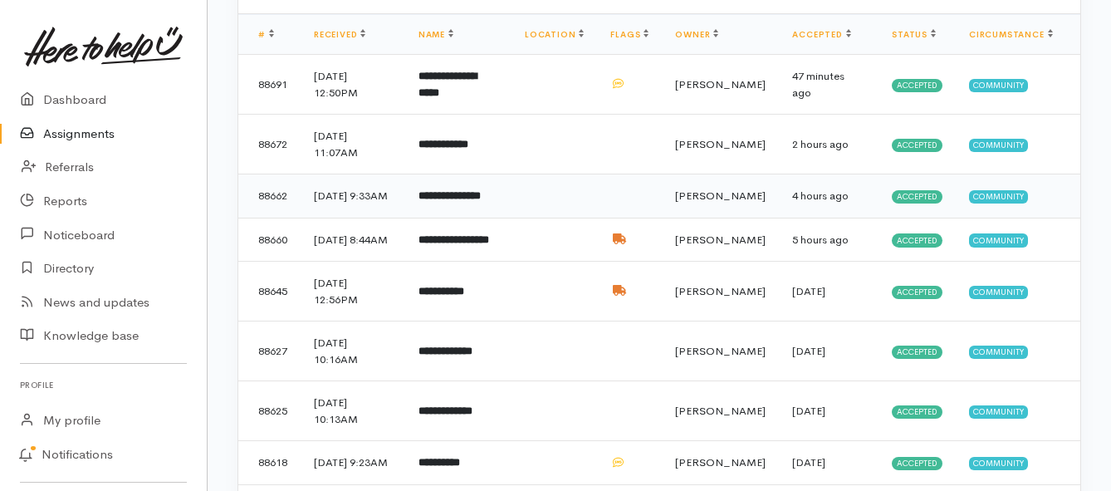
scroll to position [166, 0]
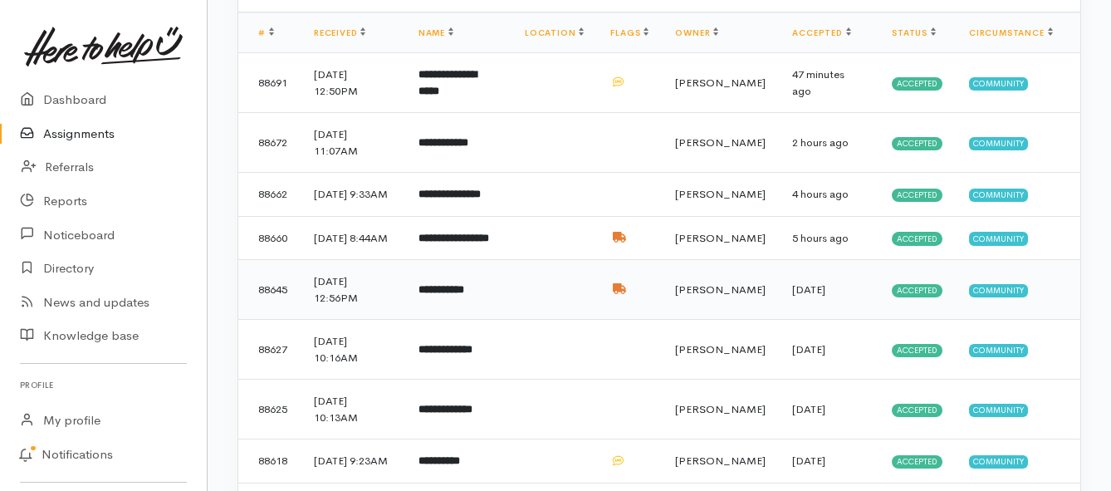
click at [457, 295] on b "**********" at bounding box center [442, 289] width 46 height 11
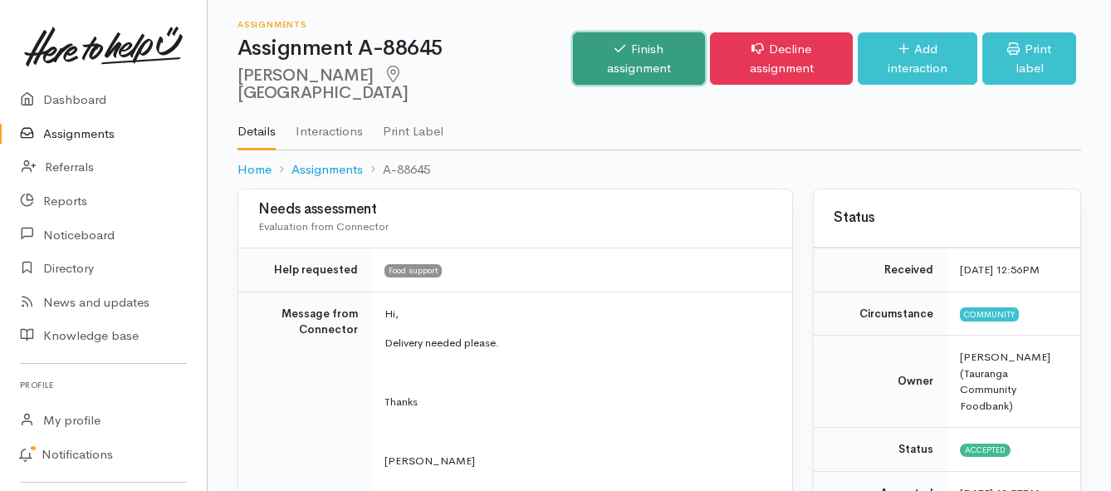
click at [587, 51] on link "Finish assignment" at bounding box center [639, 58] width 132 height 52
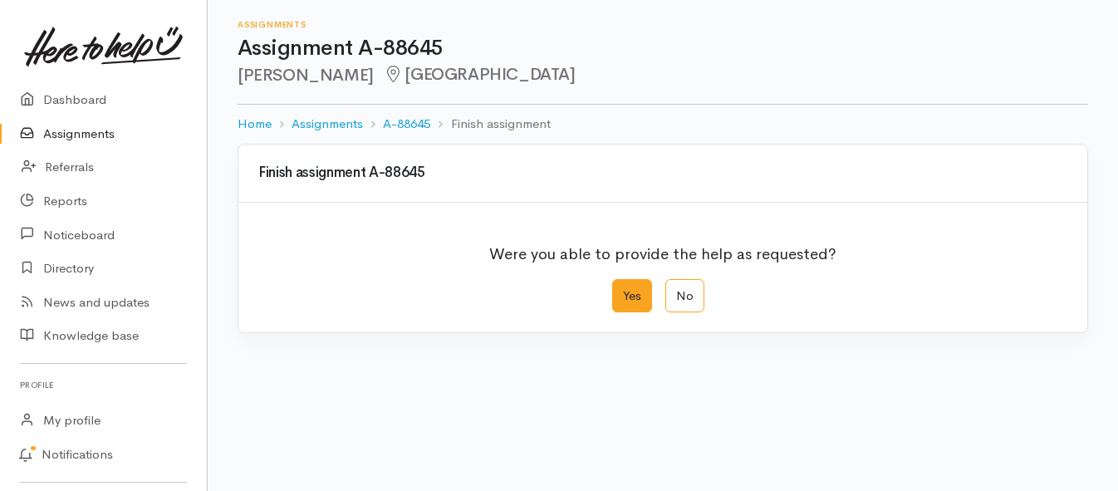
click at [627, 295] on label "Yes" at bounding box center [632, 296] width 40 height 34
click at [623, 290] on input "Yes" at bounding box center [617, 284] width 11 height 11
radio input "true"
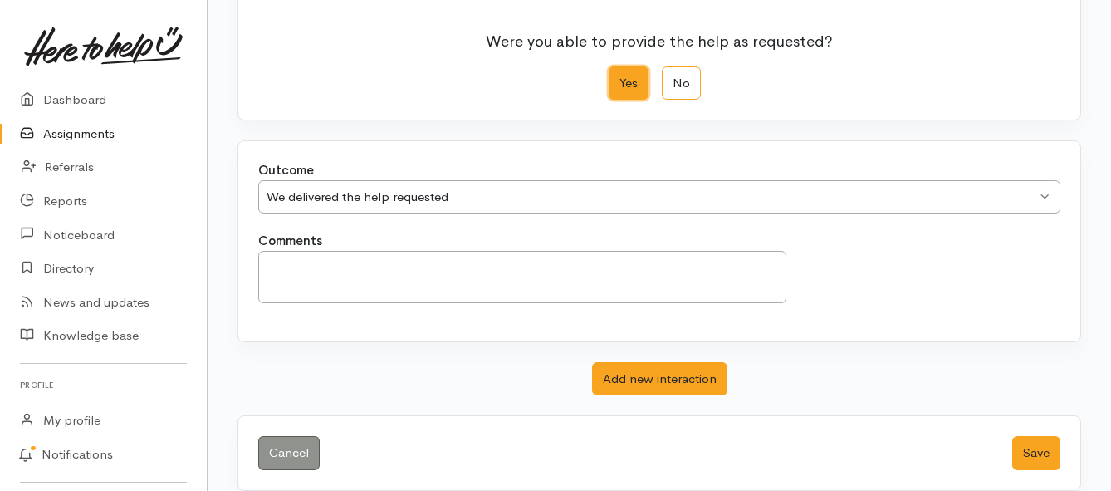
scroll to position [233, 0]
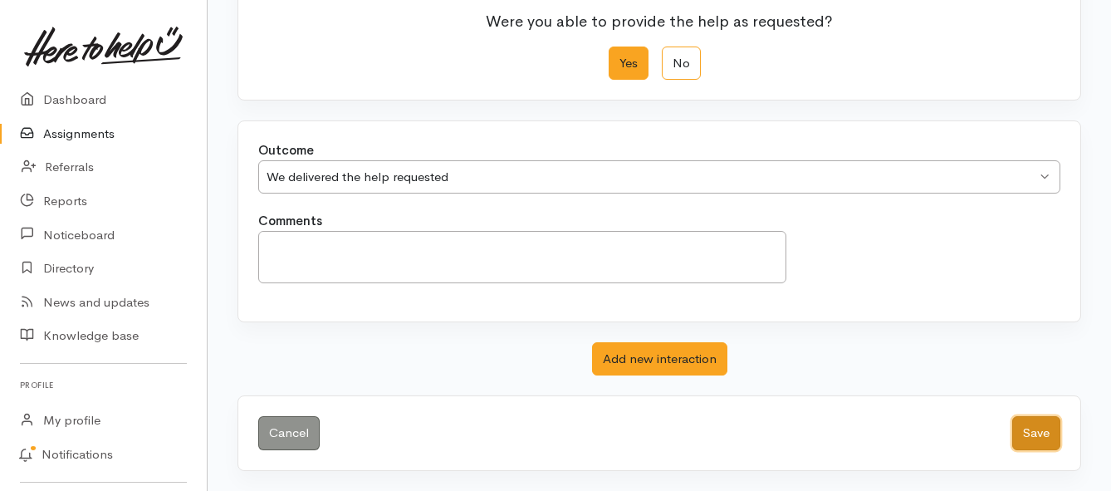
click at [1029, 435] on button "Save" at bounding box center [1036, 433] width 48 height 34
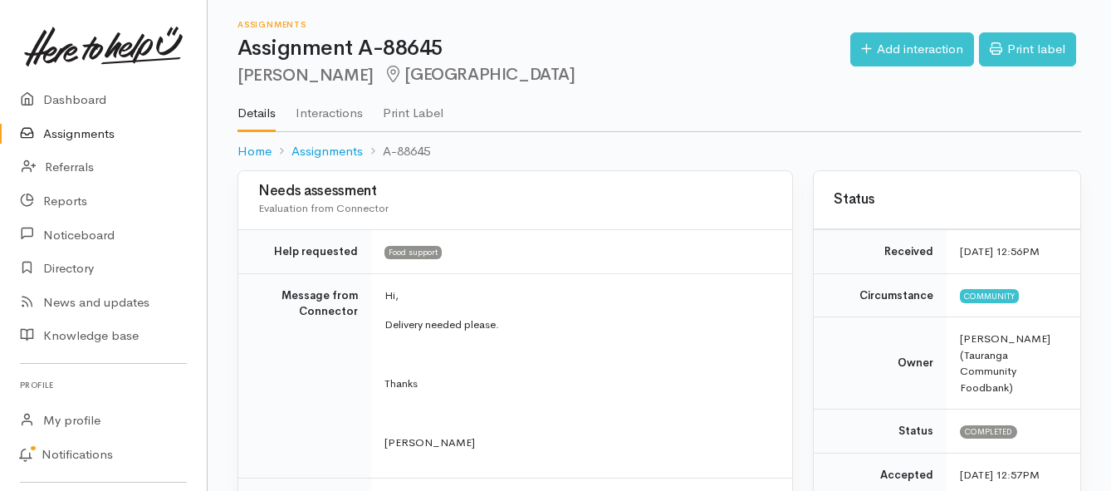
click at [115, 136] on link "Assignments" at bounding box center [103, 134] width 207 height 34
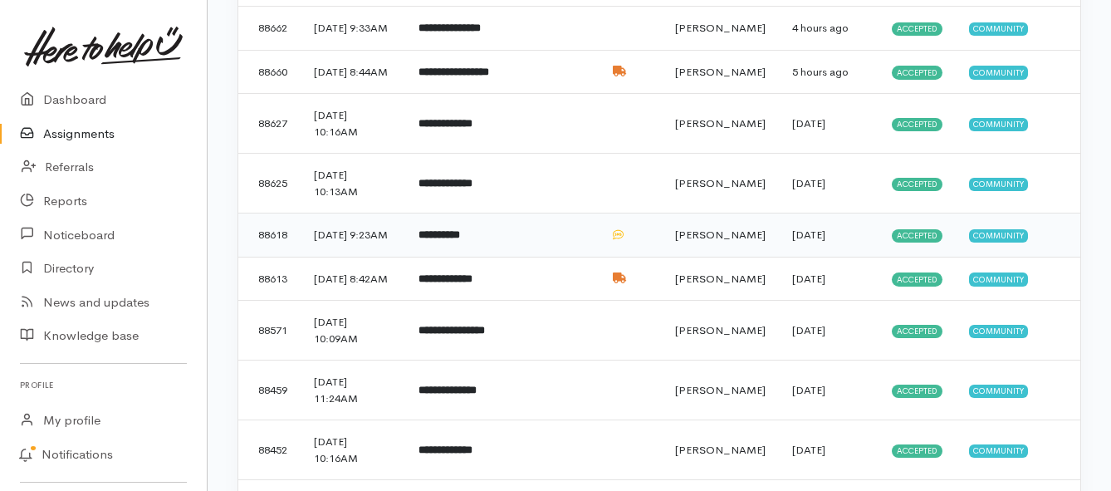
scroll to position [415, 0]
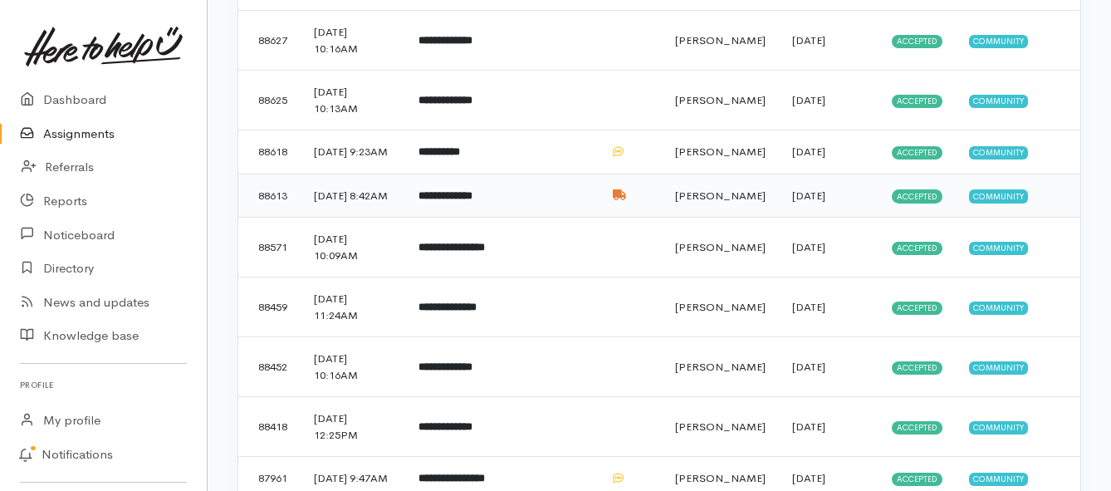
click at [438, 201] on b "**********" at bounding box center [446, 195] width 54 height 11
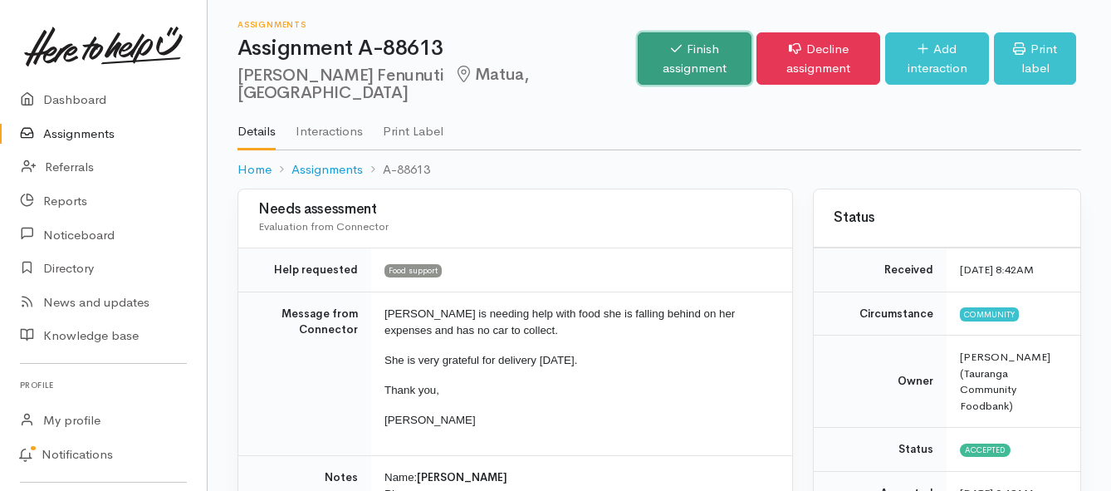
click at [638, 54] on link "Finish assignment" at bounding box center [695, 58] width 115 height 52
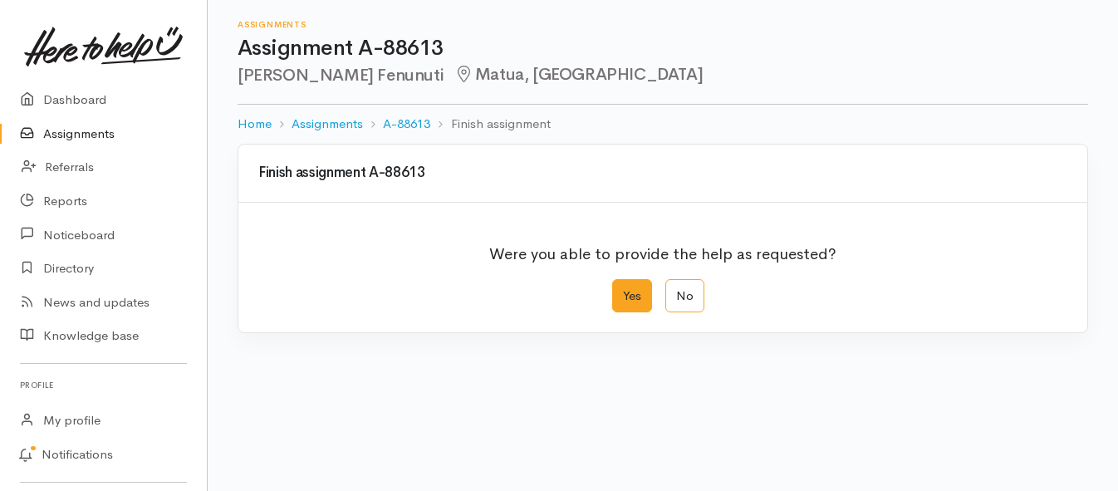
click at [627, 293] on label "Yes" at bounding box center [632, 296] width 40 height 34
click at [623, 290] on input "Yes" at bounding box center [617, 284] width 11 height 11
radio input "true"
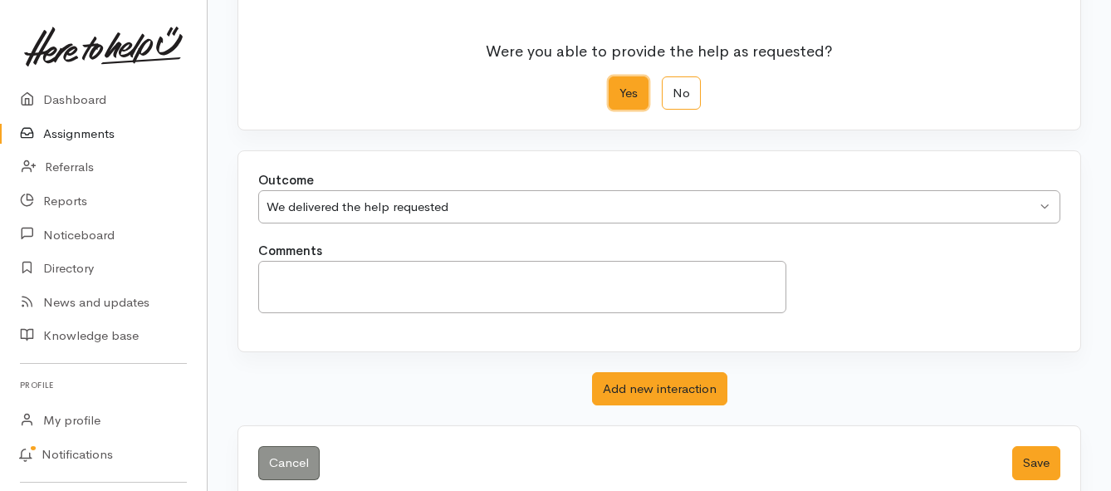
scroll to position [233, 0]
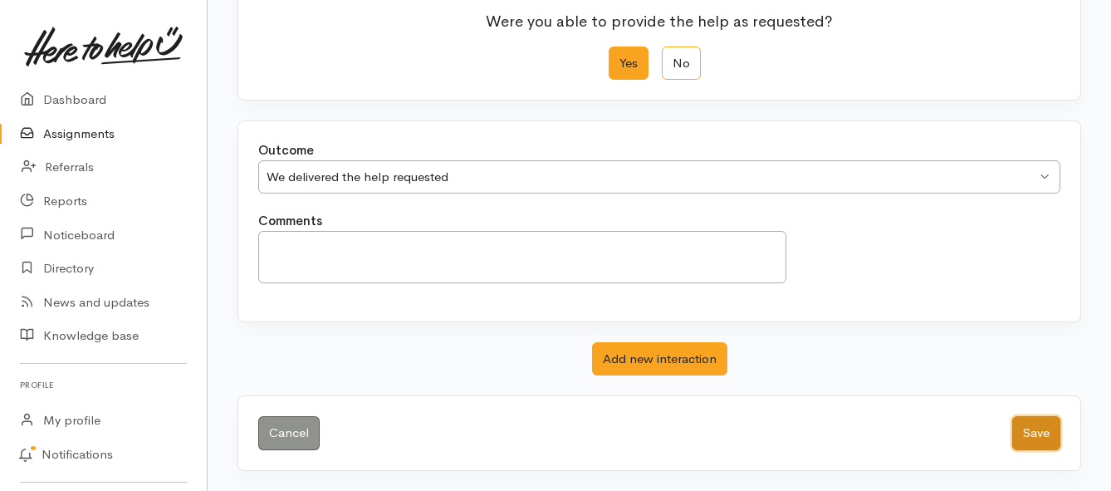
click at [1029, 434] on button "Save" at bounding box center [1036, 433] width 48 height 34
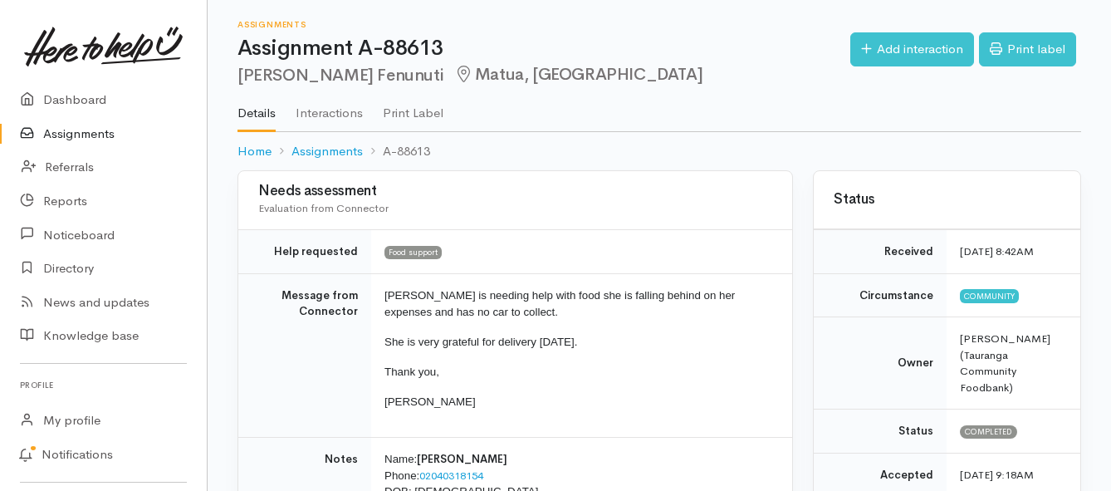
click at [105, 135] on link "Assignments" at bounding box center [103, 134] width 207 height 34
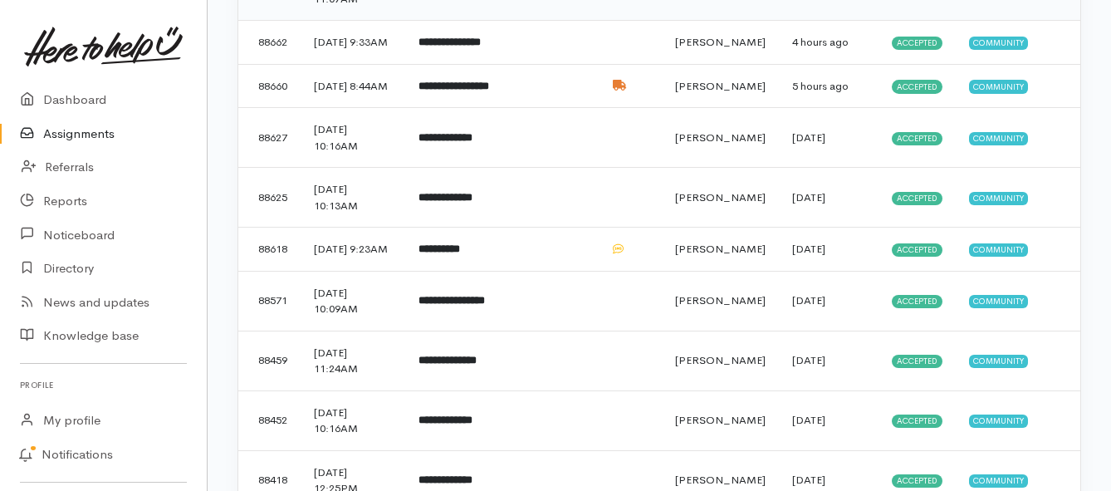
scroll to position [332, 0]
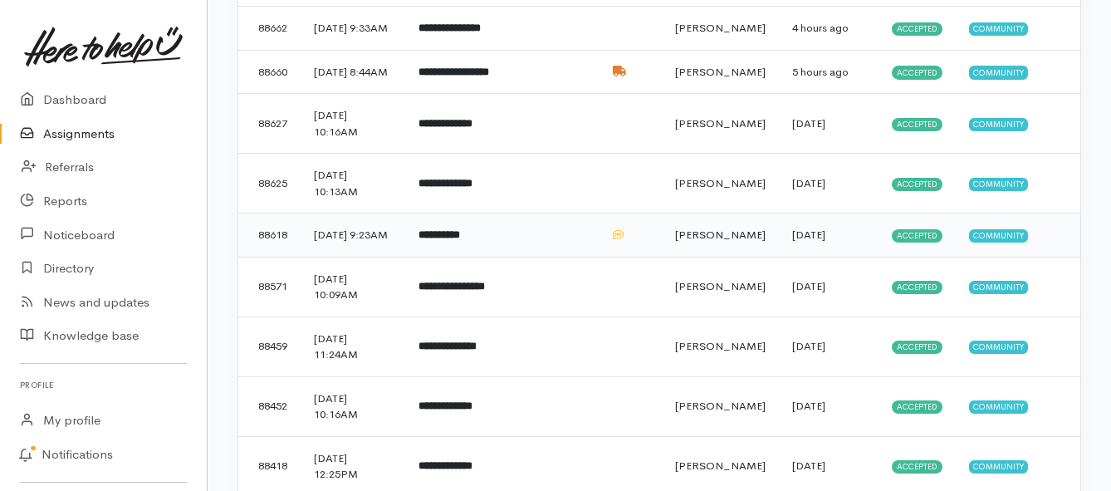
click at [496, 257] on td "**********" at bounding box center [458, 235] width 106 height 44
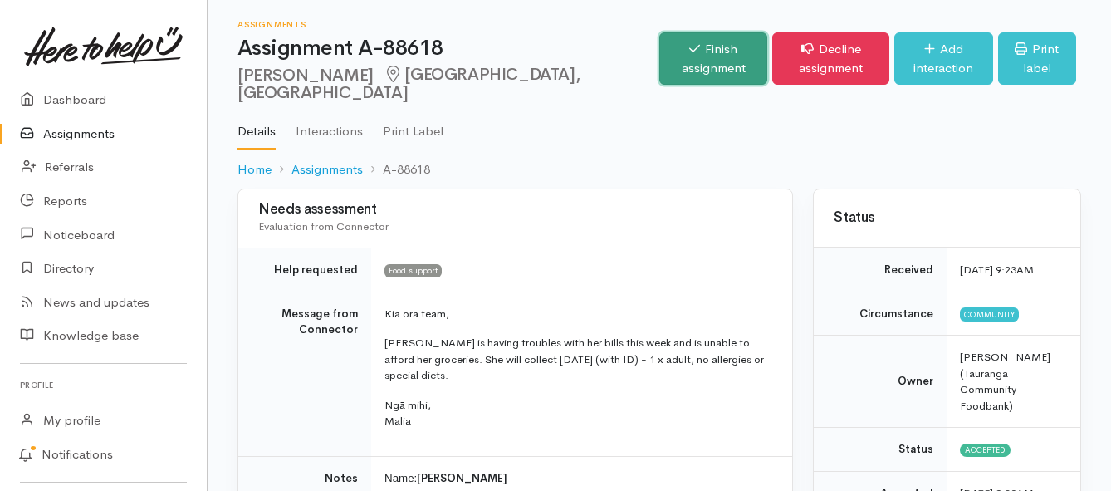
click at [659, 66] on link "Finish assignment" at bounding box center [713, 58] width 108 height 52
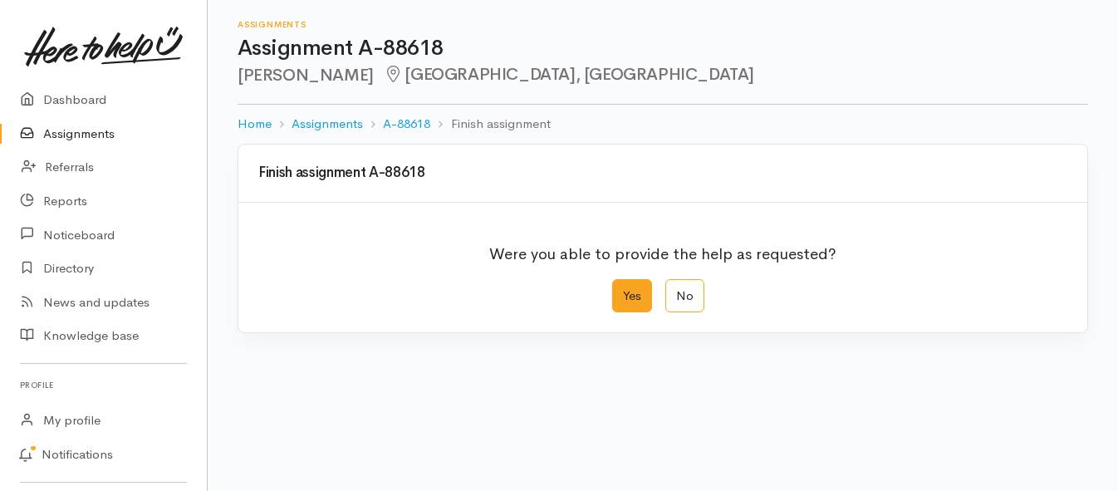
click at [636, 303] on label "Yes" at bounding box center [632, 296] width 40 height 34
click at [623, 290] on input "Yes" at bounding box center [617, 284] width 11 height 11
radio input "true"
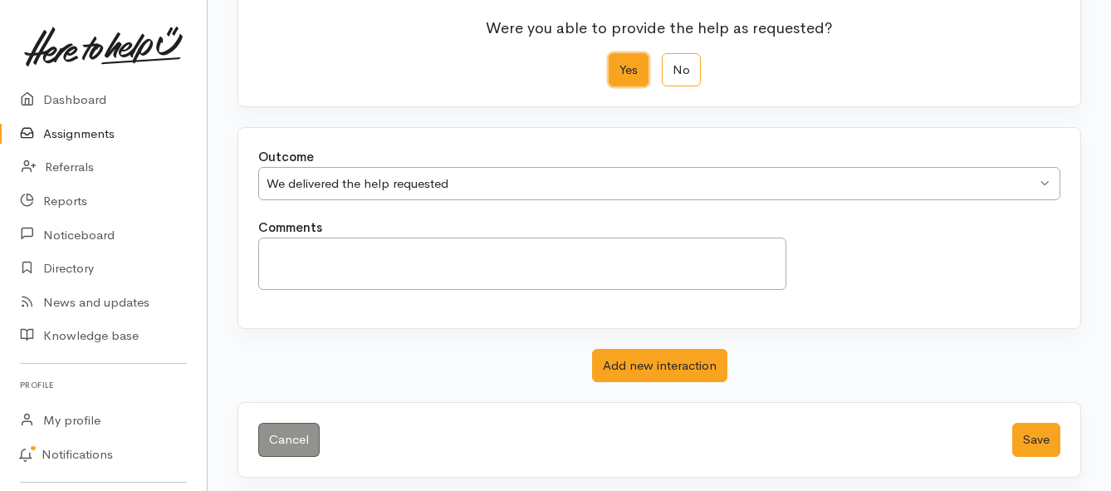
scroll to position [233, 0]
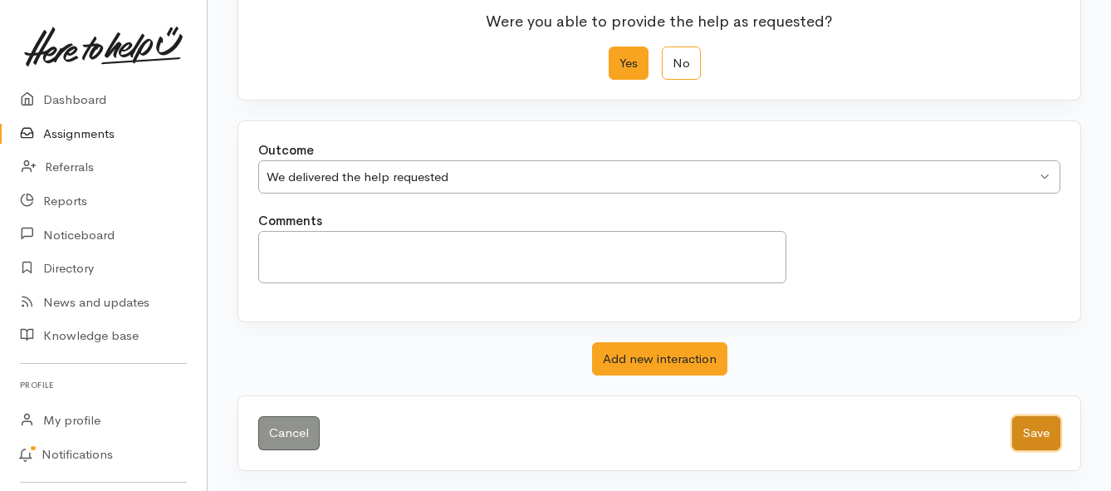
click at [1034, 430] on button "Save" at bounding box center [1036, 433] width 48 height 34
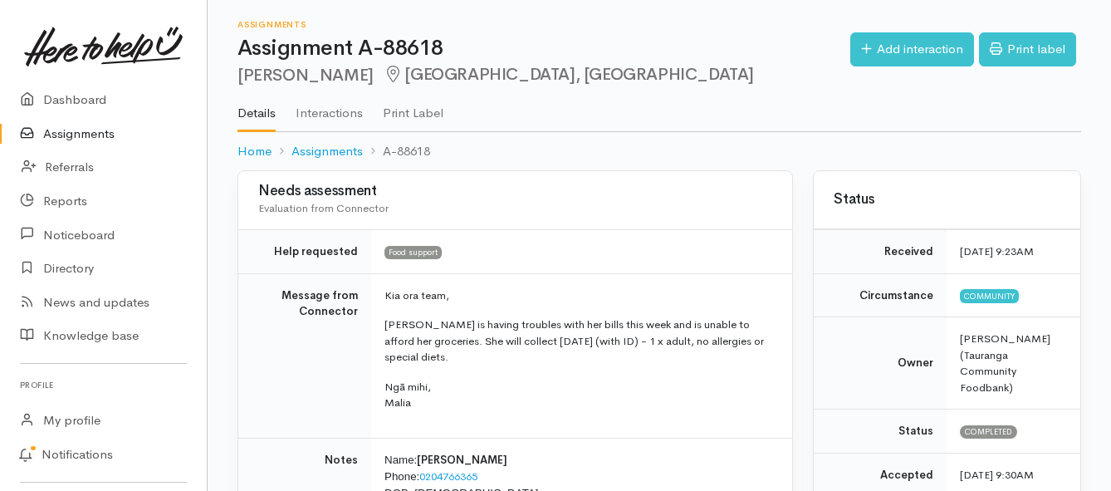
click at [95, 126] on link "Assignments" at bounding box center [103, 134] width 207 height 34
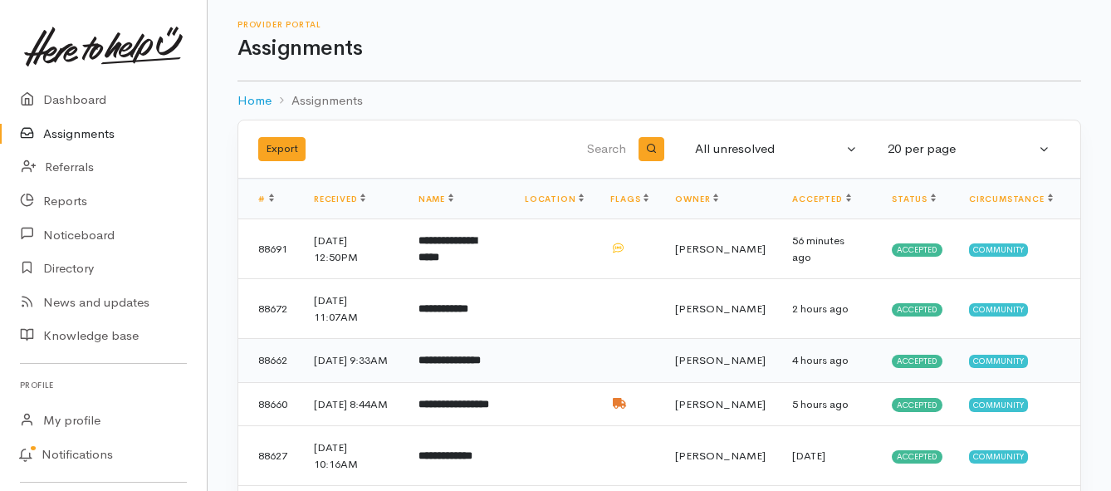
click at [443, 378] on td "**********" at bounding box center [458, 361] width 106 height 44
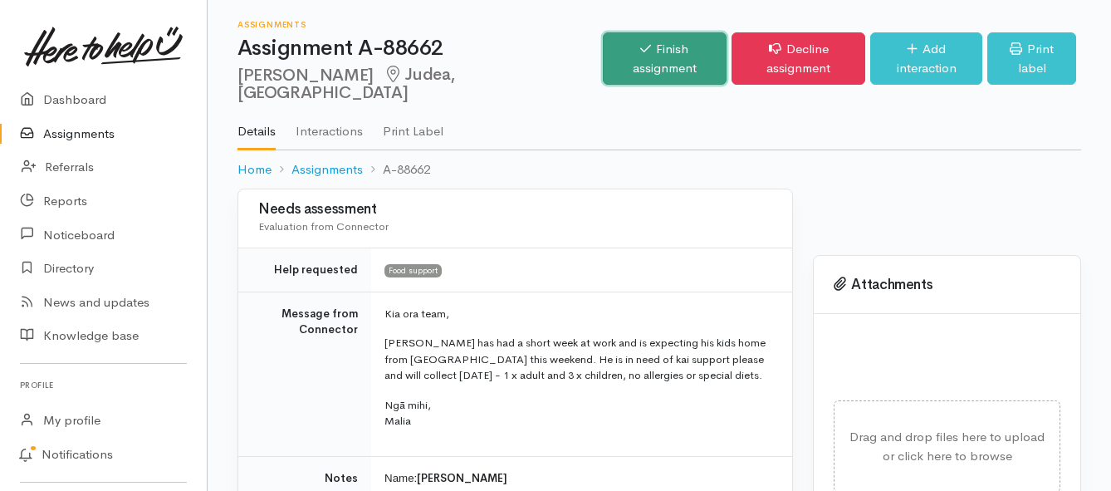
click at [603, 47] on link "Finish assignment" at bounding box center [665, 58] width 124 height 52
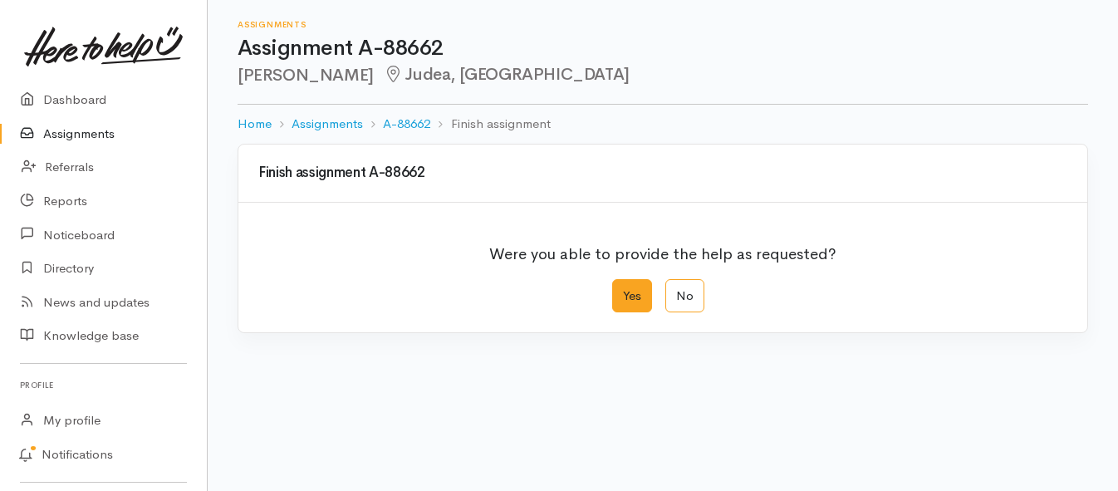
click at [629, 296] on label "Yes" at bounding box center [632, 296] width 40 height 34
click at [623, 290] on input "Yes" at bounding box center [617, 284] width 11 height 11
radio input "true"
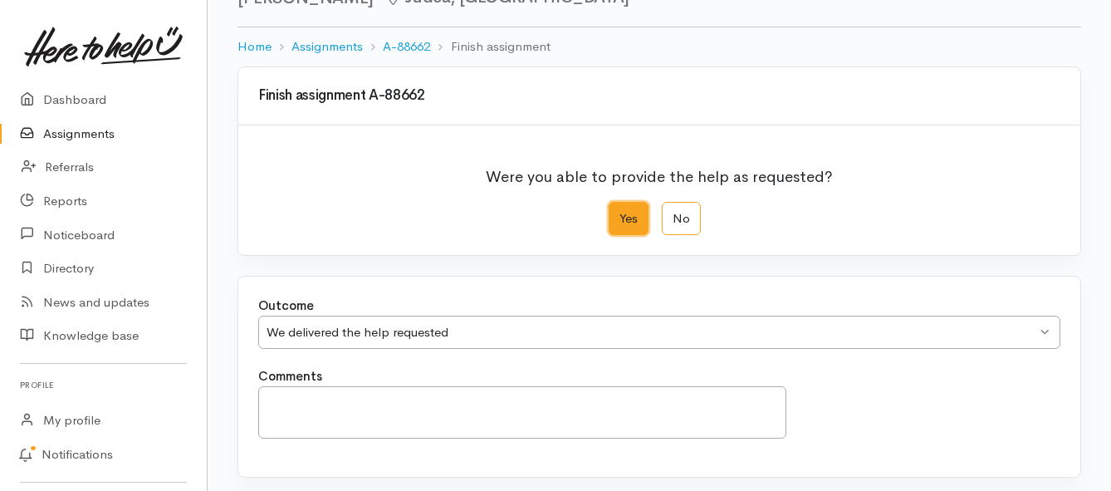
scroll to position [233, 0]
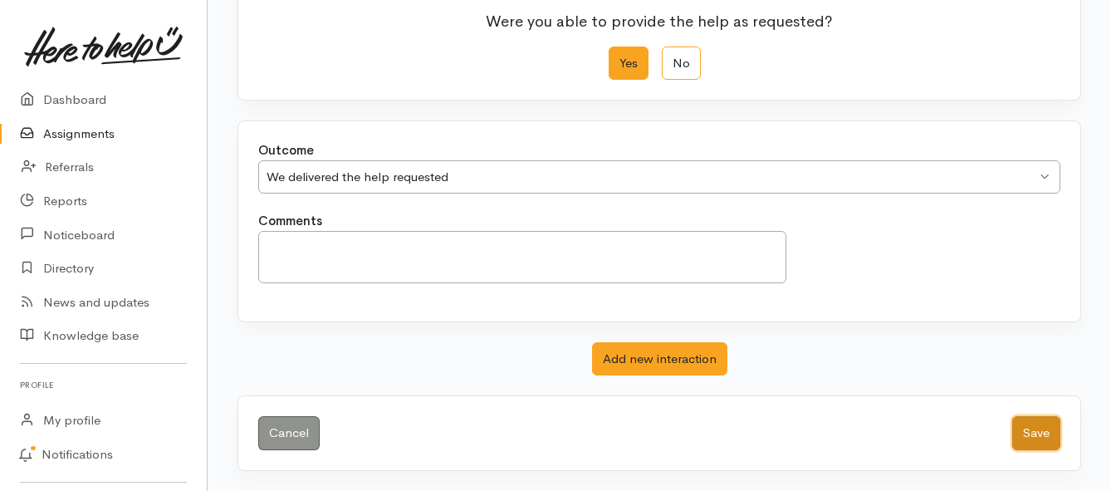
click at [1042, 439] on button "Save" at bounding box center [1036, 433] width 48 height 34
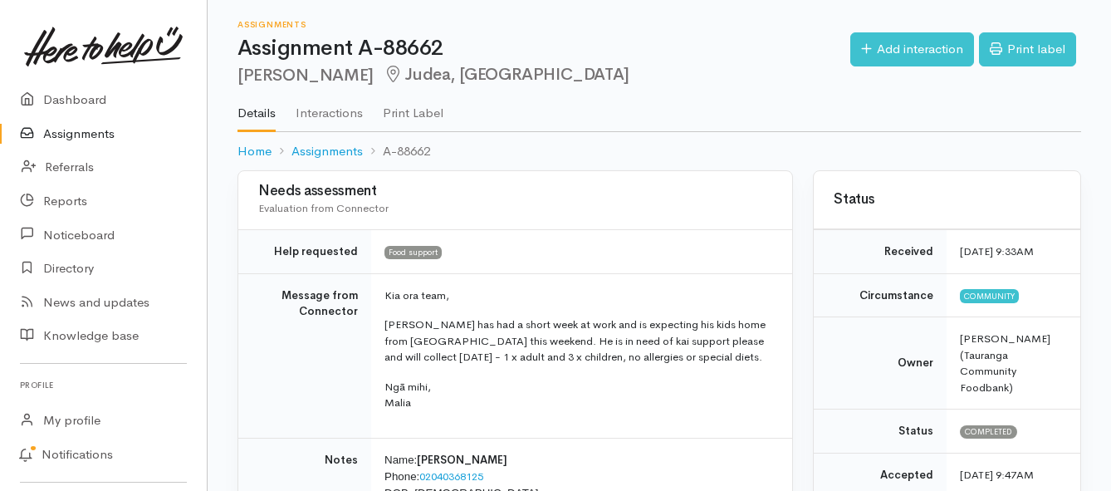
click at [75, 137] on link "Assignments" at bounding box center [103, 134] width 207 height 34
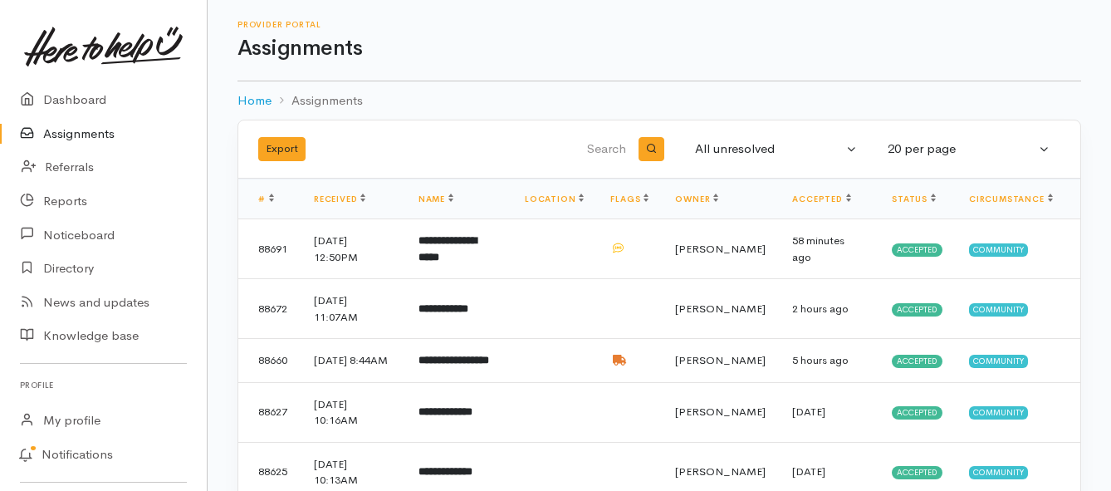
click at [95, 135] on link "Assignments" at bounding box center [103, 134] width 207 height 34
click at [98, 137] on link "Assignments" at bounding box center [103, 134] width 207 height 34
click at [85, 130] on link "Assignments" at bounding box center [103, 134] width 207 height 34
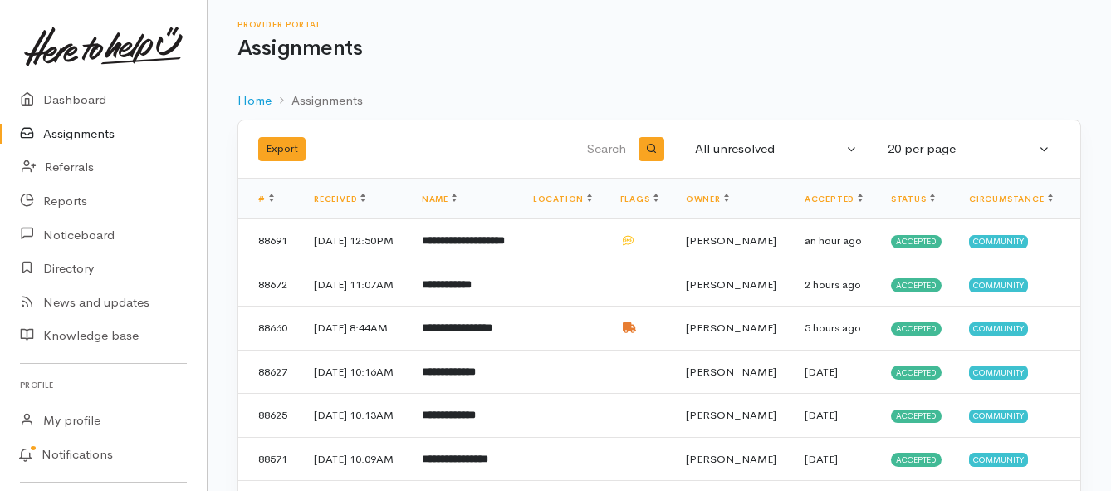
click at [60, 139] on link "Assignments" at bounding box center [103, 134] width 207 height 34
